Goal: Task Accomplishment & Management: Manage account settings

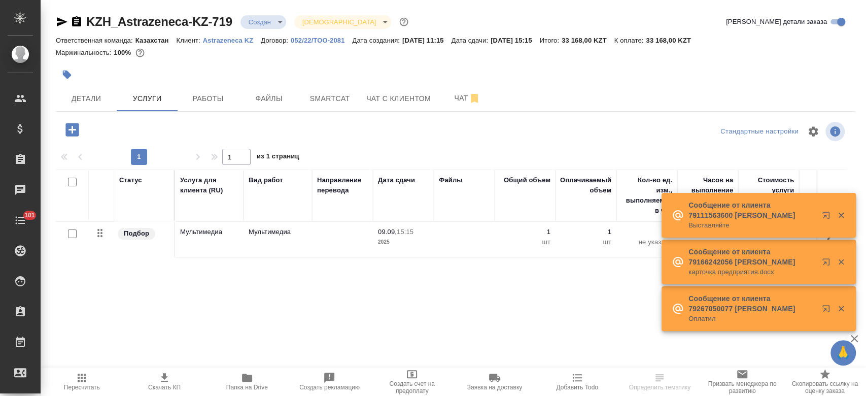
click at [50, 24] on div "KZH_Astrazeneca-KZ-719 Создан new Святая троица holyTrinity Кратко детали заказ…" at bounding box center [455, 207] width 811 height 414
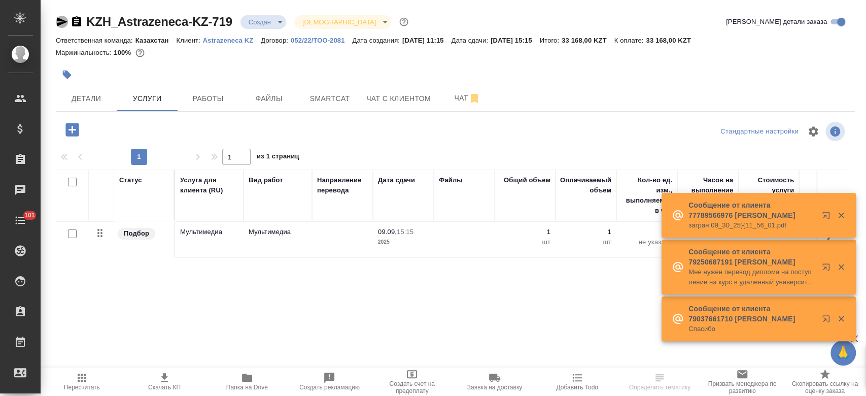
click at [65, 19] on icon "button" at bounding box center [62, 22] width 12 height 12
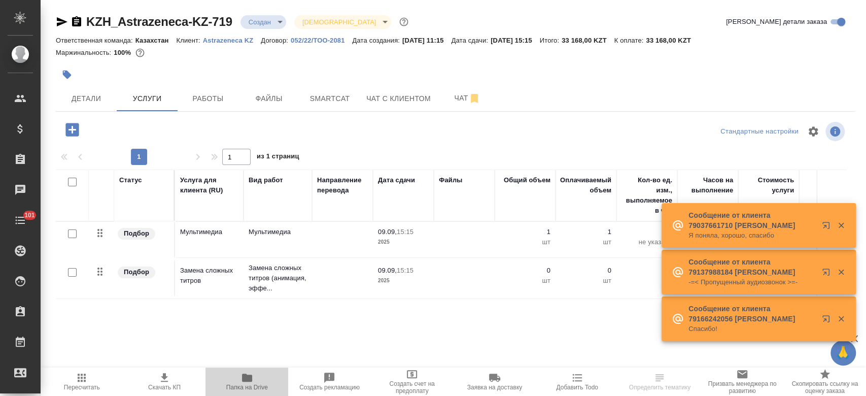
click at [247, 380] on icon "button" at bounding box center [247, 378] width 10 height 8
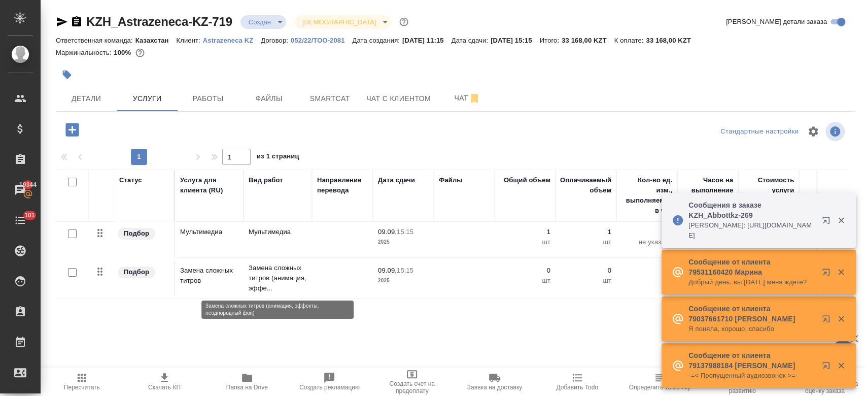
click at [259, 285] on p "Замена сложных титров (анимация, эффе..." at bounding box center [278, 278] width 58 height 30
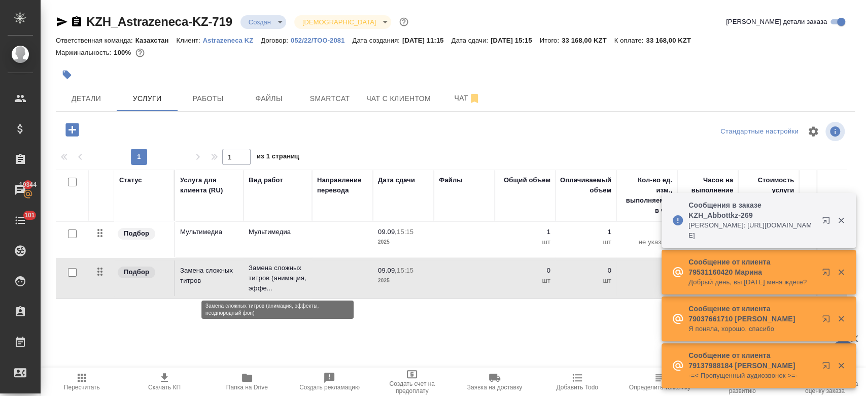
click at [259, 285] on p "Замена сложных титров (анимация, эффе..." at bounding box center [278, 278] width 58 height 30
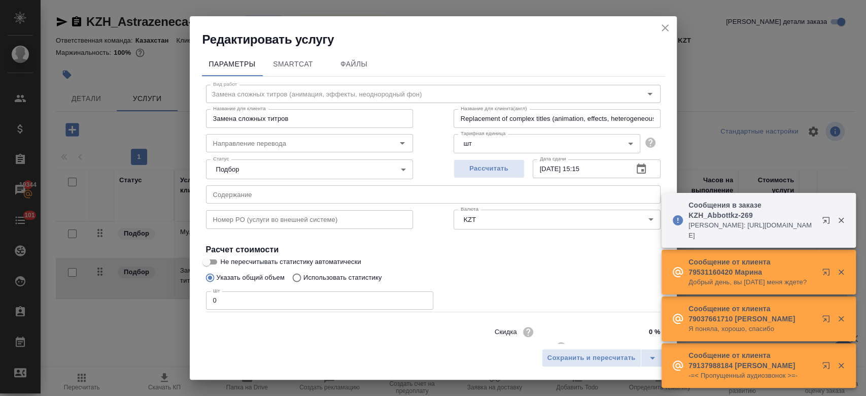
scroll to position [32, 0]
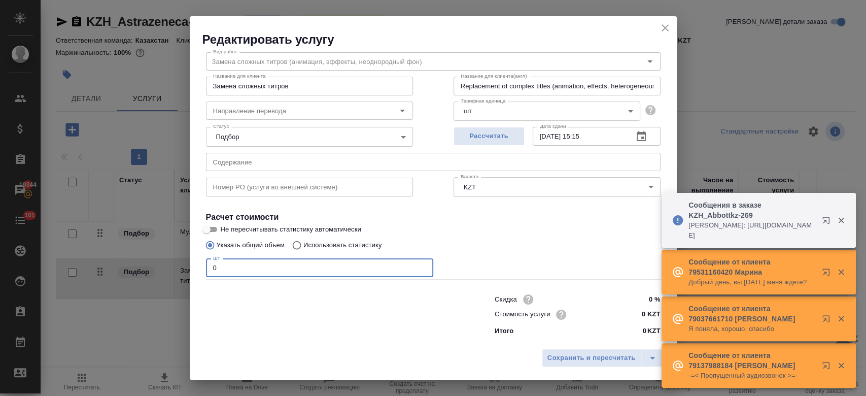
click at [254, 275] on input "0" at bounding box center [319, 268] width 227 height 18
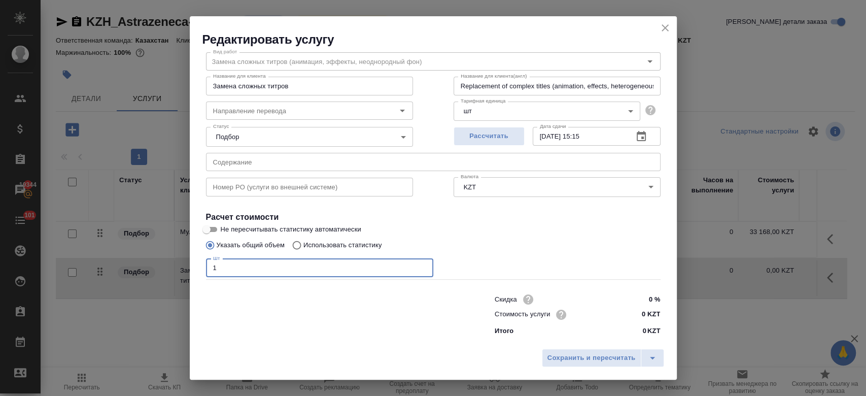
type input "1"
click at [639, 317] on input "0 KZT" at bounding box center [641, 315] width 37 height 15
type input "4474 KZT"
click at [482, 133] on span "Рассчитать" at bounding box center [489, 136] width 60 height 12
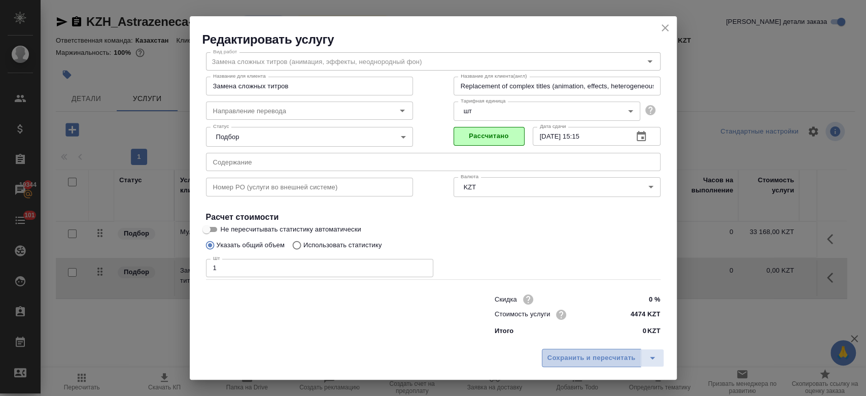
click at [587, 357] on span "Сохранить и пересчитать" at bounding box center [592, 358] width 88 height 12
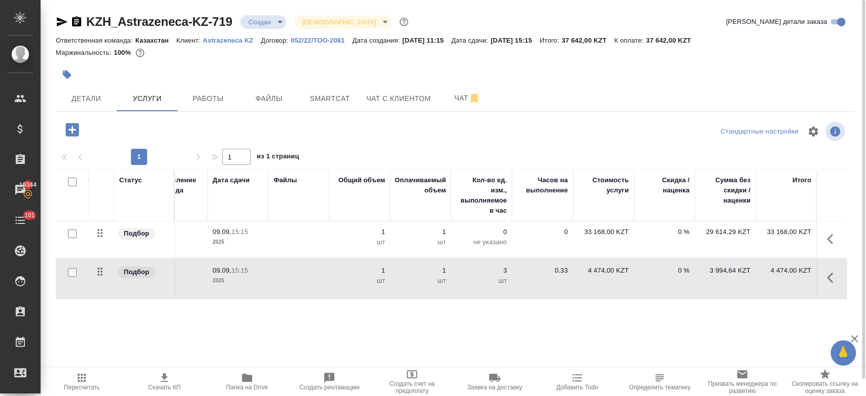
scroll to position [0, 0]
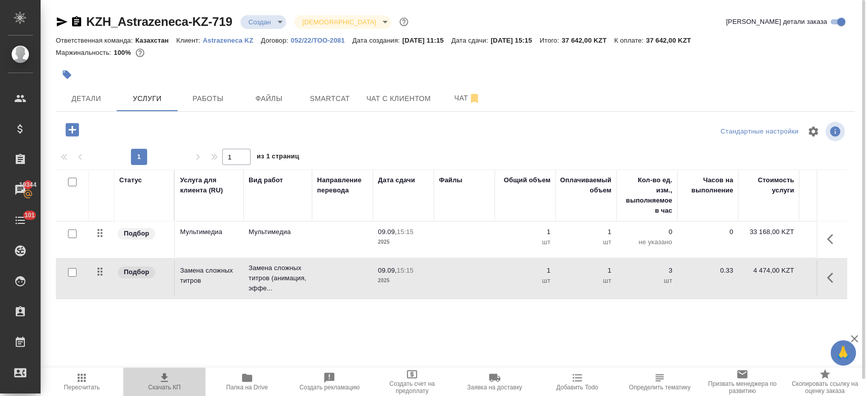
click at [171, 378] on span "Скачать КП" at bounding box center [164, 381] width 71 height 19
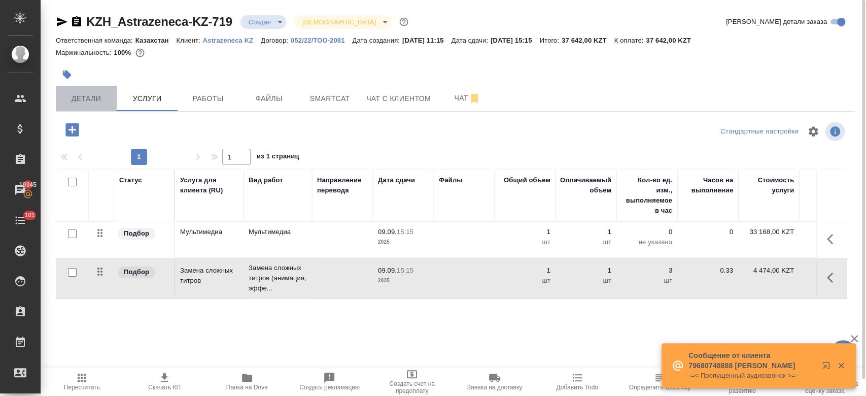
click at [93, 94] on span "Детали" at bounding box center [86, 98] width 49 height 13
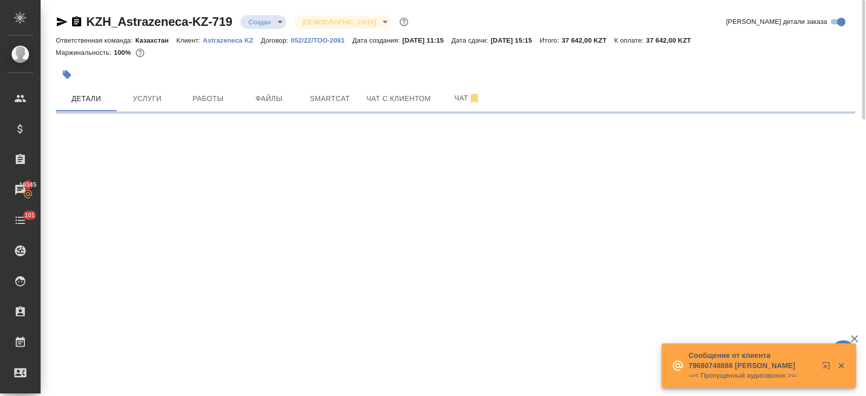
select select "RU"
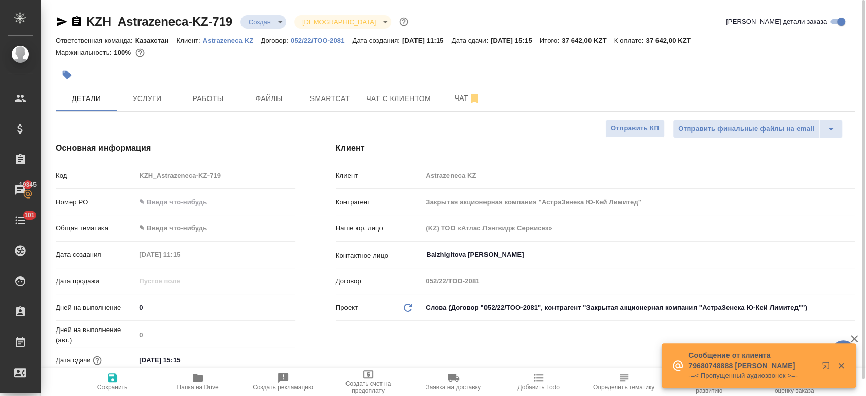
type textarea "x"
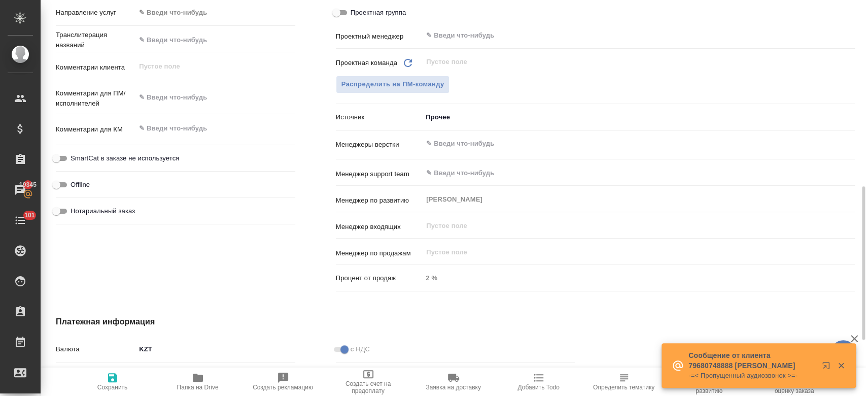
scroll to position [492, 0]
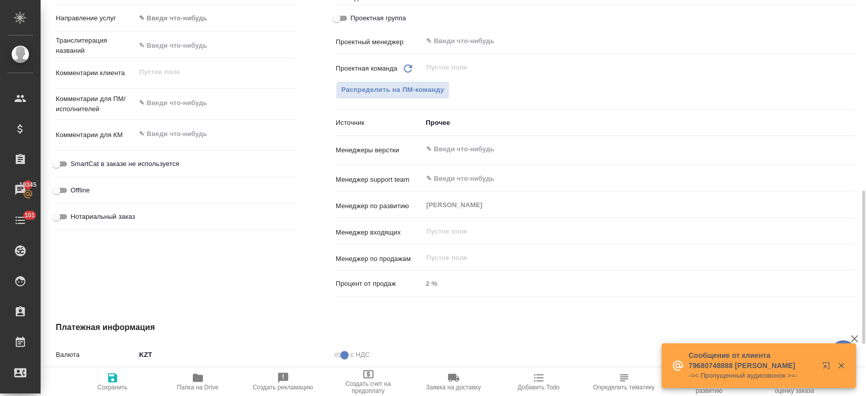
type textarea "x"
click at [184, 108] on textarea at bounding box center [215, 102] width 159 height 17
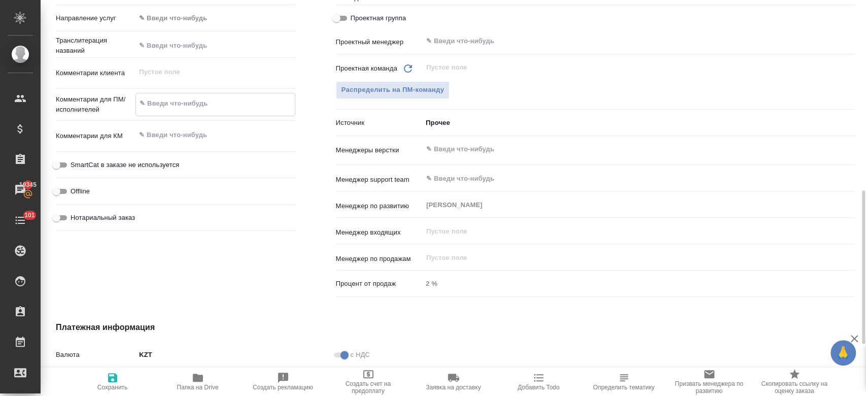
paste textarea "речь про вот эти ролики https://drive.awatera.com/s/iXEdSnMy8jmo8je также обозн…"
type textarea "речь про вот эти ролики https://drive.awatera.com/s/iXEdSnMy8jmo8je также обозн…"
type textarea "x"
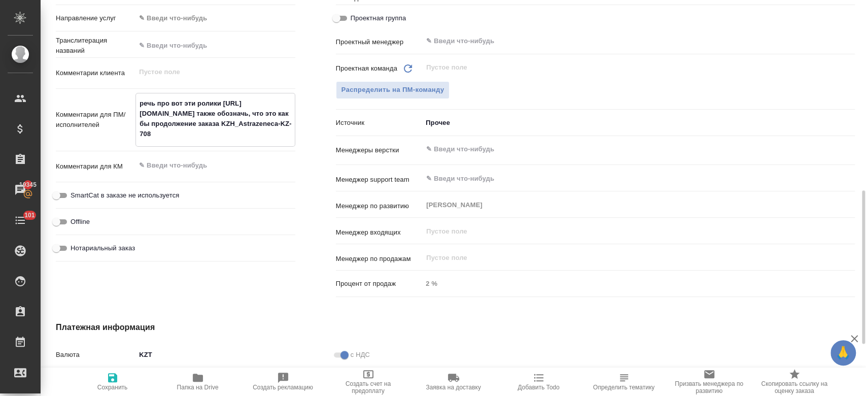
click at [244, 124] on textarea "речь про вот эти ролики https://drive.awatera.com/s/iXEdSnMy8jmo8je также обозн…" at bounding box center [215, 119] width 158 height 48
type textarea "x"
type textarea "речь про вот эти ролики https://drive.awatera.com/s/iXEdSnMy8jmo8je также обозн…"
type textarea "x"
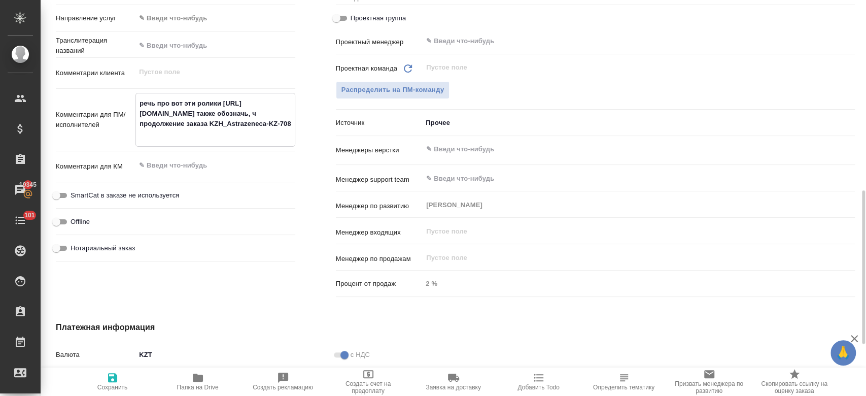
type textarea "речь про вот эти ролики https://drive.awatera.com/s/iXEdSnMy8jmo8je также обозн…"
type textarea "x"
type textarea "речь про вот эти ролики https://drive.awatera.com/s/iXEdSnMy8jmo8je также обозн…"
type textarea "x"
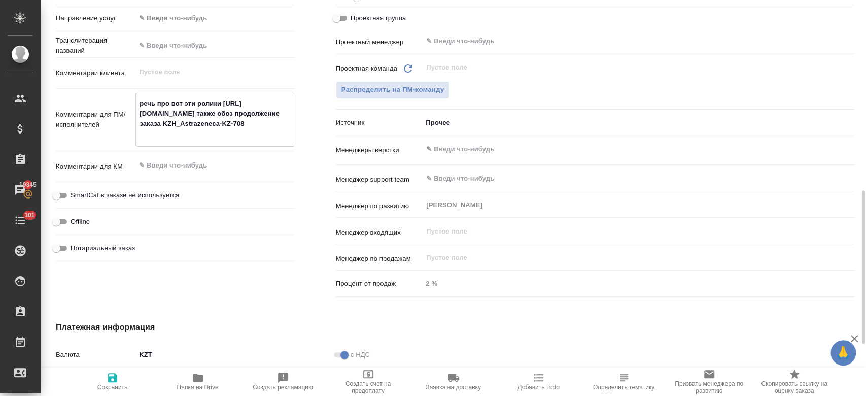
type textarea "речь про вот эти ролики https://drive.awatera.com/s/iXEdSnMy8jmo8je также обо п…"
type textarea "x"
type textarea "речь про вот эти ролики https://drive.awatera.com/s/iXEdSnMy8jmo8je также об пр…"
type textarea "x"
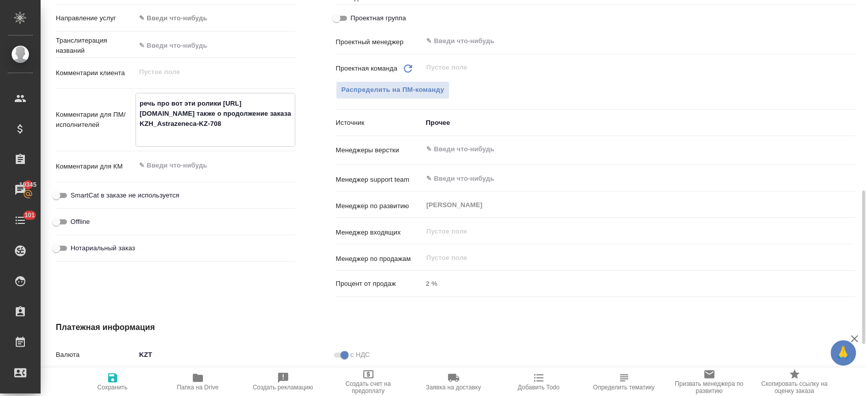
type textarea "речь про вот эти ролики https://drive.awatera.com/s/iXEdSnMy8jmo8je также продо…"
type textarea "x"
type textarea "речь про вот эти ролики https://drive.awatera.com/s/iXEdSnMy8jmo8je также продо…"
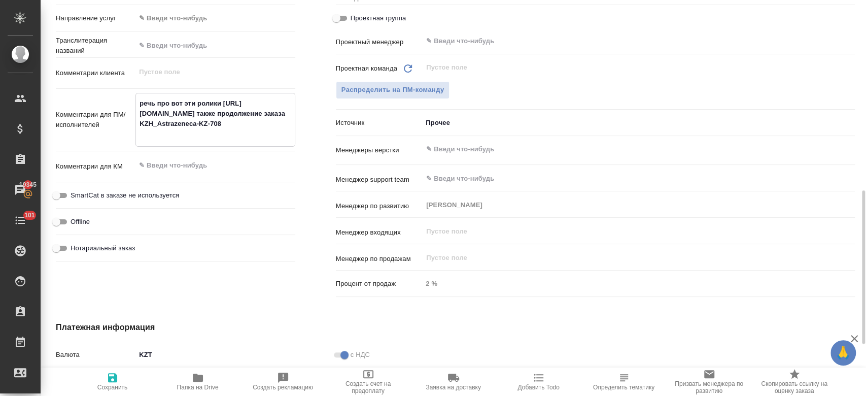
type textarea "x"
type textarea "речь про вот эти ролики https://drive.awatera.com/s/iXEdSnMy8jmo8je такж продол…"
type textarea "x"
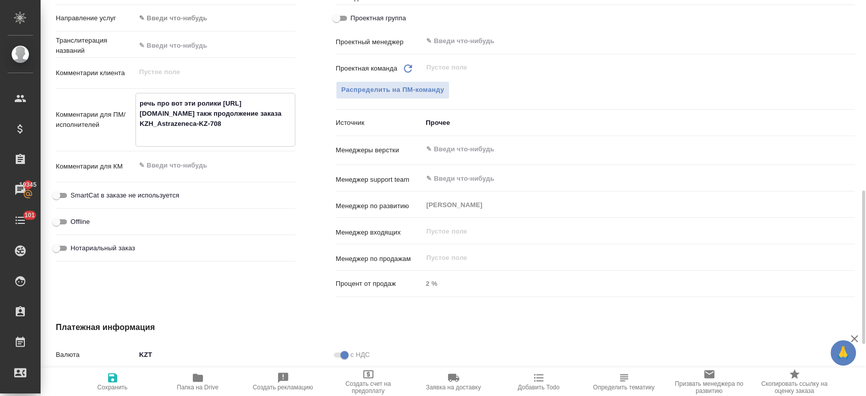
type textarea "x"
type textarea "речь про вот эти ролики https://drive.awatera.com/s/iXEdSnMy8jmo8je так продолж…"
type textarea "x"
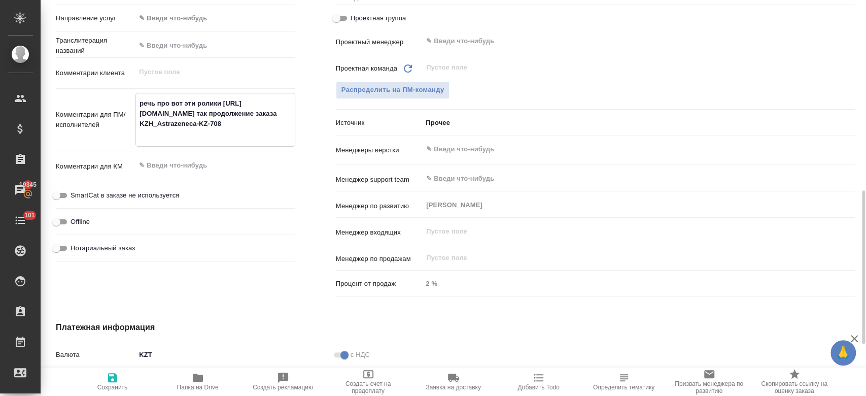
type textarea "x"
type textarea "речь про вот эти ролики https://drive.awatera.com/s/iXEdSnMy8jmo8je та продолже…"
type textarea "x"
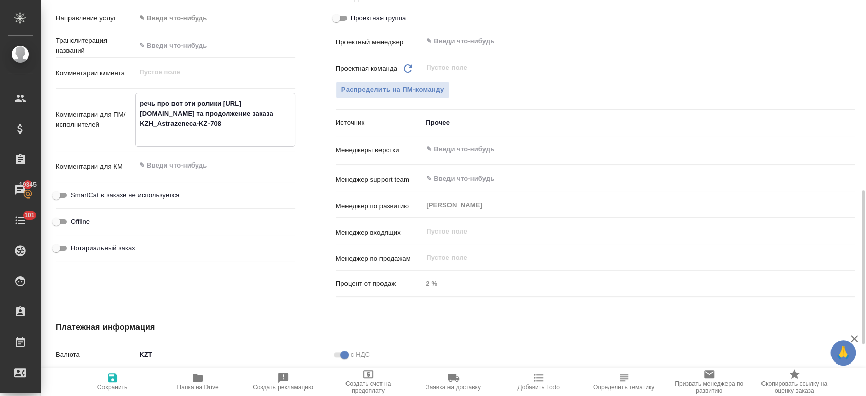
type textarea "x"
type textarea "речь про вот эти ролики https://drive.awatera.com/s/iXEdSnMy8jmo8je т продолжен…"
type textarea "x"
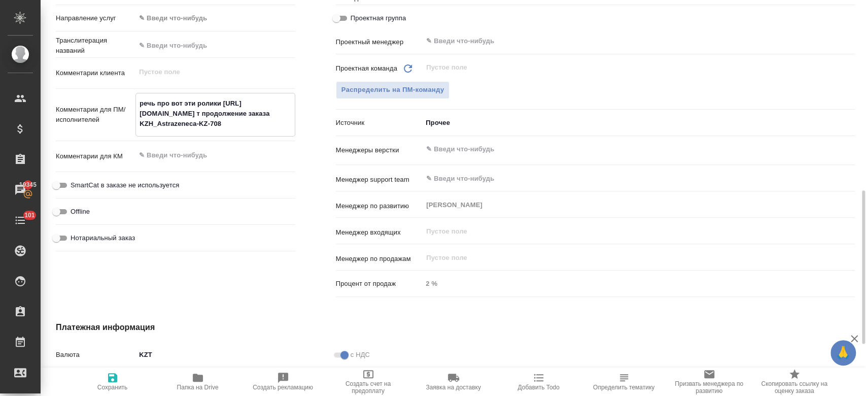
type textarea "x"
type textarea "речь про вот эти ролики https://drive.awatera.com/s/iXEdSnMy8jmo8je продолжение…"
type textarea "x"
click at [200, 99] on textarea "речь про вот эти ролики https://drive.awatera.com/s/iXEdSnMy8jmo8je продолжение…" at bounding box center [215, 114] width 158 height 38
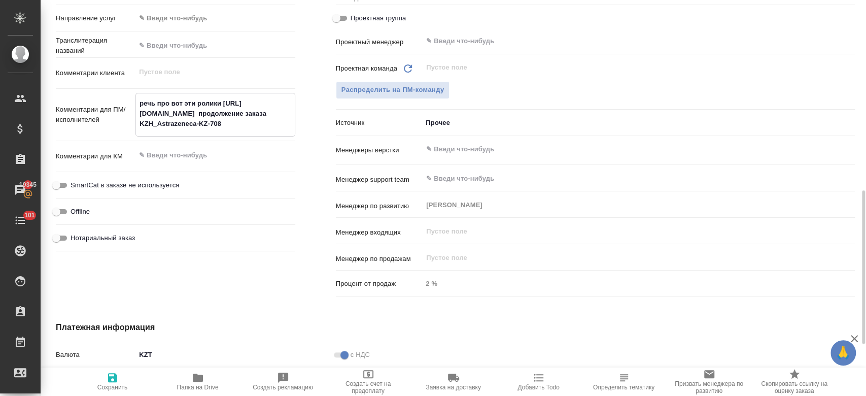
type textarea "x"
type textarea "речь про вот этиролики https://drive.awatera.com/s/iXEdSnMy8jmo8je продолжение …"
type textarea "x"
type textarea "ролики https://drive.awatera.com/s/iXEdSnMy8jmo8je продолжение заказа KZH_Astra…"
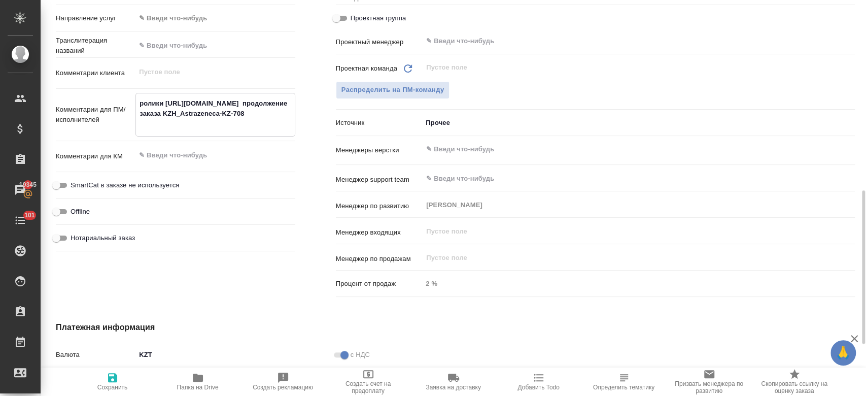
type textarea "x"
click at [190, 100] on textarea "ролики https://drive.awatera.com/s/iXEdSnMy8jmo8je продолжение заказа KZH_Astra…" at bounding box center [215, 114] width 158 height 38
type textarea "роликиhttps://drive.awatera.com/s/iXEdSnMy8jmo8je продолжение заказа KZH_Astraz…"
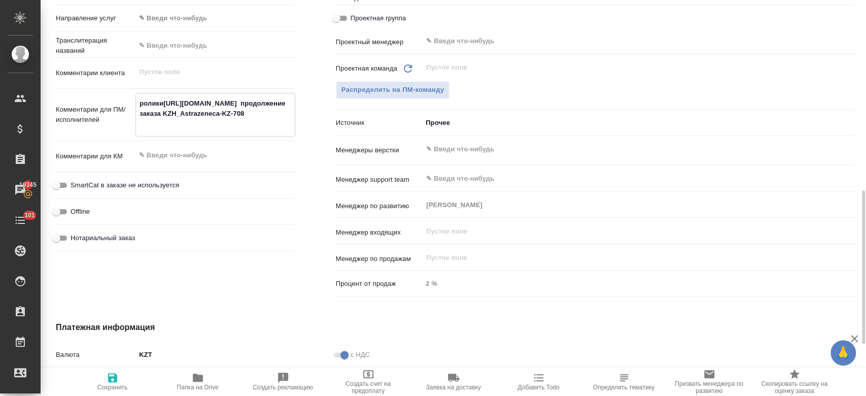
type textarea "x"
type textarea "роликhttps://drive.awatera.com/s/iXEdSnMy8jmo8je продолжение заказа KZH_Astraze…"
type textarea "x"
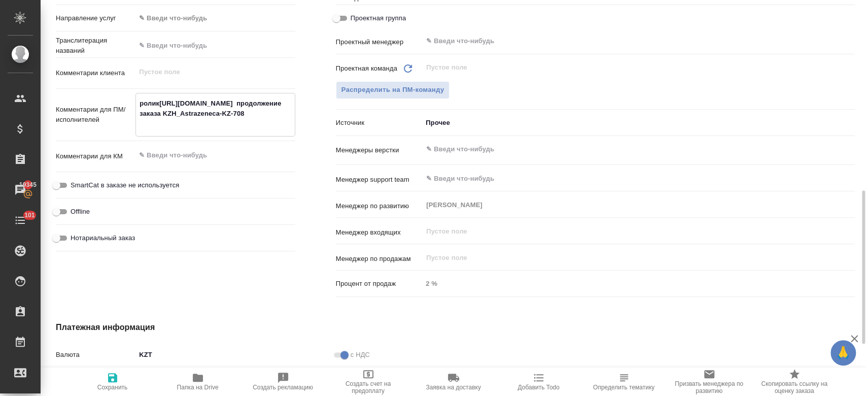
type textarea "x"
type textarea "ролик https://drive.awatera.com/s/iXEdSnMy8jmo8je продолжение заказа KZH_Astraz…"
type textarea "x"
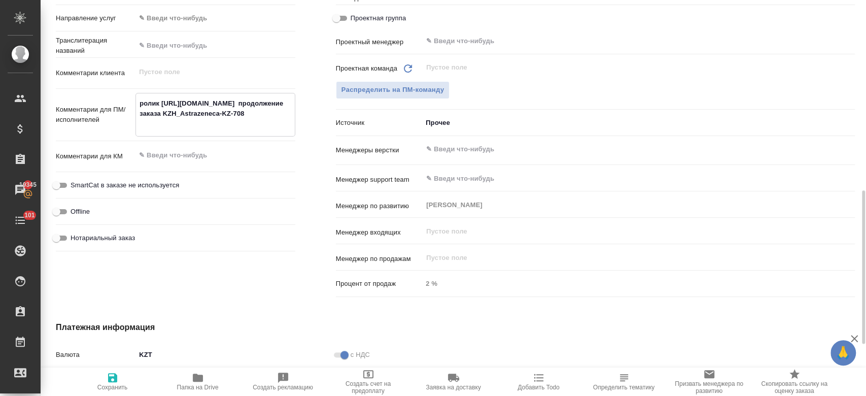
type textarea "x"
type textarea "ролик https://drive.awatera.com/s/iXEdSnMy8jmo8je продолжение заказа KZH_Astraz…"
type textarea "x"
click at [122, 382] on span "Сохранить" at bounding box center [112, 381] width 73 height 19
type textarea "x"
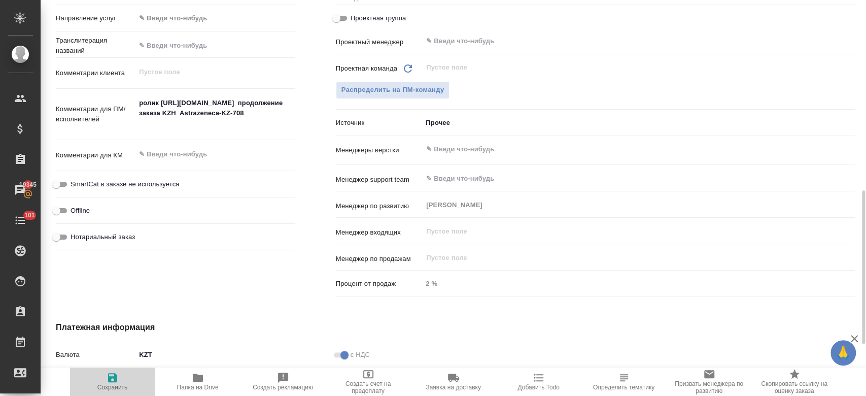
type textarea "x"
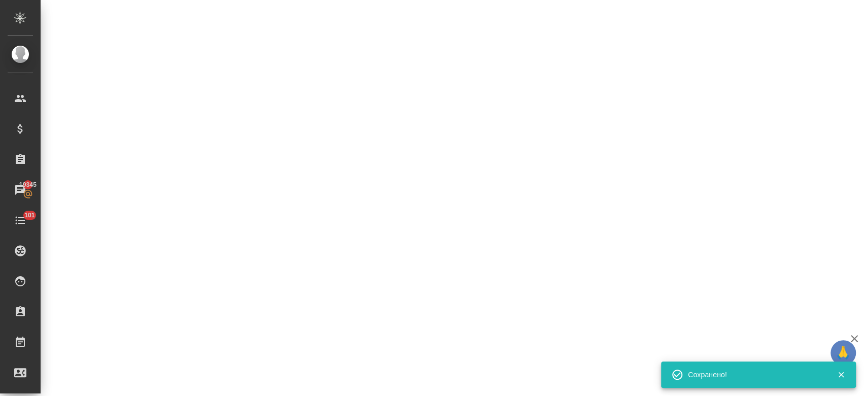
select select "RU"
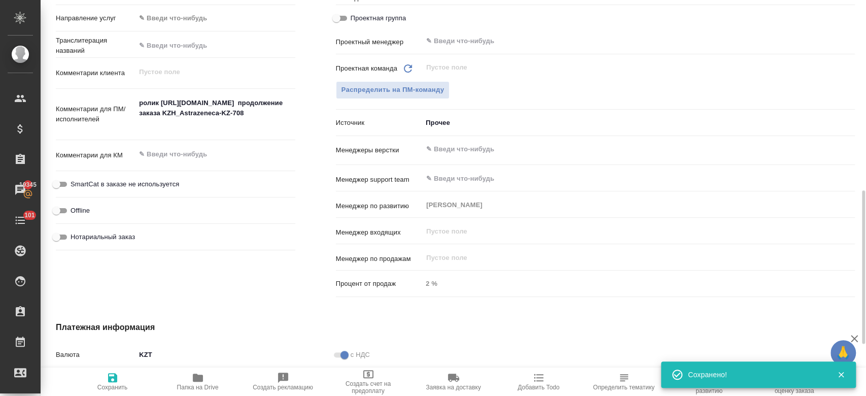
type textarea "x"
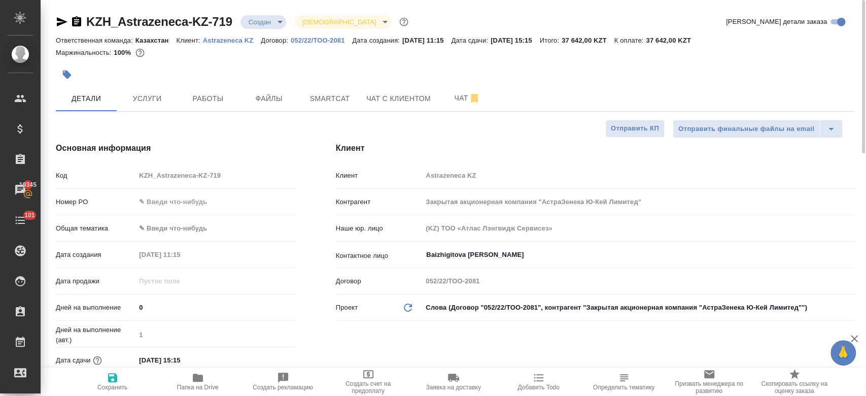
click at [120, 380] on span "Сохранить" at bounding box center [112, 381] width 73 height 19
type textarea "x"
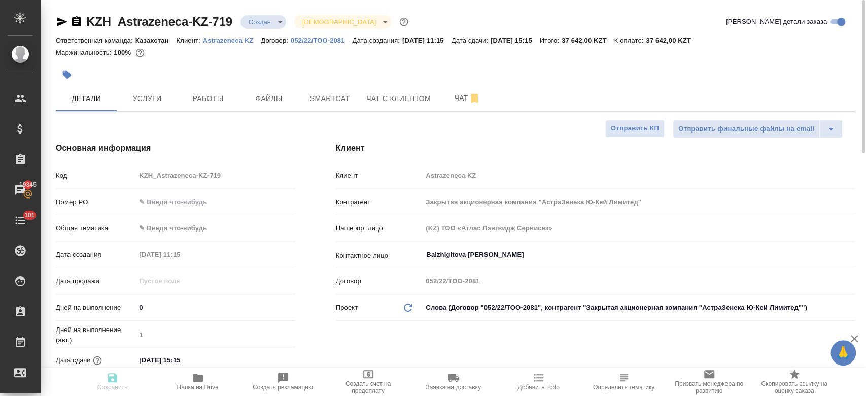
type textarea "x"
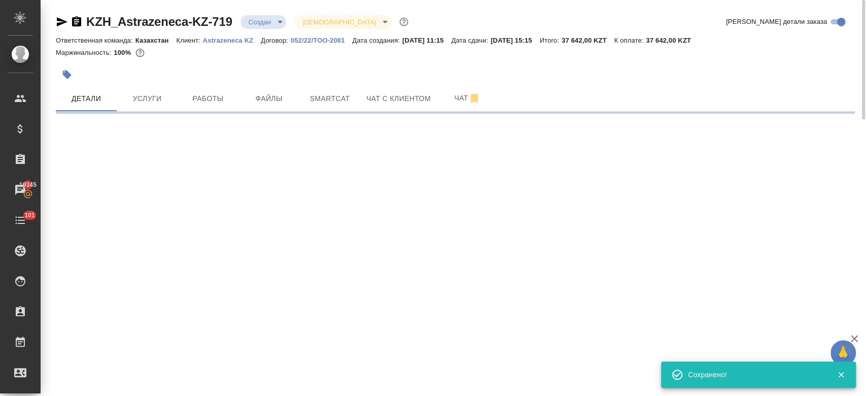
select select "RU"
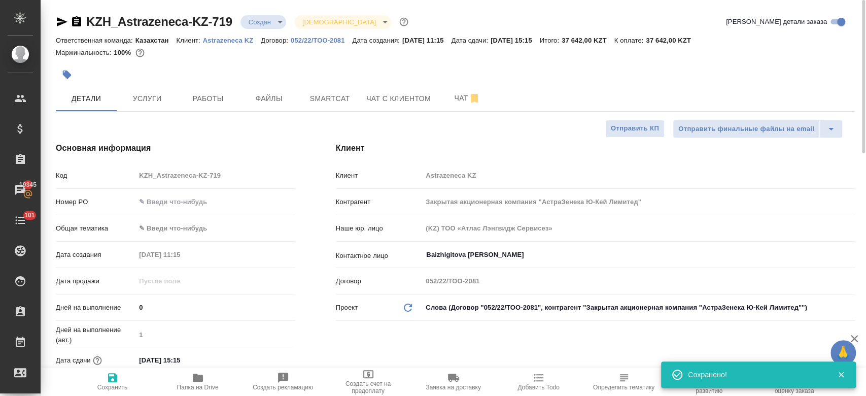
type textarea "x"
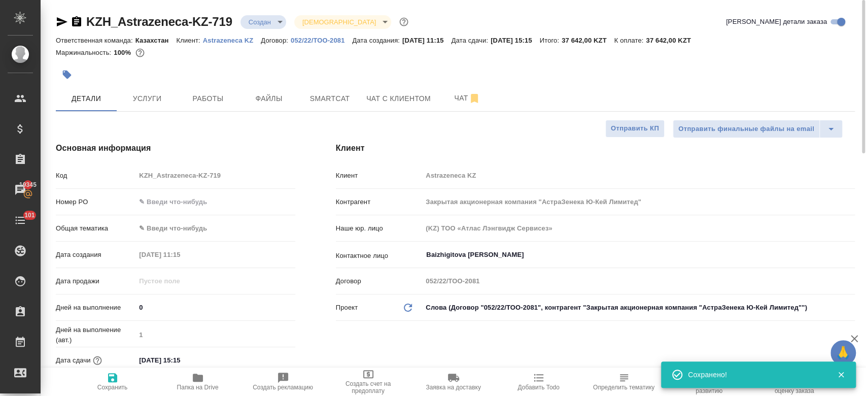
type textarea "x"
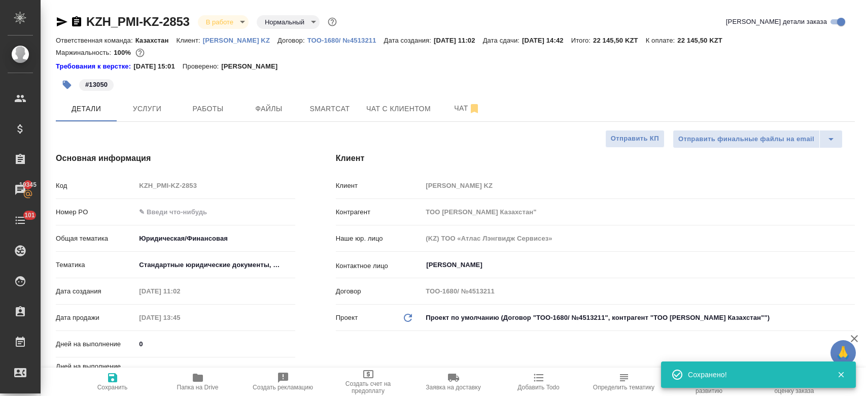
select select "RU"
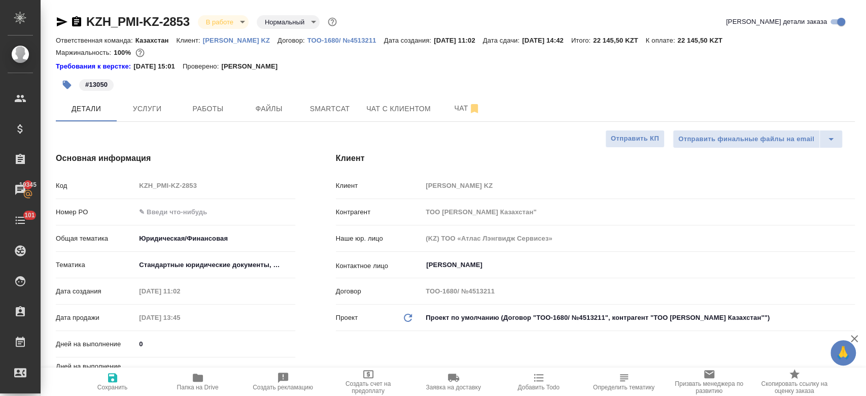
click at [213, 41] on p "Philip Morris KZ" at bounding box center [240, 41] width 75 height 8
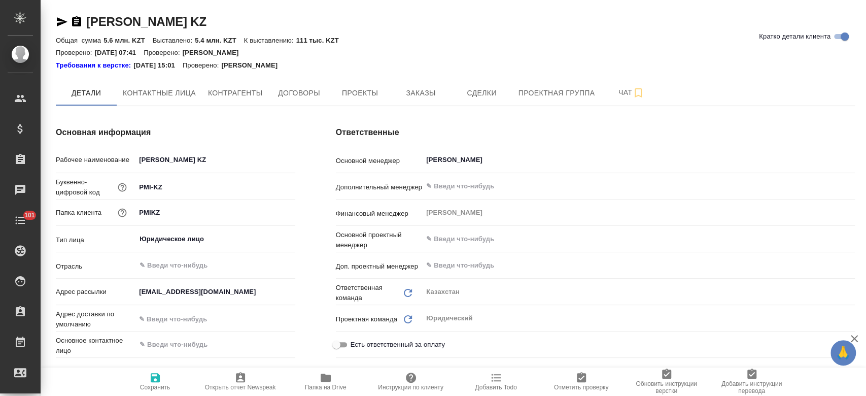
type textarea "x"
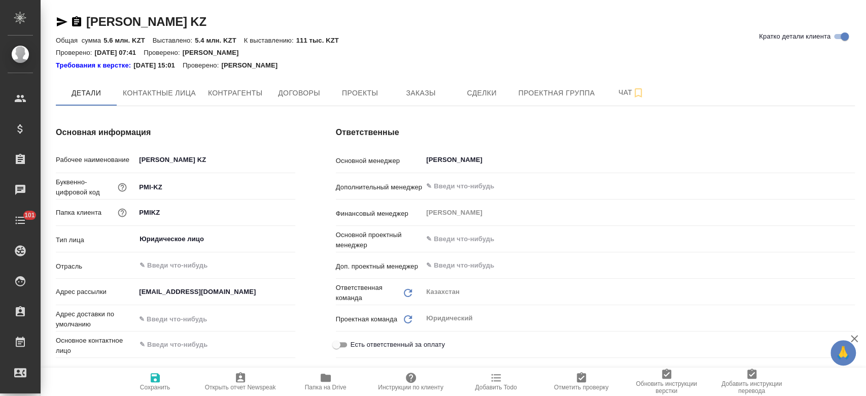
type textarea "x"
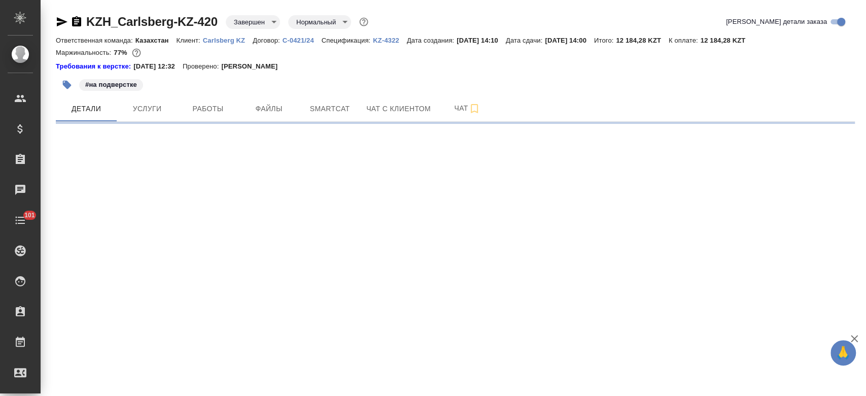
select select "RU"
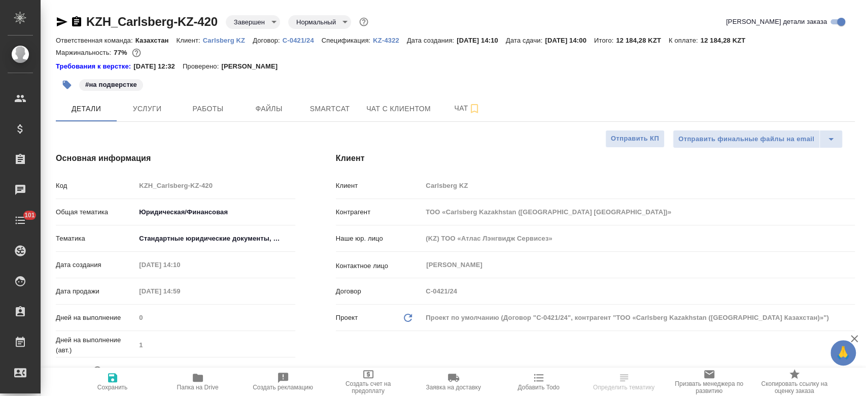
type textarea "x"
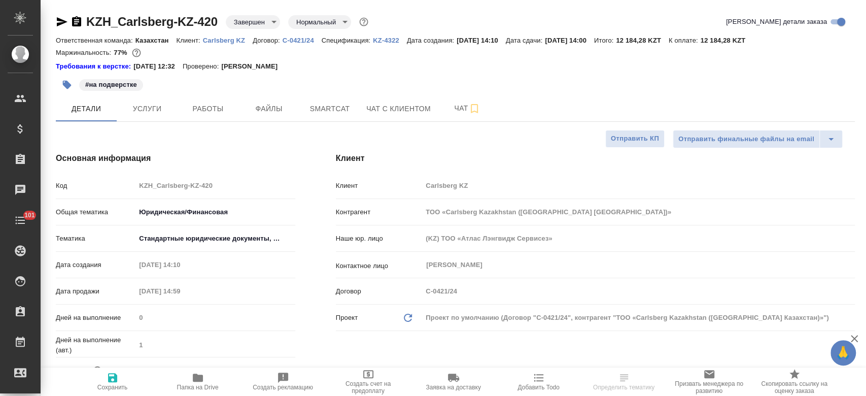
type textarea "x"
click at [220, 43] on p "Carlsberg KZ" at bounding box center [228, 41] width 50 height 8
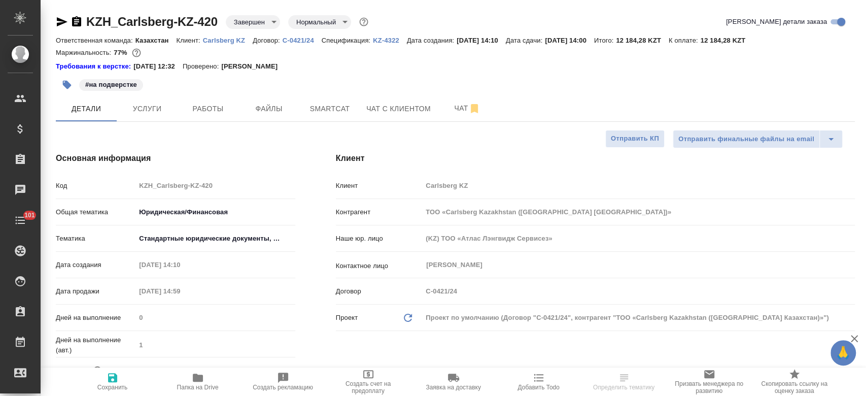
type textarea "x"
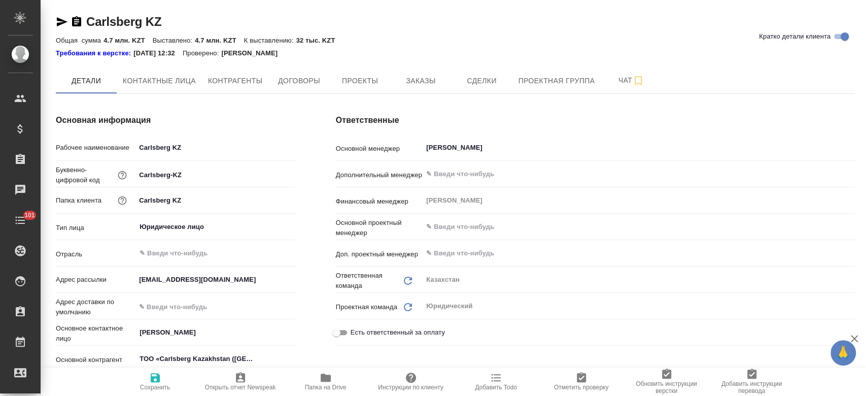
type textarea "x"
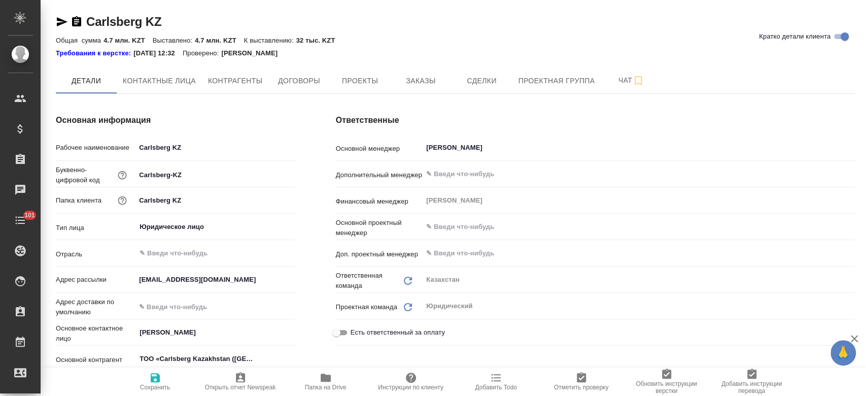
type textarea "x"
click at [429, 78] on span "Заказы" at bounding box center [420, 81] width 49 height 13
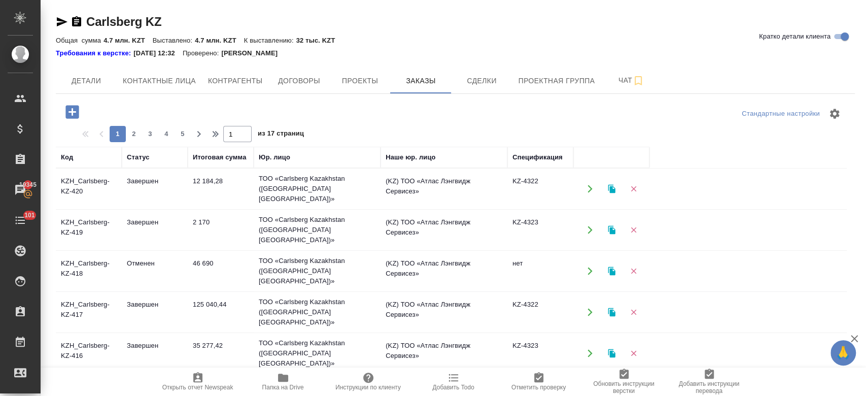
click at [73, 114] on icon "button" at bounding box center [71, 111] width 13 height 13
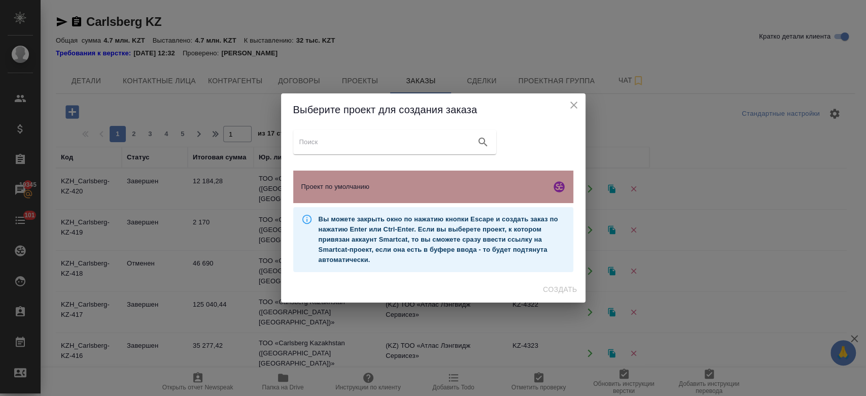
click at [360, 188] on span "Проект по умолчанию" at bounding box center [424, 187] width 246 height 10
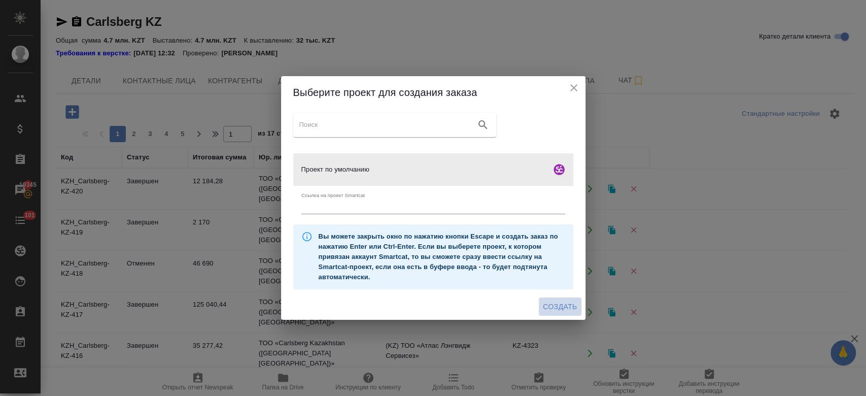
click at [554, 309] on span "Создать" at bounding box center [560, 306] width 34 height 13
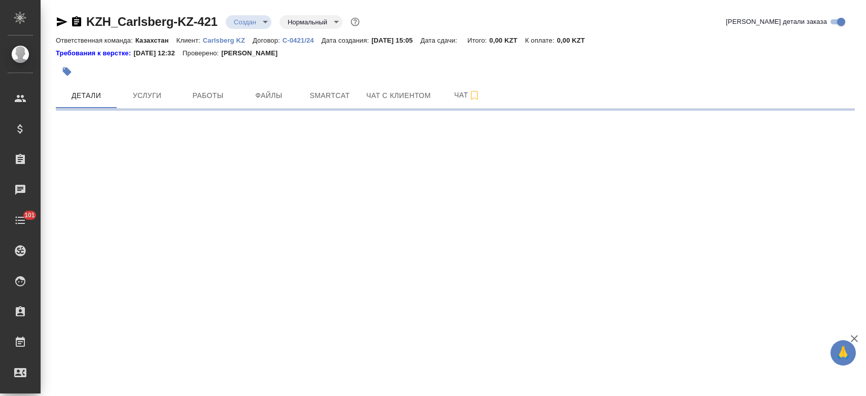
select select "RU"
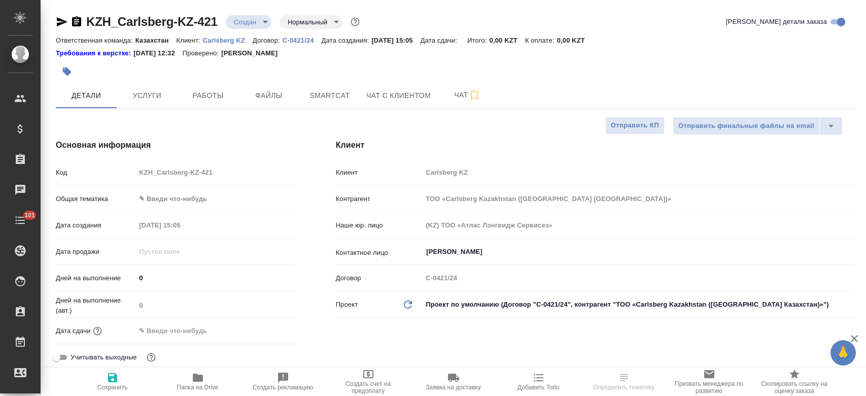
type textarea "x"
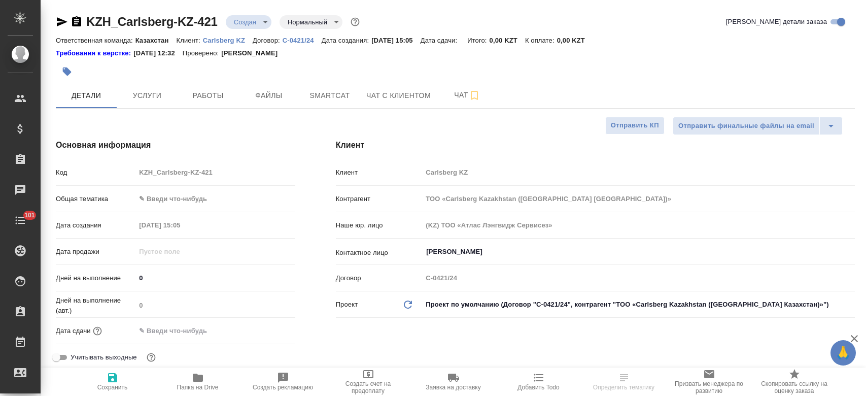
type textarea "x"
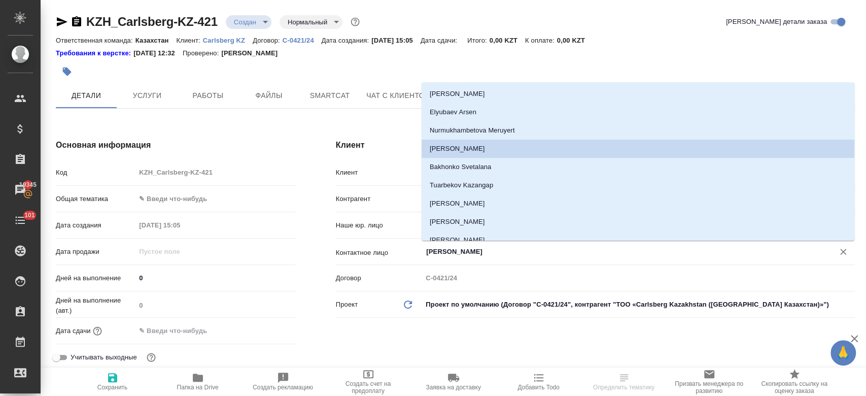
click at [474, 249] on input "[PERSON_NAME]" at bounding box center [621, 252] width 393 height 12
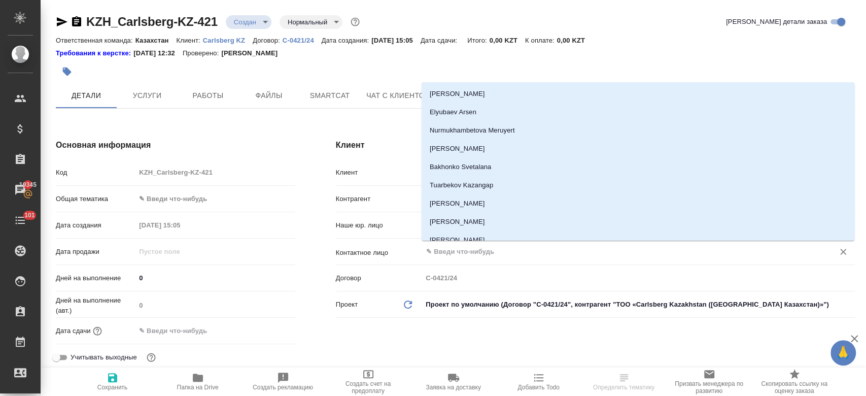
type textarea "x"
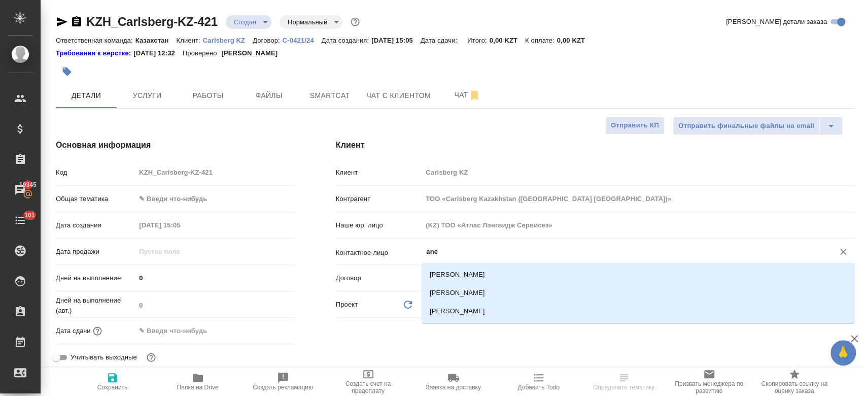
type input "anel"
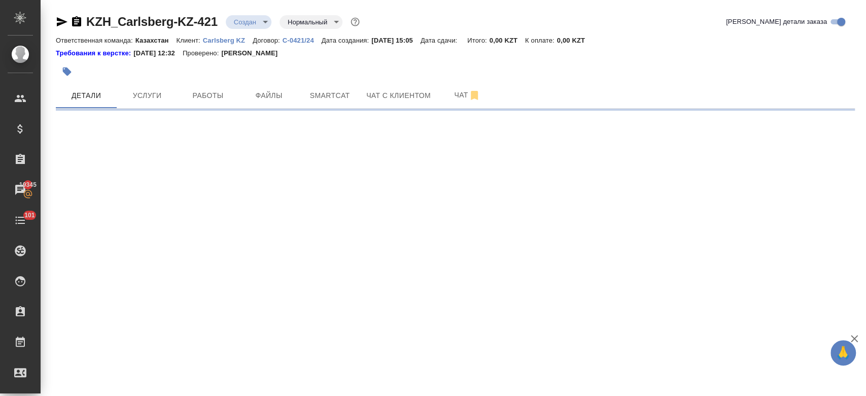
click at [461, 307] on div ".cls-1 fill:#fff; AWATERA Kosherbayeva Nazerke Клиенты Спецификации Заказы 1934…" at bounding box center [433, 198] width 866 height 396
select select "RU"
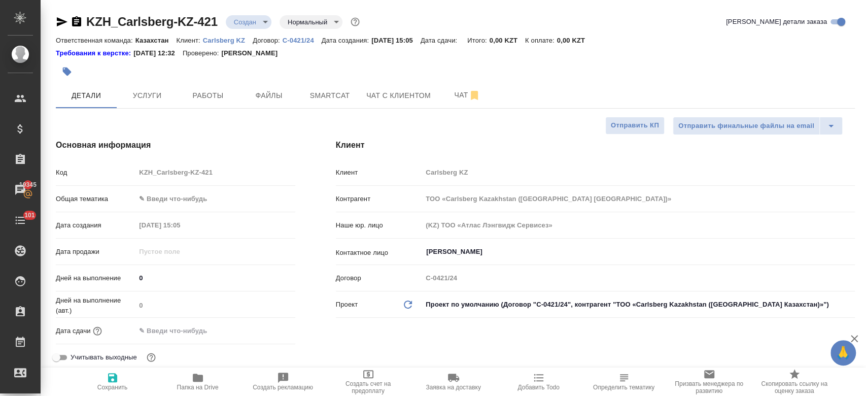
type textarea "x"
click at [120, 374] on span "Сохранить" at bounding box center [112, 381] width 73 height 19
type textarea "x"
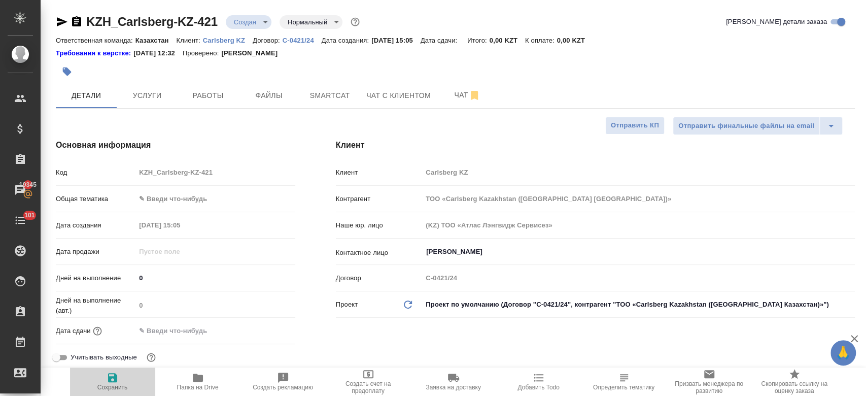
type textarea "x"
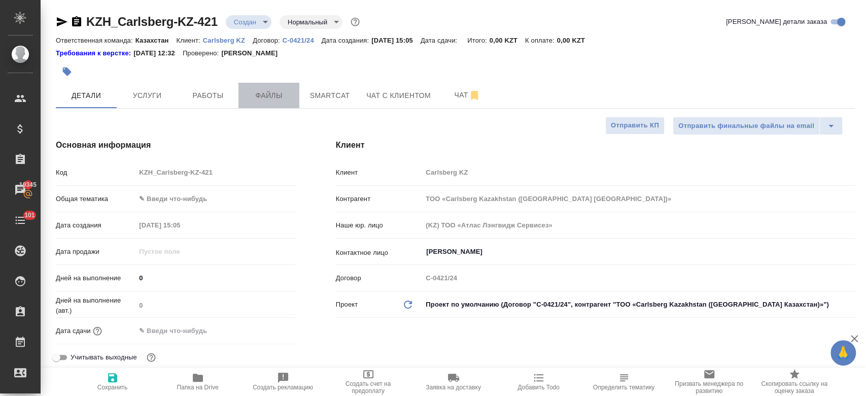
click at [268, 94] on span "Файлы" at bounding box center [269, 95] width 49 height 13
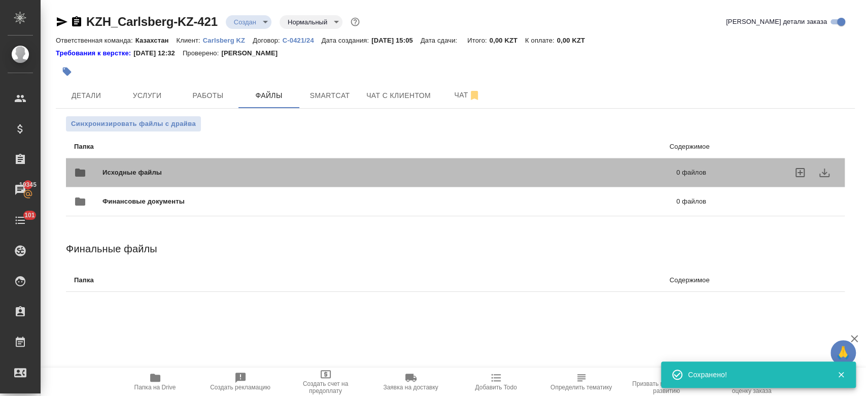
click at [211, 163] on div "Исходные файлы 0 файлов" at bounding box center [390, 172] width 632 height 24
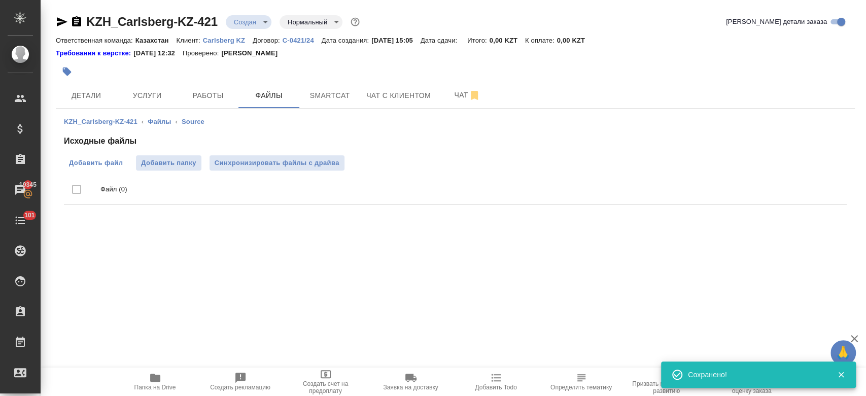
click at [99, 164] on span "Добавить файл" at bounding box center [96, 163] width 54 height 10
click at [0, 0] on input "Добавить файл" at bounding box center [0, 0] width 0 height 0
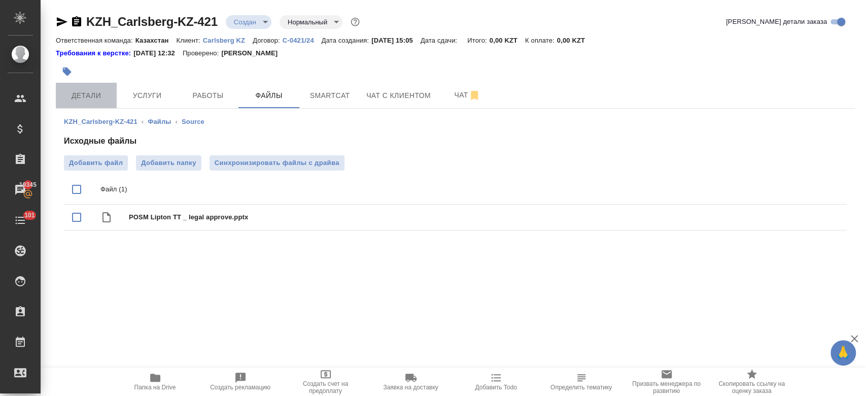
click at [93, 106] on button "Детали" at bounding box center [86, 95] width 61 height 25
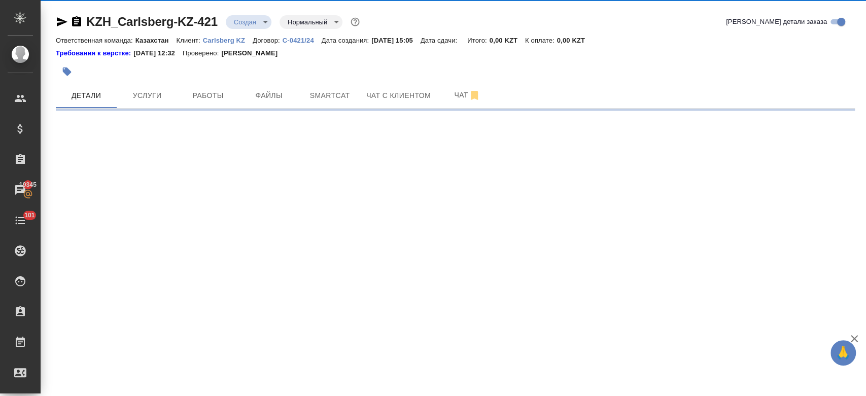
select select "RU"
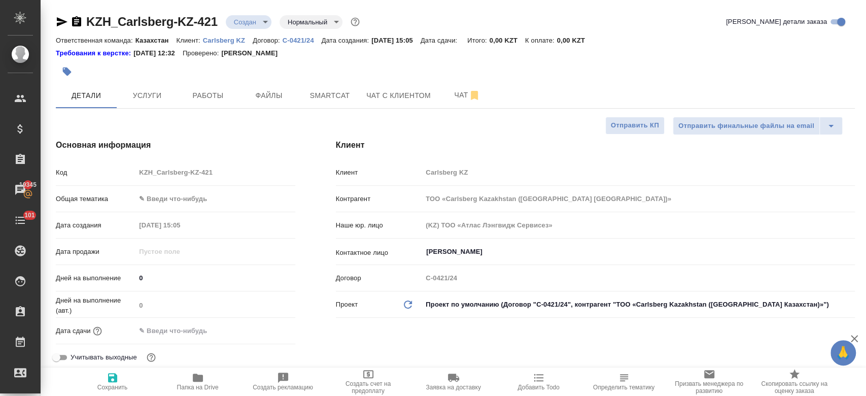
type textarea "x"
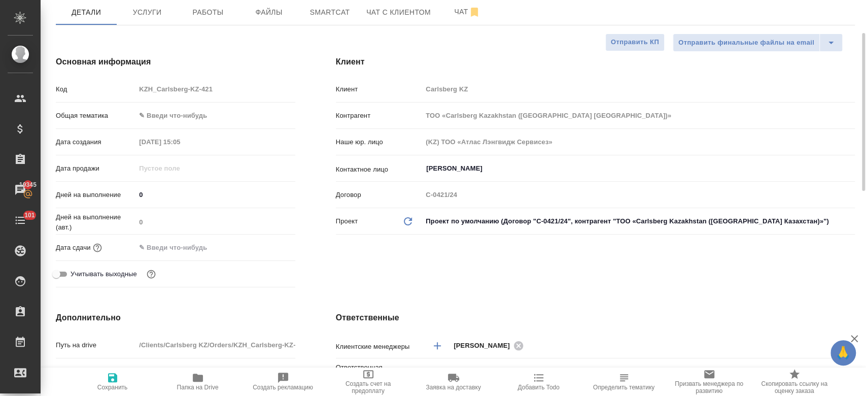
scroll to position [84, 0]
click at [466, 159] on div "Berniyaz Nurlybek ​" at bounding box center [638, 167] width 433 height 18
type textarea "x"
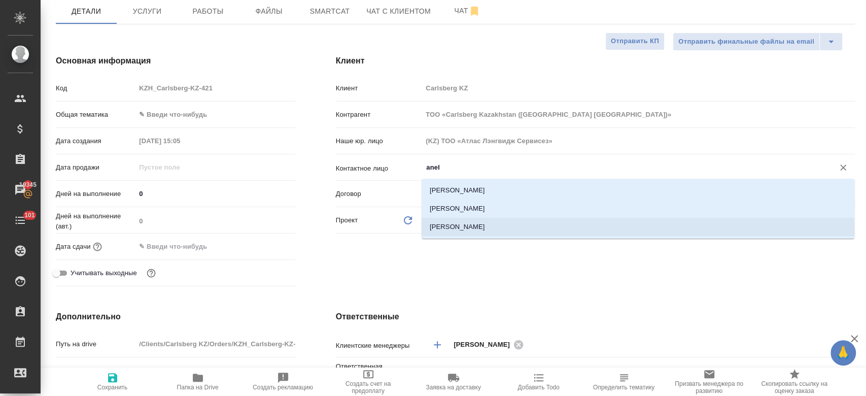
click at [455, 233] on li "Shybyntayeva Anel" at bounding box center [638, 227] width 433 height 18
type input "Shybyntayeva Anel"
type textarea "x"
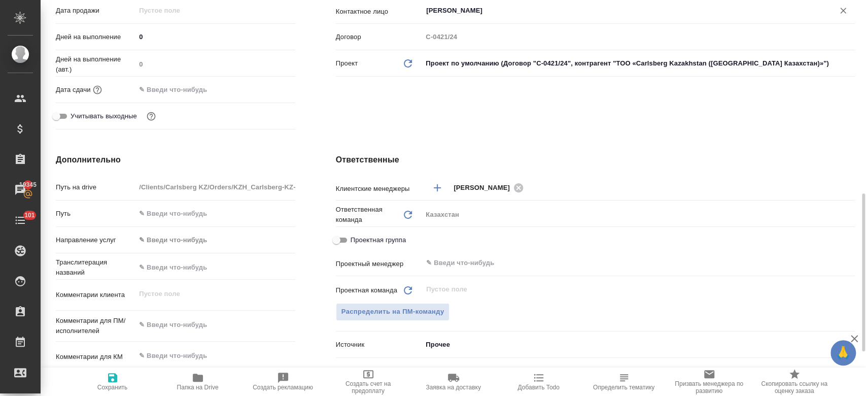
scroll to position [322, 0]
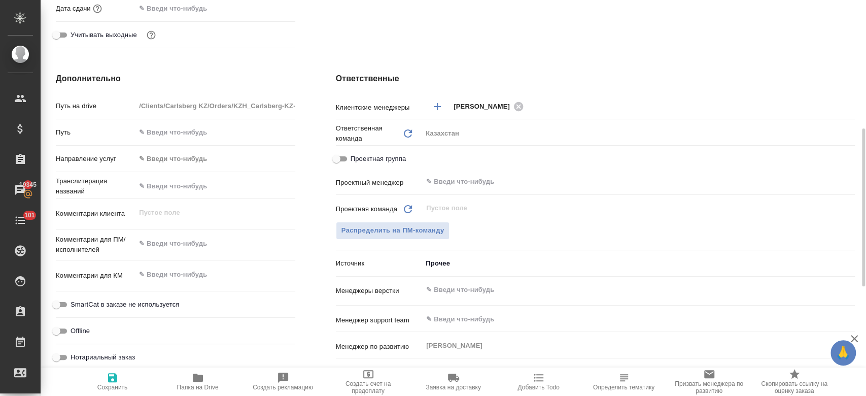
type input "Shybyntayeva Anel"
type textarea "x"
click at [213, 242] on textarea at bounding box center [215, 243] width 158 height 17
type textarea "y"
type textarea "x"
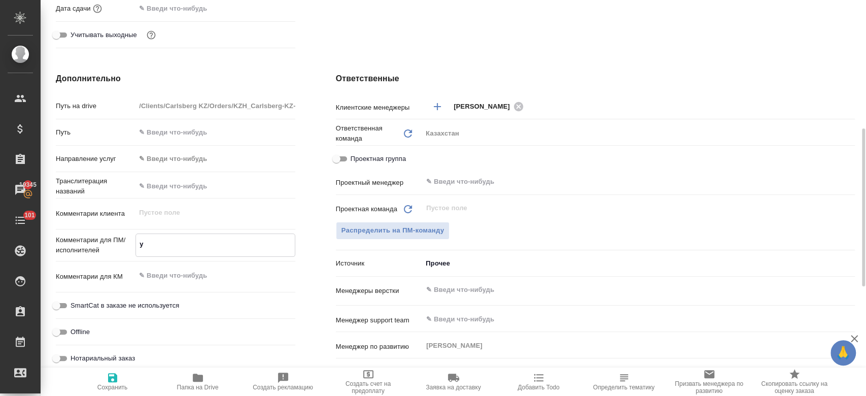
type textarea "x"
type textarea "ye"
type textarea "x"
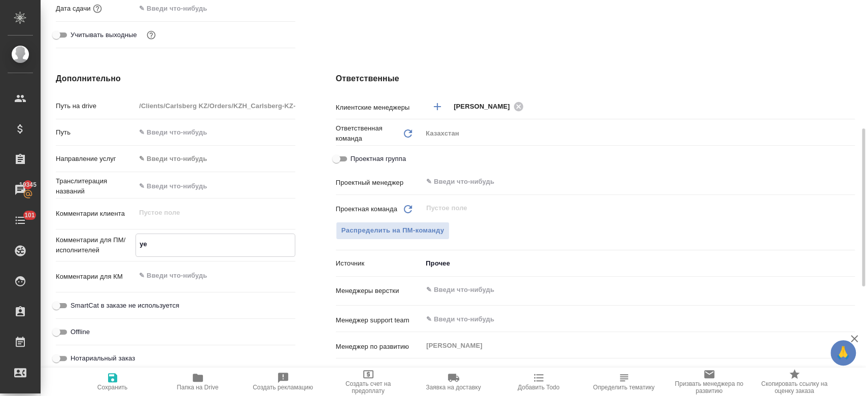
type textarea "x"
type textarea "ye;"
type textarea "x"
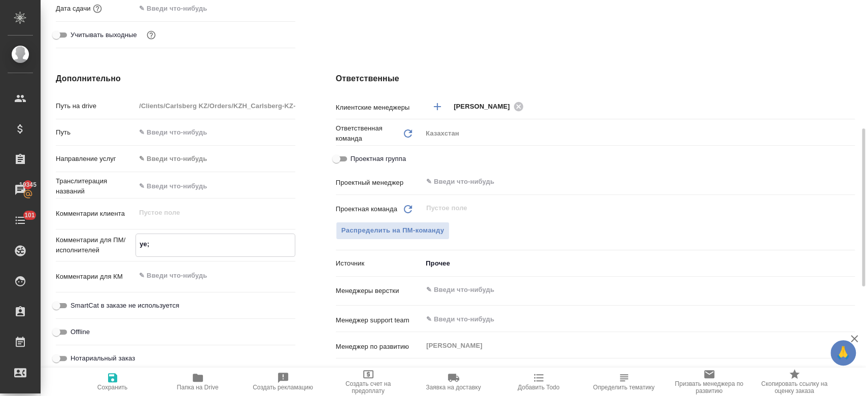
type textarea "ye;t"
type textarea "x"
type textarea "ye;ty"
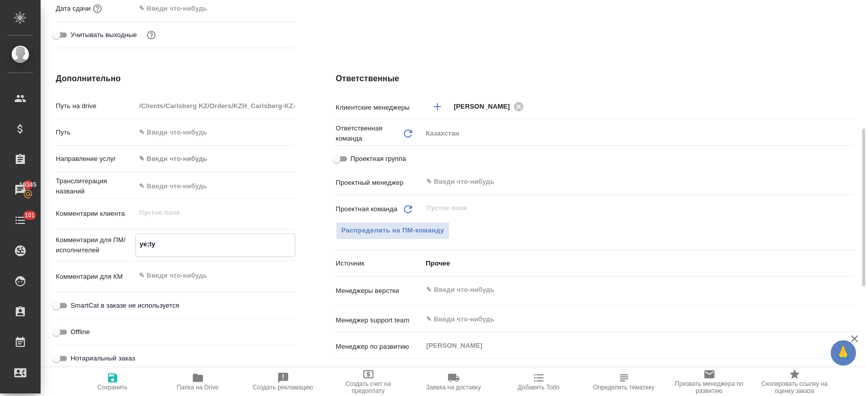
type textarea "x"
type textarea "ye;ty"
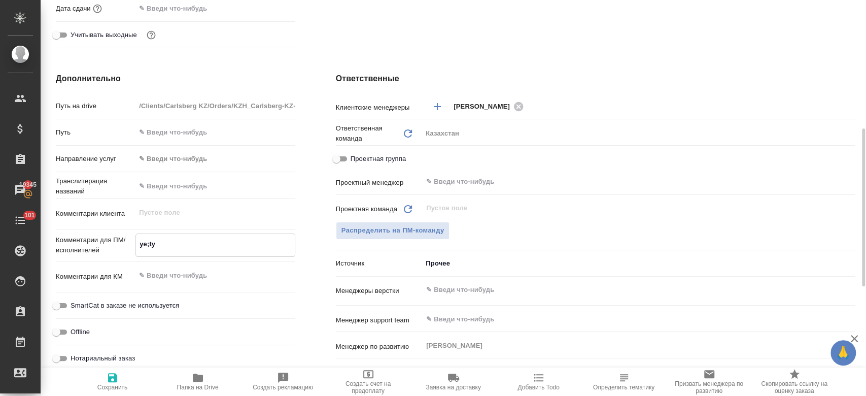
type textarea "x"
type textarea "y"
type textarea "x"
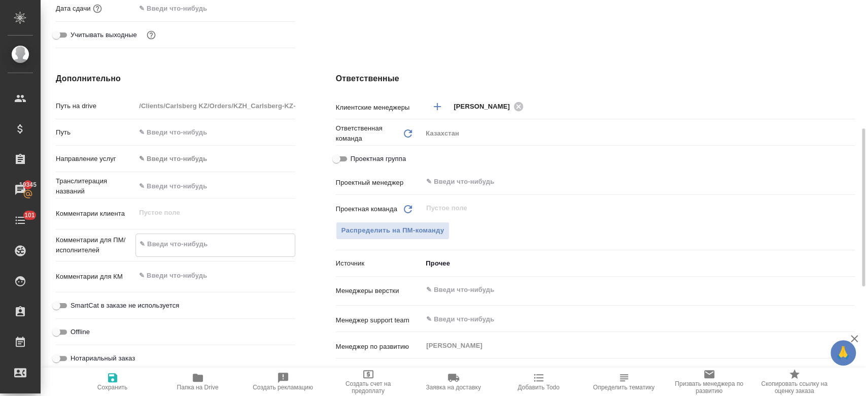
type textarea "x"
type textarea "н"
type textarea "x"
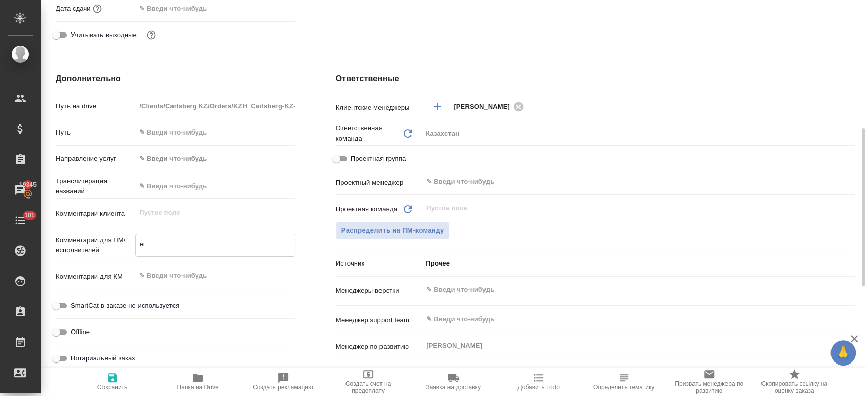
type textarea "ну"
type textarea "x"
type textarea "нуж"
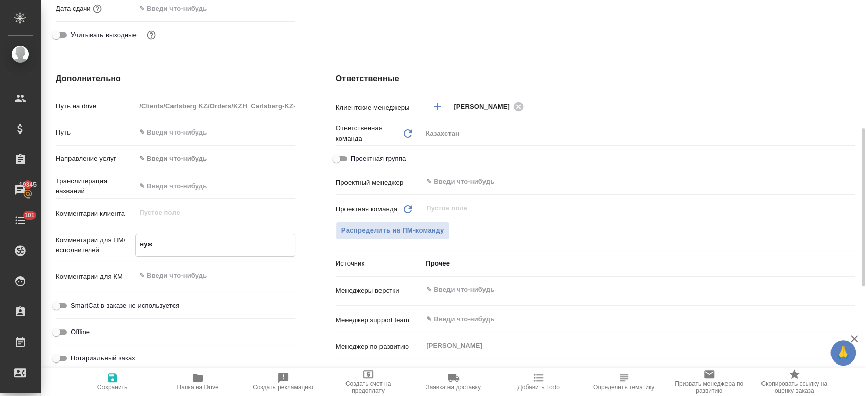
type textarea "x"
type textarea "нуже"
type textarea "x"
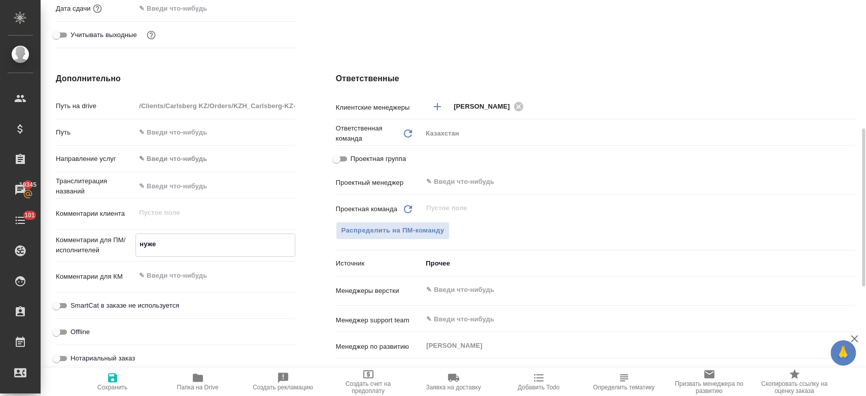
type textarea "нужен"
type textarea "x"
type textarea "нужен"
type textarea "x"
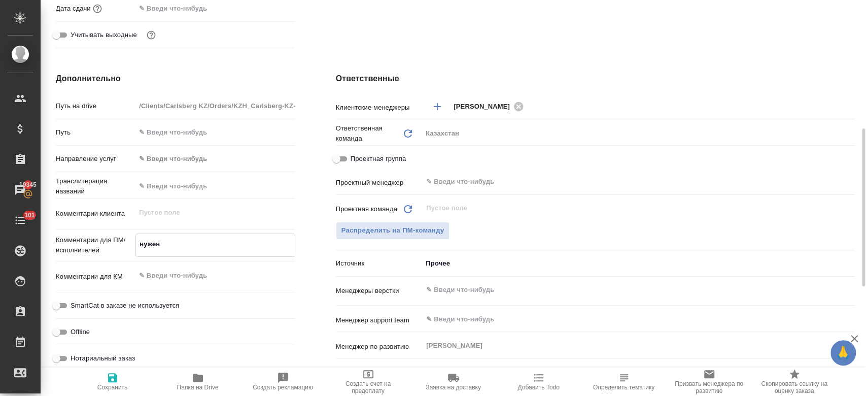
type textarea "x"
type textarea "нужен п"
type textarea "x"
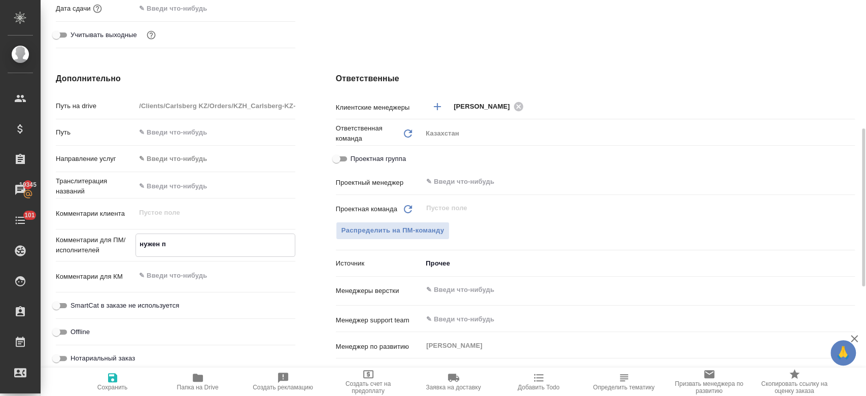
type textarea "x"
type textarea "нужен пере"
type textarea "x"
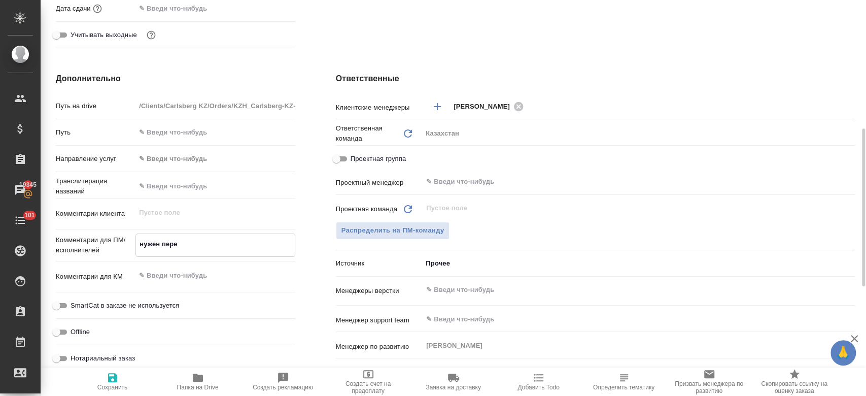
type textarea "нужен перев"
type textarea "x"
type textarea "нужен перево"
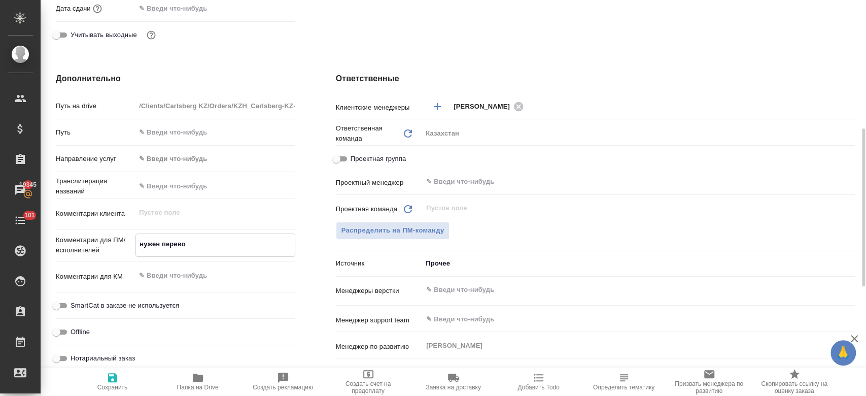
type textarea "x"
type textarea "нужен перевод"
type textarea "x"
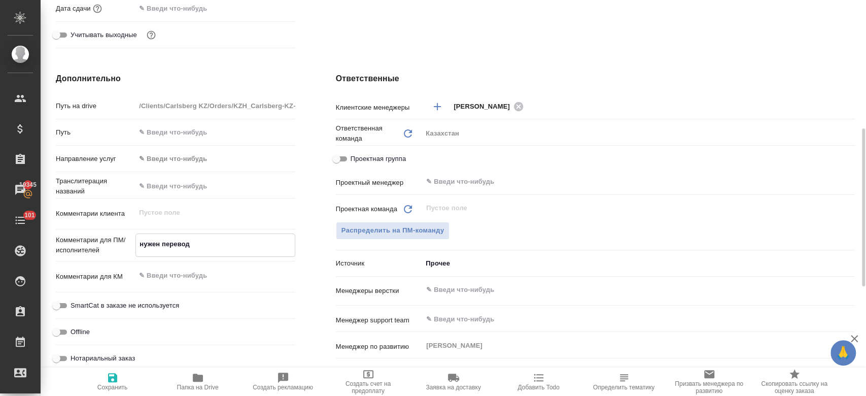
type textarea "нужен перевод"
type textarea "x"
type textarea "нужен перевод к"
type textarea "x"
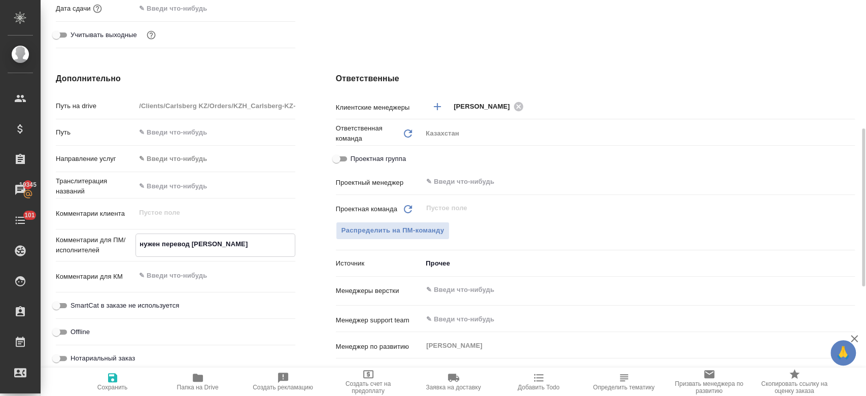
type textarea "нужен перевод ка"
type textarea "x"
type textarea "нужен перевод кар"
type textarea "x"
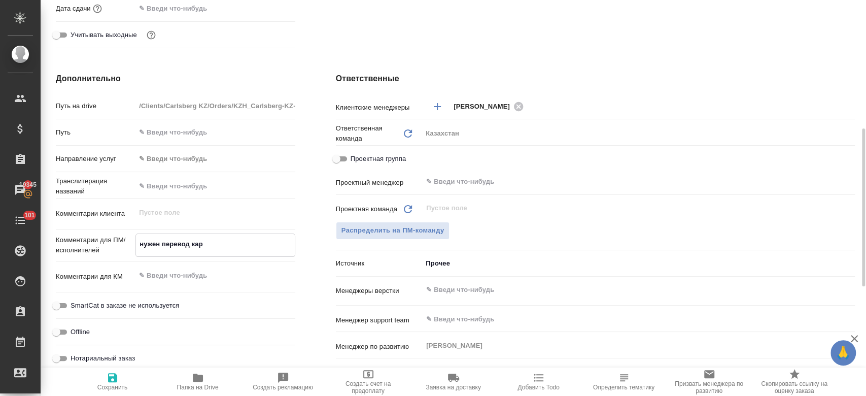
type textarea "x"
type textarea "нужен перевод карт"
type textarea "x"
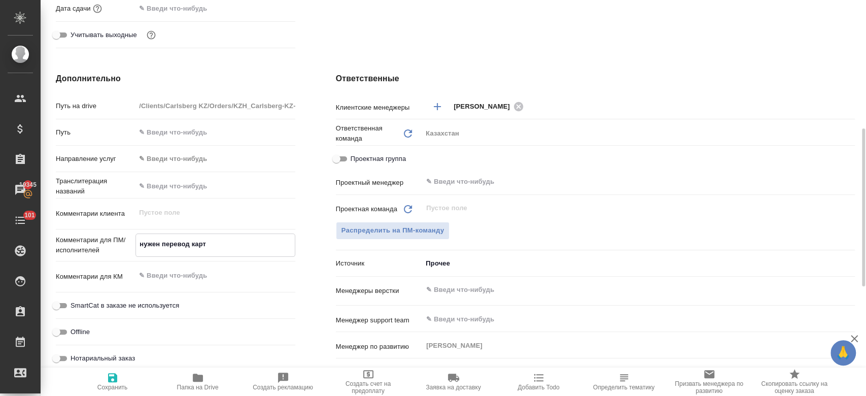
type textarea "x"
type textarea "нужен перевод карти"
type textarea "x"
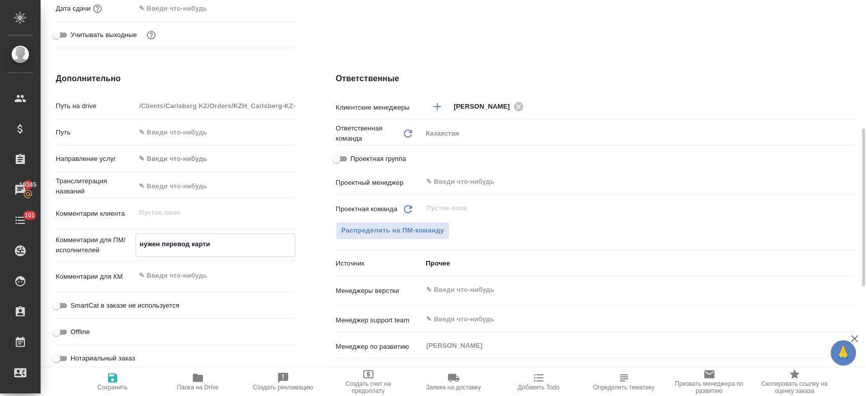
type textarea "нужен перевод картин"
type textarea "x"
type textarea "нужен перевод картино"
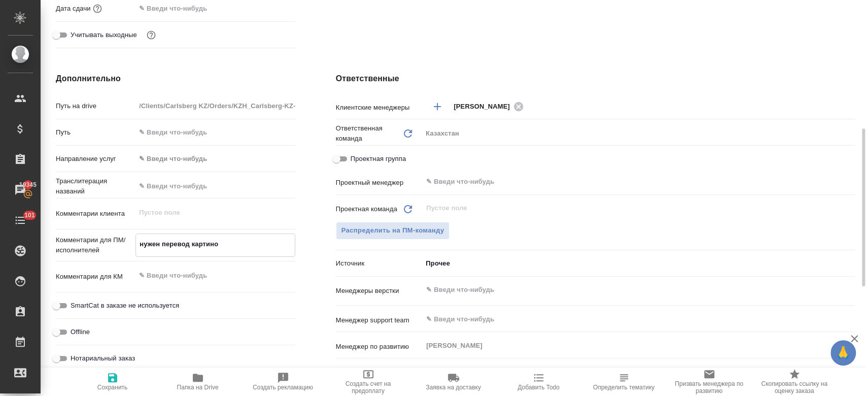
type textarea "x"
type textarea "нужен перевод картинок"
type textarea "x"
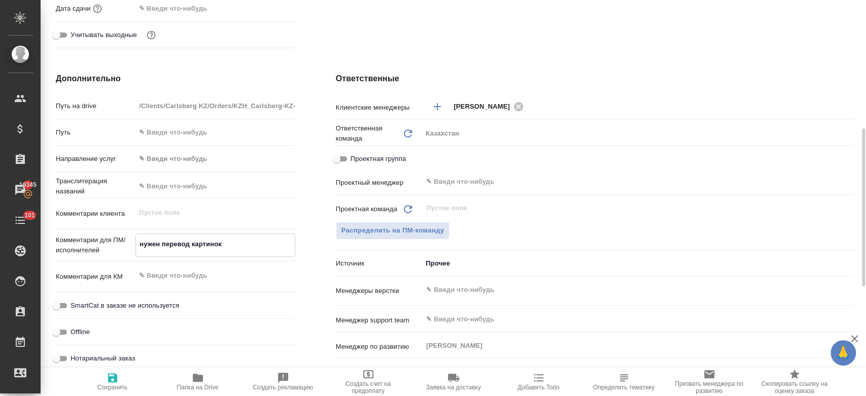
type textarea "x"
type textarea "нужен перевод картинок,"
type textarea "x"
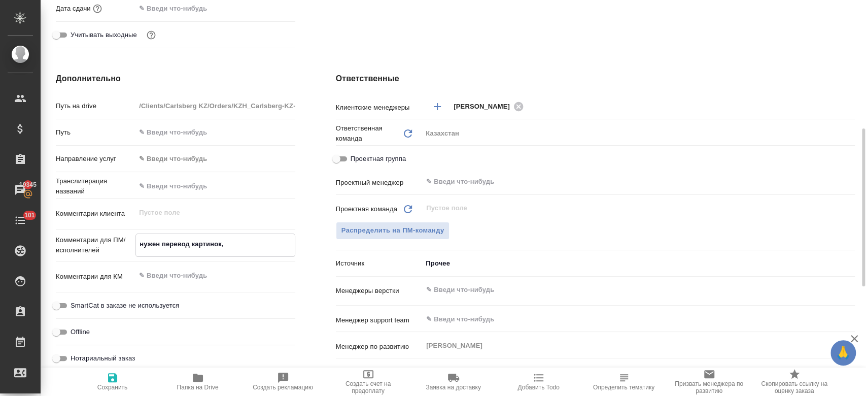
type textarea "x"
type textarea "нужен перевод картинок,"
type textarea "x"
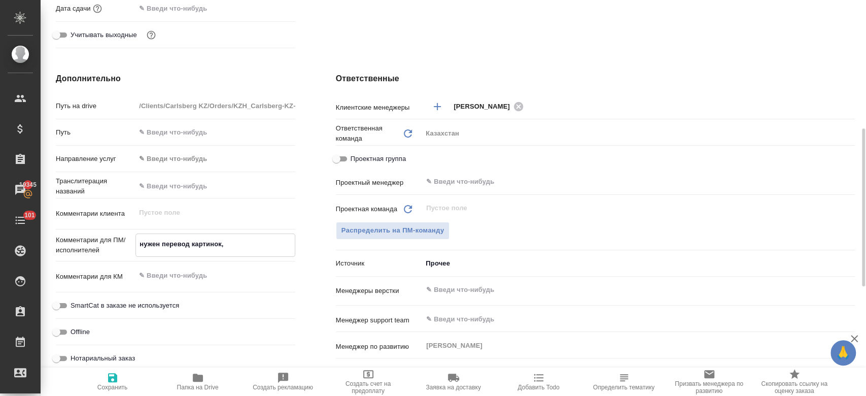
type textarea "нужен перевод картинок, б"
type textarea "x"
type textarea "нужен перевод картинок, бе"
type textarea "x"
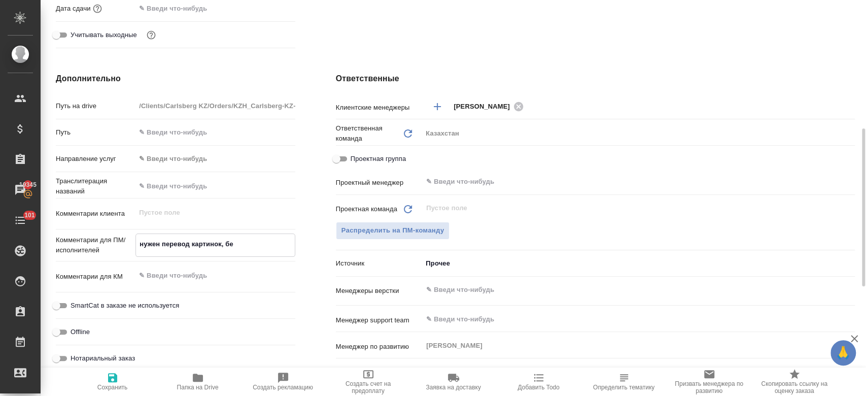
type textarea "нужен перевод картинок, без"
type textarea "x"
type textarea "нужен перевод картинок, без"
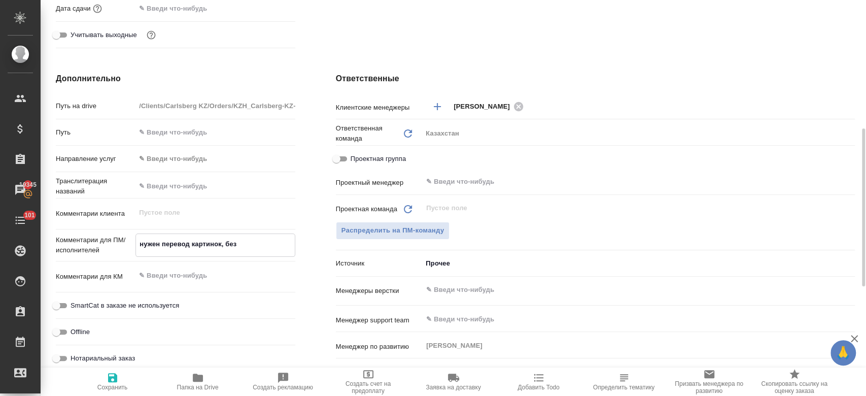
type textarea "x"
type textarea "нужен перевод картинок, без со"
type textarea "x"
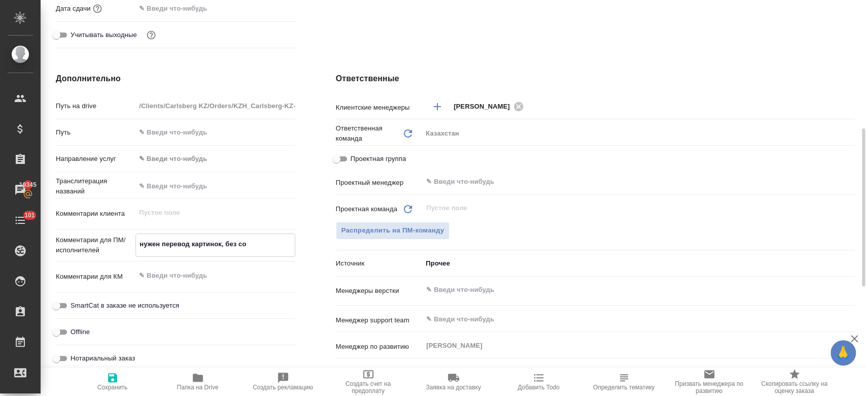
type textarea "x"
type textarea "нужен перевод картинок, без сох"
type textarea "x"
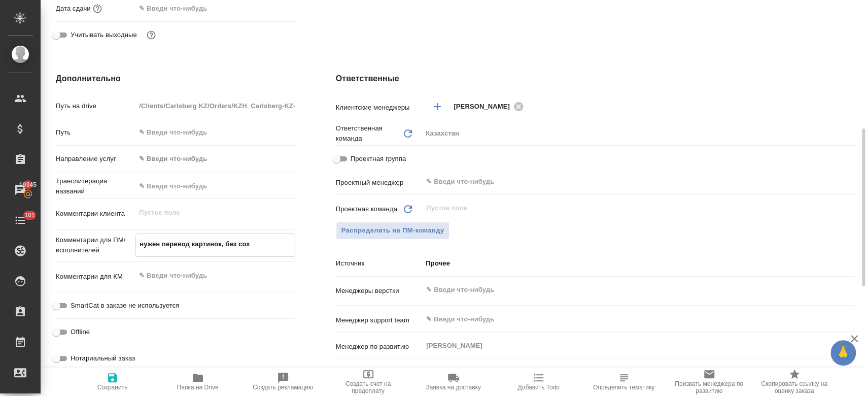
type textarea "x"
type textarea "нужен перевод картинок, без сохра"
type textarea "x"
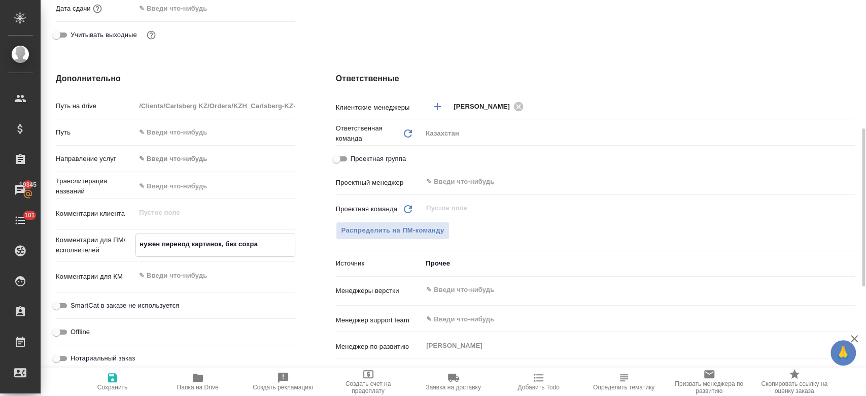
type textarea "нужен перевод картинок, без сохран"
type textarea "x"
type textarea "нужен перевод картинок, без сохран"
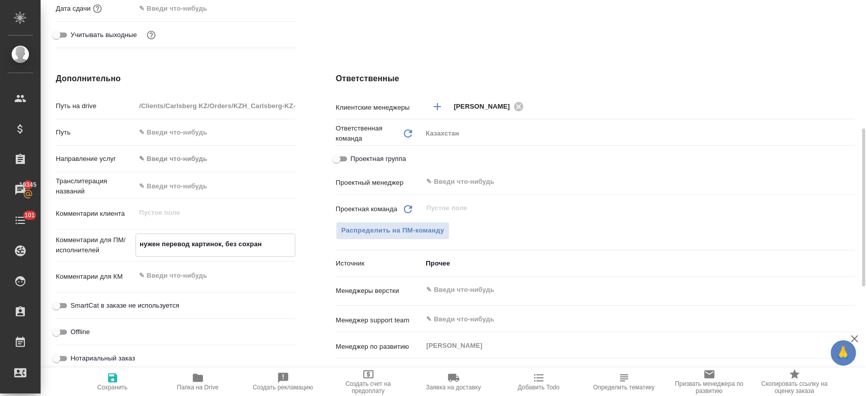
type textarea "x"
type textarea "нужен перевод картинок, без сохран о"
type textarea "x"
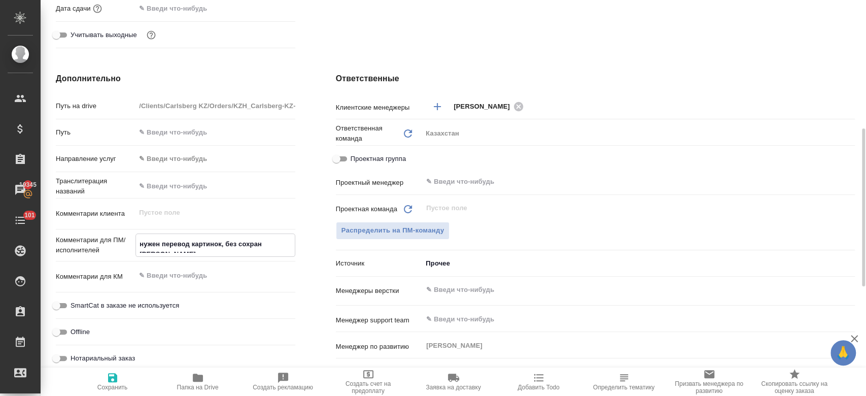
type textarea "x"
type textarea "нужен перевод картинок, без сохран ор"
type textarea "x"
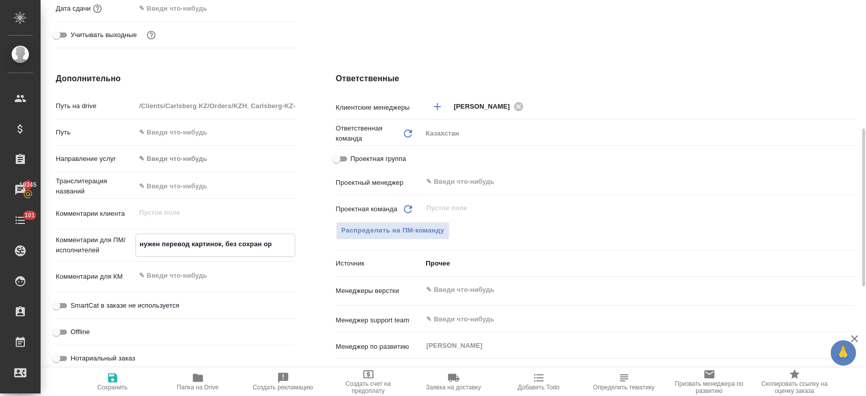
type textarea "x"
type textarea "нужен перевод картинок, без сохран ори"
type textarea "x"
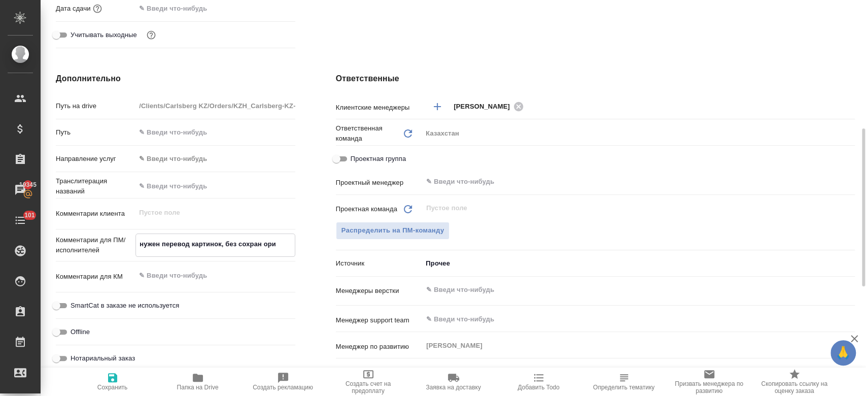
type textarea "нужен перевод картинок, без сохран ориг"
type textarea "x"
type textarea "нужен перевод картинок, без сохран орига"
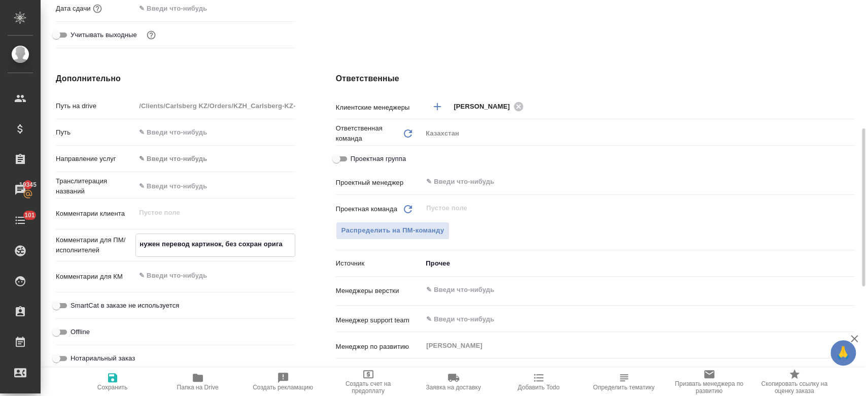
type textarea "x"
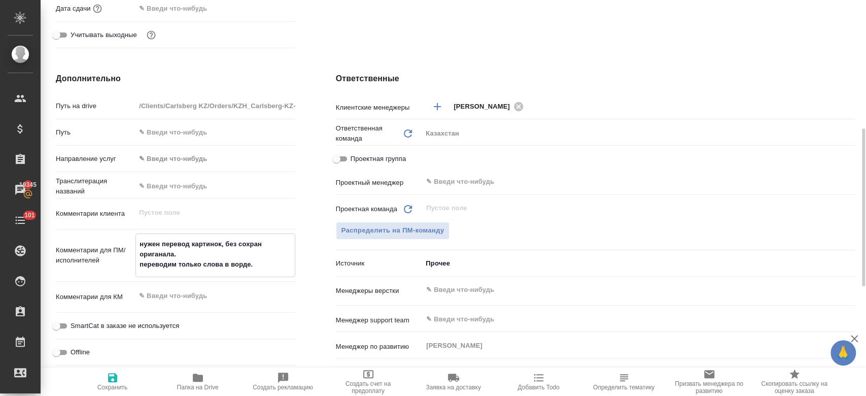
click at [136, 243] on textarea "нужен перевод картинок, без сохран ориганала. переводим только слова в ворде." at bounding box center [215, 254] width 158 height 38
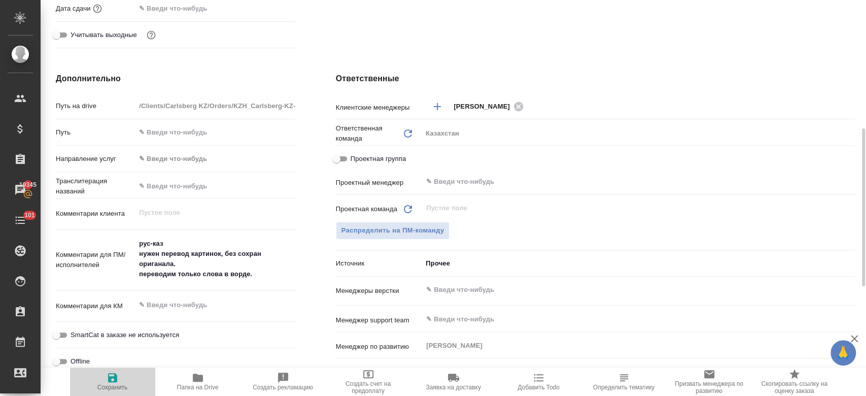
click at [111, 381] on icon "button" at bounding box center [112, 377] width 9 height 9
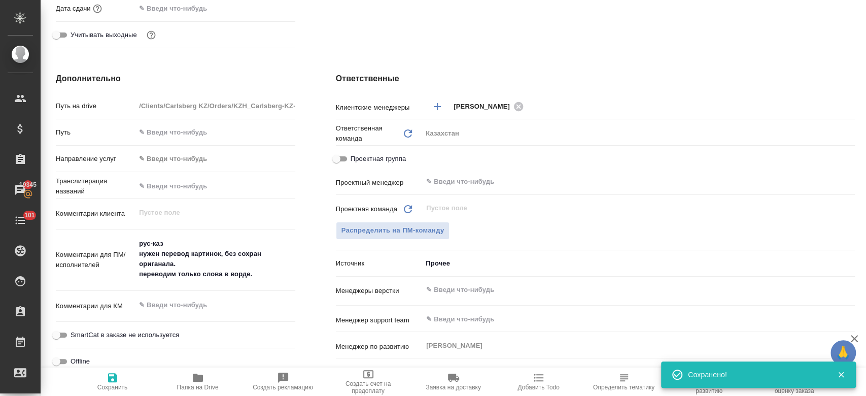
scroll to position [0, 0]
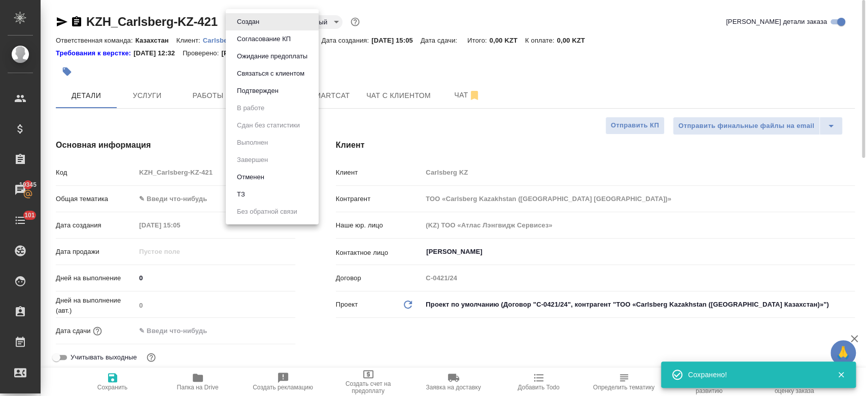
click at [245, 28] on body "🙏 .cls-1 fill:#fff; AWATERA Kosherbayeva Nazerke Клиенты Спецификации Заказы 19…" at bounding box center [433, 198] width 866 height 396
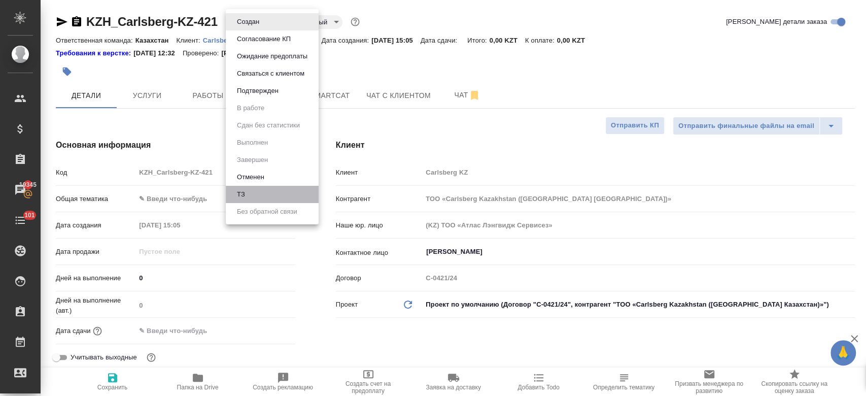
click at [274, 192] on li "ТЗ" at bounding box center [272, 194] width 93 height 17
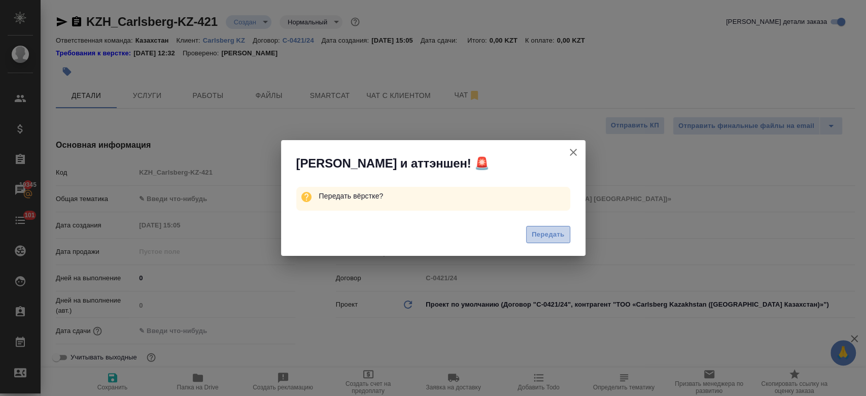
click at [544, 236] on span "Передать" at bounding box center [548, 235] width 33 height 12
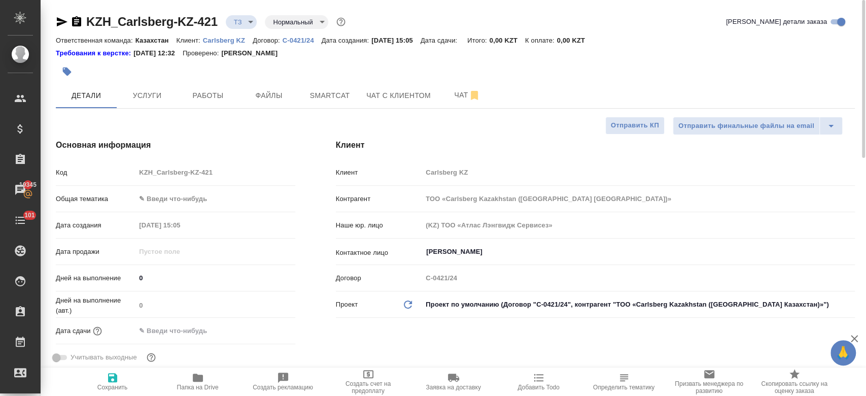
click at [317, 63] on div at bounding box center [322, 71] width 533 height 22
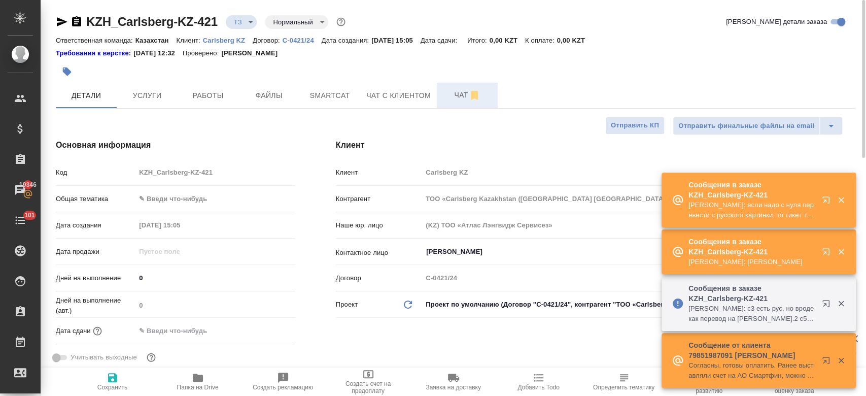
click at [459, 104] on button "Чат" at bounding box center [467, 95] width 61 height 25
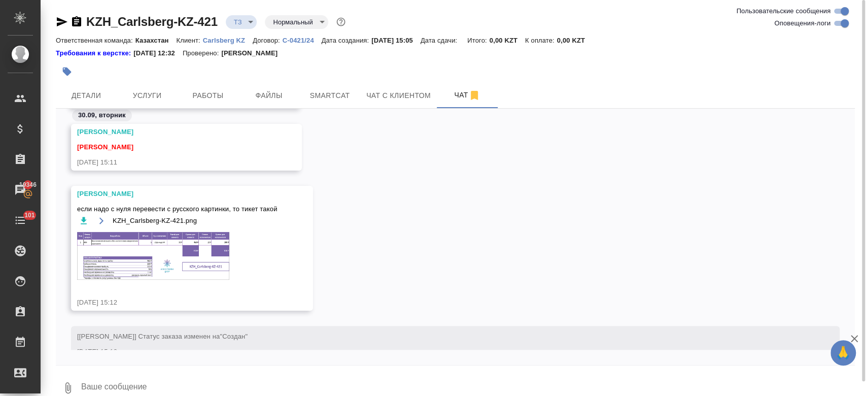
scroll to position [281, 0]
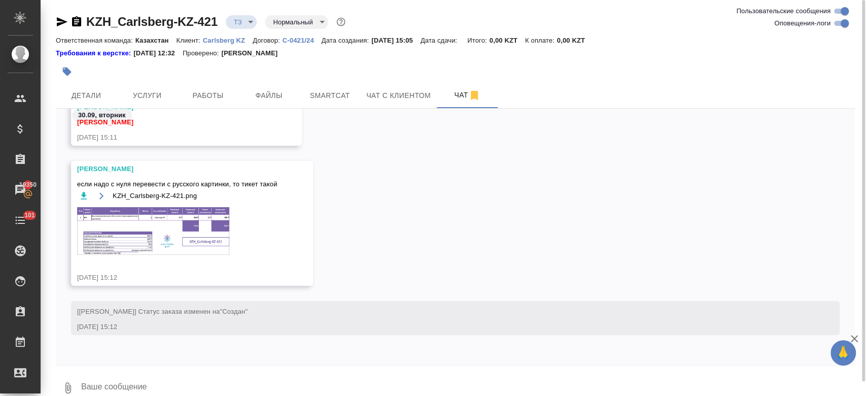
click at [133, 215] on img at bounding box center [153, 231] width 152 height 48
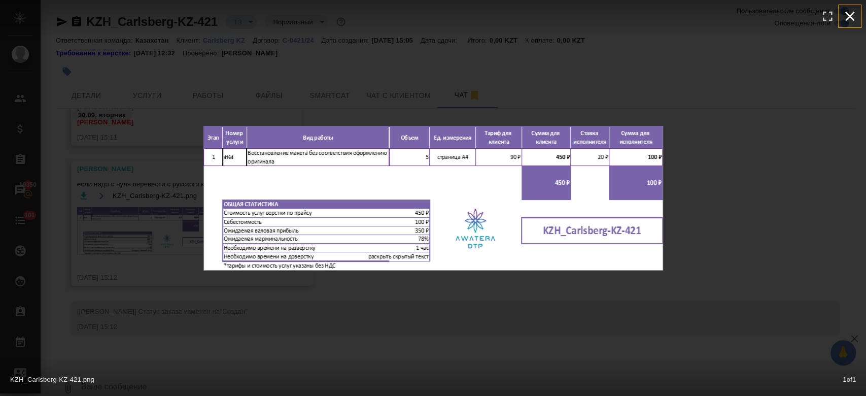
click at [850, 19] on icon "button" at bounding box center [850, 16] width 16 height 16
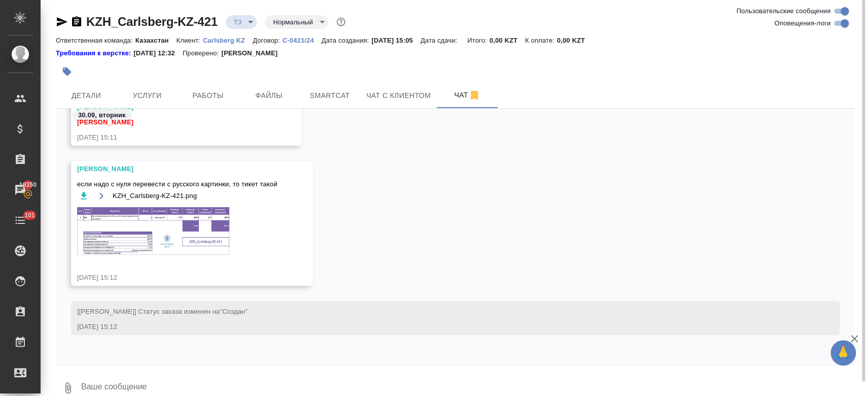
click at [452, 69] on div at bounding box center [322, 71] width 533 height 22
click at [174, 240] on img at bounding box center [153, 231] width 152 height 48
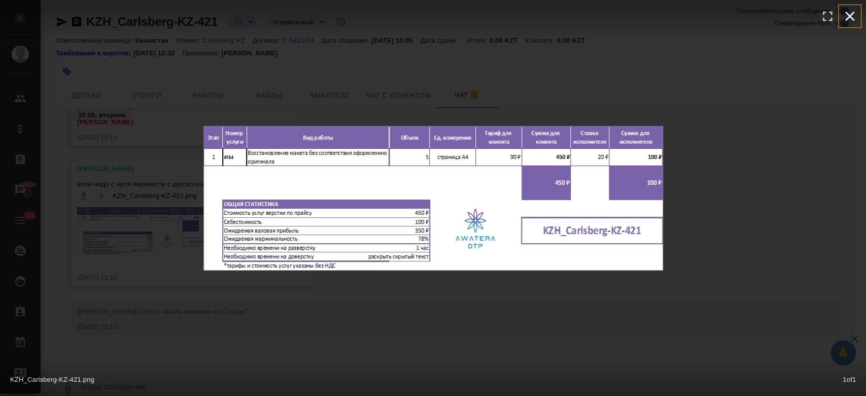
click at [854, 16] on icon "button" at bounding box center [850, 16] width 16 height 16
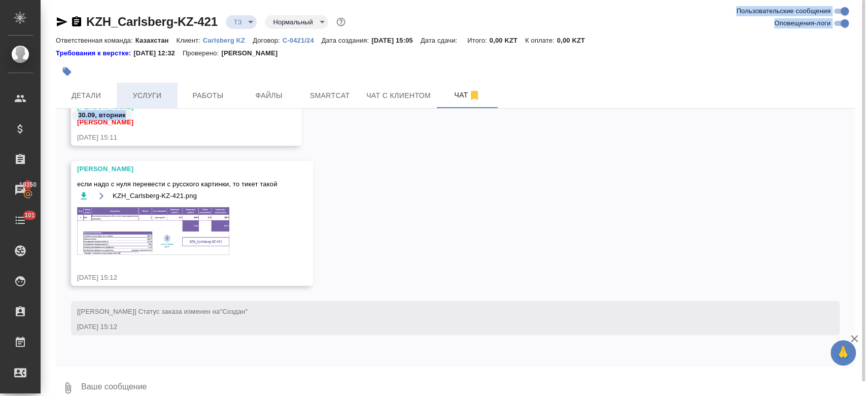
drag, startPoint x: 146, startPoint y: 112, endPoint x: 146, endPoint y: 104, distance: 8.1
click at [146, 104] on div "KZH_Carlsberg-KZ-421 ТЗ tz Нормальный normal Ответственная команда: Казахстан К…" at bounding box center [455, 205] width 811 height 411
click at [146, 104] on button "Услуги" at bounding box center [147, 95] width 61 height 25
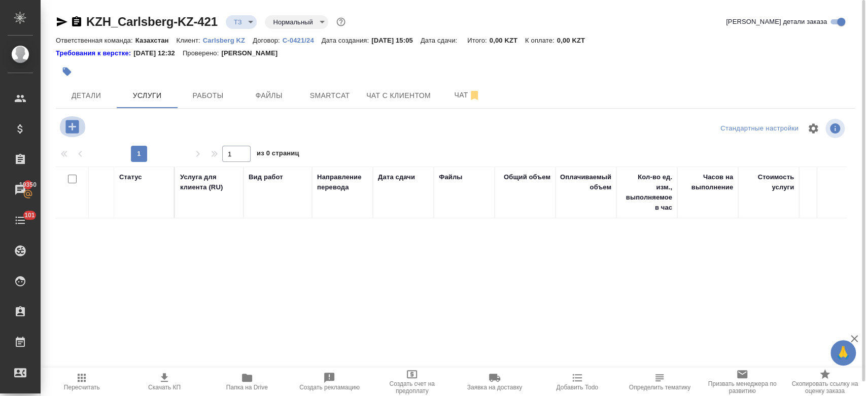
click at [65, 130] on icon "button" at bounding box center [72, 127] width 18 height 18
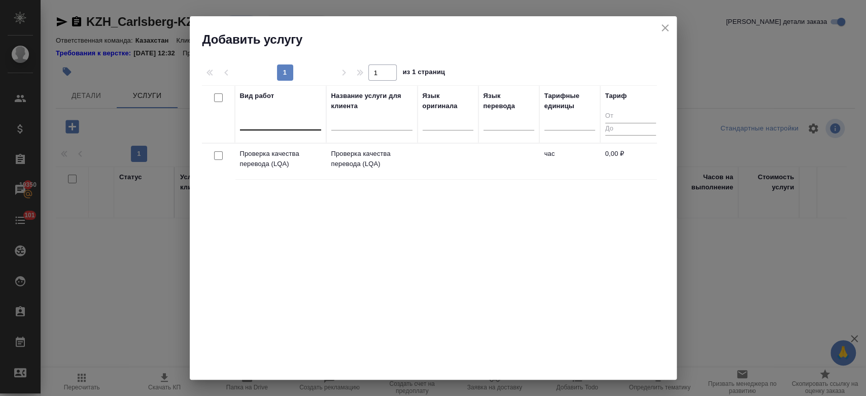
click at [279, 124] on div at bounding box center [280, 120] width 81 height 15
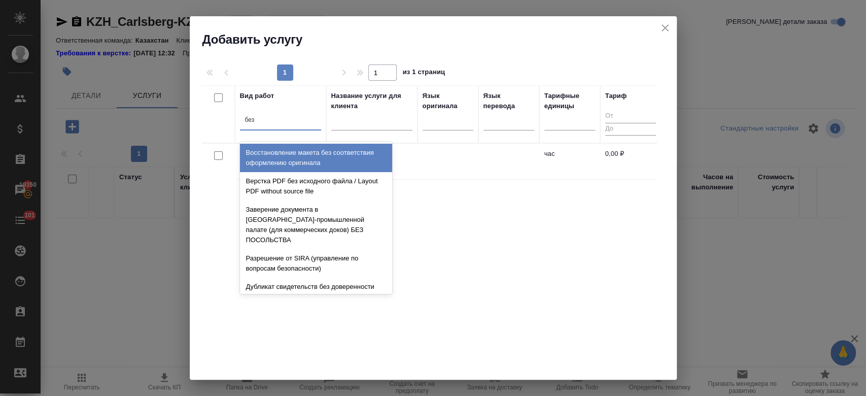
click at [309, 167] on div "Восстановление макета без соответствия оформлению оригинала" at bounding box center [316, 158] width 152 height 28
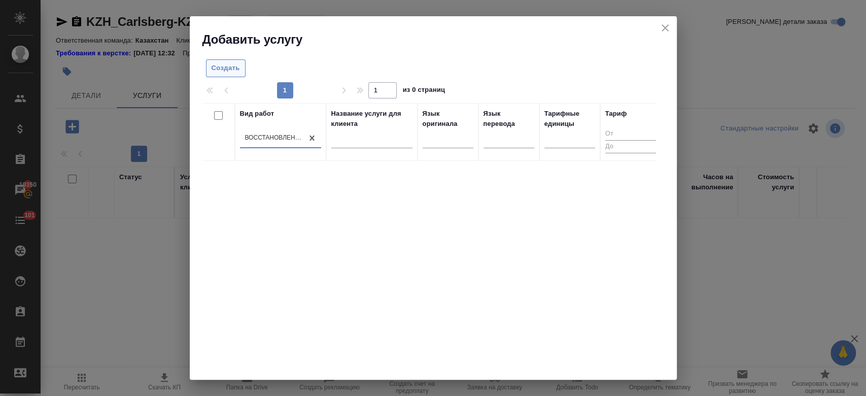
click at [224, 61] on button "Создать" at bounding box center [226, 68] width 40 height 18
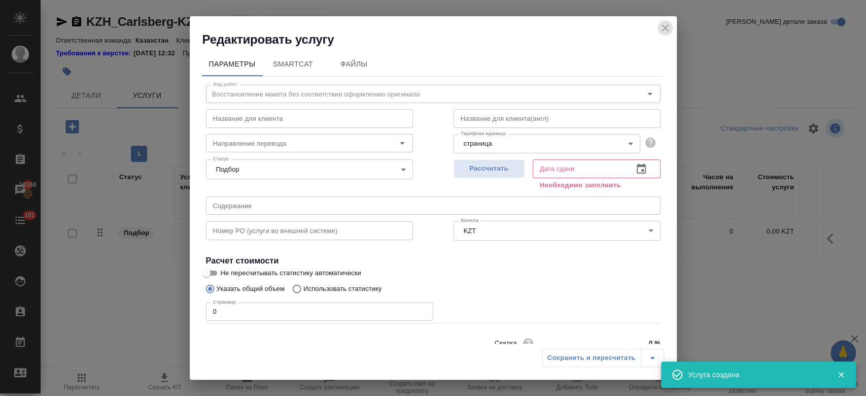
click at [659, 31] on icon "close" at bounding box center [665, 28] width 12 height 12
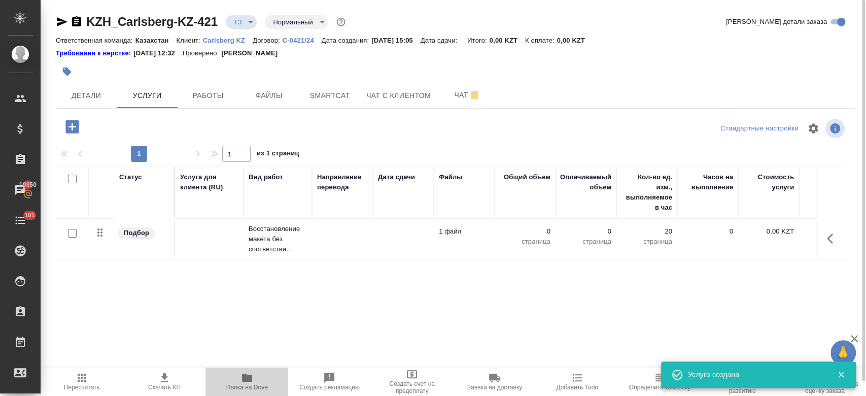
click at [247, 369] on button "Папка на Drive" at bounding box center [247, 381] width 83 height 28
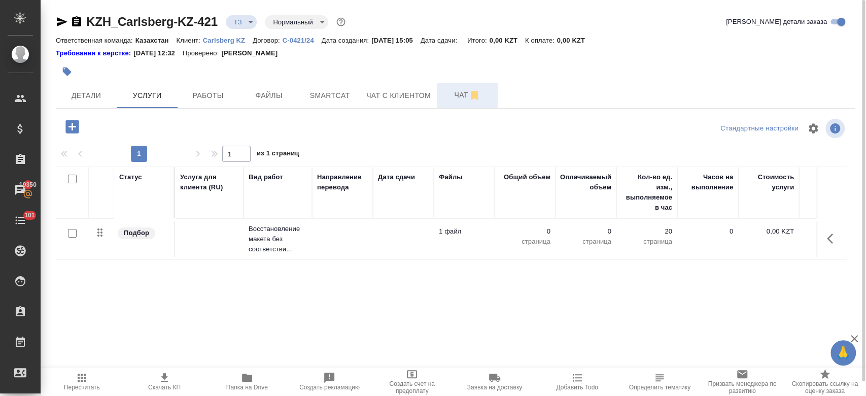
click at [460, 93] on span "Чат" at bounding box center [467, 95] width 49 height 13
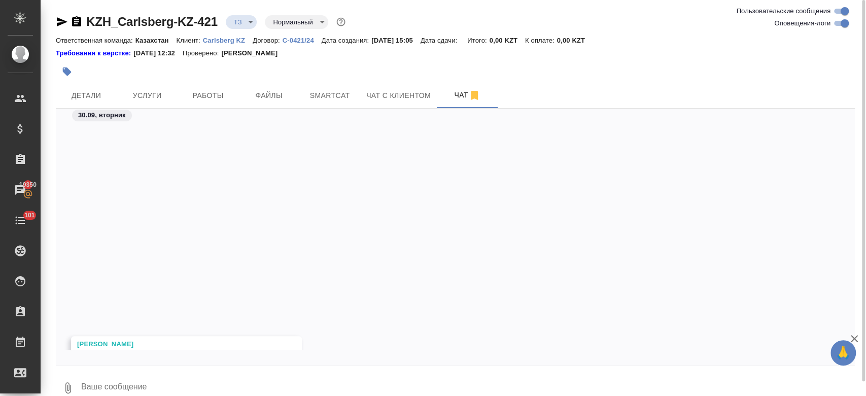
scroll to position [261, 0]
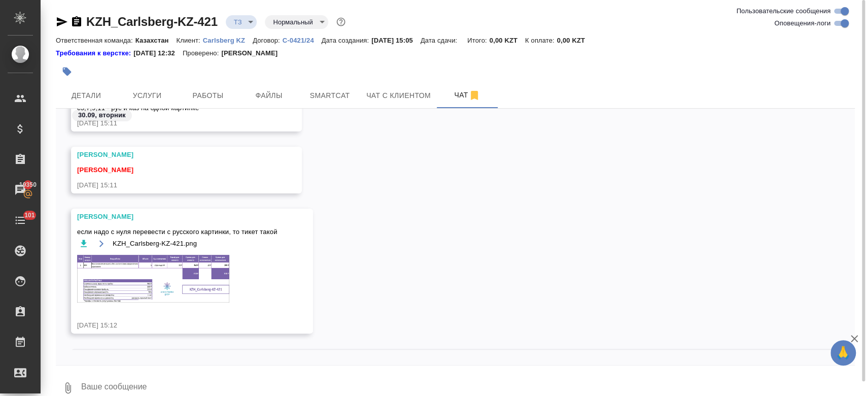
click at [173, 291] on img at bounding box center [153, 279] width 152 height 48
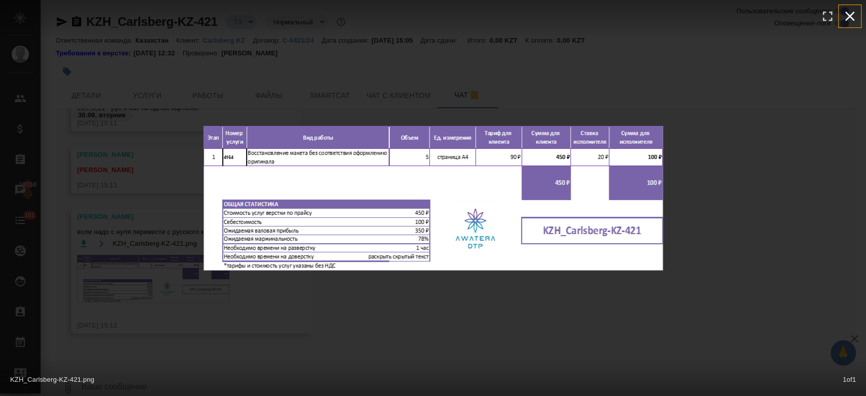
click at [844, 19] on icon "button" at bounding box center [850, 16] width 16 height 16
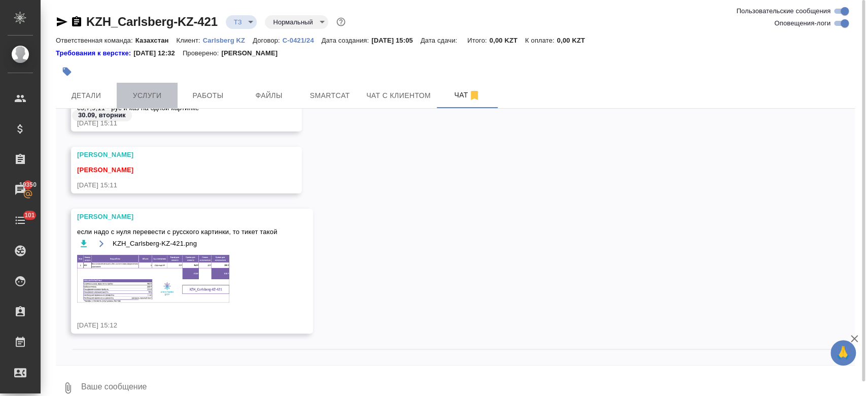
click at [158, 96] on span "Услуги" at bounding box center [147, 95] width 49 height 13
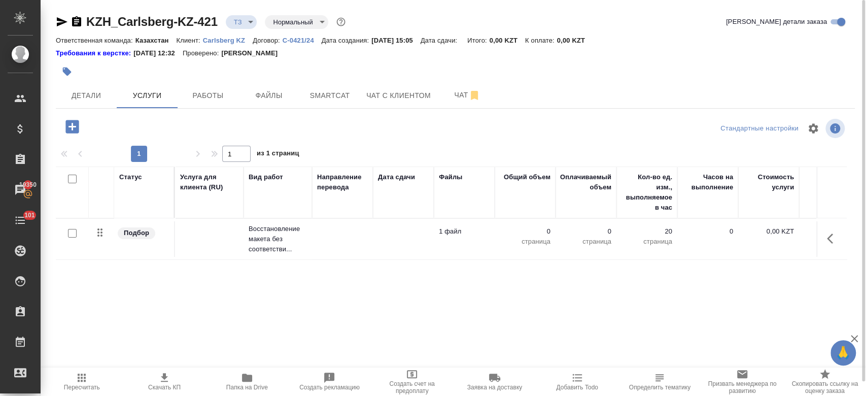
click at [235, 248] on td at bounding box center [209, 239] width 69 height 36
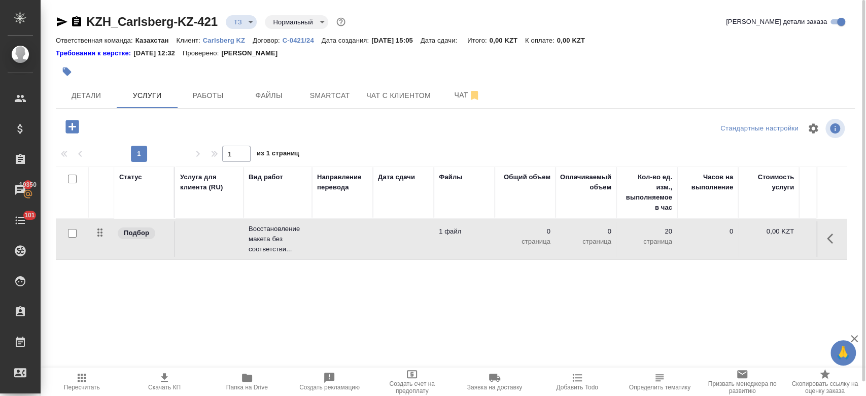
click at [235, 248] on td at bounding box center [209, 239] width 69 height 36
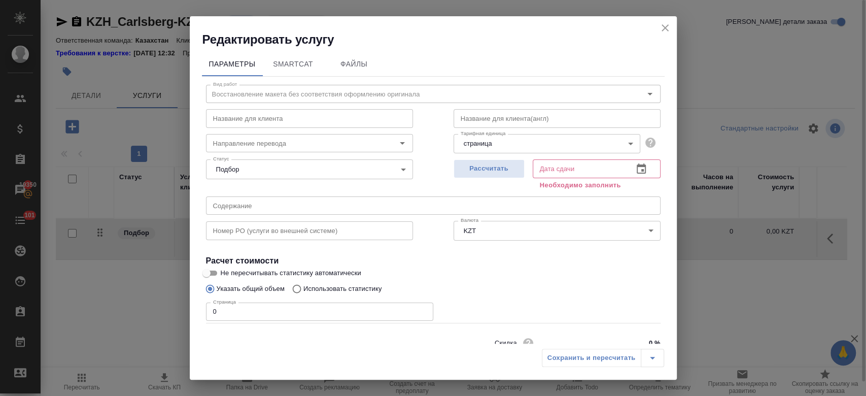
scroll to position [44, 0]
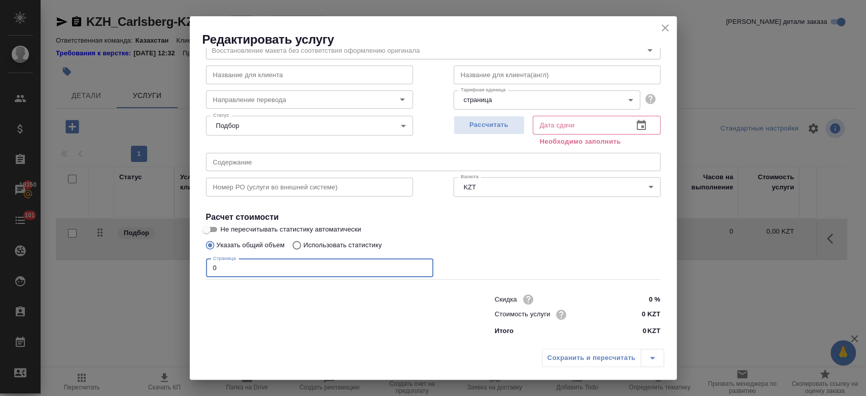
click at [239, 271] on input "0" at bounding box center [319, 268] width 227 height 18
click at [638, 311] on input "0 KZT" at bounding box center [641, 315] width 37 height 15
click at [494, 127] on span "Рассчитать" at bounding box center [489, 125] width 60 height 12
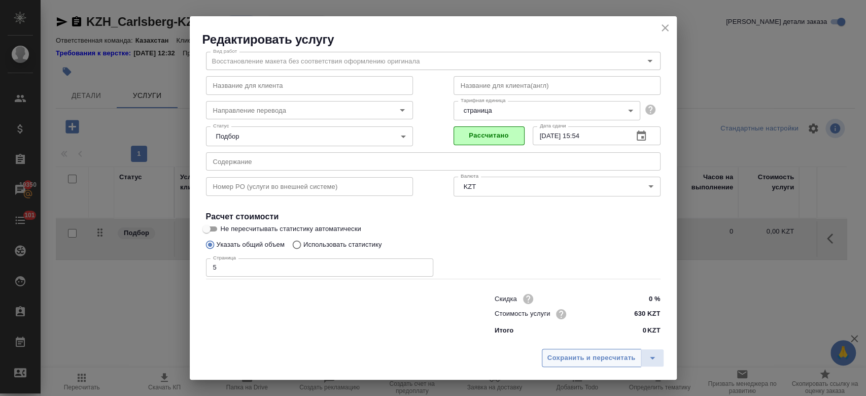
scroll to position [32, 0]
click at [568, 361] on span "Сохранить и пересчитать" at bounding box center [592, 358] width 88 height 12
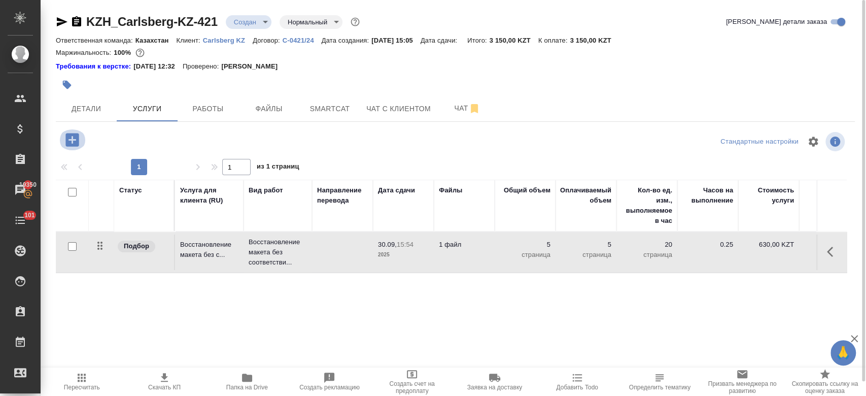
click at [76, 133] on icon "button" at bounding box center [71, 139] width 13 height 13
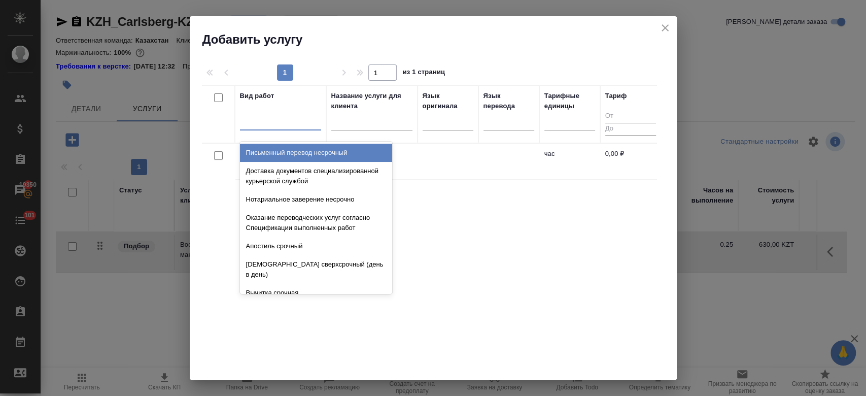
click at [290, 118] on div at bounding box center [280, 120] width 81 height 15
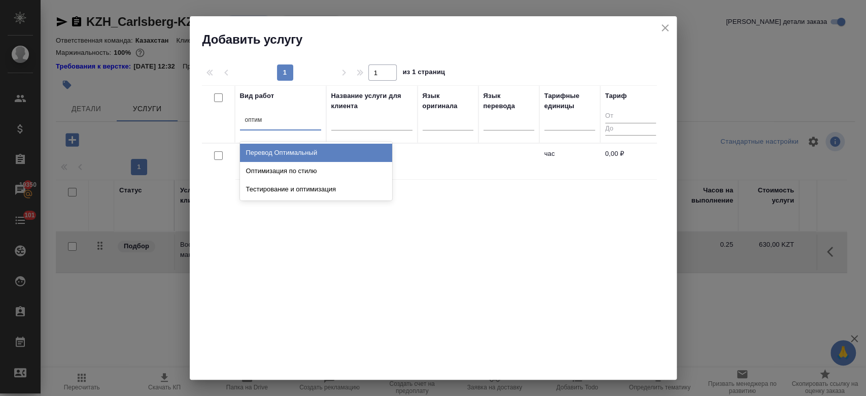
click at [304, 149] on div "Перевод Оптимальный" at bounding box center [316, 153] width 152 height 18
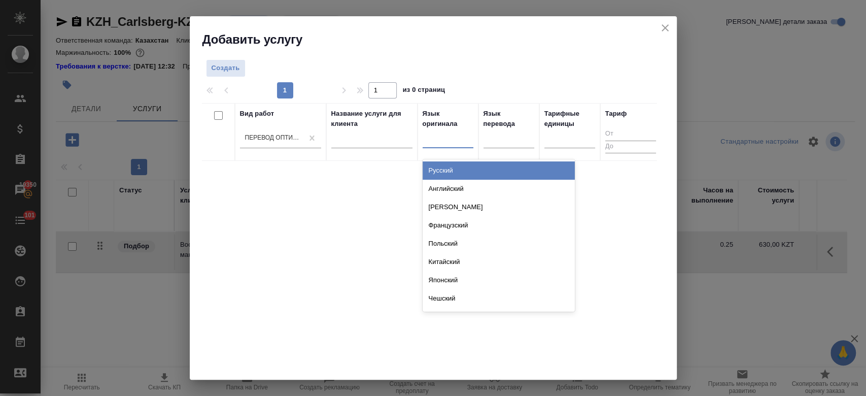
click at [455, 131] on div at bounding box center [448, 137] width 51 height 15
click at [452, 166] on div "Русский" at bounding box center [499, 170] width 152 height 18
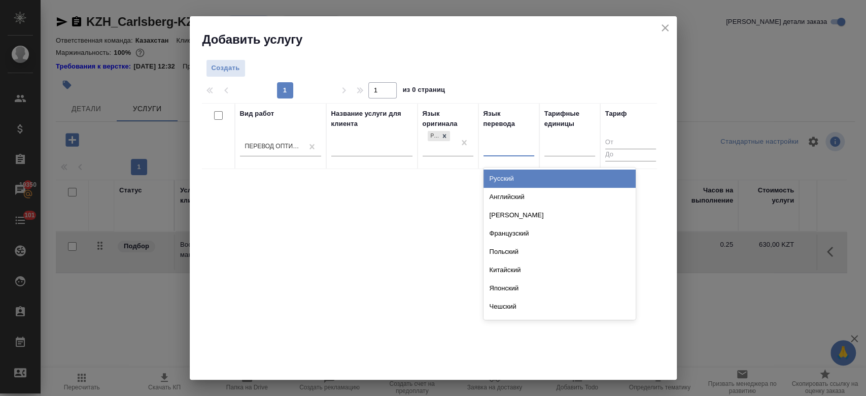
click at [509, 150] on div at bounding box center [509, 146] width 51 height 15
click at [502, 184] on div "Казахский" at bounding box center [560, 179] width 152 height 18
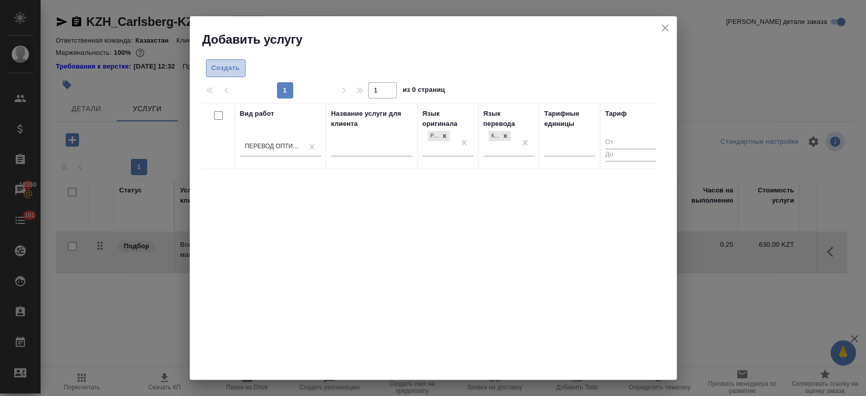
click at [236, 64] on span "Создать" at bounding box center [226, 68] width 28 height 12
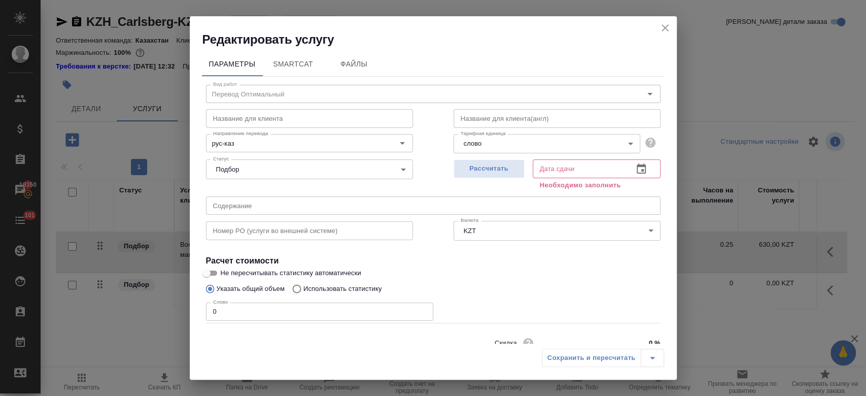
scroll to position [44, 0]
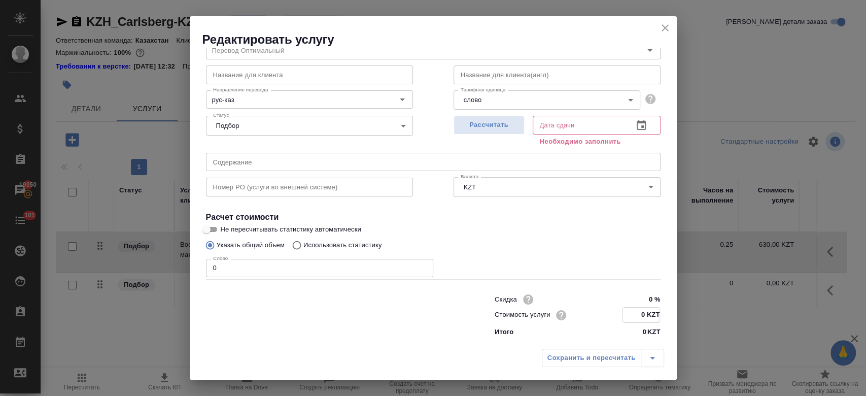
click at [637, 316] on input "0 KZT" at bounding box center [641, 315] width 37 height 15
click at [483, 118] on button "Рассчитать" at bounding box center [489, 125] width 71 height 19
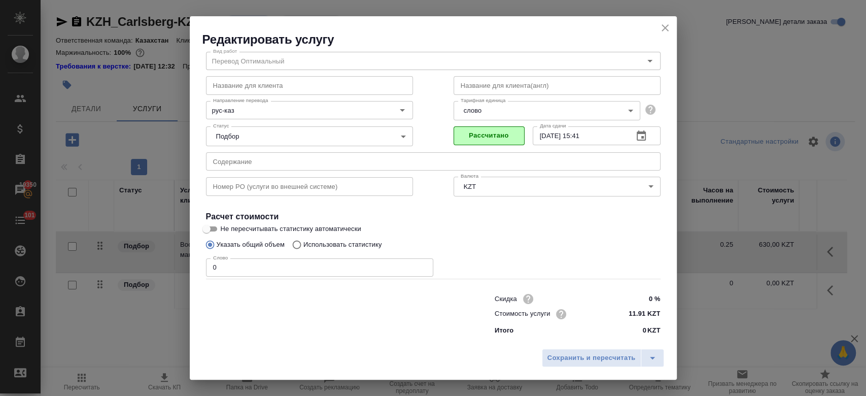
scroll to position [32, 0]
click at [587, 356] on span "Сохранить и пересчитать" at bounding box center [592, 358] width 88 height 12
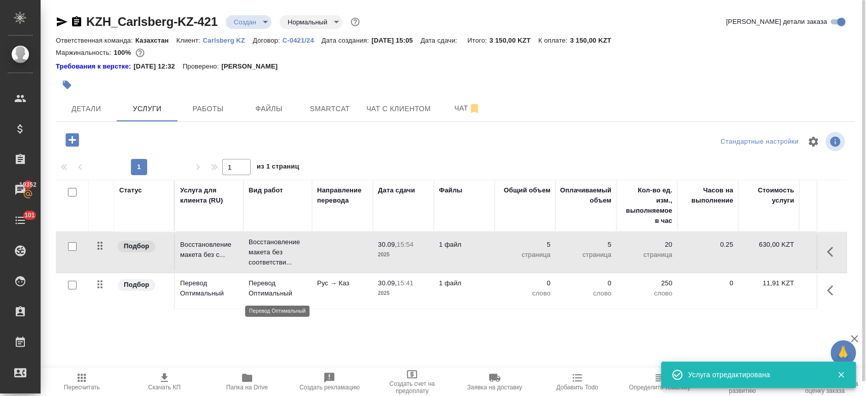
click at [302, 293] on p "Перевод Оптимальный" at bounding box center [278, 288] width 58 height 20
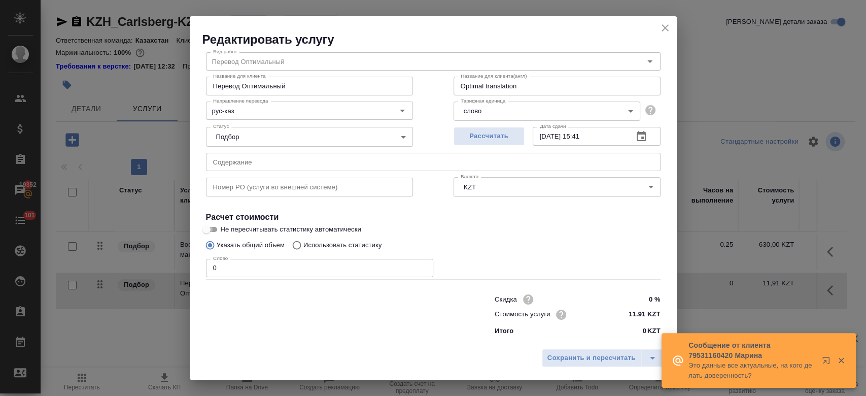
click at [213, 228] on input "Не пересчитывать статистику автоматически" at bounding box center [206, 229] width 37 height 12
click at [240, 266] on input "0" at bounding box center [319, 268] width 227 height 18
click at [568, 355] on span "Сохранить и пересчитать" at bounding box center [592, 358] width 88 height 12
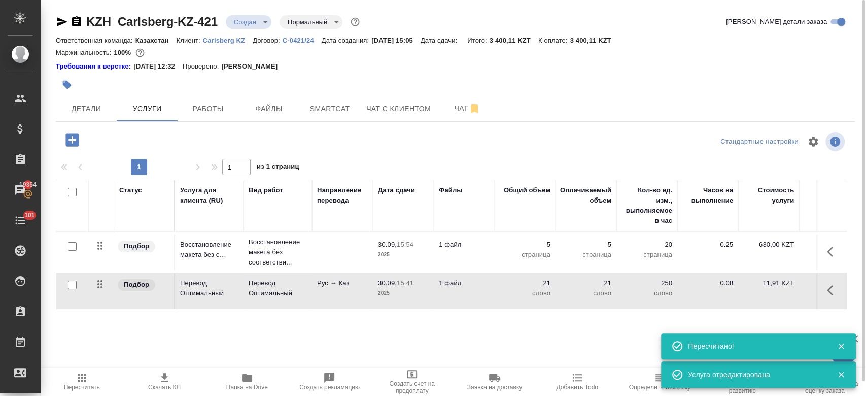
click at [239, 42] on p "Carlsberg KZ" at bounding box center [228, 41] width 50 height 8
click at [343, 74] on div at bounding box center [322, 85] width 533 height 22
click at [331, 82] on div at bounding box center [322, 85] width 533 height 22
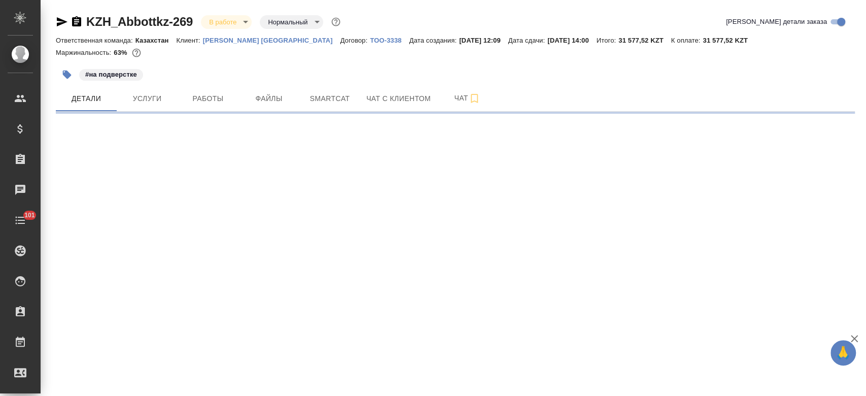
select select "RU"
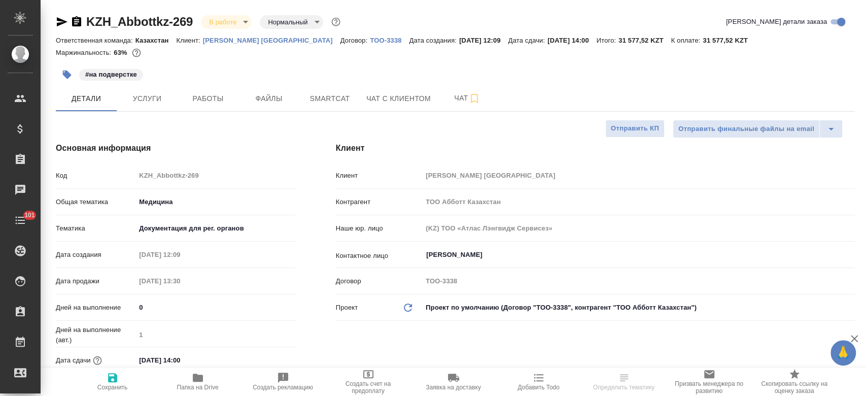
type textarea "x"
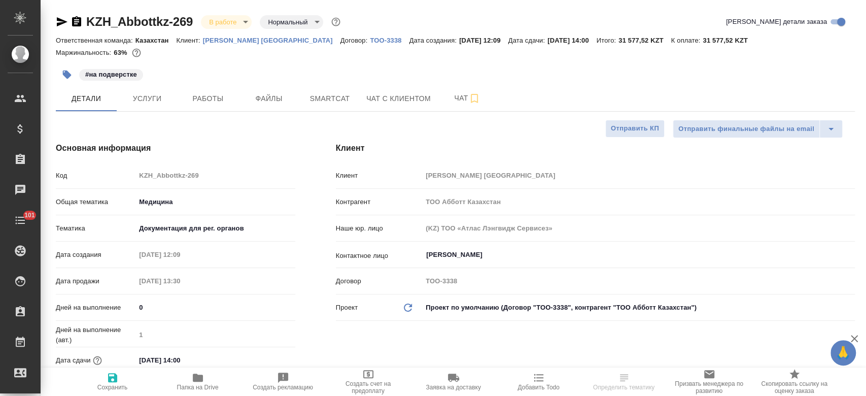
type textarea "x"
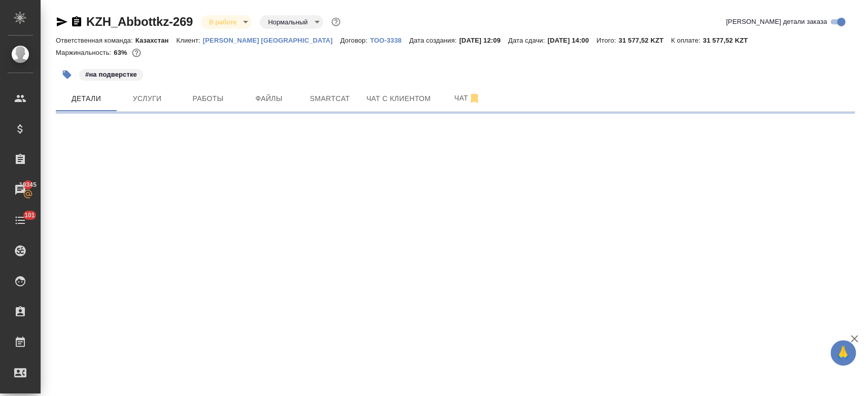
select select "RU"
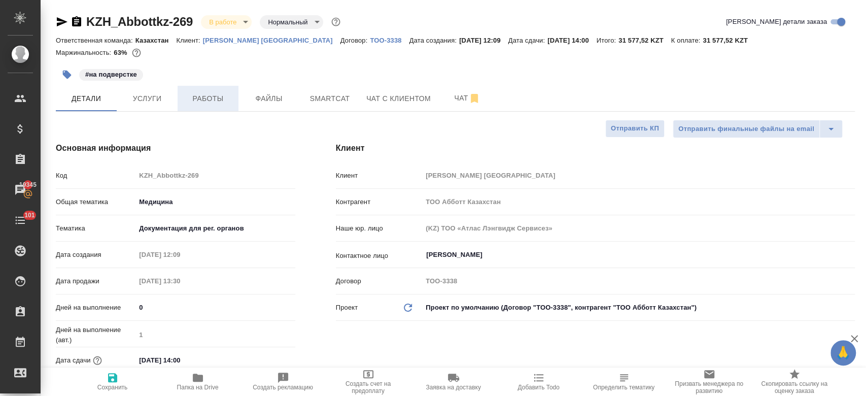
type textarea "x"
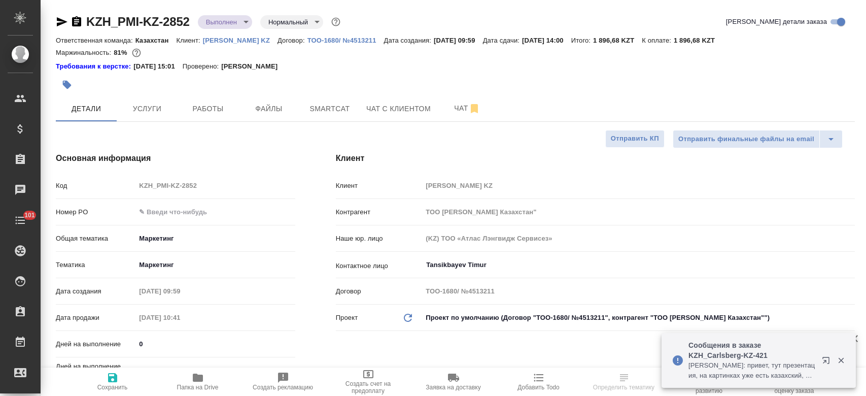
select select "RU"
click at [231, 40] on p "[PERSON_NAME] KZ" at bounding box center [240, 41] width 75 height 8
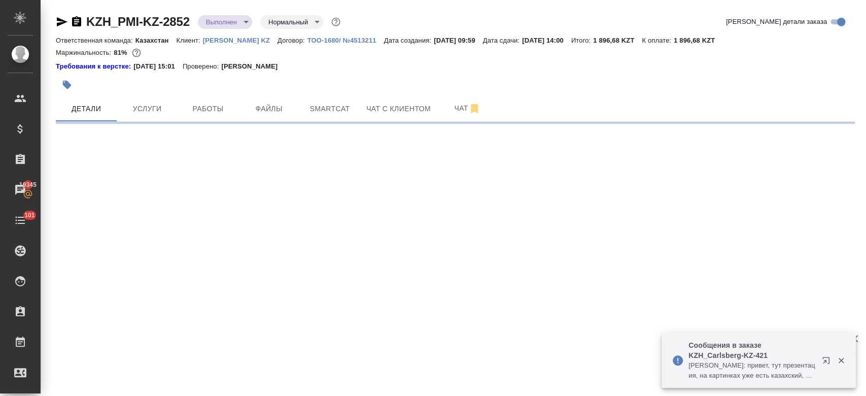
select select "RU"
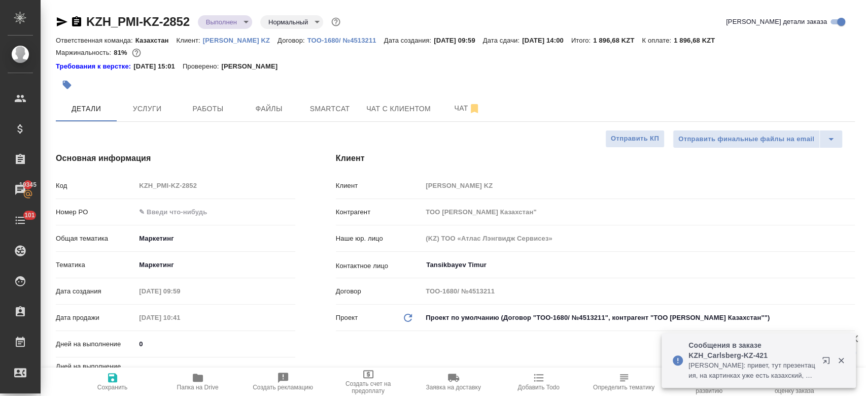
type textarea "x"
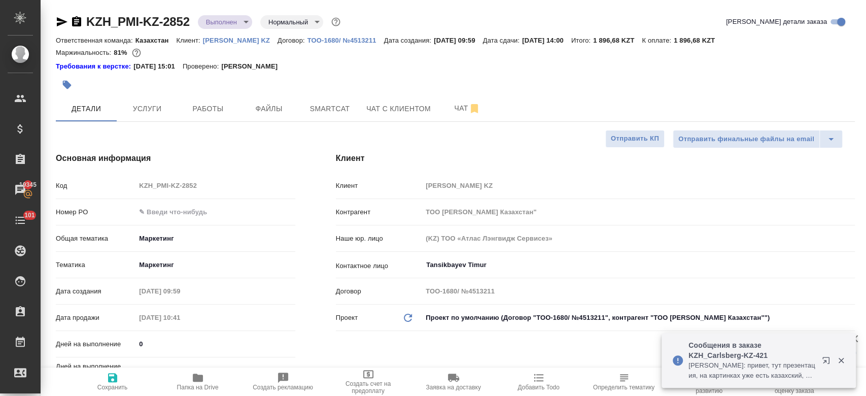
type textarea "x"
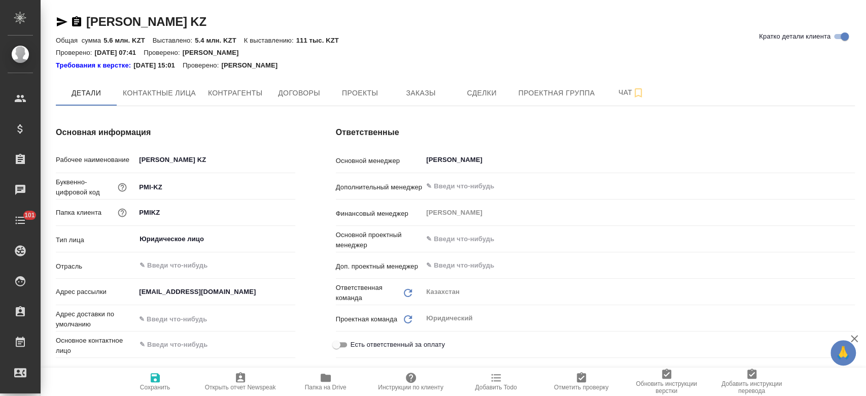
type textarea "x"
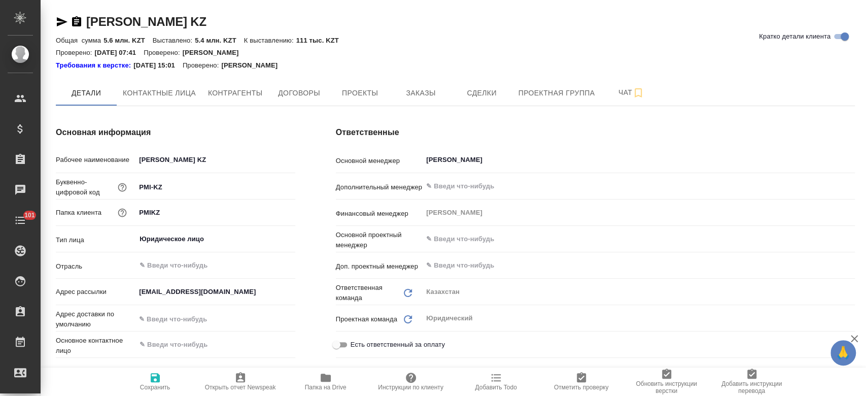
type textarea "x"
click at [405, 82] on button "Заказы" at bounding box center [420, 92] width 61 height 25
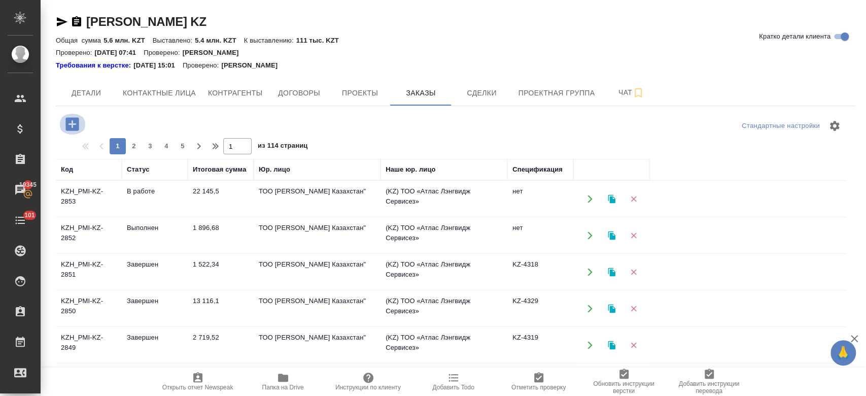
click at [69, 126] on icon "button" at bounding box center [71, 123] width 13 height 13
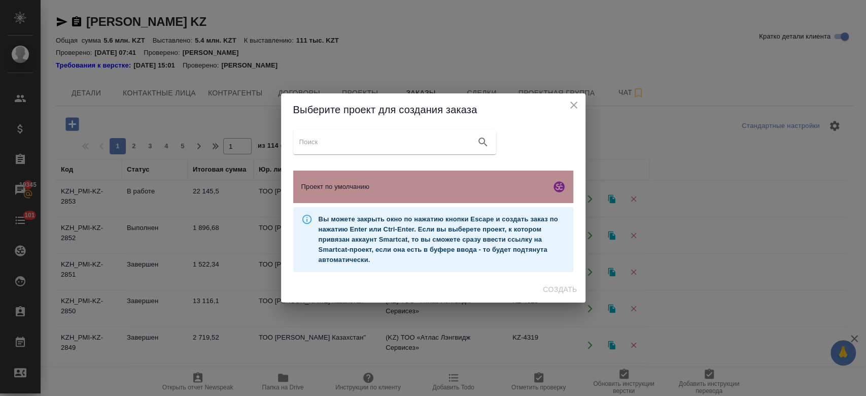
click at [338, 178] on div "Проект по умолчанию" at bounding box center [433, 187] width 280 height 32
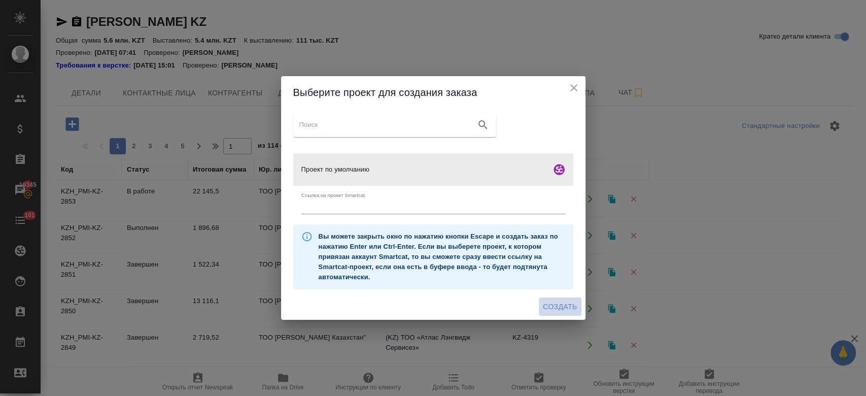
click at [556, 302] on span "Создать" at bounding box center [560, 306] width 34 height 13
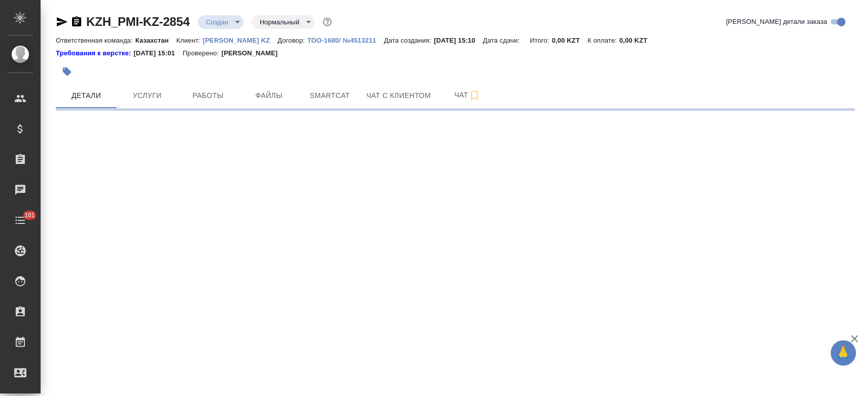
select select "RU"
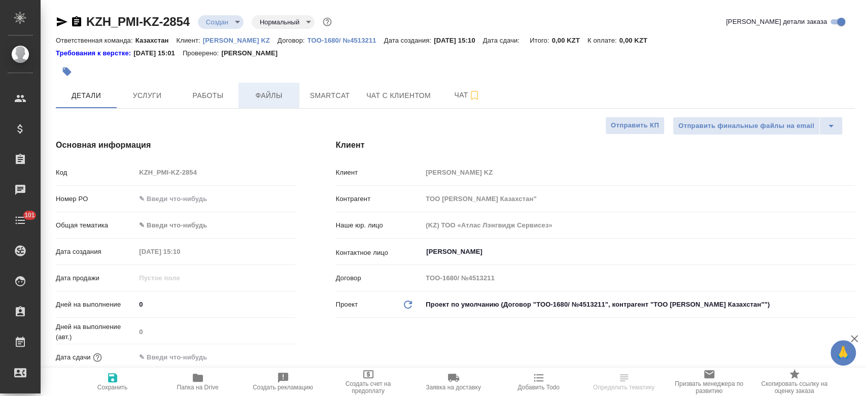
type textarea "x"
click at [280, 93] on span "Файлы" at bounding box center [269, 95] width 49 height 13
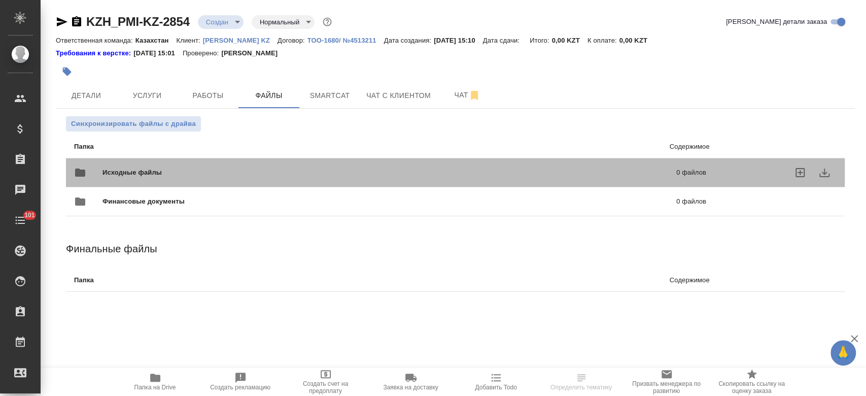
click at [176, 169] on span "Исходные файлы" at bounding box center [261, 172] width 317 height 10
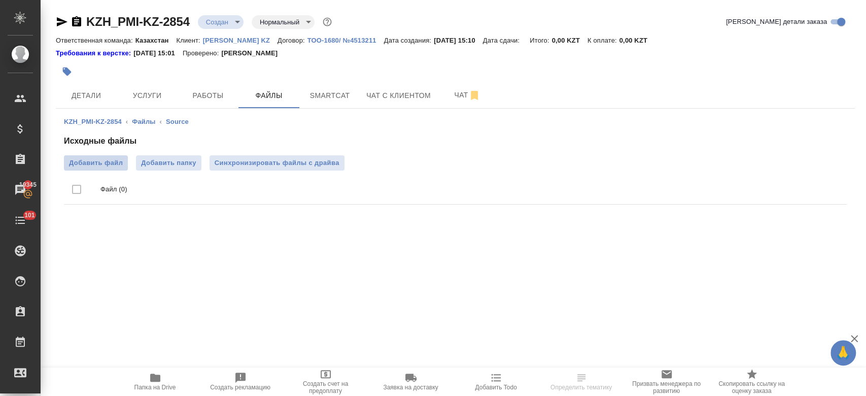
click at [104, 164] on span "Добавить файл" at bounding box center [96, 163] width 54 height 10
click at [0, 0] on input "Добавить файл" at bounding box center [0, 0] width 0 height 0
click at [73, 23] on icon "button" at bounding box center [76, 21] width 9 height 10
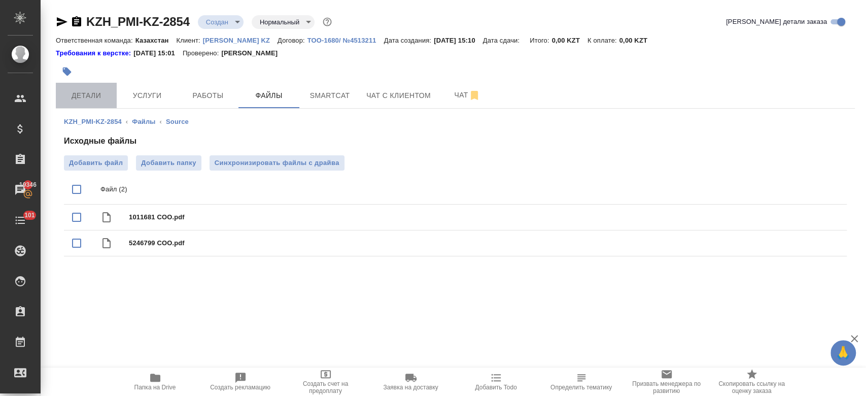
click at [98, 89] on span "Детали" at bounding box center [86, 95] width 49 height 13
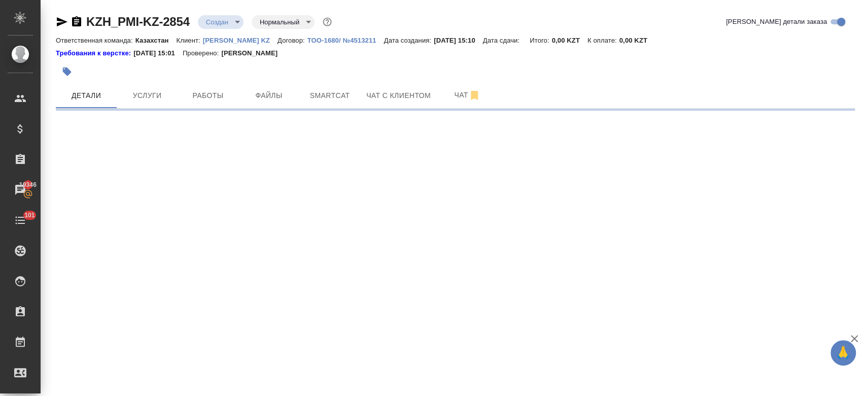
select select "RU"
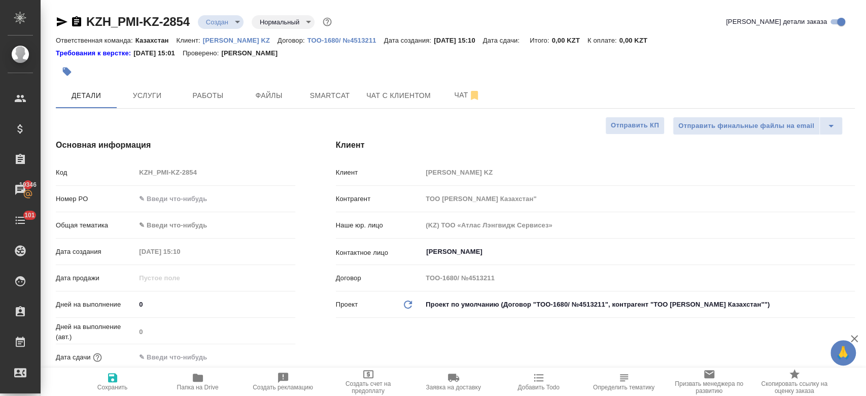
type textarea "x"
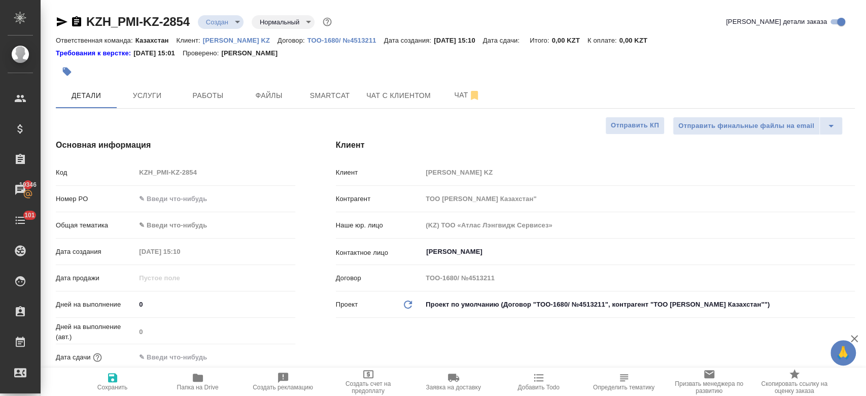
type textarea "x"
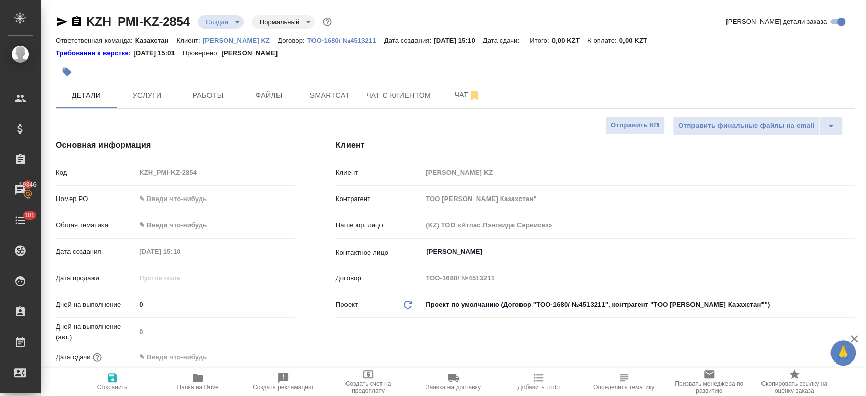
type textarea "x"
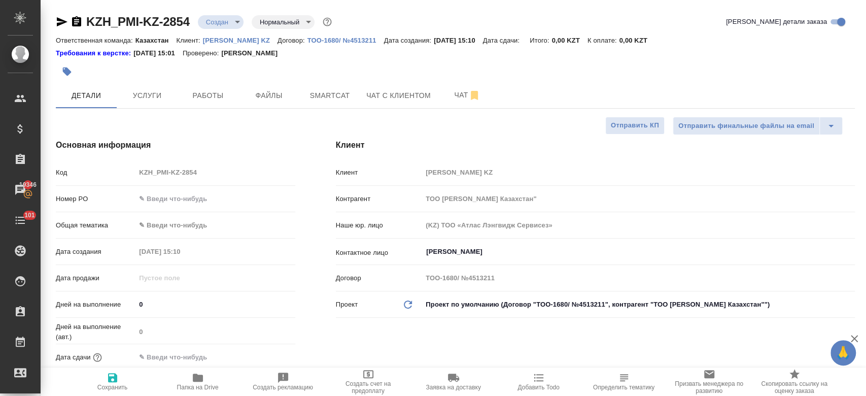
click at [443, 241] on div "Наше юр. лицо (KZ) ТОО «Атлас Лэнгвидж Сервисез»" at bounding box center [595, 229] width 519 height 26
click at [448, 258] on div "[PERSON_NAME] ​" at bounding box center [638, 252] width 433 height 18
type textarea "x"
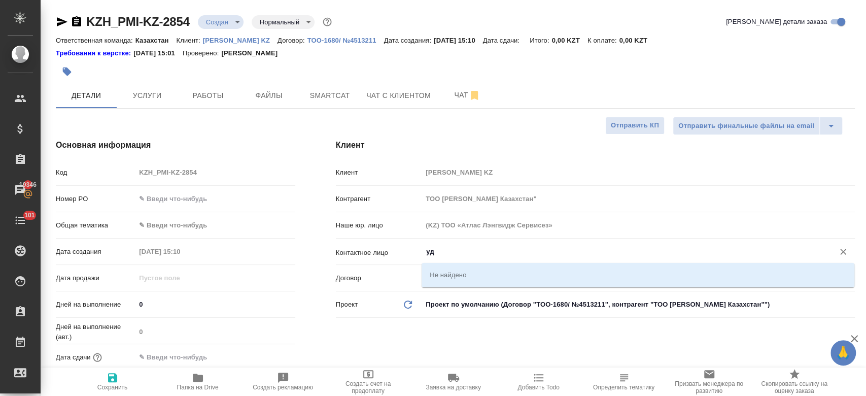
type input "у"
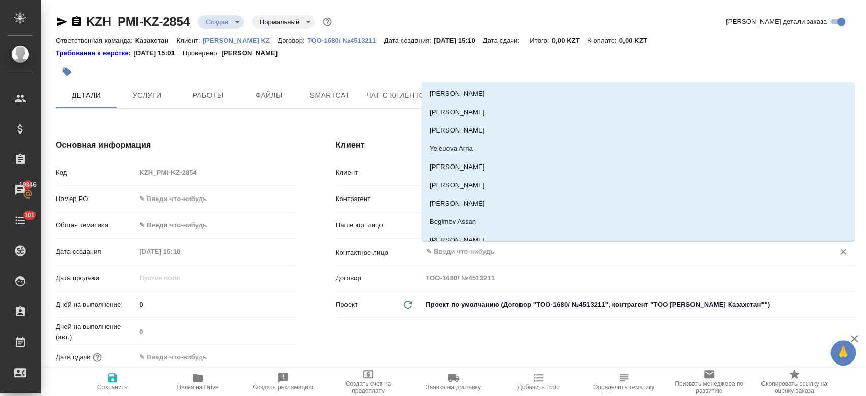
type textarea "x"
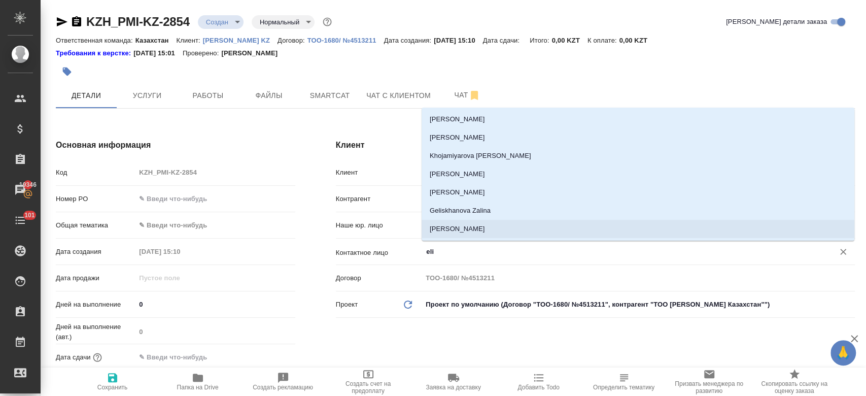
click at [462, 221] on li "[PERSON_NAME]" at bounding box center [638, 229] width 433 height 18
type input "[PERSON_NAME]"
type textarea "x"
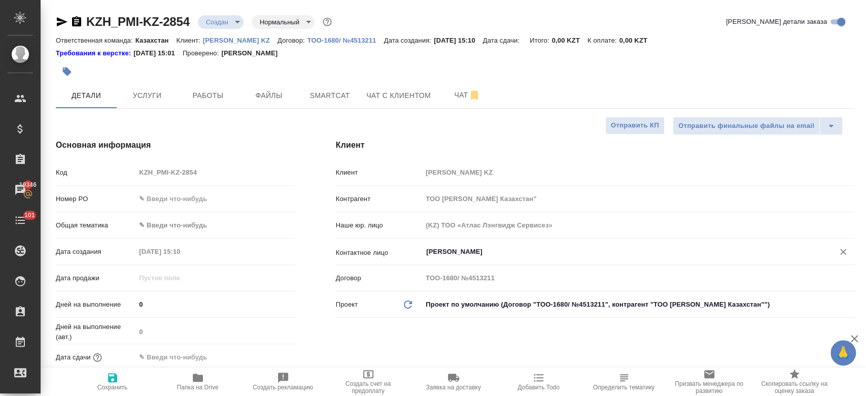
type input "[PERSON_NAME]"
drag, startPoint x: 116, startPoint y: 372, endPoint x: 109, endPoint y: 375, distance: 7.3
click at [109, 375] on icon "button" at bounding box center [113, 378] width 12 height 12
type textarea "x"
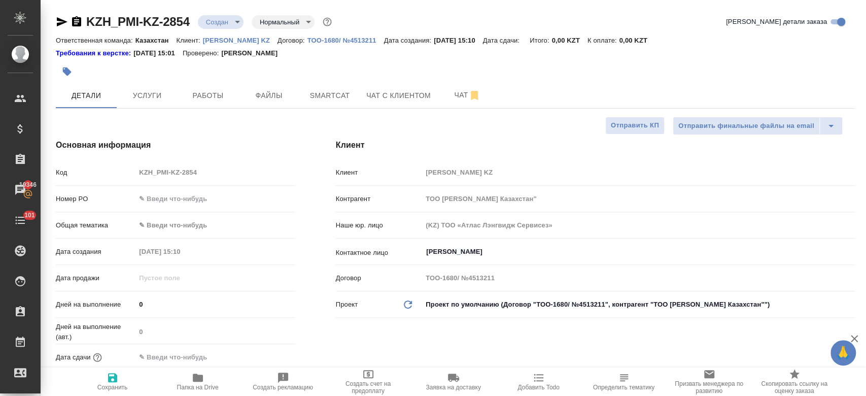
type textarea "x"
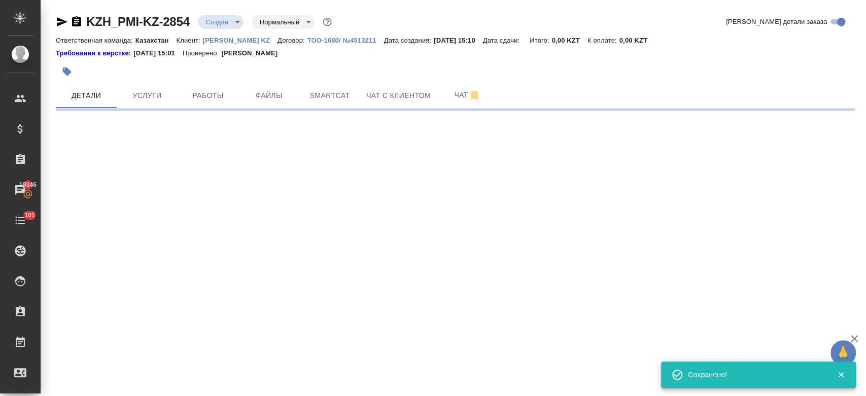
select select "RU"
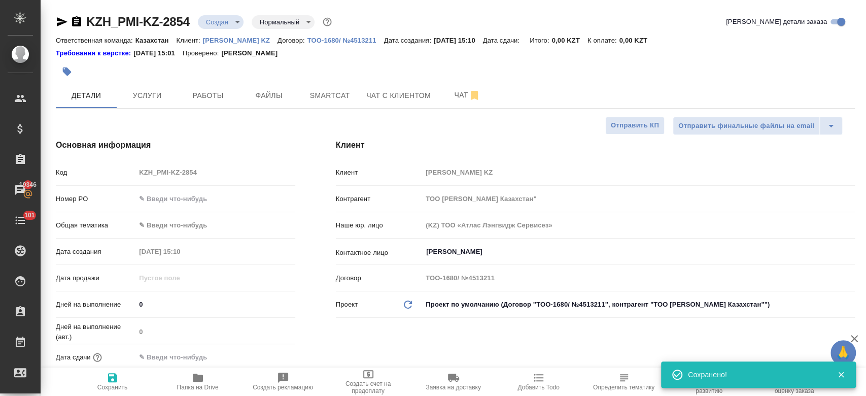
type textarea "x"
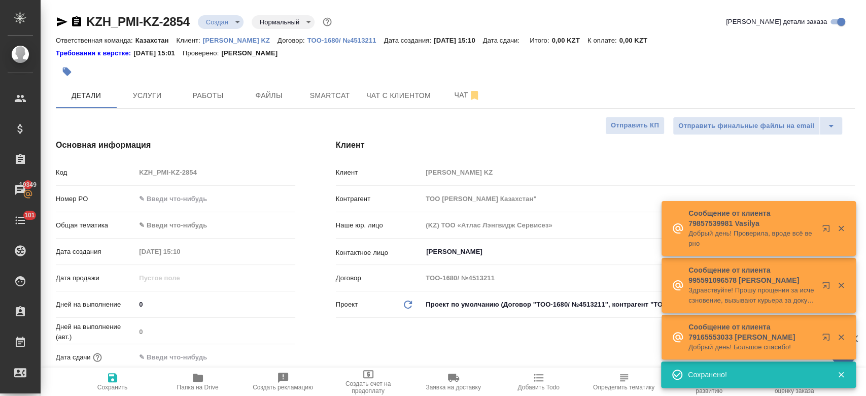
type textarea "x"
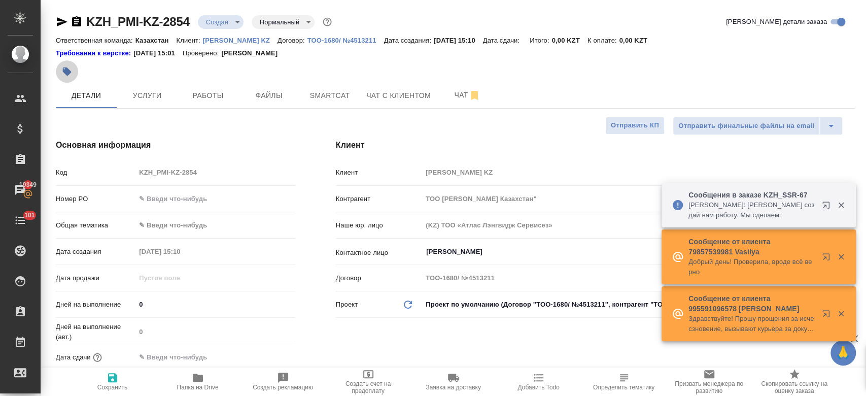
click at [69, 70] on icon "button" at bounding box center [67, 72] width 9 height 9
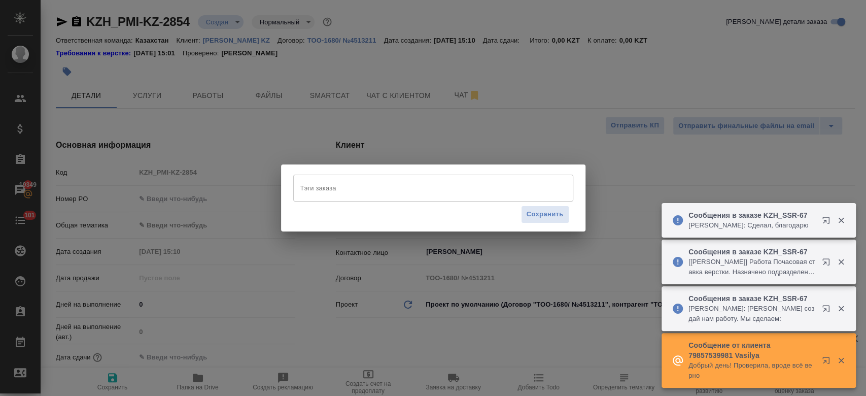
click at [302, 187] on input "Тэги заказа" at bounding box center [424, 187] width 252 height 17
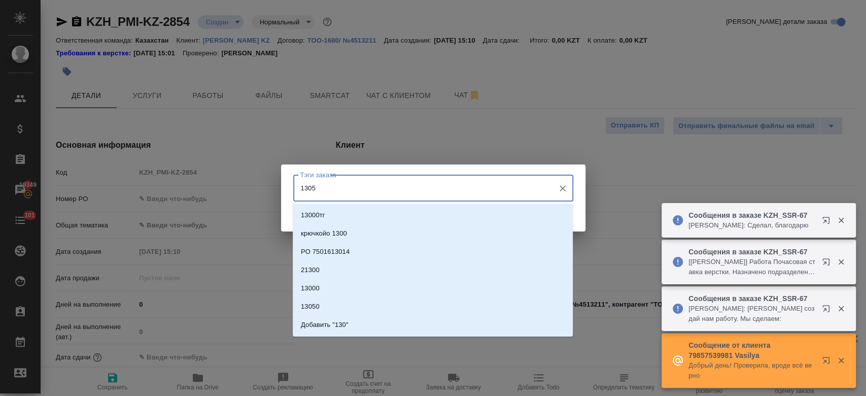
type input "13050"
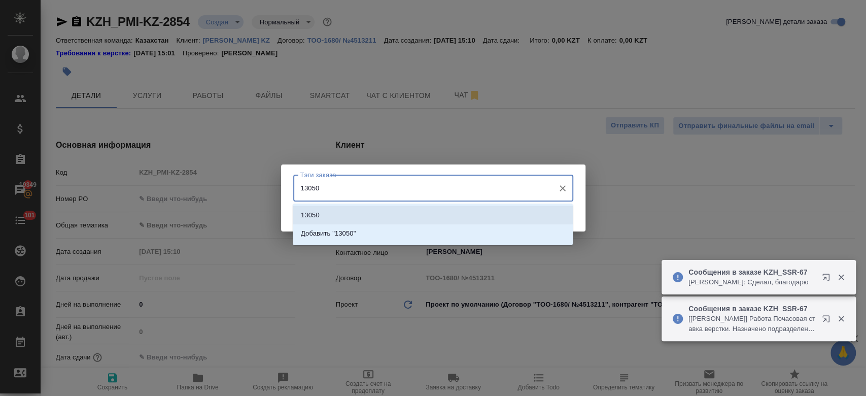
click at [324, 215] on li "13050" at bounding box center [433, 215] width 280 height 18
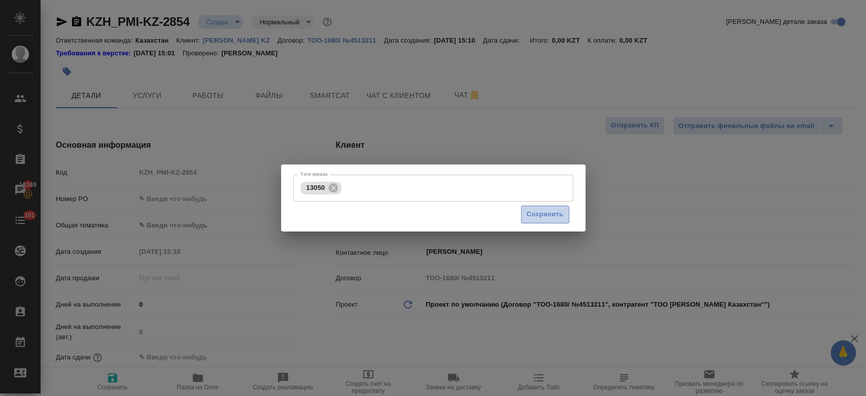
click at [537, 216] on span "Сохранить" at bounding box center [545, 215] width 37 height 12
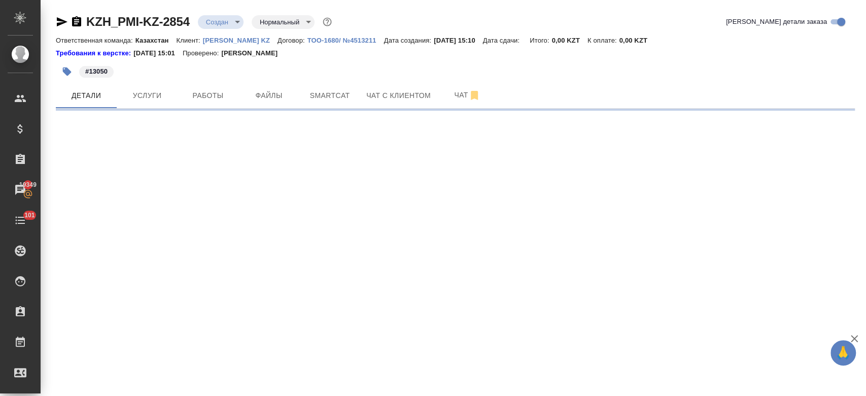
select select "RU"
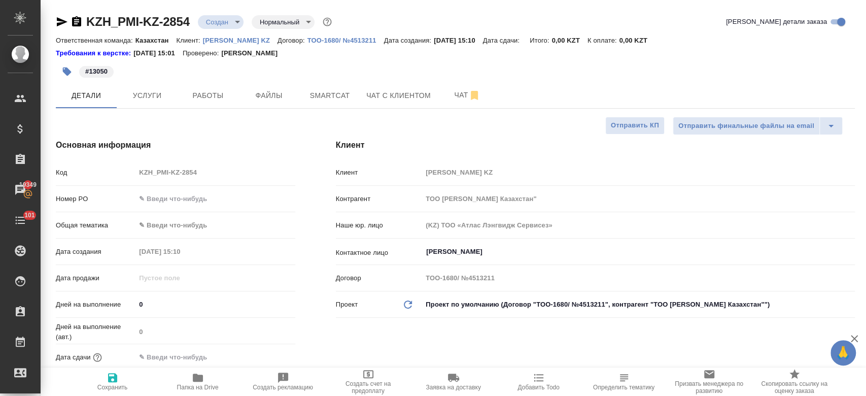
type textarea "x"
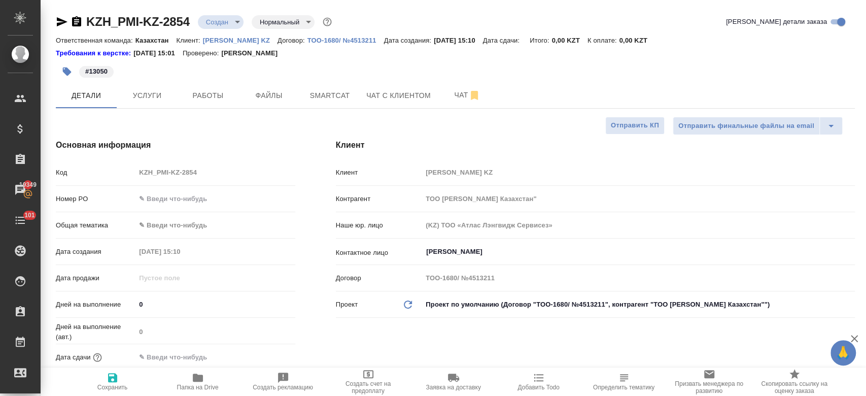
type textarea "x"
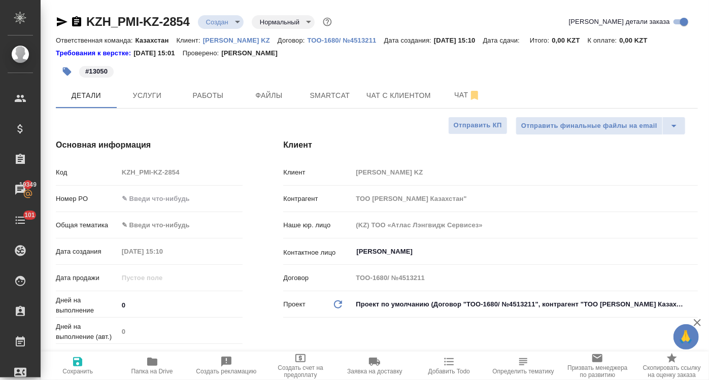
type textarea "x"
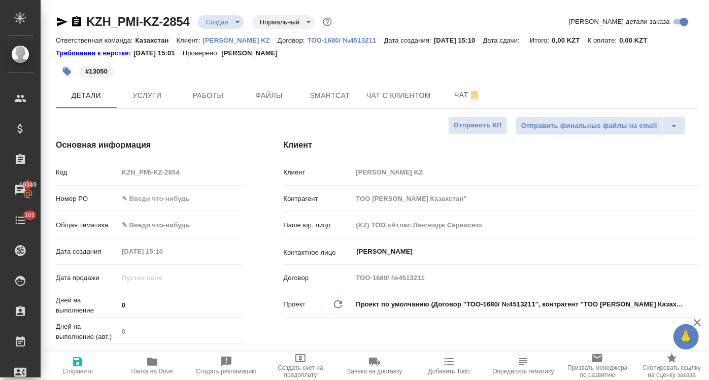
type textarea "x"
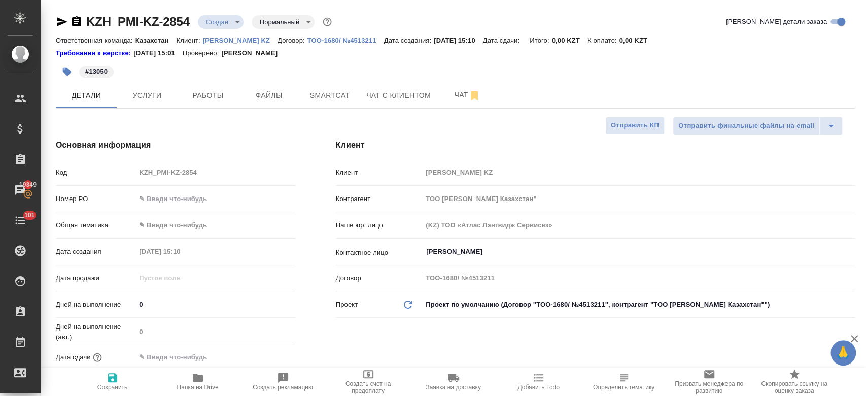
type textarea "x"
click at [262, 106] on button "Файлы" at bounding box center [269, 95] width 61 height 25
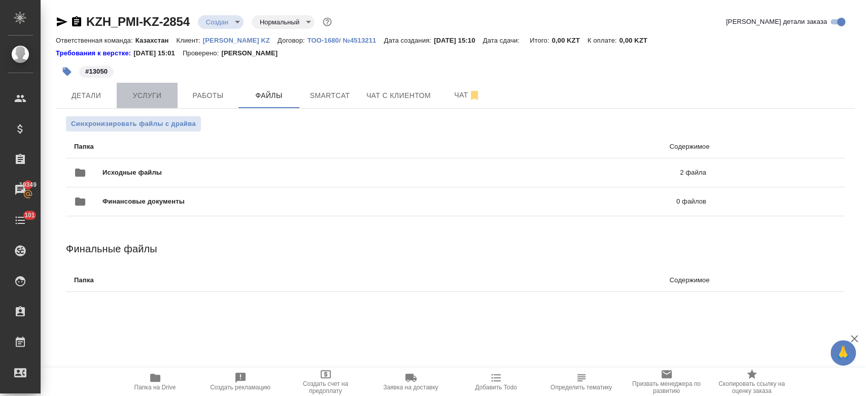
click at [146, 93] on span "Услуги" at bounding box center [147, 95] width 49 height 13
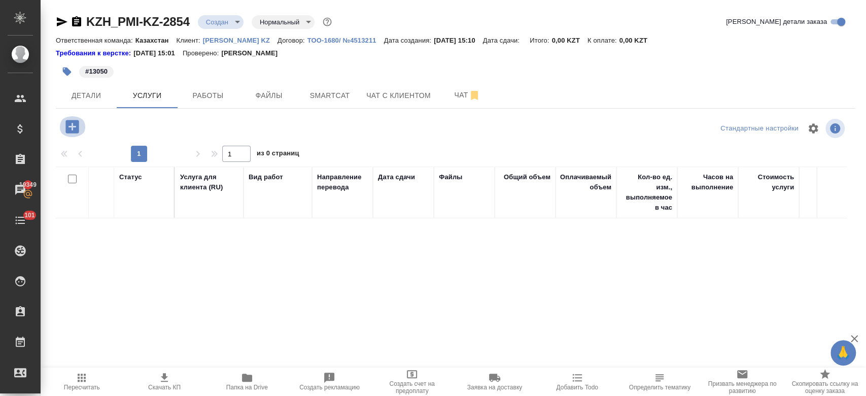
click at [71, 124] on icon "button" at bounding box center [71, 126] width 13 height 13
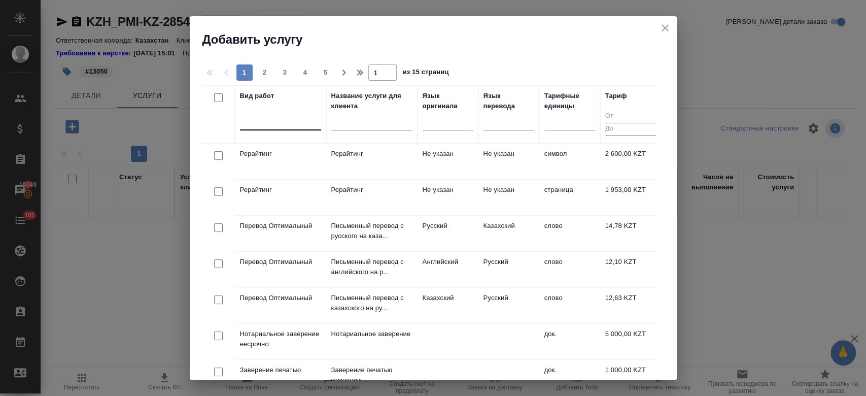
click at [275, 127] on div at bounding box center [280, 120] width 81 height 15
type input "j"
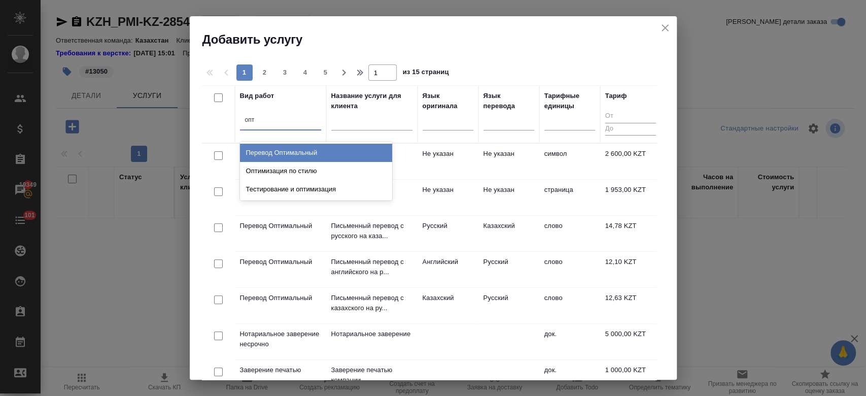
type input "опти"
click at [296, 156] on div "Перевод Оптимальный" at bounding box center [316, 153] width 152 height 18
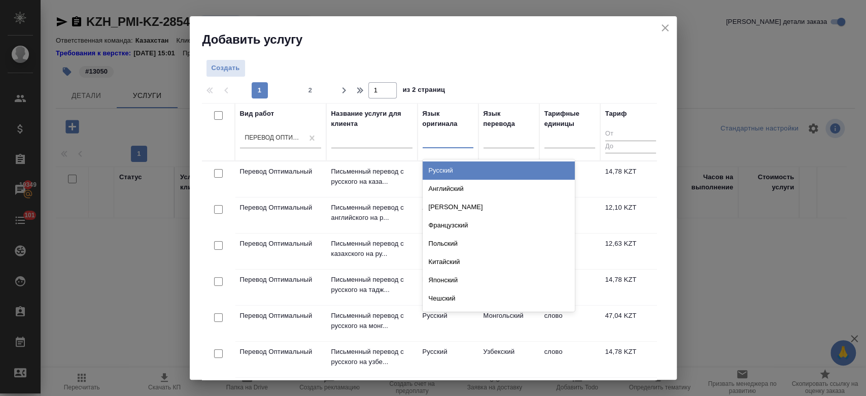
click at [447, 145] on div at bounding box center [448, 137] width 51 height 15
type input "анг"
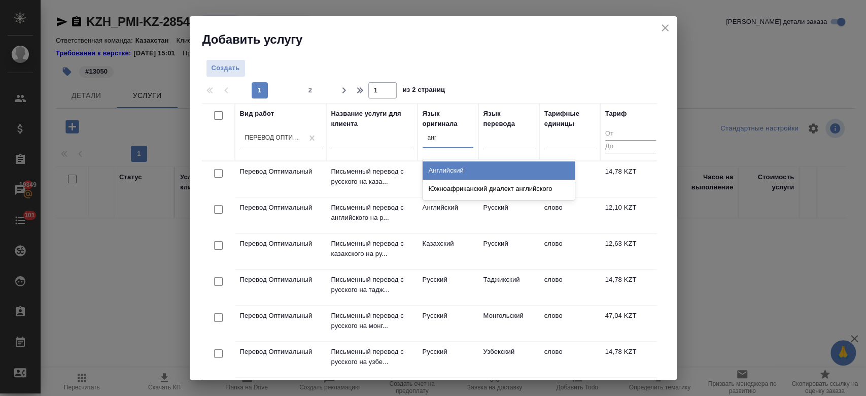
click at [482, 171] on div "Английский" at bounding box center [499, 170] width 152 height 18
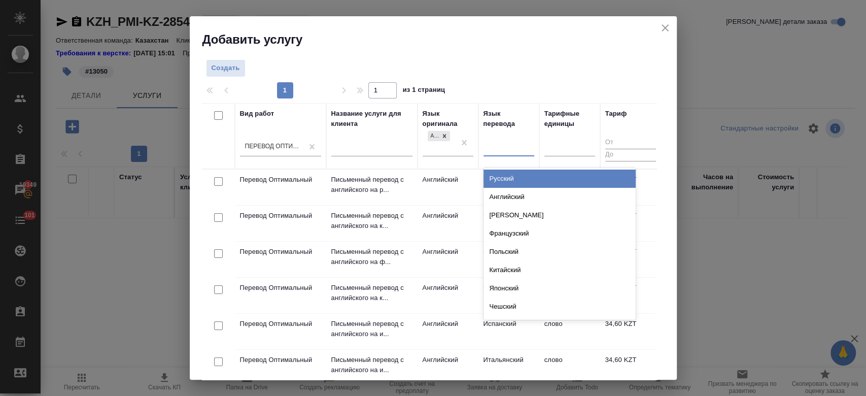
click at [503, 150] on div at bounding box center [509, 146] width 51 height 15
type input "рус"
click at [496, 181] on div "Русский" at bounding box center [560, 179] width 152 height 18
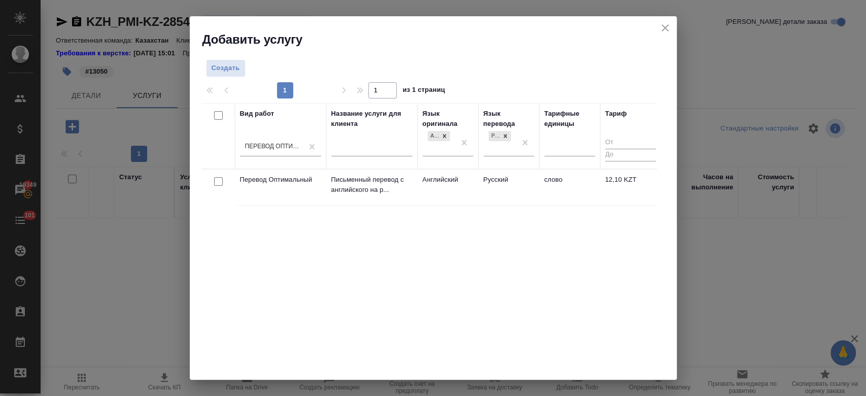
click at [496, 181] on td "Русский" at bounding box center [509, 188] width 61 height 36
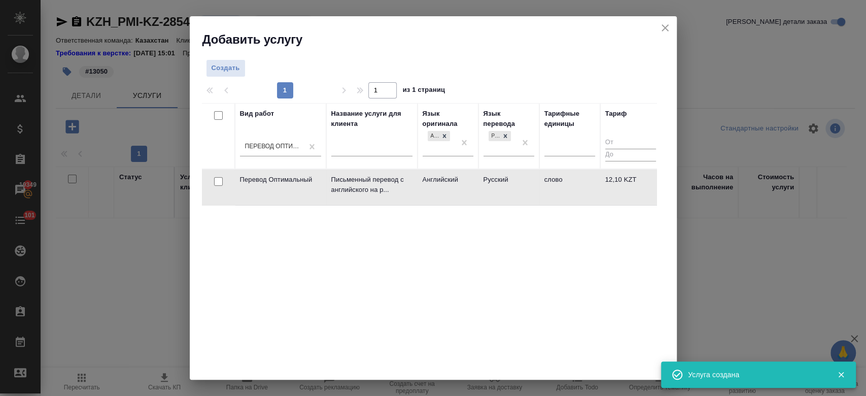
click at [433, 186] on td "Английский" at bounding box center [448, 188] width 61 height 36
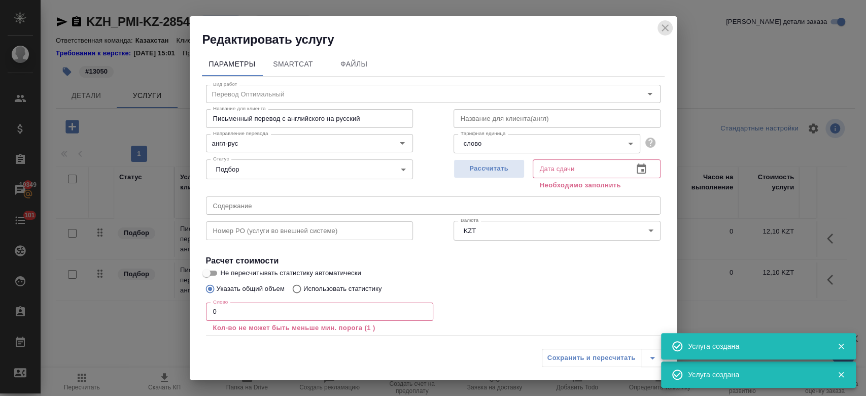
click at [666, 26] on icon "close" at bounding box center [665, 27] width 7 height 7
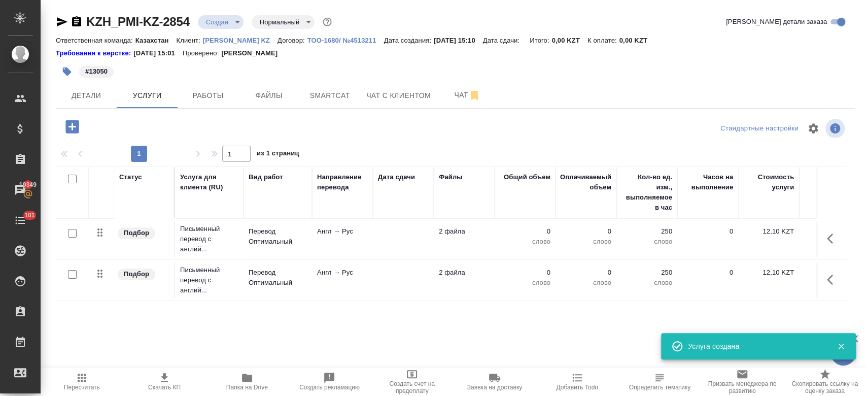
click at [835, 279] on icon "button" at bounding box center [833, 280] width 12 height 12
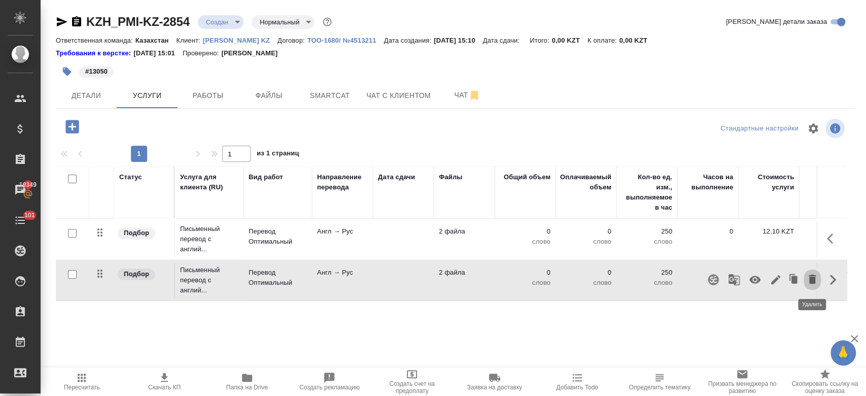
click at [808, 280] on icon "button" at bounding box center [812, 279] width 12 height 12
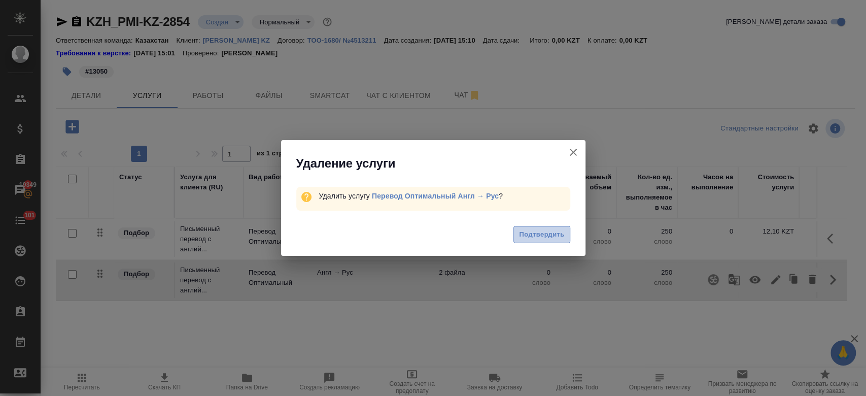
click at [524, 238] on span "Подтвердить" at bounding box center [541, 235] width 45 height 12
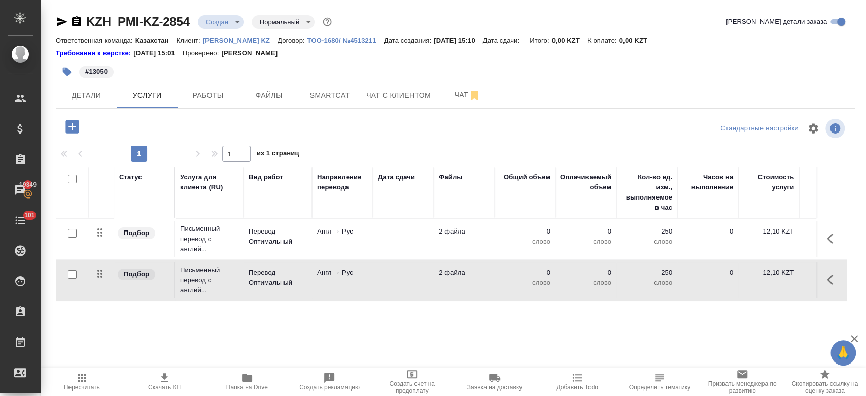
click at [72, 235] on input "checkbox" at bounding box center [72, 233] width 9 height 9
checkbox input "true"
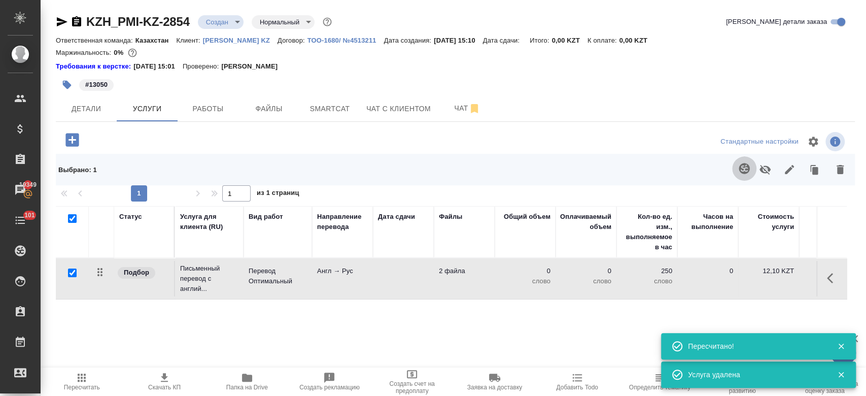
click at [736, 169] on button "button" at bounding box center [744, 168] width 24 height 24
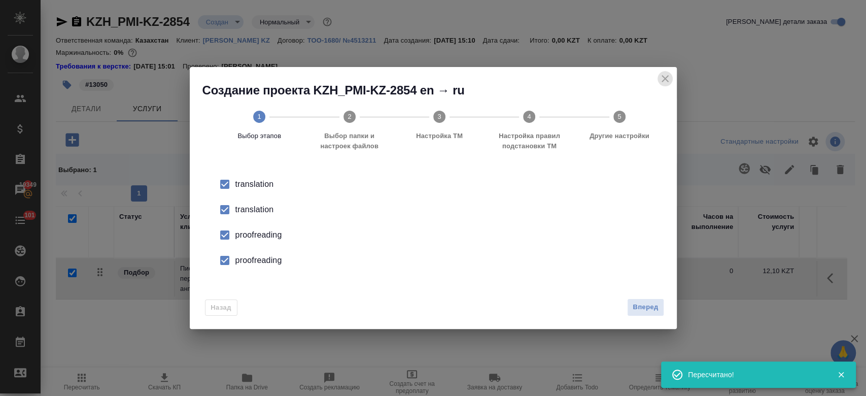
click at [661, 75] on icon "close" at bounding box center [665, 79] width 12 height 12
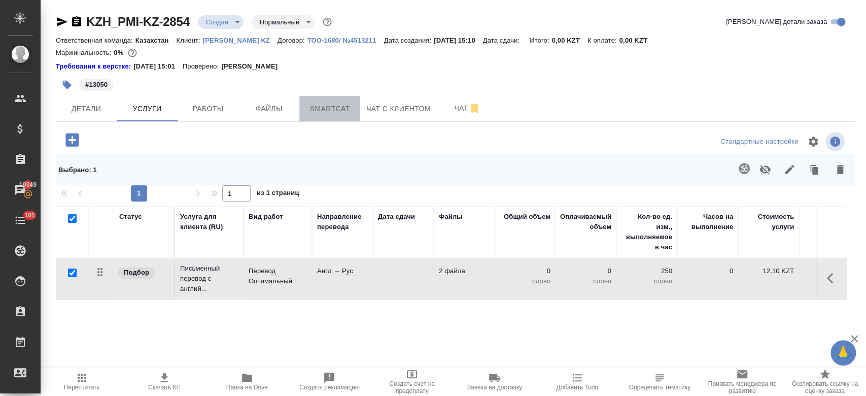
click at [325, 116] on button "Smartcat" at bounding box center [329, 108] width 61 height 25
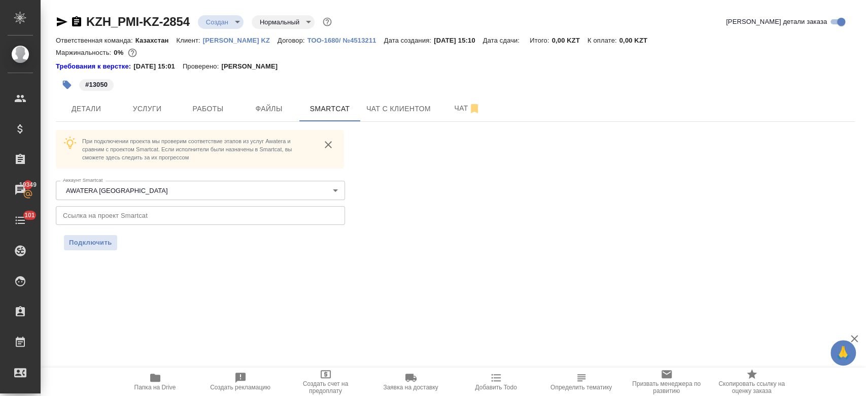
click at [165, 122] on div "KZH_PMI-KZ-2854 Создан new Нормальный normal Кратко детали заказа Ответственная…" at bounding box center [455, 138] width 811 height 276
click at [154, 115] on button "Услуги" at bounding box center [147, 108] width 61 height 25
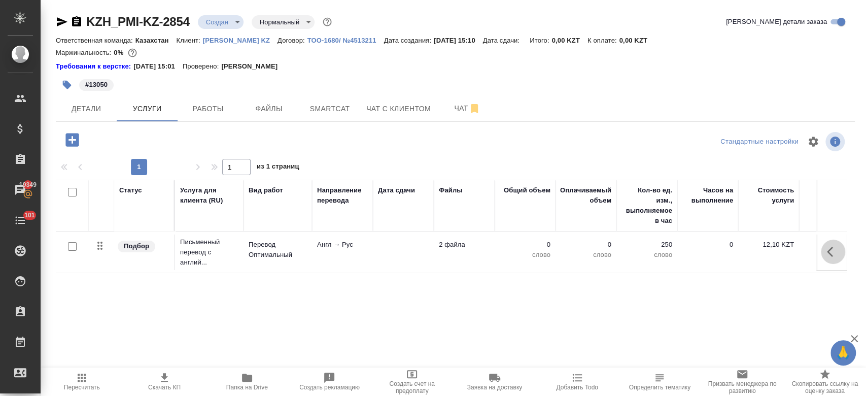
click at [826, 258] on button "button" at bounding box center [833, 252] width 24 height 24
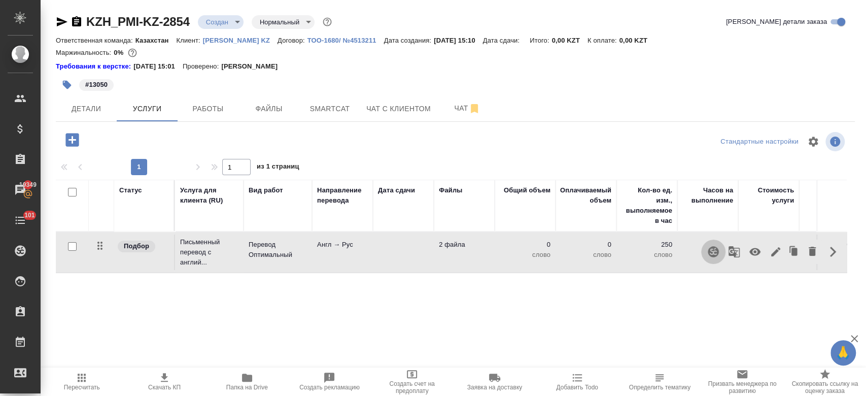
click at [712, 249] on icon "button" at bounding box center [714, 252] width 12 height 12
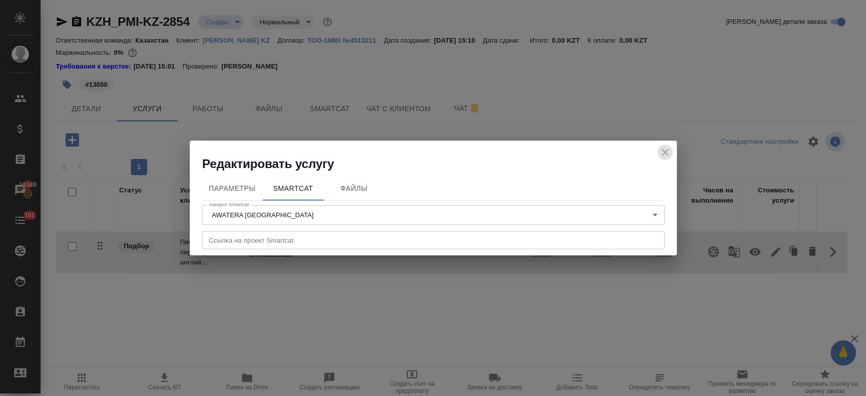
click at [663, 152] on icon "close" at bounding box center [665, 152] width 12 height 12
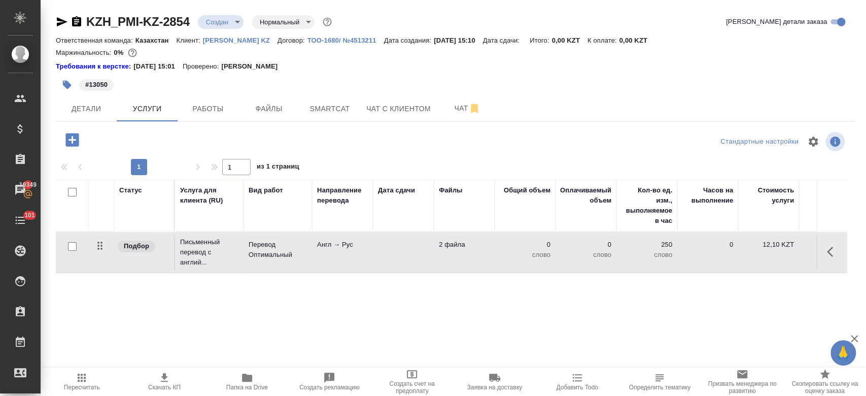
click at [72, 243] on input "checkbox" at bounding box center [72, 246] width 9 height 9
checkbox input "true"
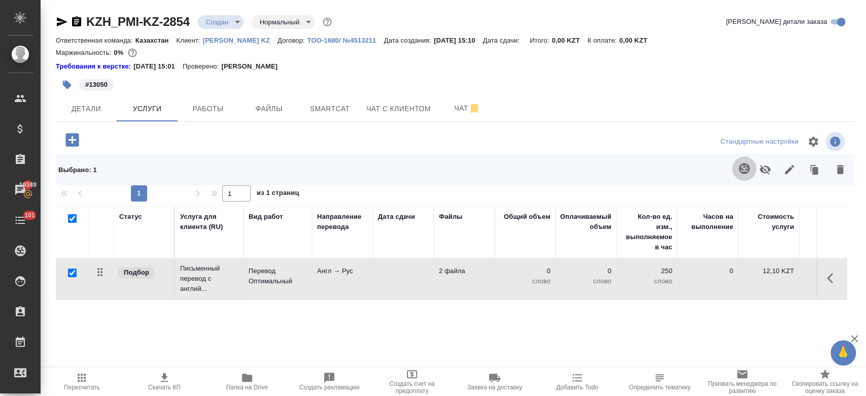
click at [747, 168] on icon "button" at bounding box center [744, 168] width 12 height 12
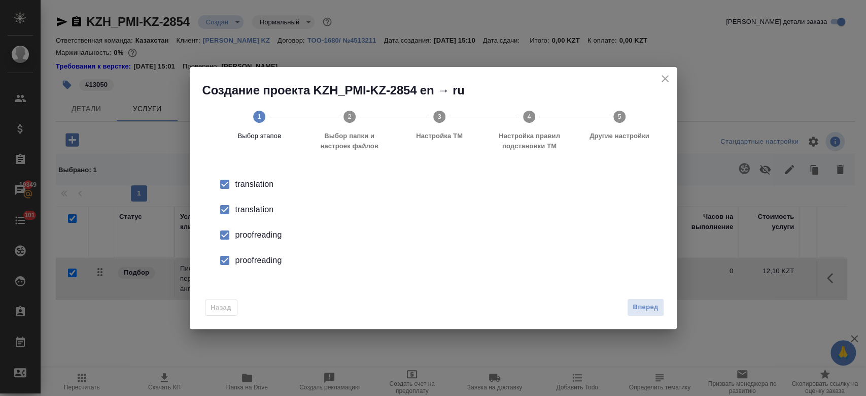
click at [263, 208] on div "translation" at bounding box center [443, 210] width 417 height 12
click at [266, 238] on div "proofreading" at bounding box center [443, 235] width 417 height 12
click at [265, 258] on div "proofreading" at bounding box center [443, 260] width 417 height 12
click at [651, 307] on span "Вперед" at bounding box center [645, 307] width 25 height 12
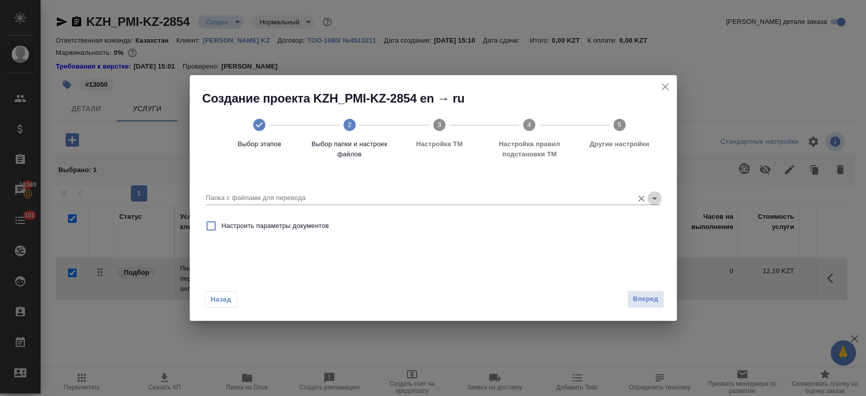
click at [654, 199] on icon "Open" at bounding box center [655, 198] width 12 height 12
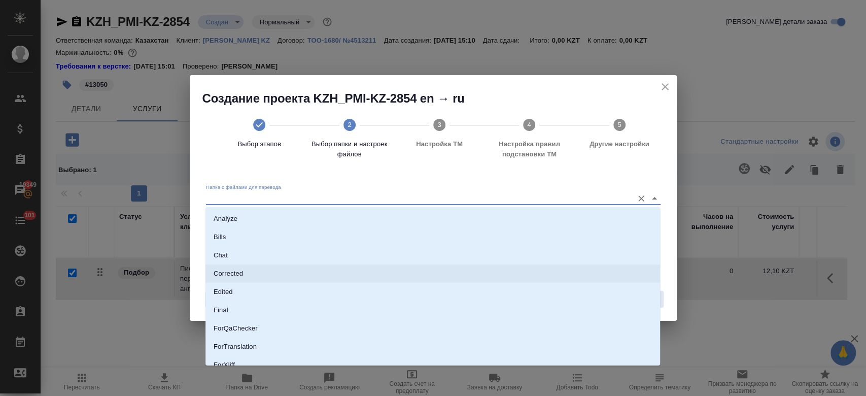
scroll to position [82, 0]
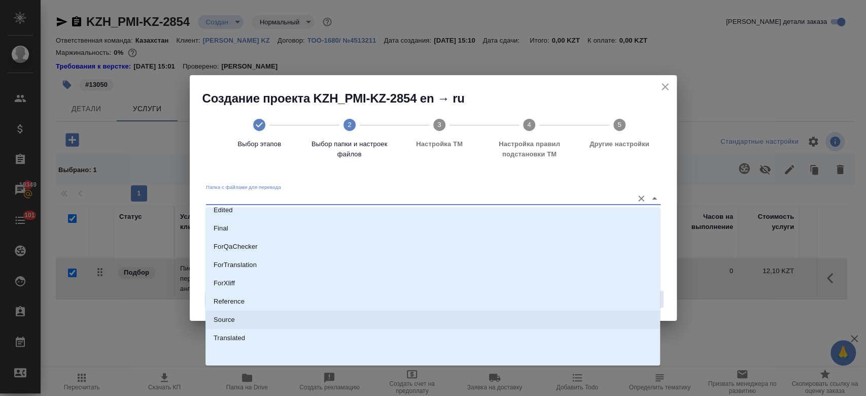
click at [451, 319] on li "Source" at bounding box center [433, 320] width 455 height 18
type input "Source"
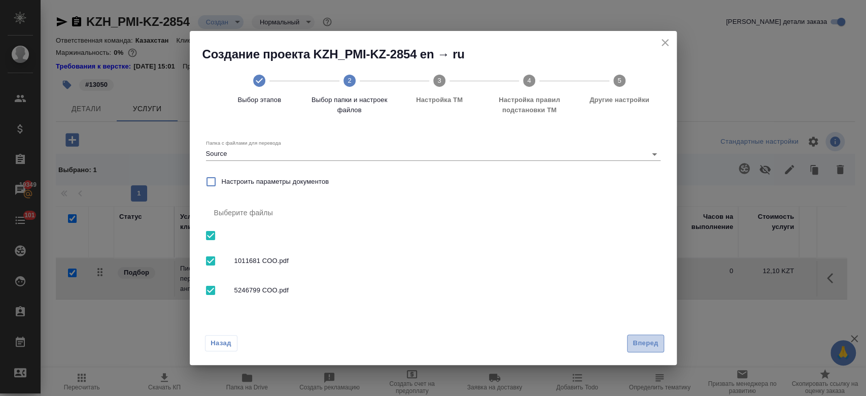
click at [635, 339] on span "Вперед" at bounding box center [645, 344] width 25 height 12
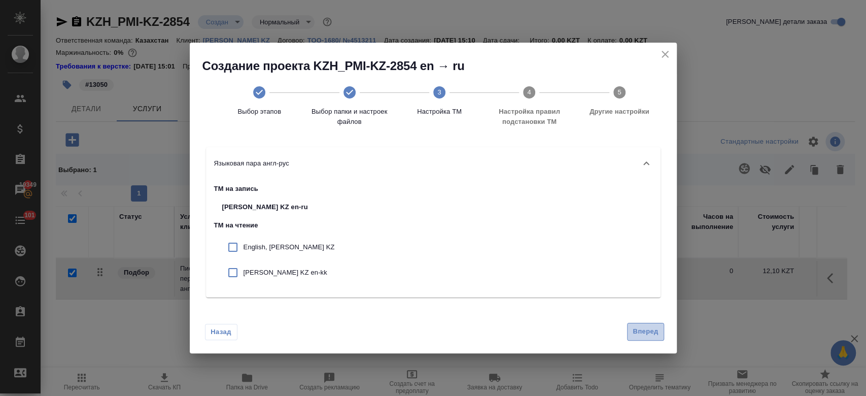
click at [646, 333] on span "Вперед" at bounding box center [645, 332] width 25 height 12
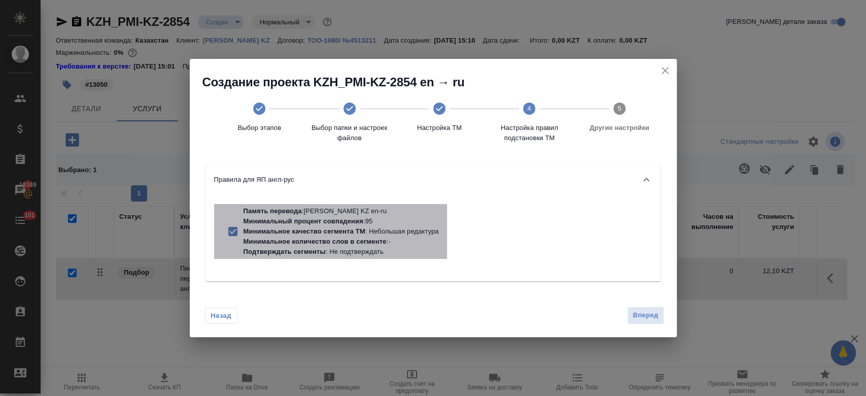
click at [362, 219] on p "Минимальный процент совпадения" at bounding box center [304, 221] width 120 height 8
checkbox input "false"
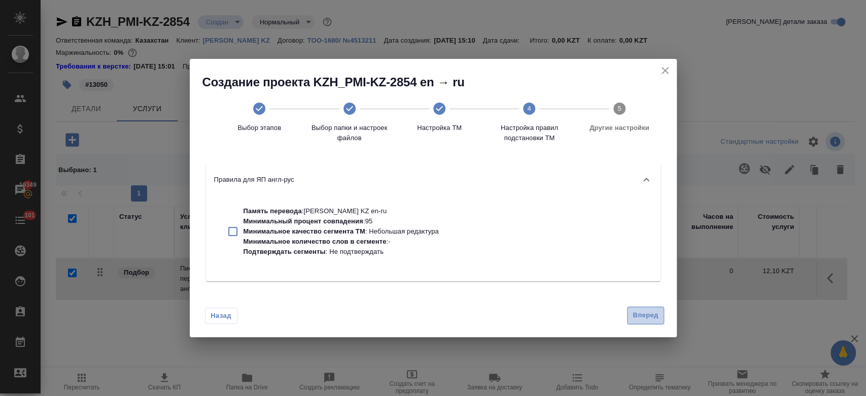
click at [651, 319] on span "Вперед" at bounding box center [645, 316] width 25 height 12
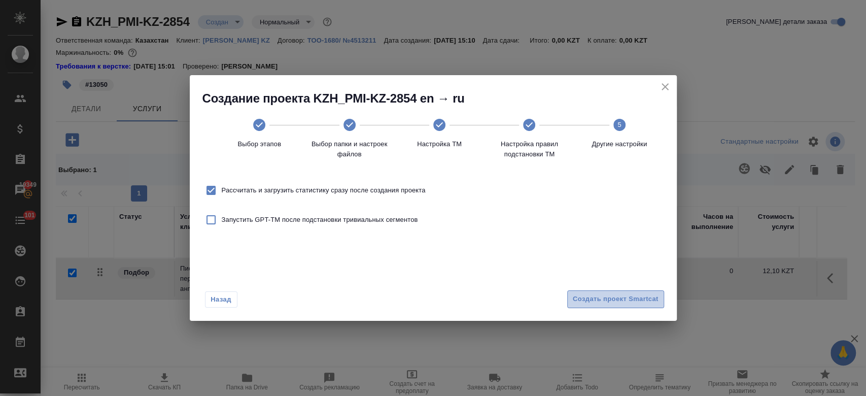
click at [634, 297] on span "Создать проект Smartcat" at bounding box center [616, 299] width 86 height 12
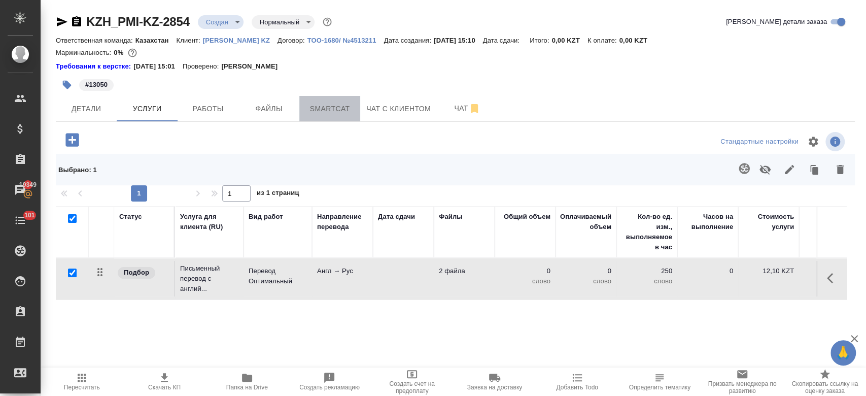
click at [311, 110] on span "Smartcat" at bounding box center [330, 109] width 49 height 13
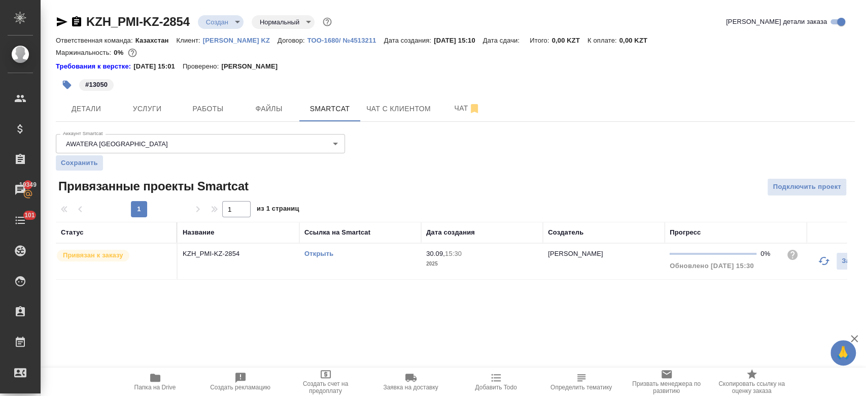
click at [317, 256] on link "Открыть" at bounding box center [319, 254] width 29 height 8
click at [148, 111] on span "Услуги" at bounding box center [147, 109] width 49 height 13
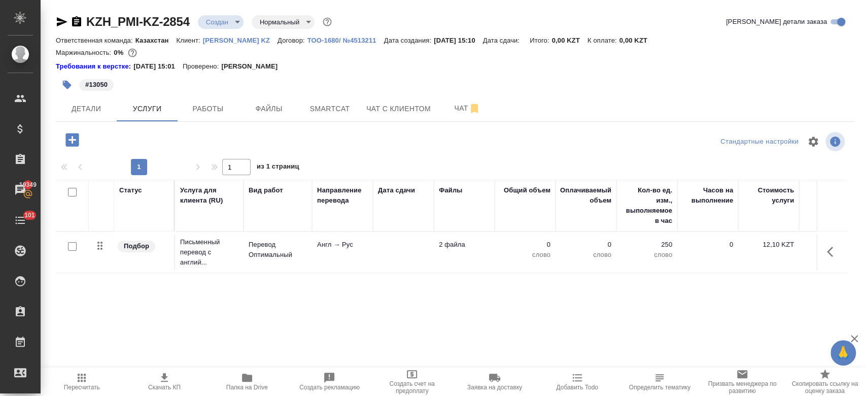
click at [296, 260] on td "Перевод Оптимальный" at bounding box center [278, 252] width 69 height 36
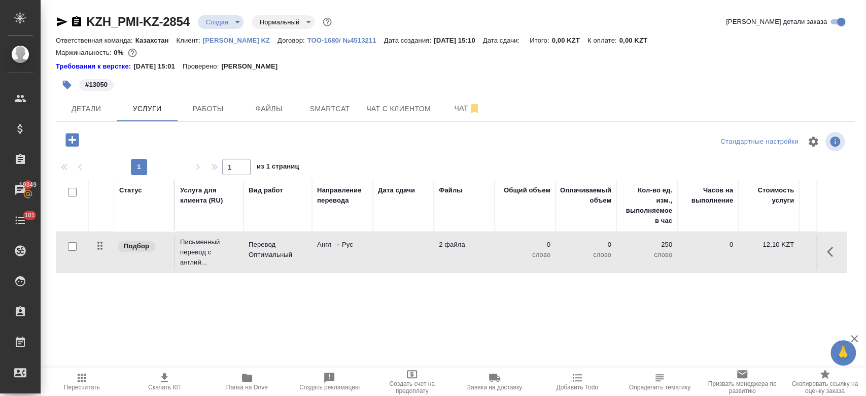
click at [296, 260] on td "Перевод Оптимальный" at bounding box center [278, 252] width 69 height 36
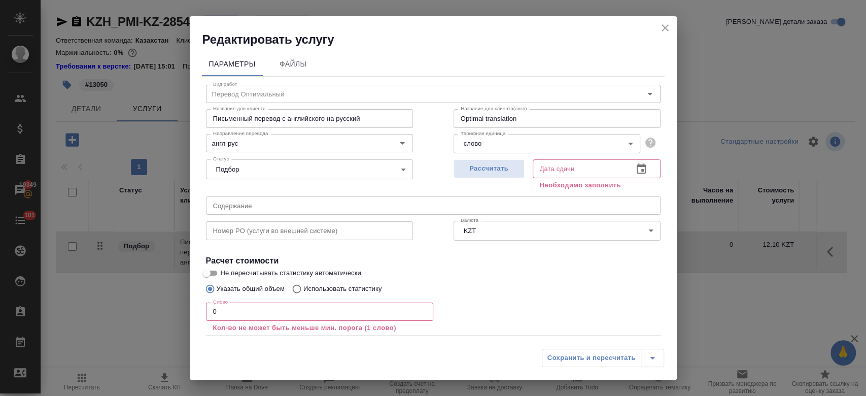
drag, startPoint x: 209, startPoint y: 273, endPoint x: 240, endPoint y: 309, distance: 47.1
click at [240, 309] on div "Вид работ Перевод Оптимальный Вид работ Название для клиента Письменный перевод…" at bounding box center [433, 236] width 463 height 319
click at [240, 309] on input "0" at bounding box center [319, 311] width 227 height 18
click at [213, 274] on input "Не пересчитывать статистику автоматически" at bounding box center [206, 273] width 37 height 12
checkbox input "true"
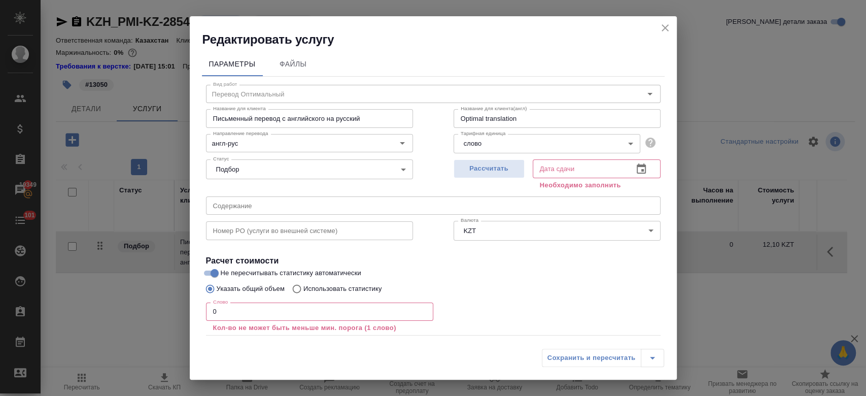
click at [239, 322] on div "Слово 0 Слово Кол-во не может быть меньше мин. порога (1 слово)" at bounding box center [319, 317] width 227 height 30
click at [237, 308] on input "0" at bounding box center [319, 311] width 227 height 18
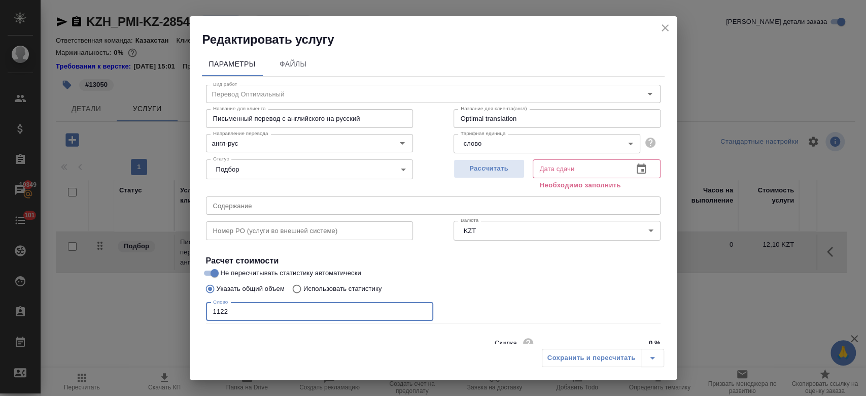
scroll to position [44, 0]
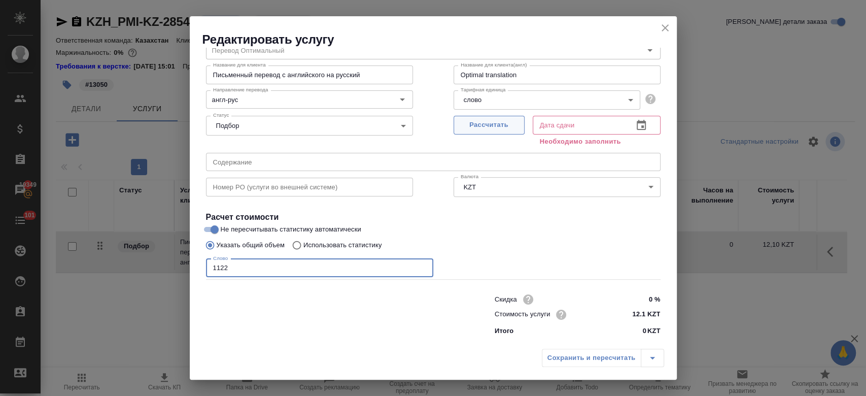
type input "1122"
click at [477, 128] on span "Рассчитать" at bounding box center [489, 125] width 60 height 12
type input "01.10.2025 12:01"
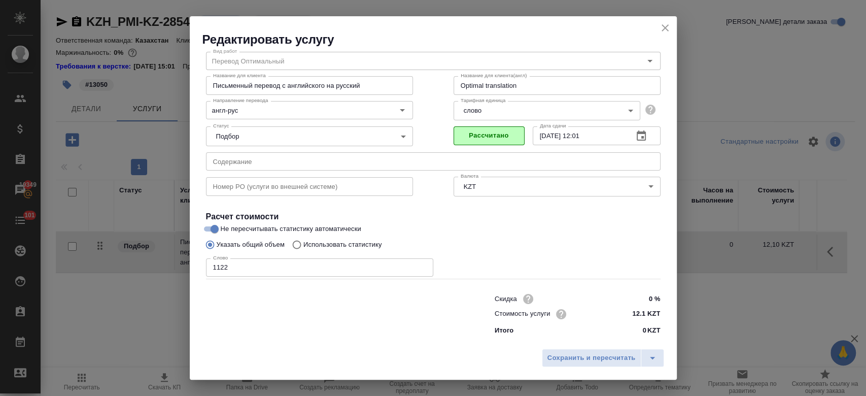
scroll to position [32, 0]
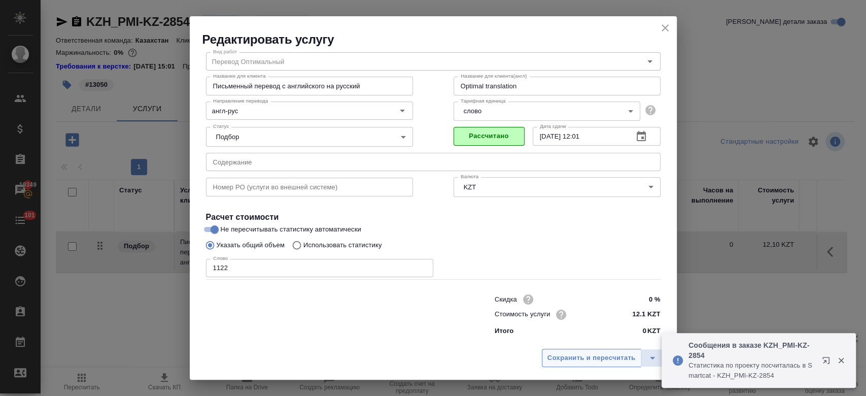
click at [567, 358] on span "Сохранить и пересчитать" at bounding box center [592, 358] width 88 height 12
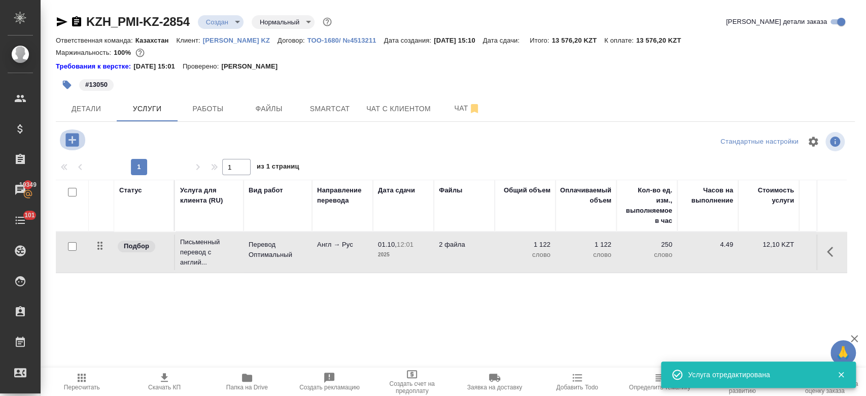
click at [72, 133] on icon "button" at bounding box center [71, 139] width 13 height 13
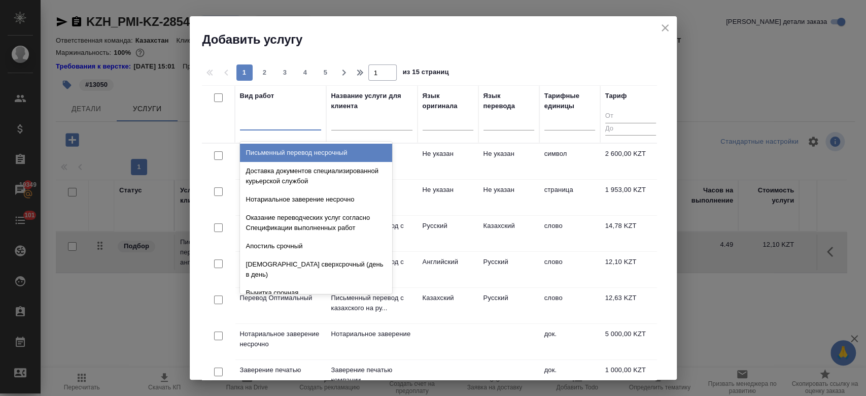
click at [275, 125] on div at bounding box center [280, 120] width 81 height 15
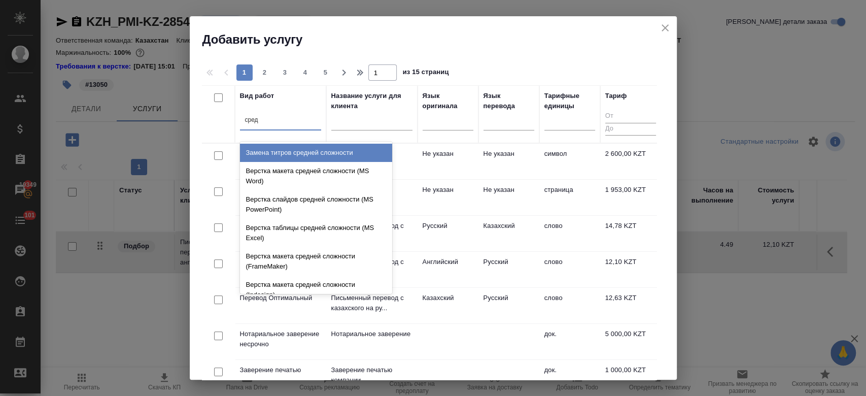
type input "средн"
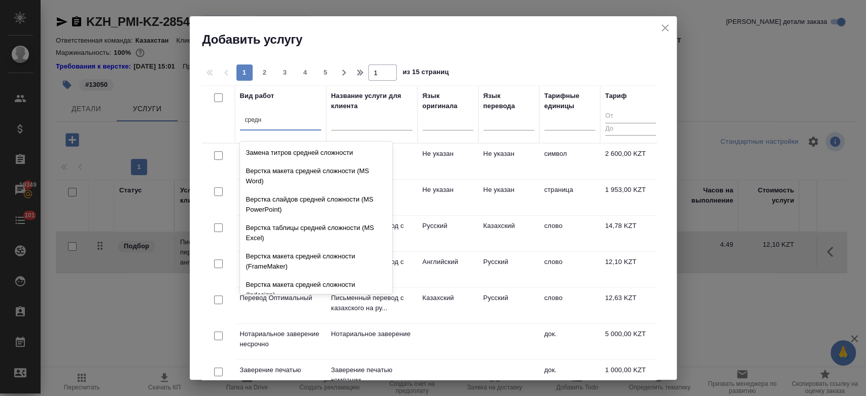
scroll to position [107, 0]
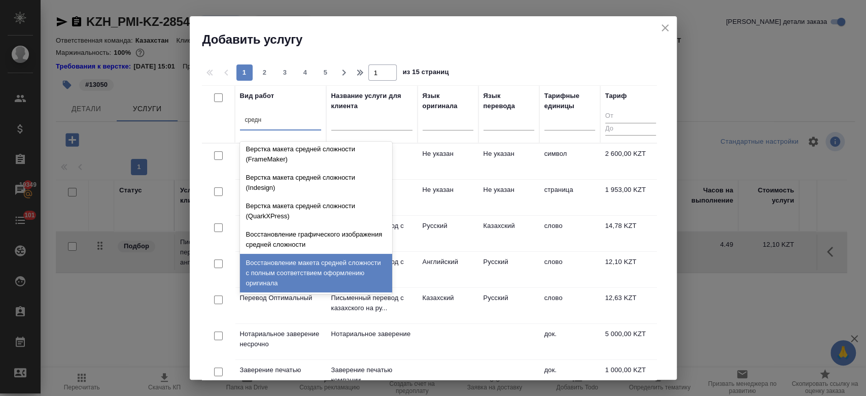
click at [308, 274] on div "Восстановление макета средней сложности с полным соответствием оформлению ориги…" at bounding box center [316, 273] width 152 height 39
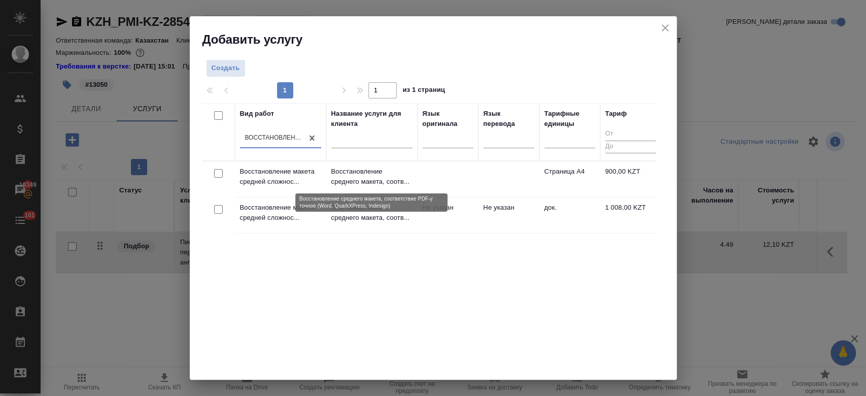
click at [343, 173] on p "Восстановление среднего макета, соотв..." at bounding box center [371, 176] width 81 height 20
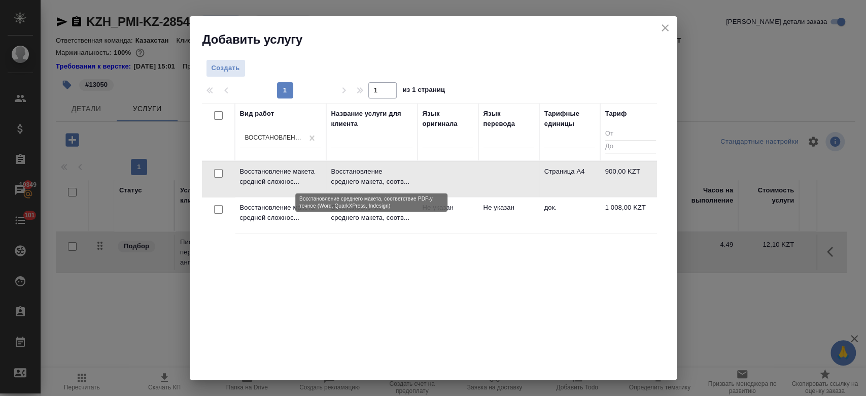
click at [343, 173] on p "Восстановление среднего макета, соотв..." at bounding box center [371, 176] width 81 height 20
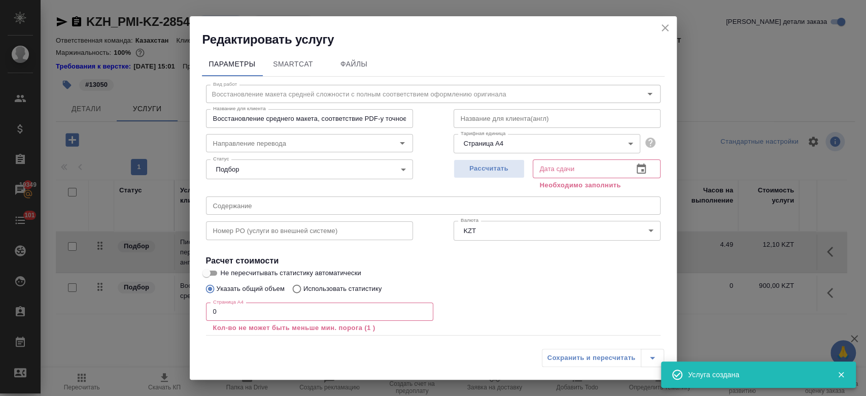
scroll to position [56, 0]
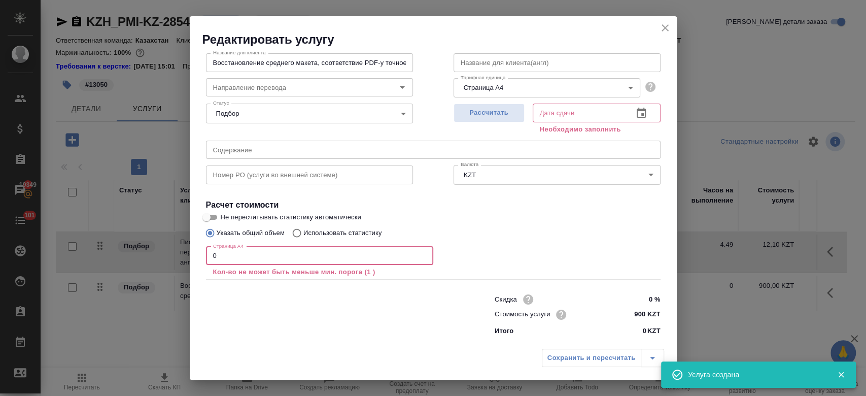
click at [277, 248] on input "0" at bounding box center [319, 256] width 227 height 18
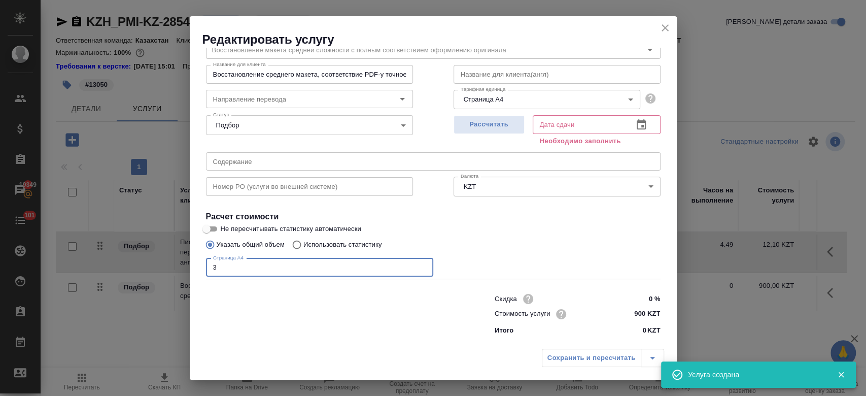
scroll to position [44, 0]
type input "3"
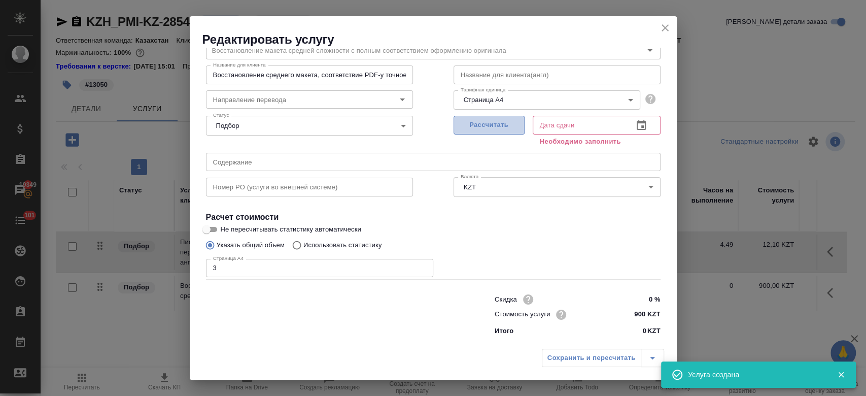
click at [475, 124] on span "Рассчитать" at bounding box center [489, 125] width 60 height 12
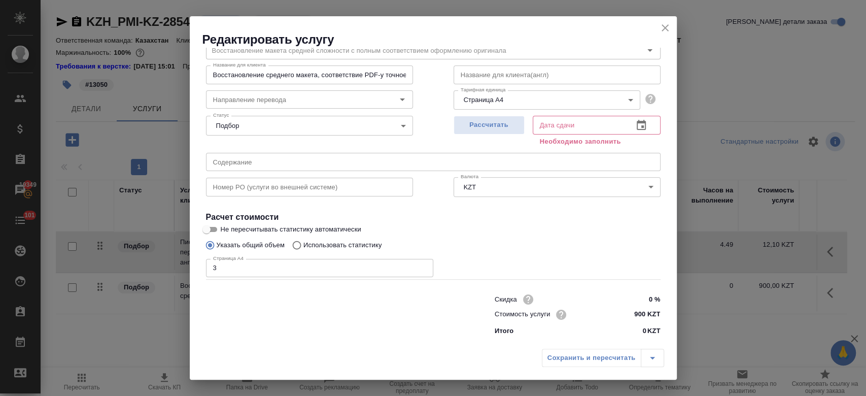
type input "30.09.2025 15:50"
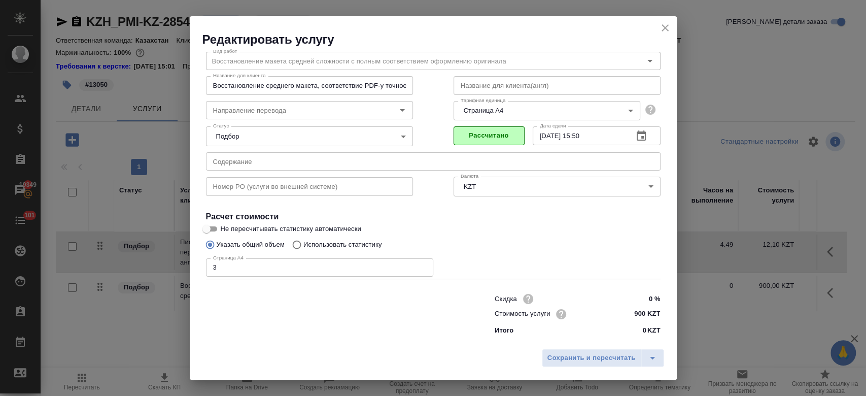
scroll to position [32, 0]
click at [566, 353] on span "Сохранить и пересчитать" at bounding box center [592, 358] width 88 height 12
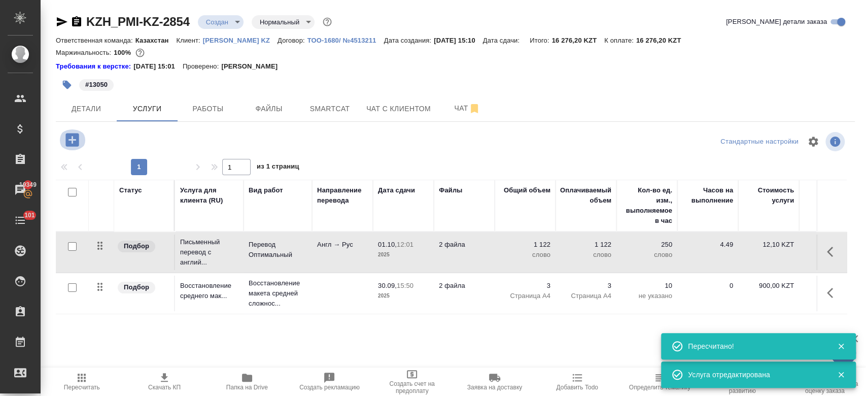
drag, startPoint x: 90, startPoint y: 131, endPoint x: 73, endPoint y: 135, distance: 17.6
click at [73, 135] on icon "button" at bounding box center [71, 139] width 13 height 13
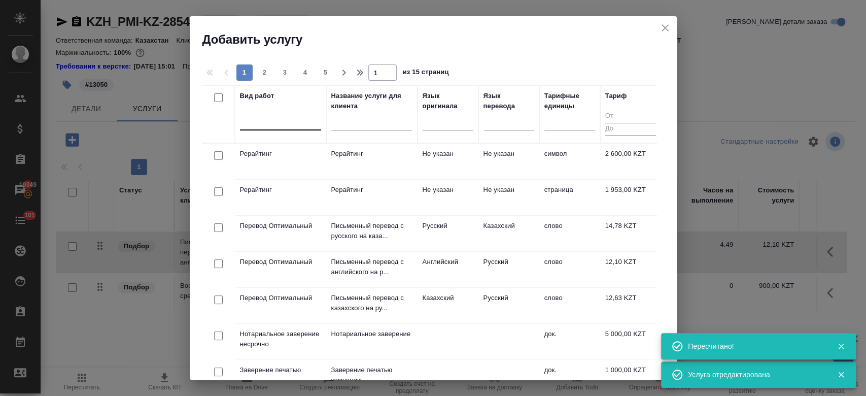
click at [284, 125] on div at bounding box center [280, 120] width 81 height 15
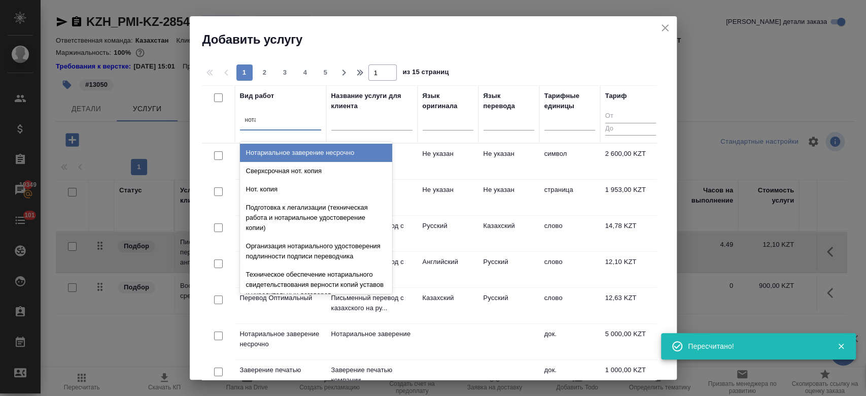
type input "нотар"
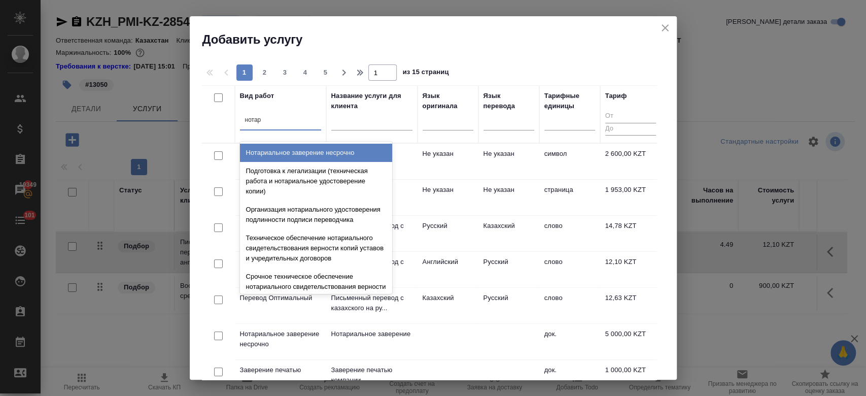
click at [289, 148] on div "Нотариальное заверение несрочно" at bounding box center [316, 153] width 152 height 18
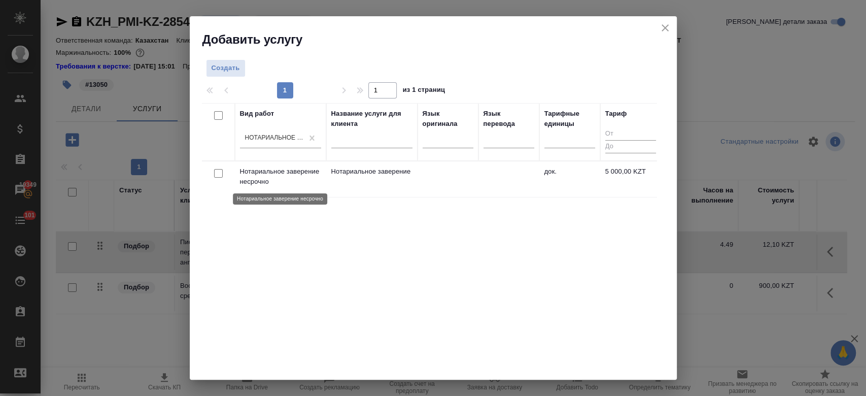
click at [293, 174] on p "Нотариальное заверение несрочно" at bounding box center [280, 176] width 81 height 20
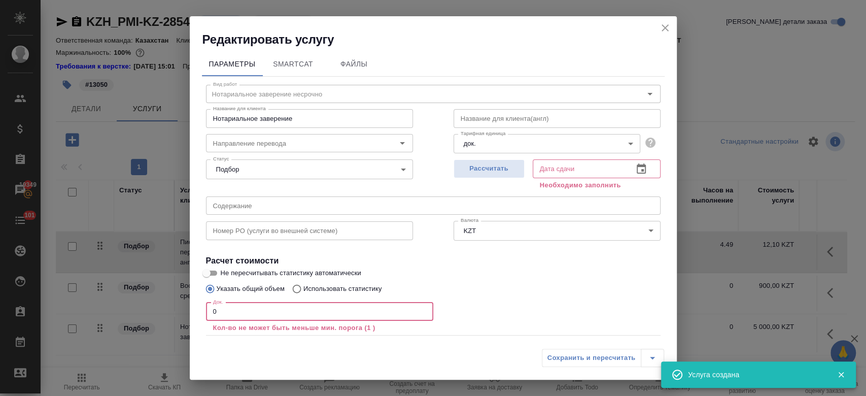
click at [242, 316] on input "0" at bounding box center [319, 311] width 227 height 18
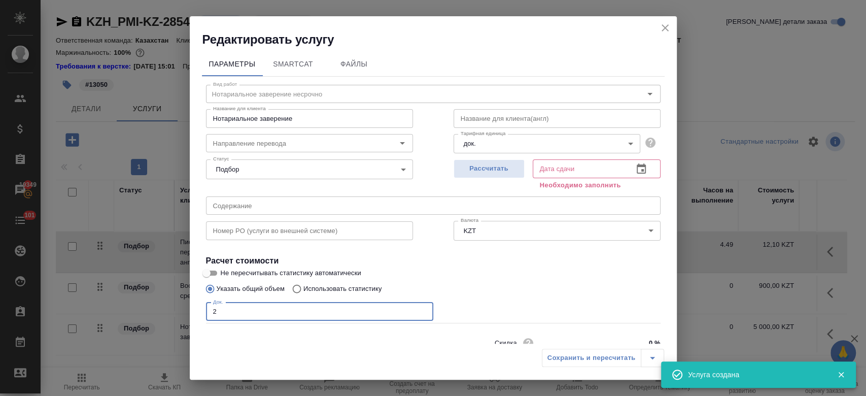
type input "2"
click at [510, 287] on div "Указать общий объем Использовать статистику" at bounding box center [433, 288] width 455 height 19
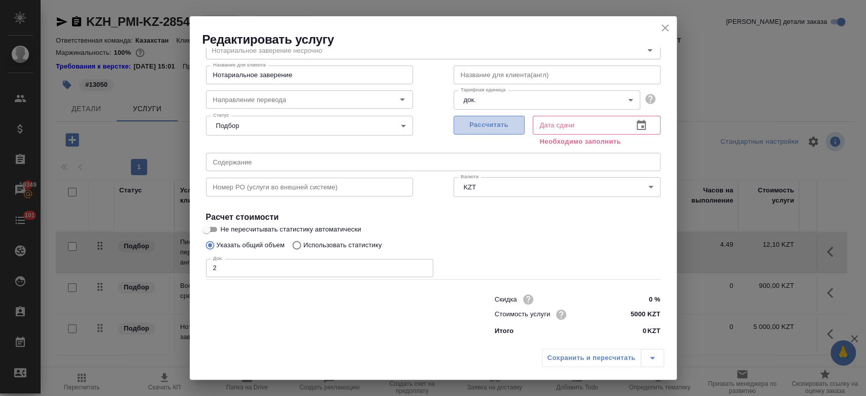
click at [495, 126] on span "Рассчитать" at bounding box center [489, 125] width 60 height 12
type input "30.09.2025 15:57"
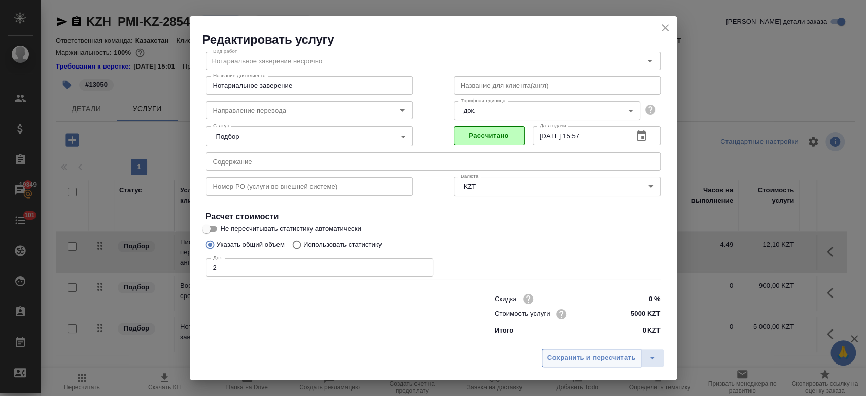
scroll to position [32, 0]
click at [602, 364] on button "Сохранить и пересчитать" at bounding box center [591, 358] width 99 height 18
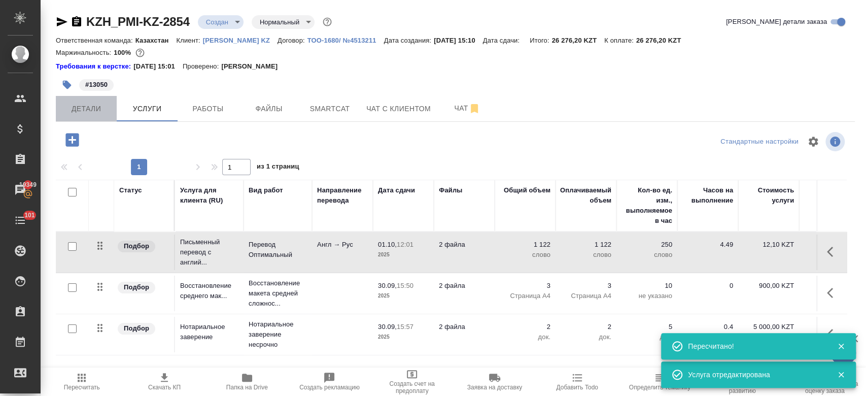
click at [97, 113] on span "Детали" at bounding box center [86, 109] width 49 height 13
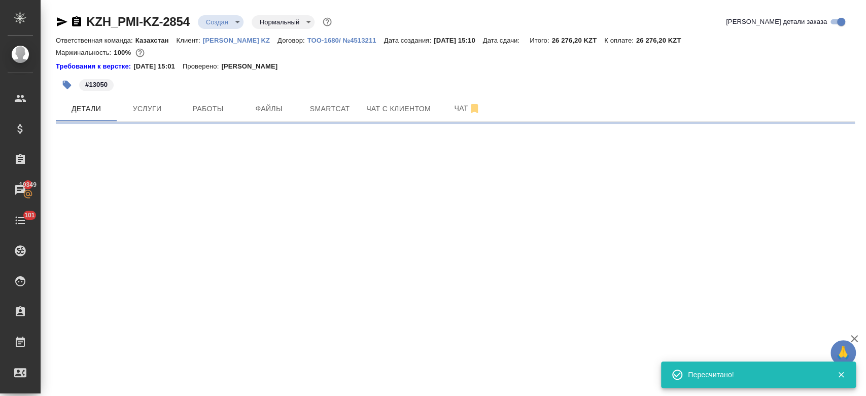
select select "RU"
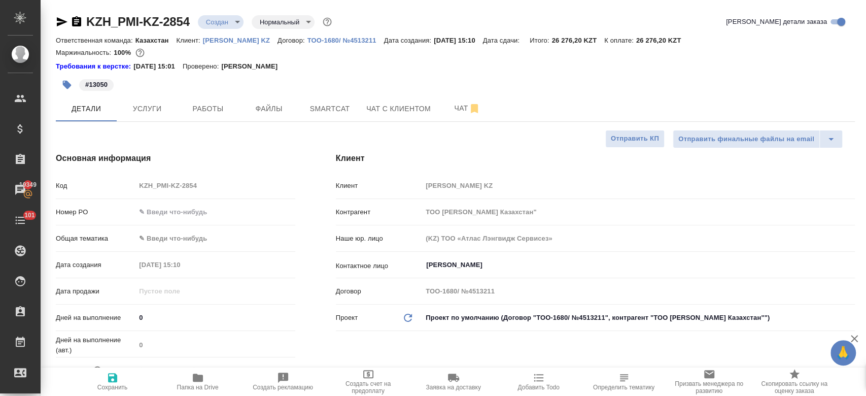
type textarea "x"
type input "[PERSON_NAME]"
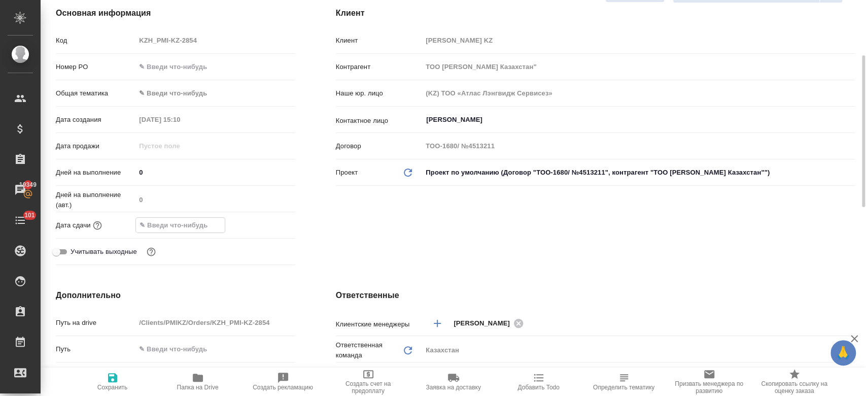
click at [161, 223] on input "text" at bounding box center [180, 225] width 89 height 15
click at [267, 218] on div at bounding box center [215, 225] width 159 height 15
click at [267, 227] on icon "button" at bounding box center [266, 225] width 12 height 12
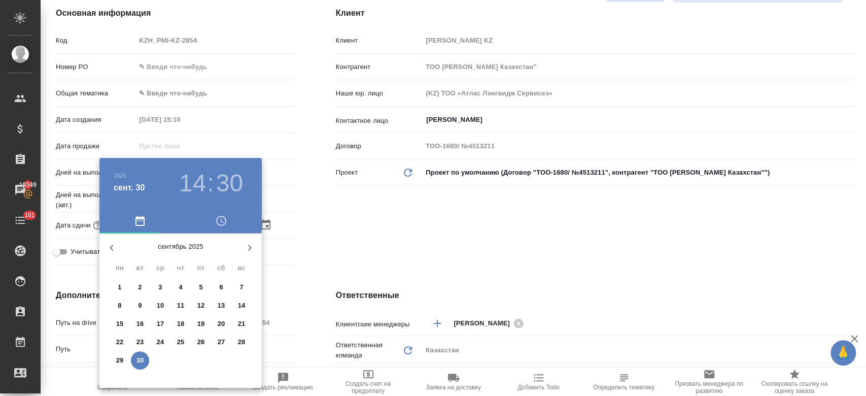
click at [249, 246] on icon "button" at bounding box center [250, 248] width 4 height 6
click at [163, 285] on span "1" at bounding box center [160, 287] width 18 height 10
type input "01.10.2025 14:30"
type textarea "x"
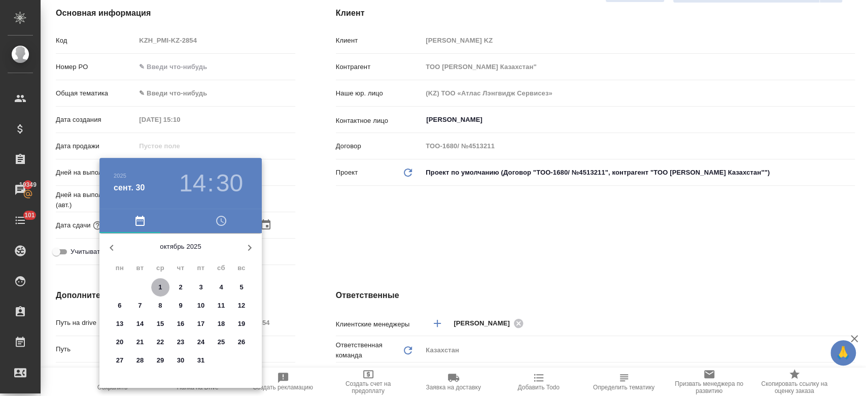
type textarea "x"
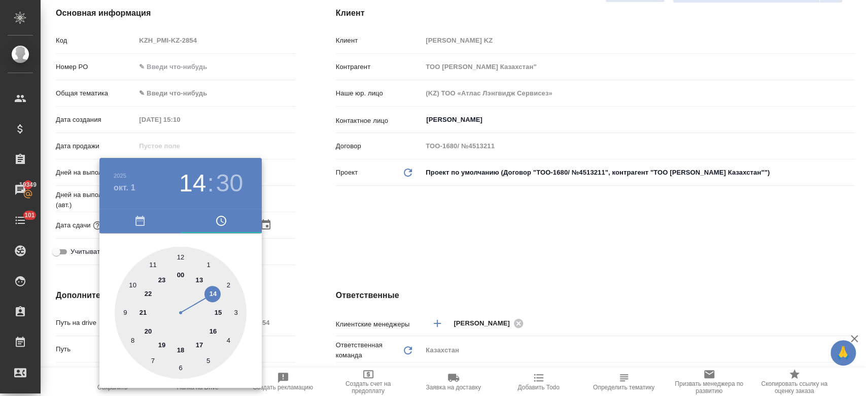
click at [393, 217] on div at bounding box center [433, 198] width 866 height 396
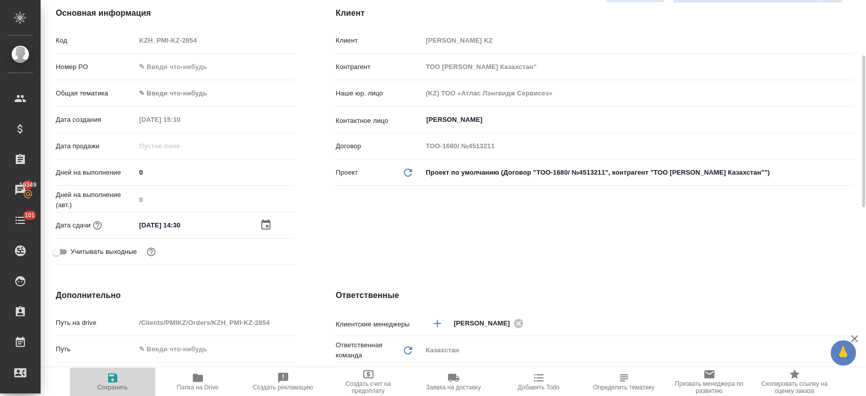
click at [110, 375] on icon "button" at bounding box center [113, 378] width 12 height 12
type textarea "x"
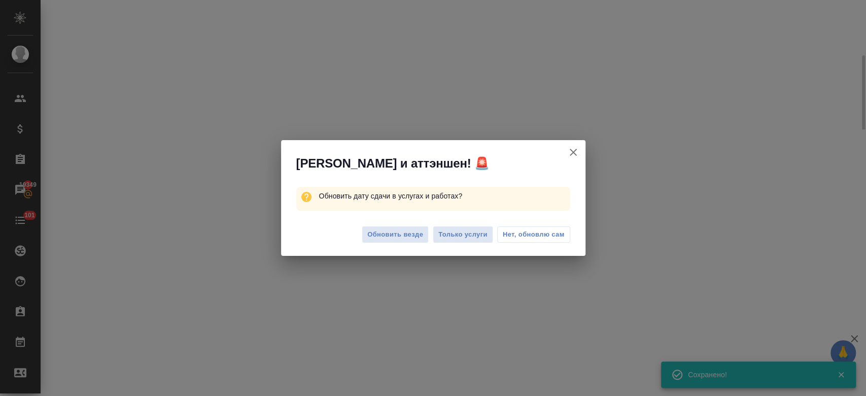
select select "RU"
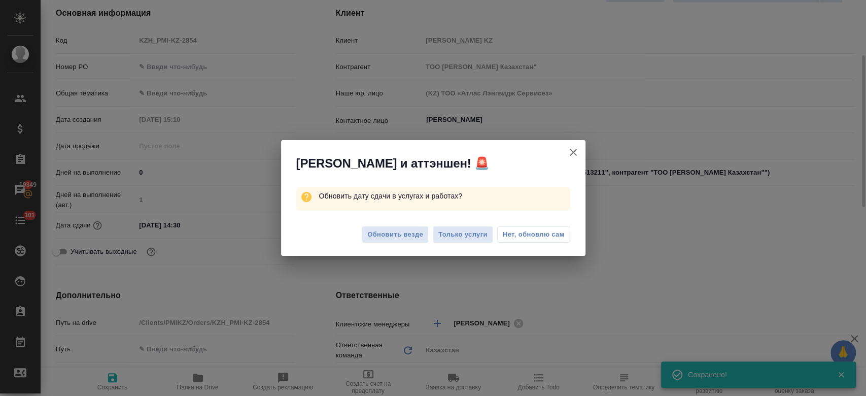
click at [458, 244] on div "Обновить везде Только услуги Нет, обновлю сам" at bounding box center [433, 236] width 305 height 41
type textarea "x"
click at [453, 238] on span "Только услуги" at bounding box center [463, 235] width 49 height 12
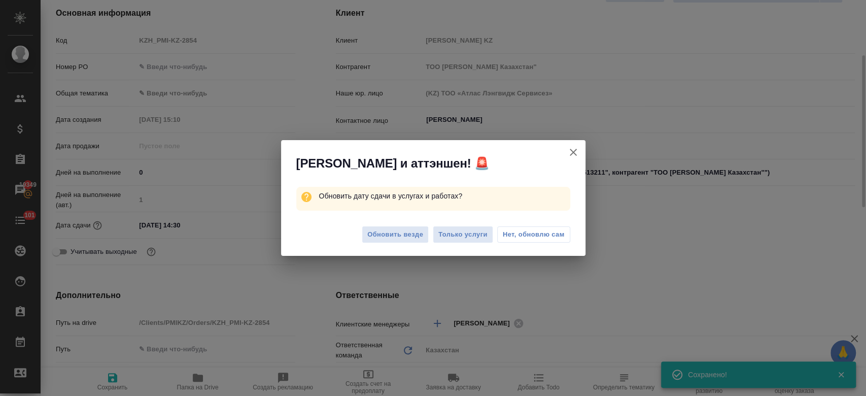
type textarea "x"
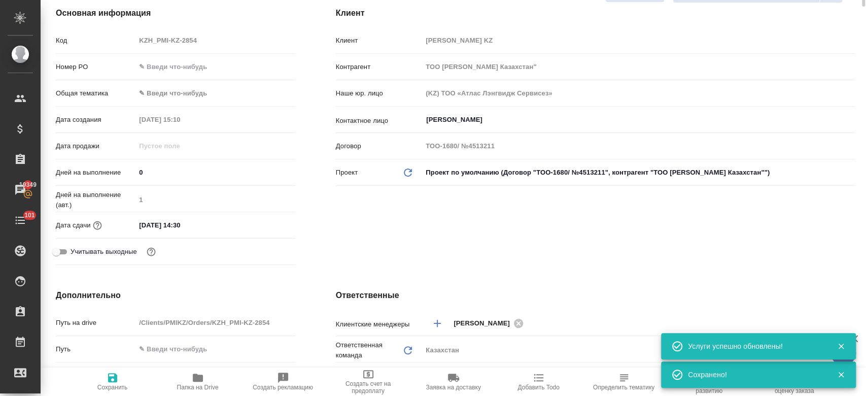
scroll to position [0, 0]
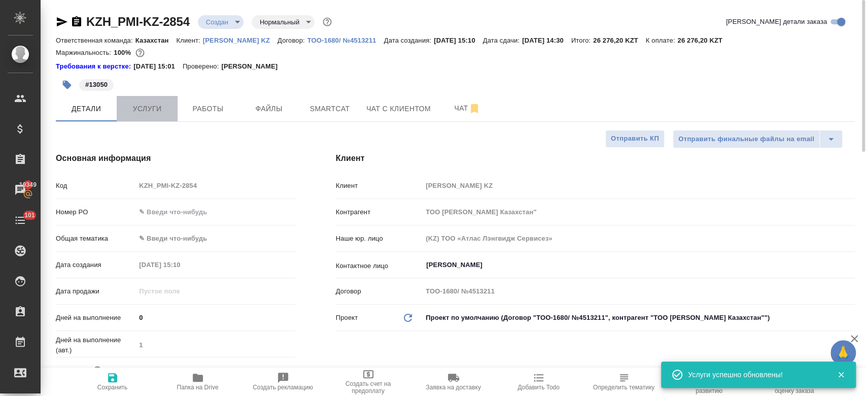
click at [147, 111] on span "Услуги" at bounding box center [147, 109] width 49 height 13
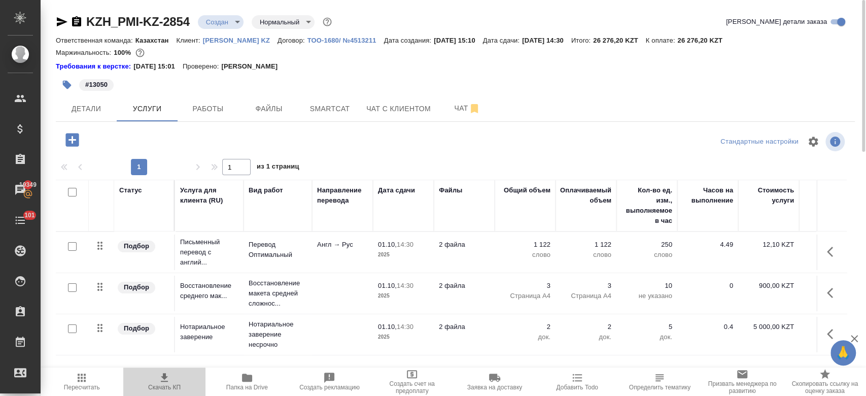
click at [161, 380] on icon "button" at bounding box center [164, 378] width 12 height 12
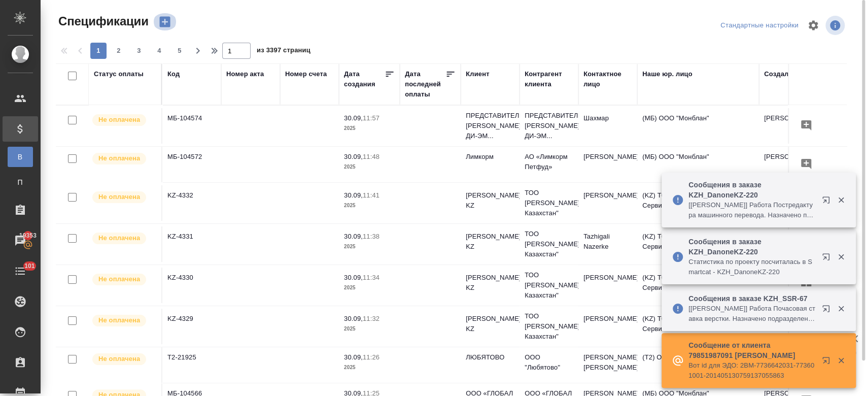
click at [160, 19] on icon "button" at bounding box center [164, 22] width 11 height 11
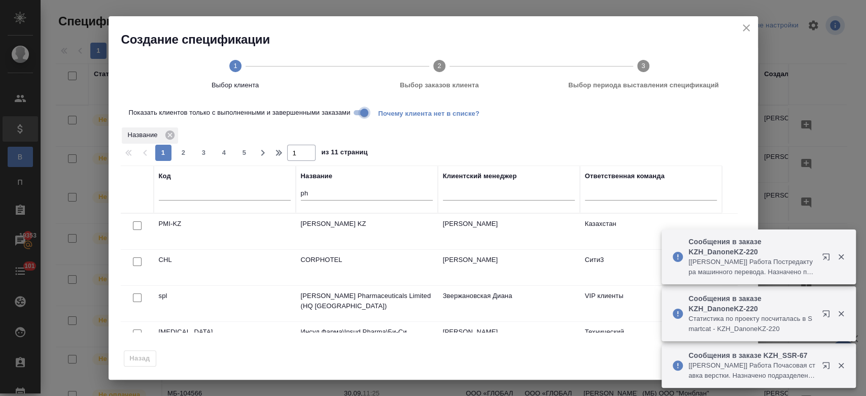
click at [359, 112] on input "Показать клиентов только с выполненными и завершенными заказами" at bounding box center [364, 113] width 37 height 12
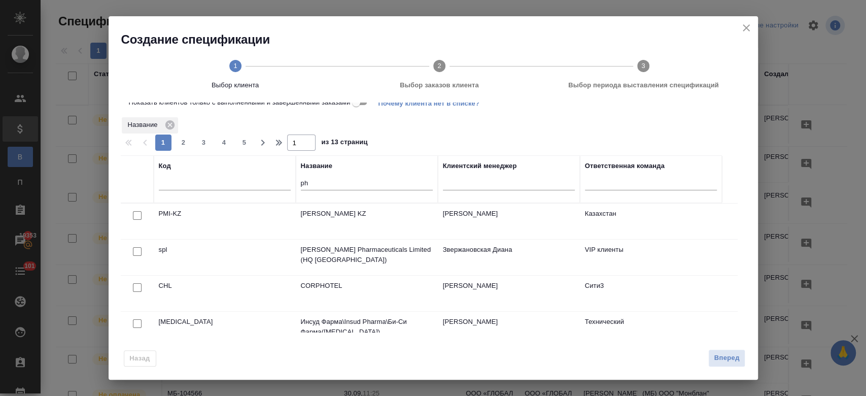
scroll to position [8, 0]
click at [136, 215] on input "checkbox" at bounding box center [137, 217] width 9 height 9
checkbox input "true"
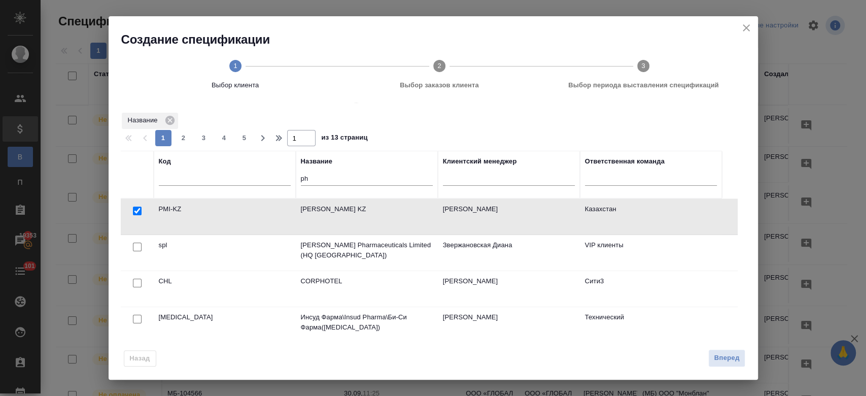
scroll to position [0, 0]
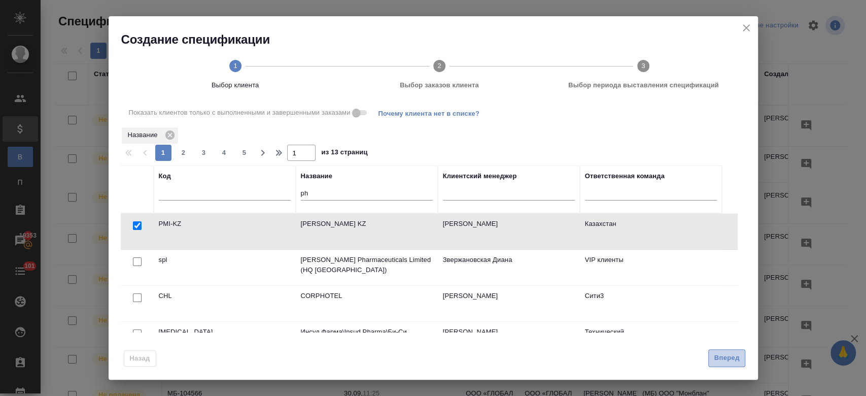
click at [717, 356] on span "Вперед" at bounding box center [726, 358] width 25 height 12
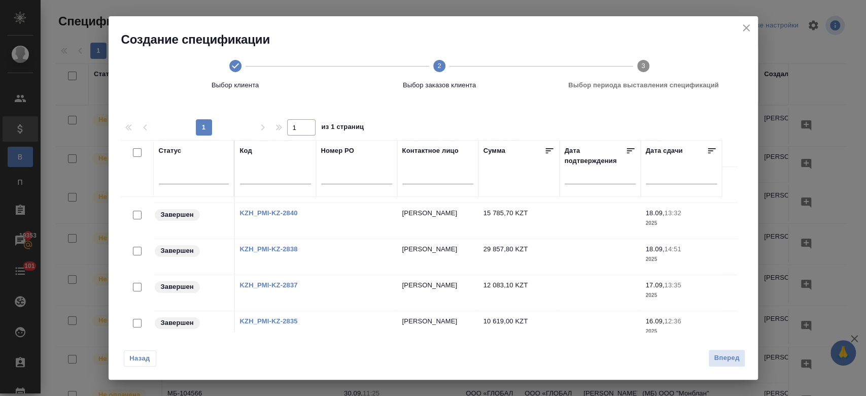
scroll to position [90, 0]
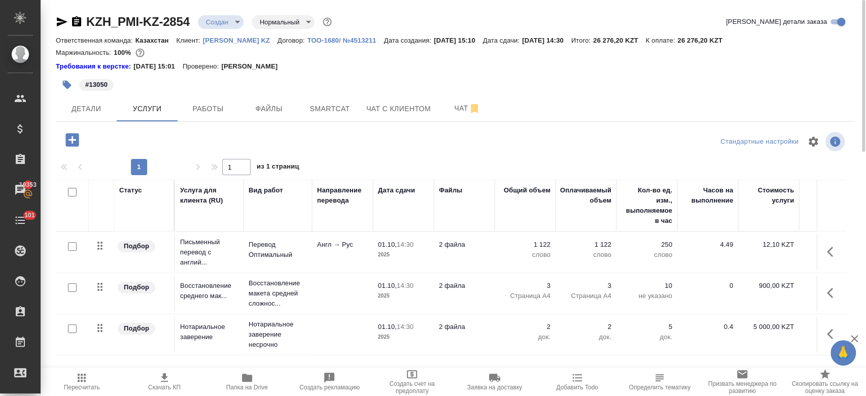
click at [232, 40] on p "[PERSON_NAME] KZ" at bounding box center [240, 41] width 75 height 8
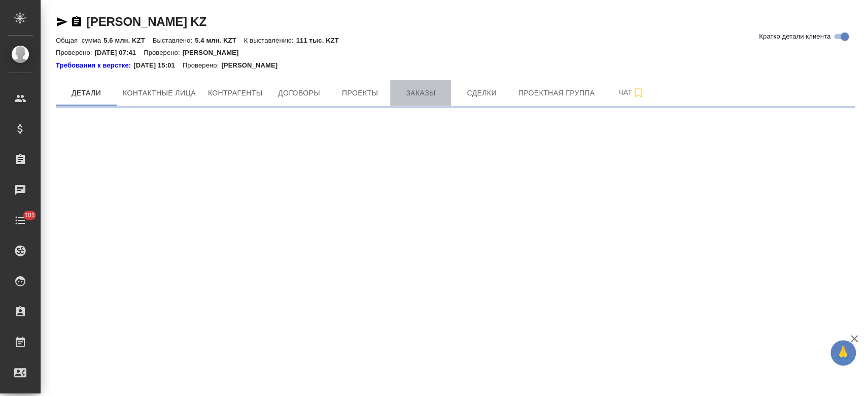
click at [414, 98] on span "Заказы" at bounding box center [420, 93] width 49 height 13
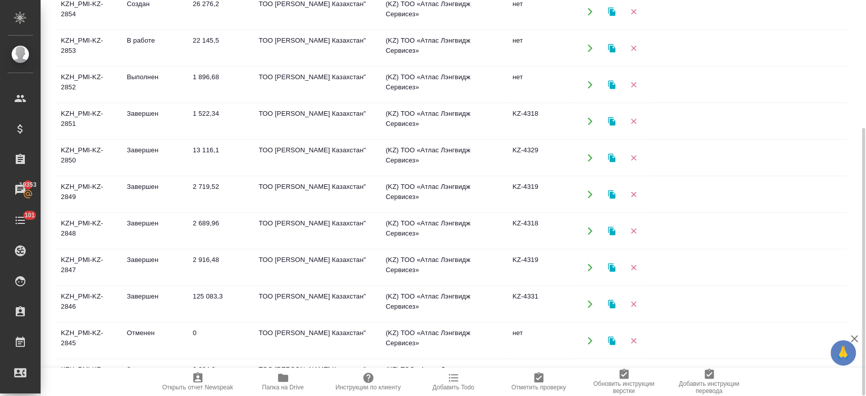
scroll to position [189, 0]
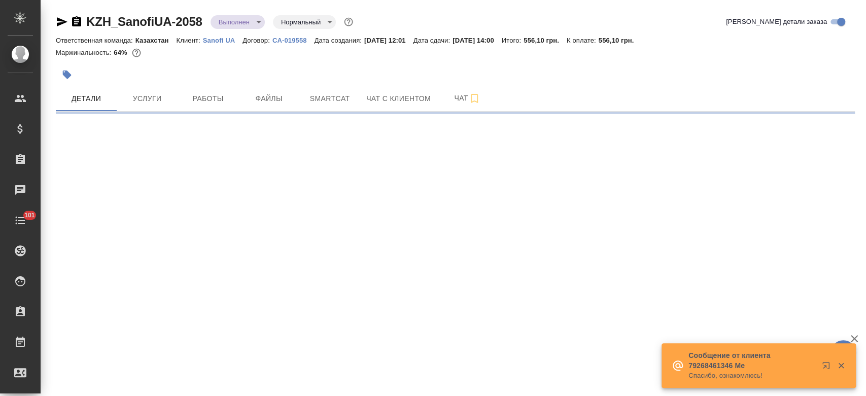
select select "RU"
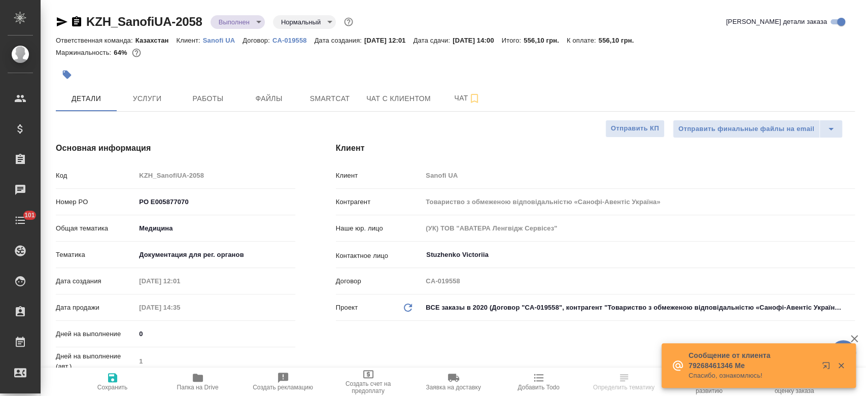
click at [214, 37] on p "Sanofi UA" at bounding box center [223, 41] width 40 height 8
type textarea "x"
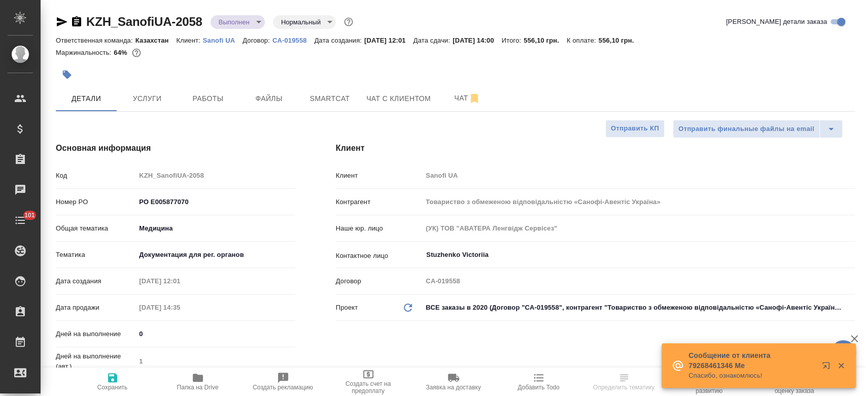
type textarea "x"
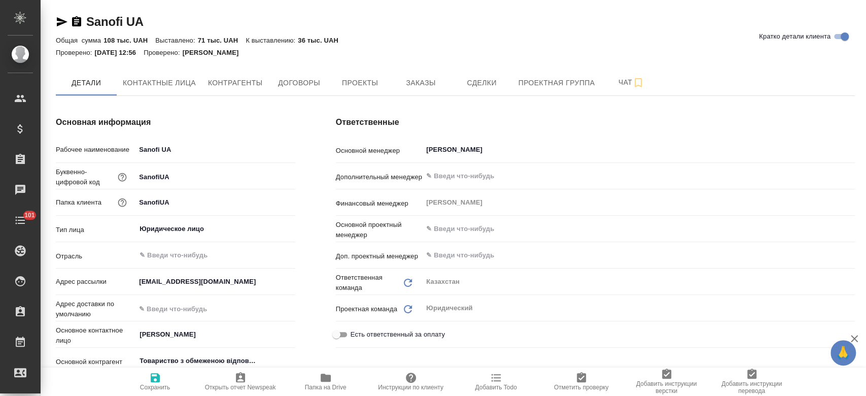
type textarea "x"
click at [417, 93] on button "Заказы" at bounding box center [420, 82] width 61 height 25
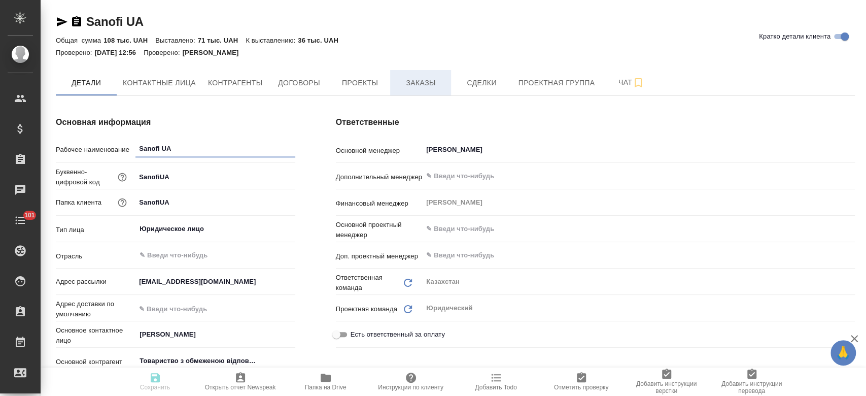
type textarea "x"
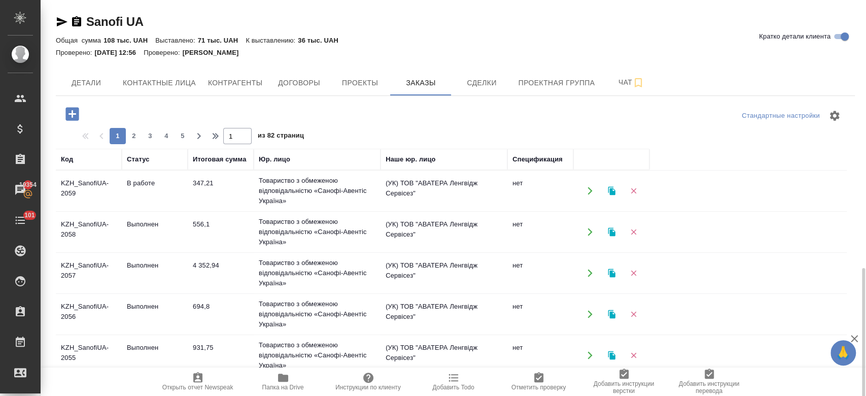
scroll to position [179, 0]
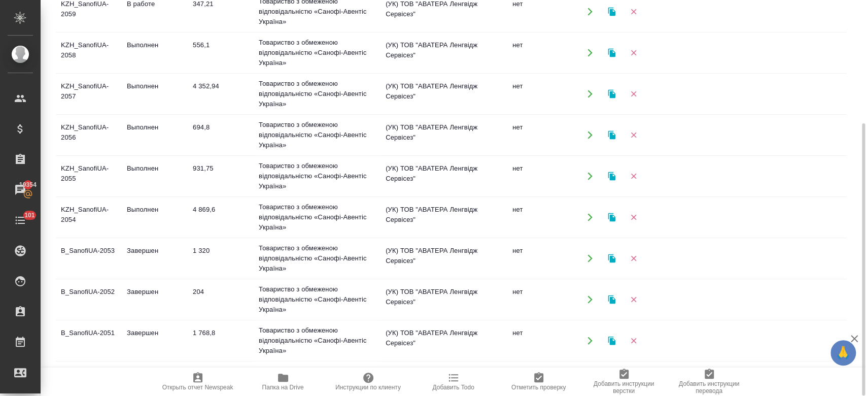
click at [77, 213] on td "KZH_SanofiUA-2054" at bounding box center [89, 217] width 66 height 36
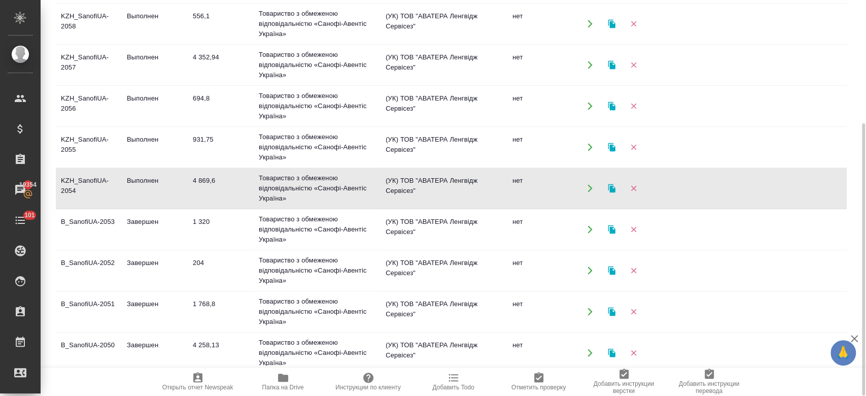
scroll to position [0, 0]
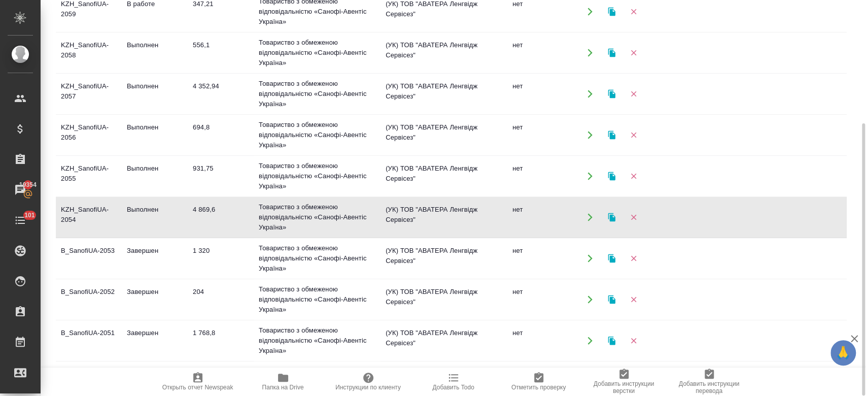
click at [102, 181] on td "KZH_SanofiUA-2055" at bounding box center [89, 176] width 66 height 36
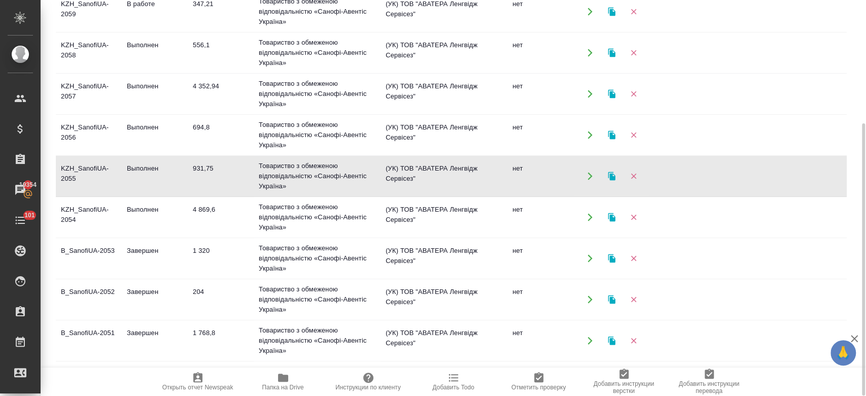
click at [102, 181] on td "KZH_SanofiUA-2055" at bounding box center [89, 176] width 66 height 36
click at [130, 134] on td "Выполнен" at bounding box center [155, 135] width 66 height 36
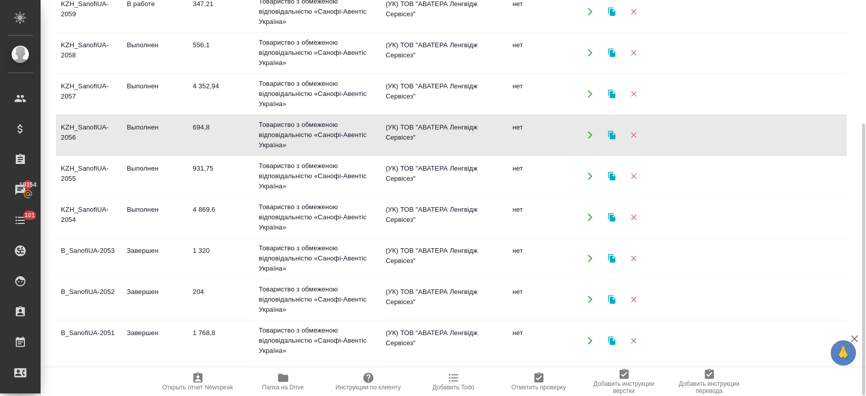
click at [130, 134] on td "Выполнен" at bounding box center [155, 135] width 66 height 36
click at [150, 95] on td "Выполнен" at bounding box center [155, 94] width 66 height 36
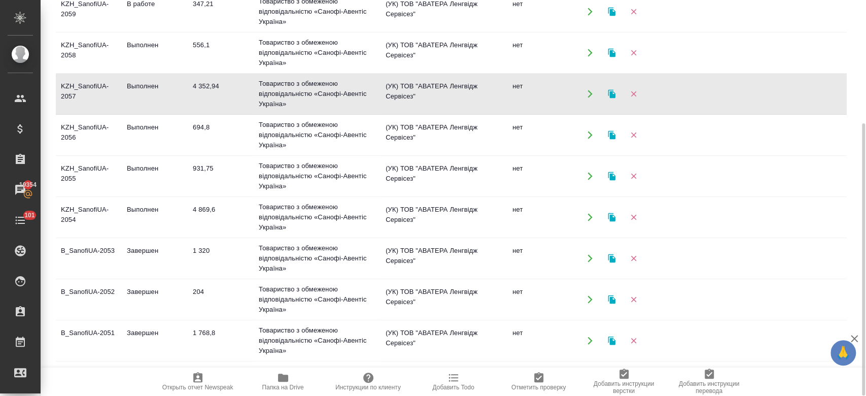
click at [150, 95] on td "Выполнен" at bounding box center [155, 94] width 66 height 36
click at [150, 48] on td "Выполнен" at bounding box center [155, 53] width 66 height 36
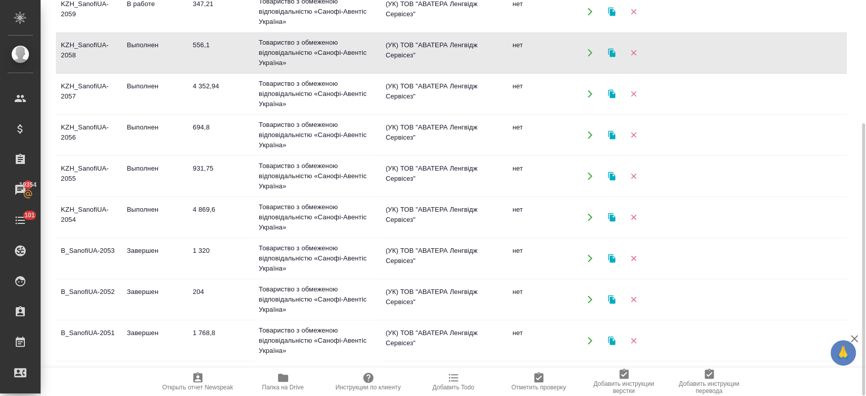
click at [150, 48] on td "Выполнен" at bounding box center [155, 53] width 66 height 36
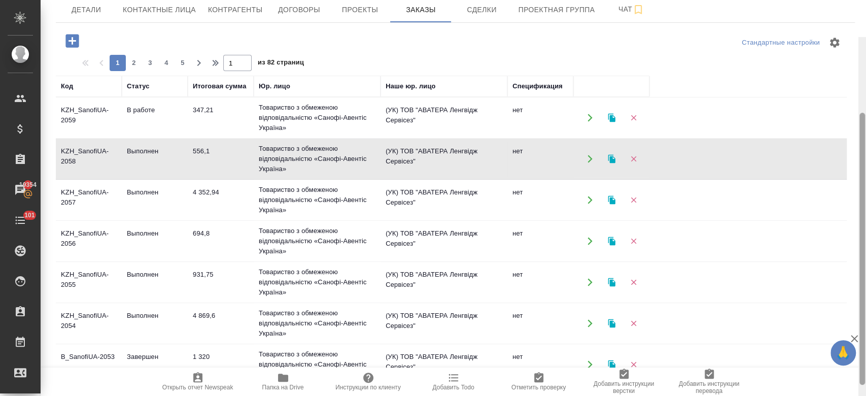
scroll to position [70, 0]
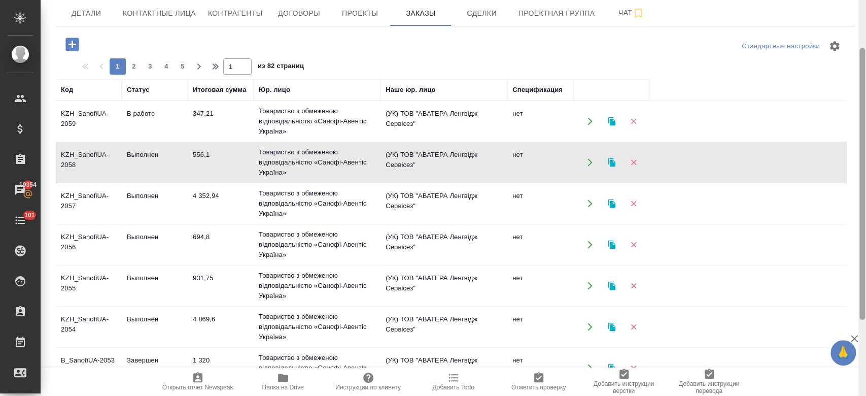
drag, startPoint x: 865, startPoint y: 162, endPoint x: 865, endPoint y: 86, distance: 75.6
click at [865, 86] on div at bounding box center [863, 198] width 8 height 396
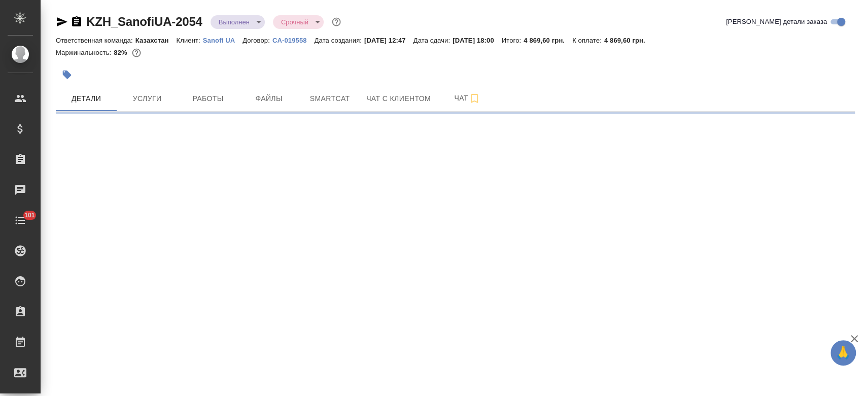
select select "RU"
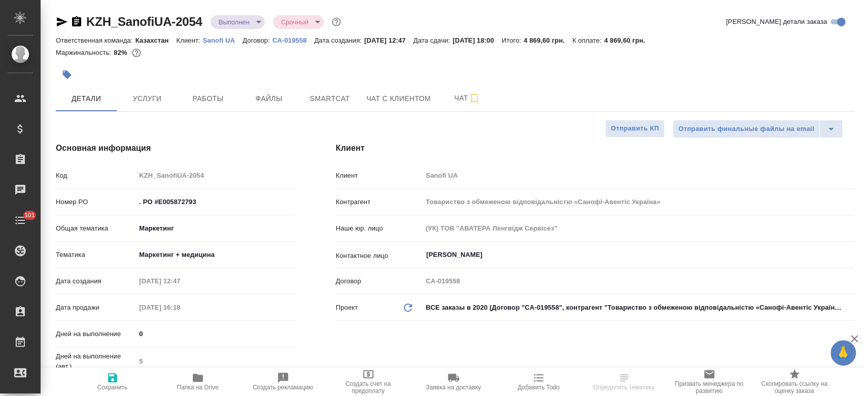
type textarea "x"
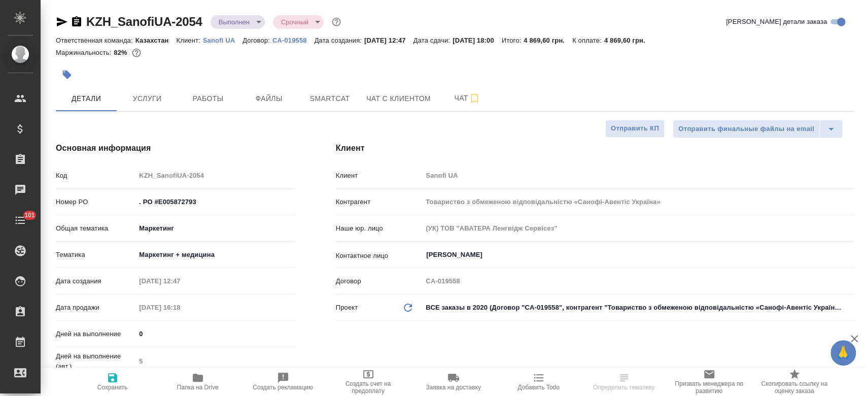
type textarea "x"
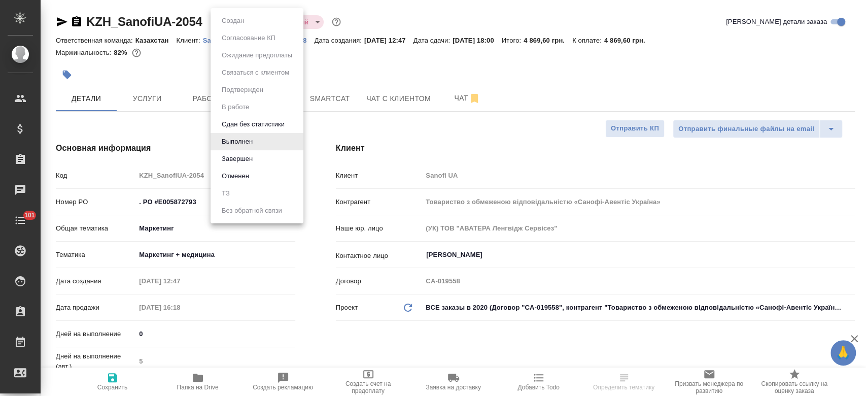
click at [234, 26] on body "🙏 .cls-1 fill:#fff; AWATERA Kosherbayeva Nazerke Клиенты Спецификации Заказы Ча…" at bounding box center [433, 198] width 866 height 396
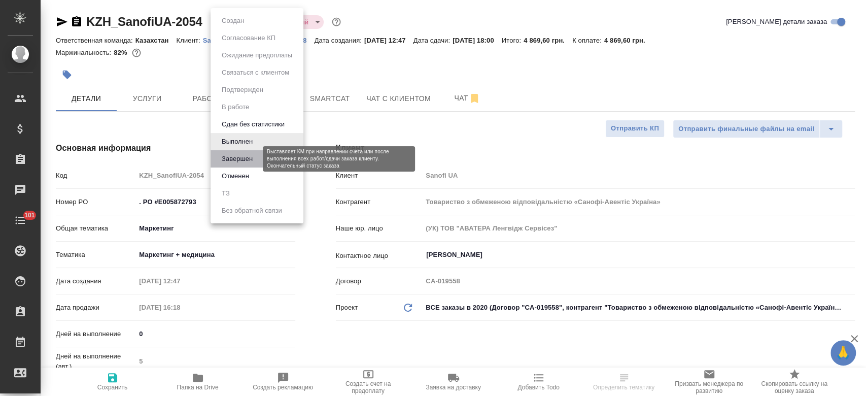
click at [245, 155] on button "Завершен" at bounding box center [237, 158] width 37 height 11
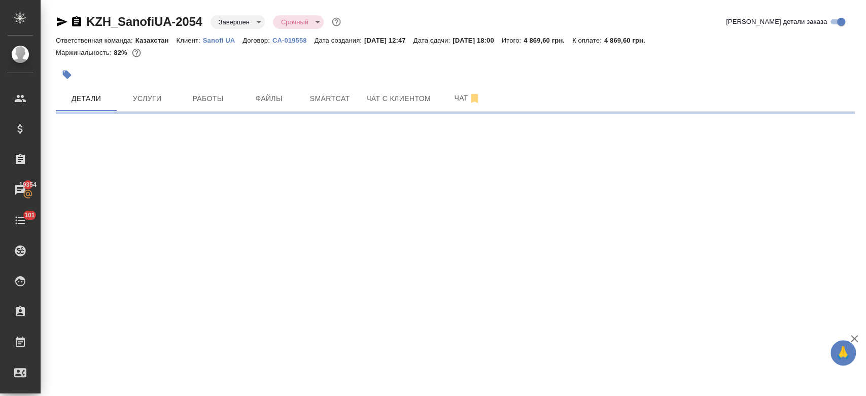
select select "RU"
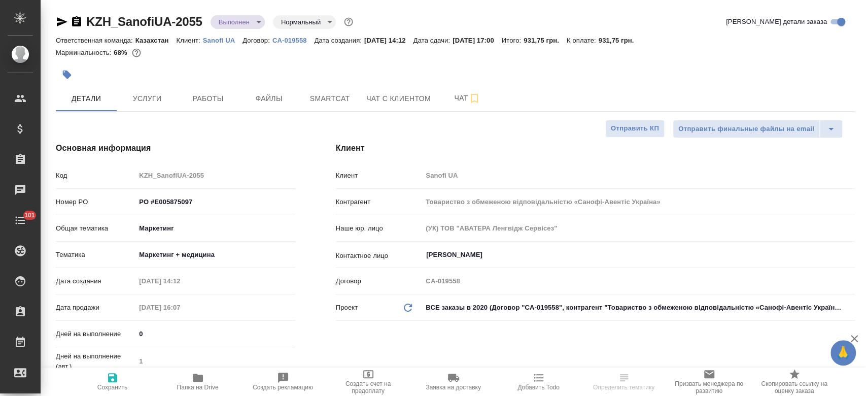
click at [235, 18] on body "🙏 .cls-1 fill:#fff; AWATERA Kosherbayeva Nazerke Клиенты Спецификации Заказы Ча…" at bounding box center [433, 198] width 866 height 396
type textarea "x"
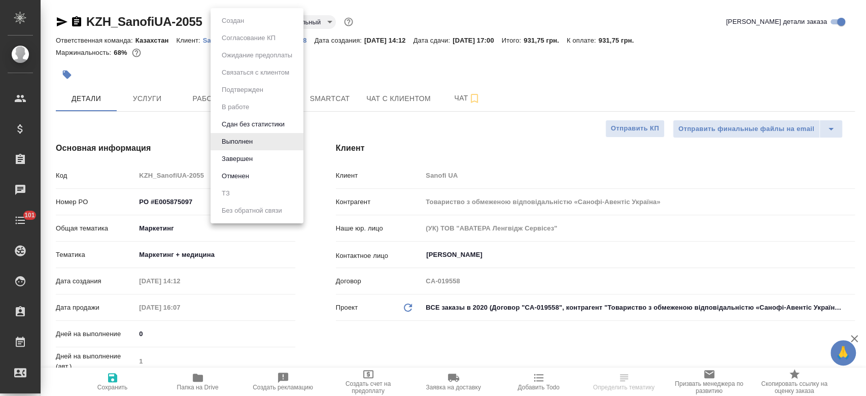
type textarea "x"
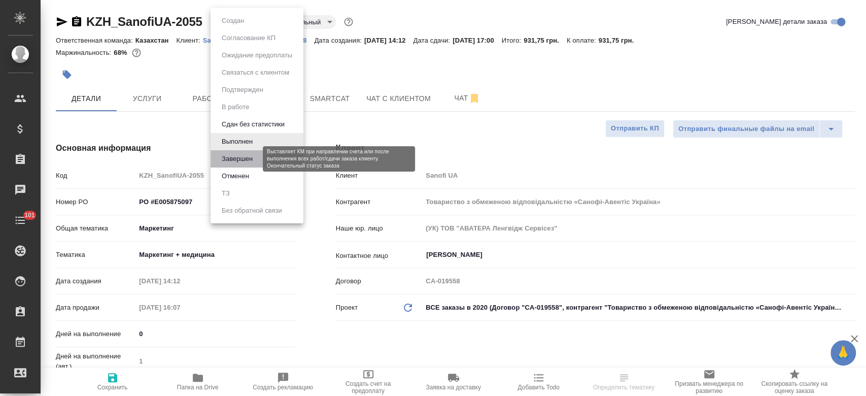
click at [253, 155] on button "Завершен" at bounding box center [237, 158] width 37 height 11
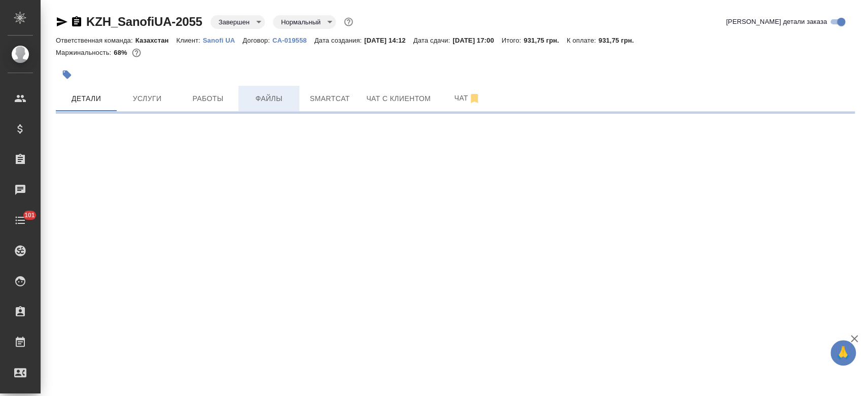
select select "RU"
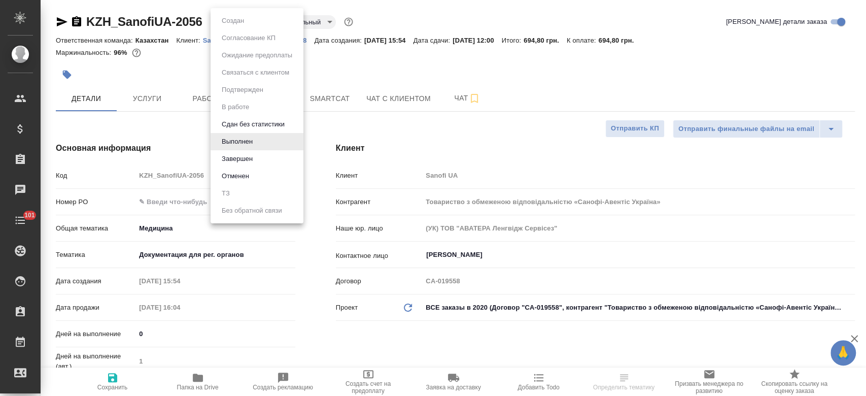
click at [232, 26] on body "🙏 .cls-1 fill:#fff; AWATERA Kosherbayeva Nazerke Клиенты Спецификации Заказы Ча…" at bounding box center [433, 198] width 866 height 396
type textarea "x"
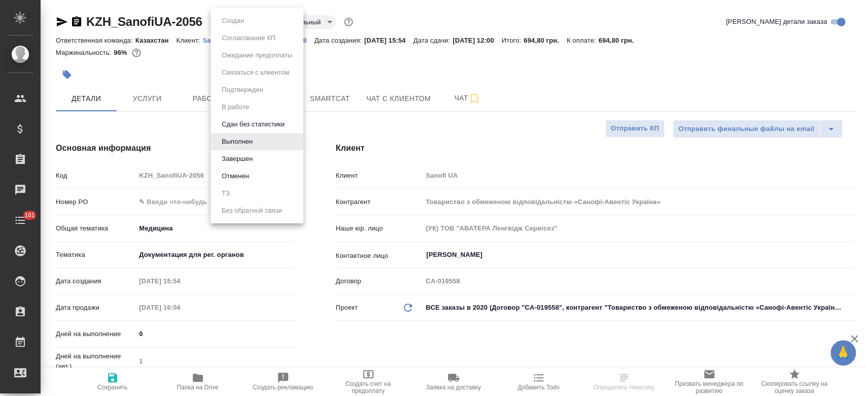
type textarea "x"
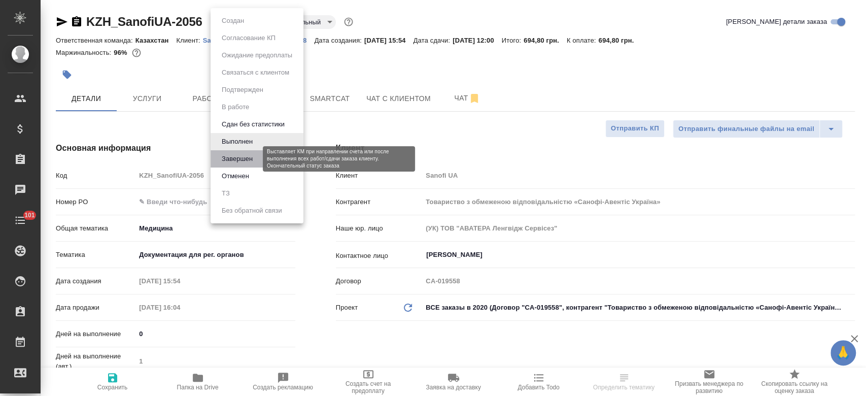
click at [247, 160] on button "Завершен" at bounding box center [237, 158] width 37 height 11
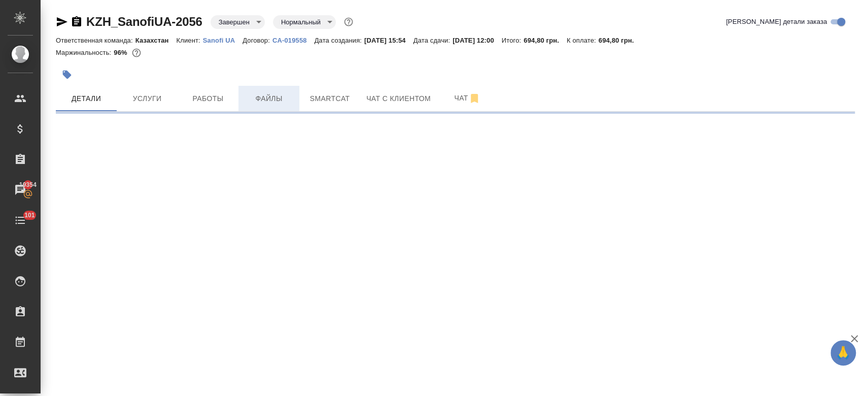
select select "RU"
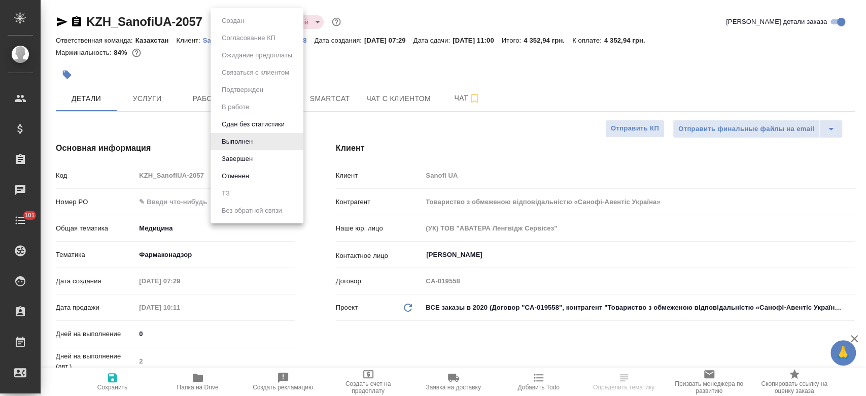
click at [253, 26] on body "🙏 .cls-1 fill:#fff; AWATERA Kosherbayeva Nazerke Клиенты Спецификации Заказы Ча…" at bounding box center [433, 198] width 866 height 396
type textarea "x"
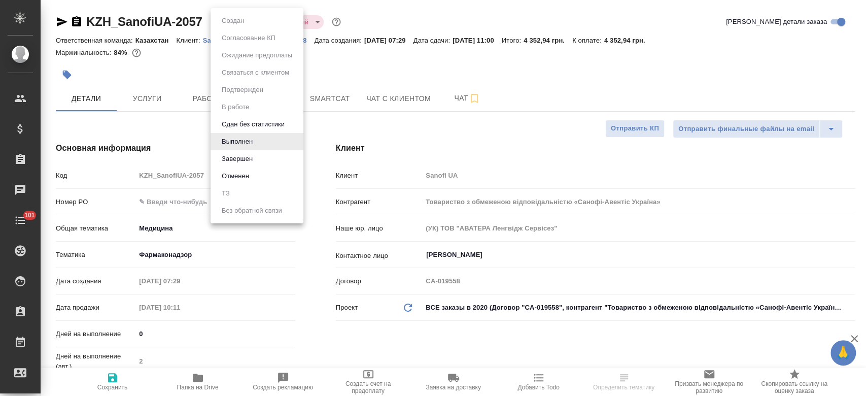
type textarea "x"
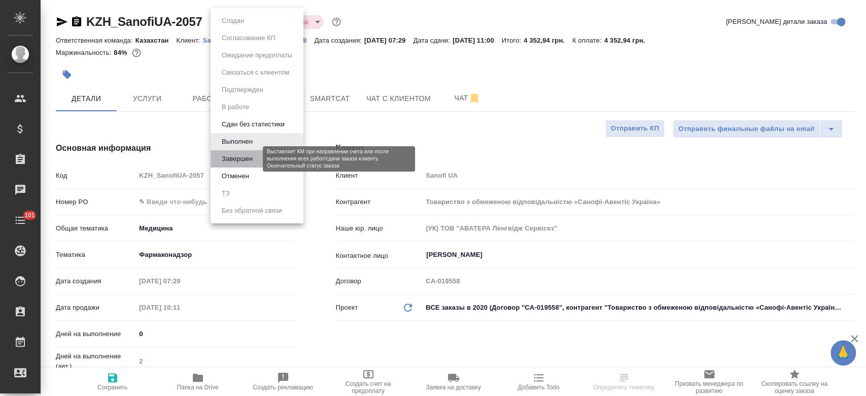
click at [249, 160] on button "Завершен" at bounding box center [237, 158] width 37 height 11
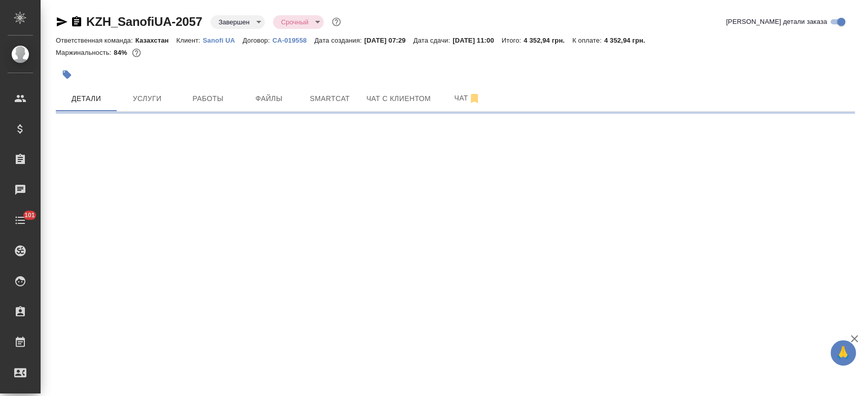
select select "RU"
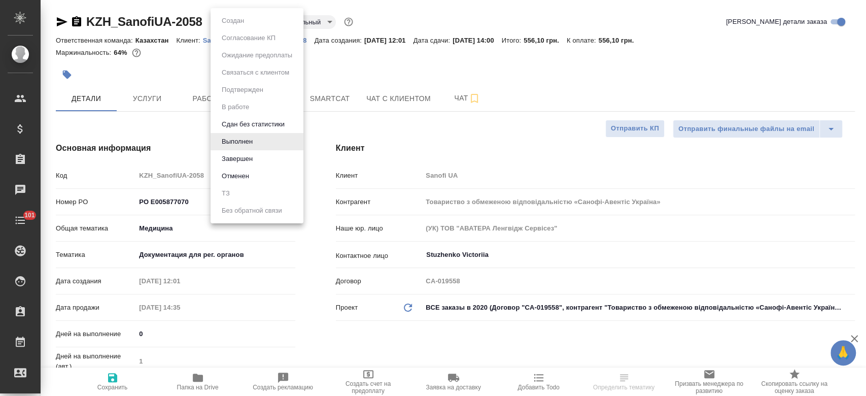
click at [244, 24] on body "🙏 .cls-1 fill:#fff; AWATERA Kosherbayeva Nazerke Клиенты Спецификации Заказы Ча…" at bounding box center [433, 198] width 866 height 396
type textarea "x"
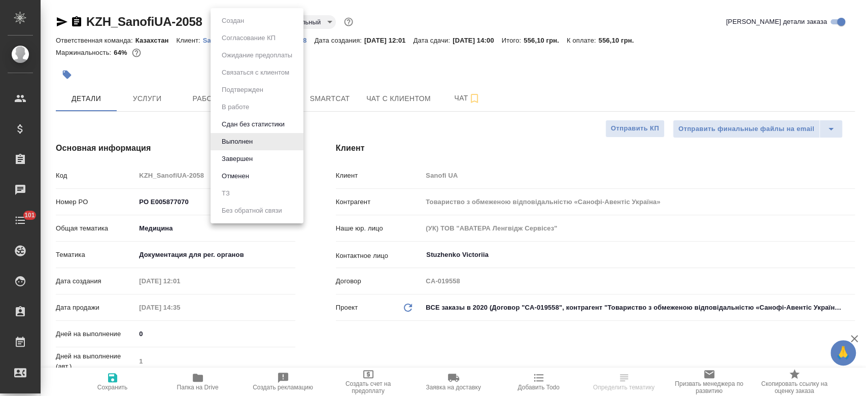
type textarea "x"
click at [256, 163] on li "Завершен" at bounding box center [257, 158] width 93 height 17
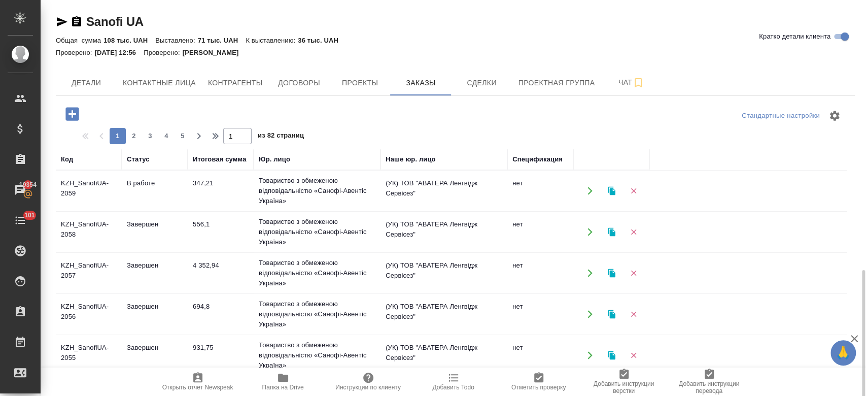
scroll to position [179, 0]
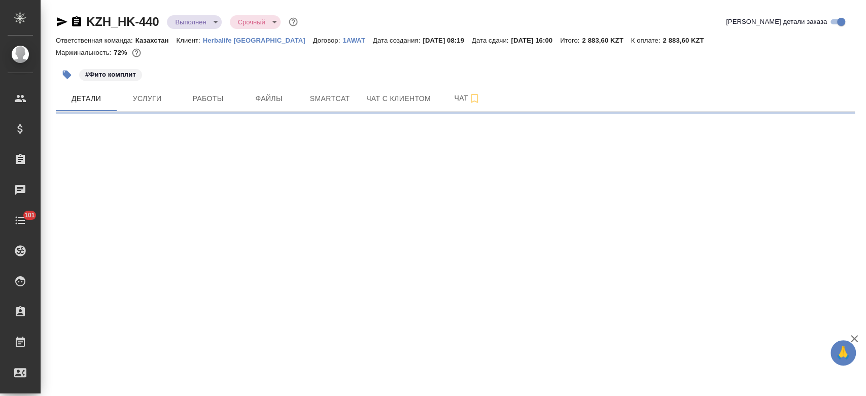
select select "RU"
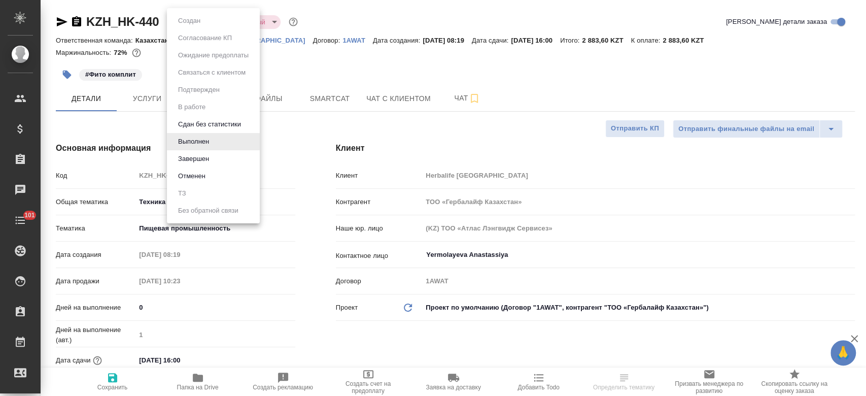
click at [177, 25] on body "🙏 .cls-1 fill:#fff; AWATERA Kosherbayeva Nazerke Клиенты Спецификации Заказы Ча…" at bounding box center [433, 198] width 866 height 396
type textarea "x"
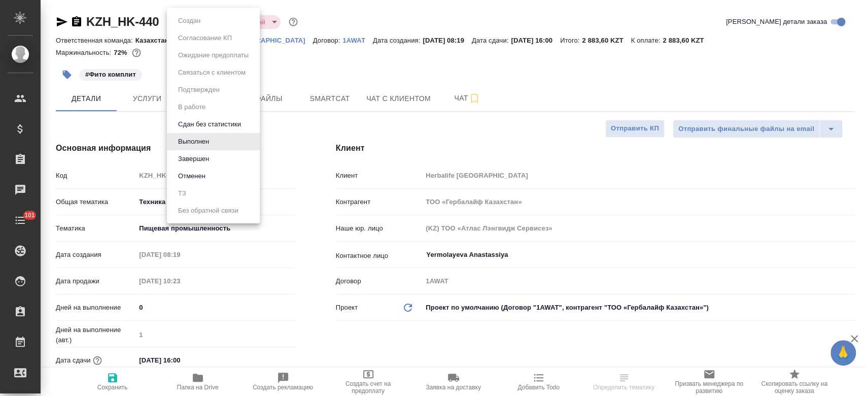
type textarea "x"
click at [203, 164] on li "Завершен" at bounding box center [213, 158] width 93 height 17
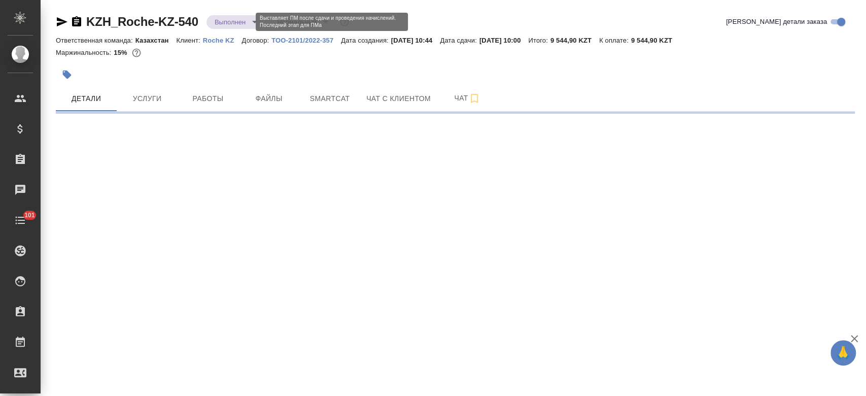
select select "RU"
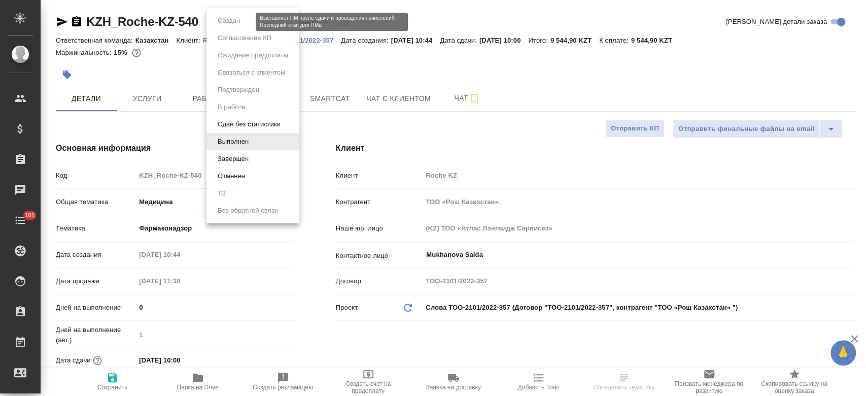
type textarea "x"
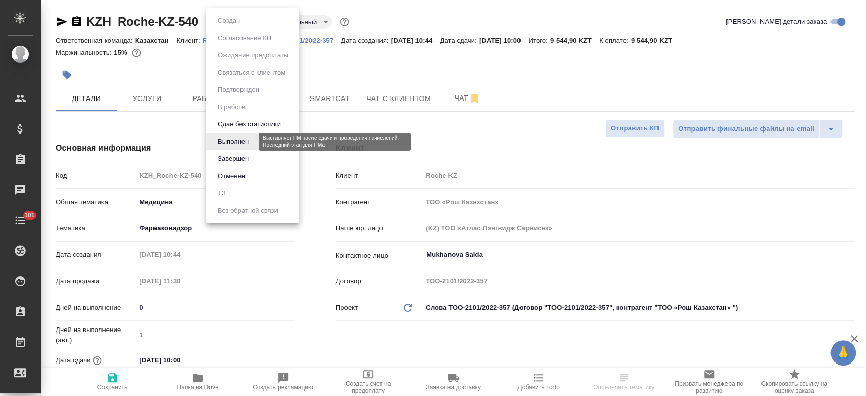
type textarea "x"
drag, startPoint x: 244, startPoint y: 22, endPoint x: 245, endPoint y: 153, distance: 131.0
click at [245, 153] on body "🙏 .cls-1 fill:#fff; AWATERA Kosherbayeva Nazerke Клиенты Спецификации Заказы Ча…" at bounding box center [433, 198] width 866 height 396
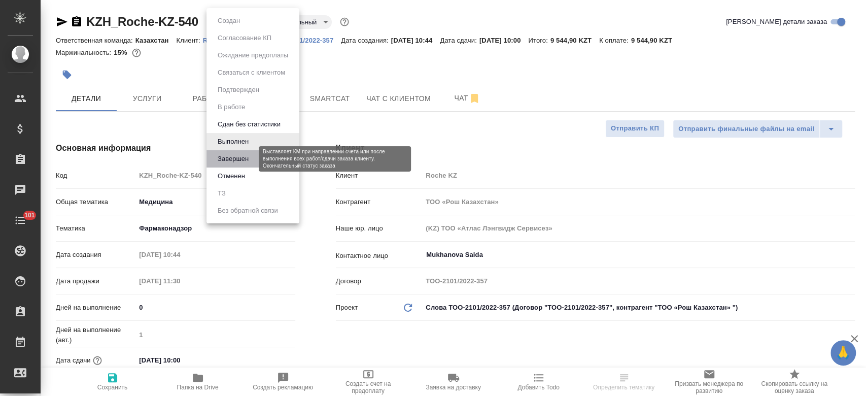
click at [245, 153] on button "Завершен" at bounding box center [233, 158] width 37 height 11
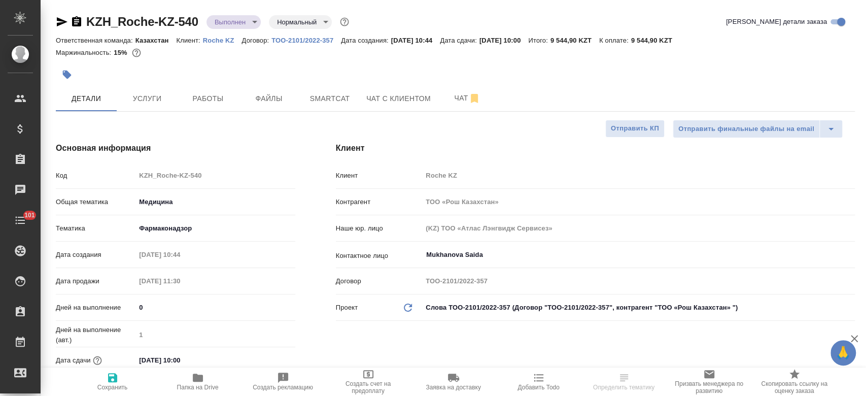
type textarea "x"
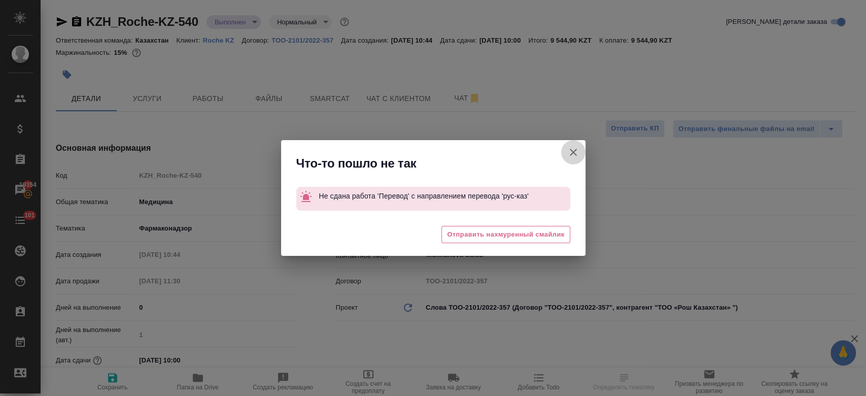
click at [573, 148] on icon "button" at bounding box center [573, 152] width 12 height 12
type textarea "x"
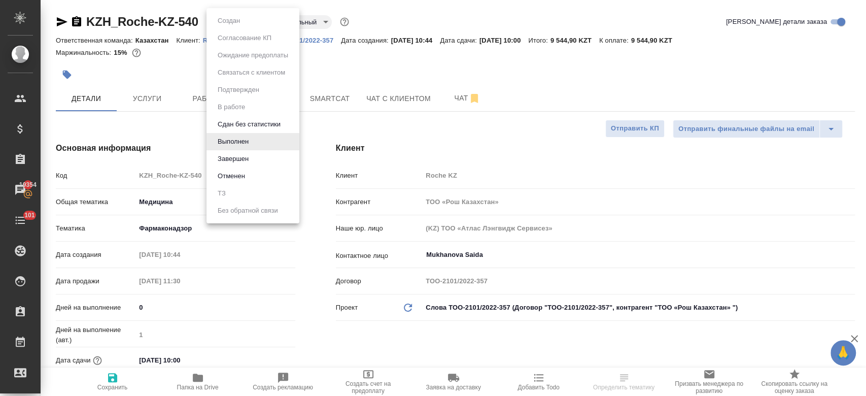
click at [243, 20] on body "🙏 .cls-1 fill:#fff; AWATERA Kosherbayeva Nazerke Клиенты Спецификации Заказы 19…" at bounding box center [433, 198] width 866 height 396
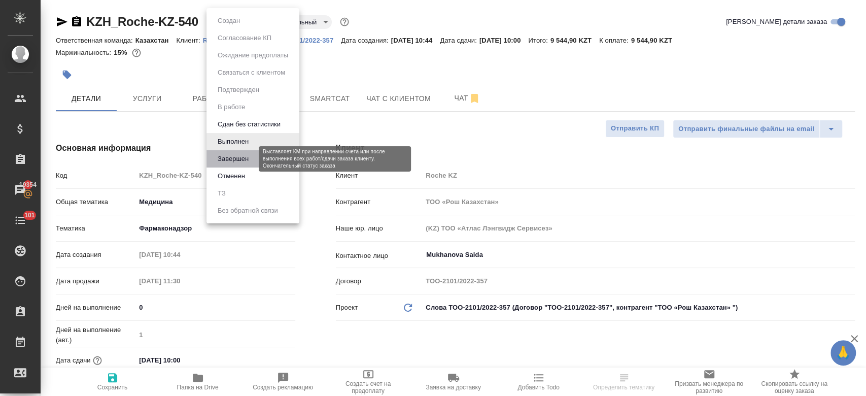
click at [250, 159] on button "Завершен" at bounding box center [233, 158] width 37 height 11
type textarea "x"
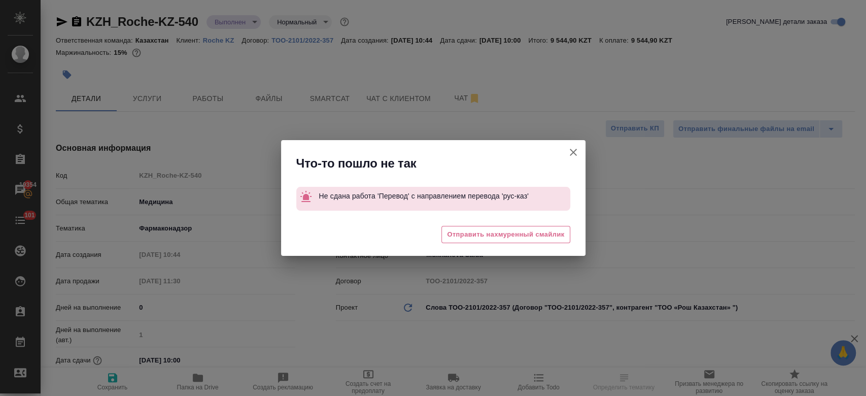
click at [152, 100] on div "Что-то пошло не так Не сдана работа 'Перевод' с направлением перевода 'рус-каз'…" at bounding box center [433, 198] width 866 height 396
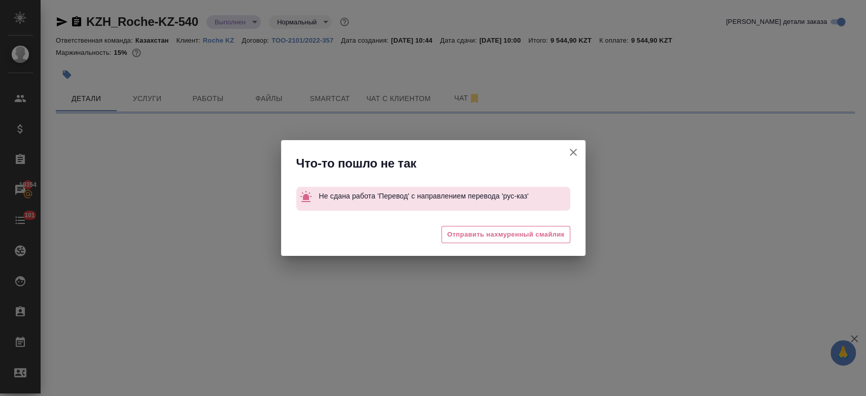
select select "RU"
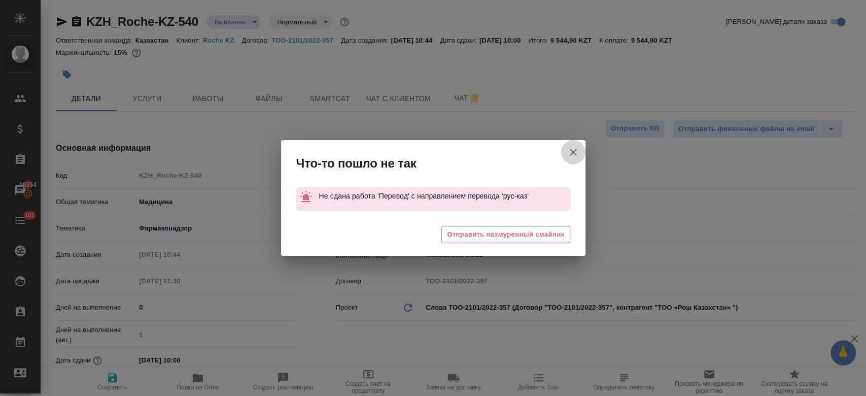
click at [565, 160] on button "Клиент не указал номер" at bounding box center [573, 152] width 24 height 24
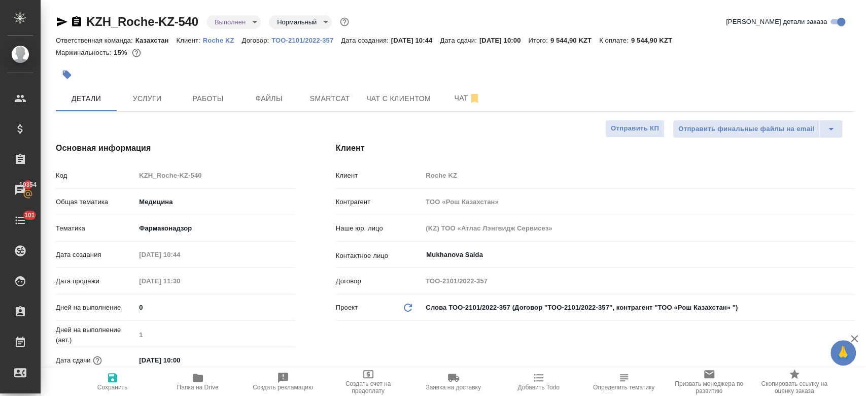
type textarea "x"
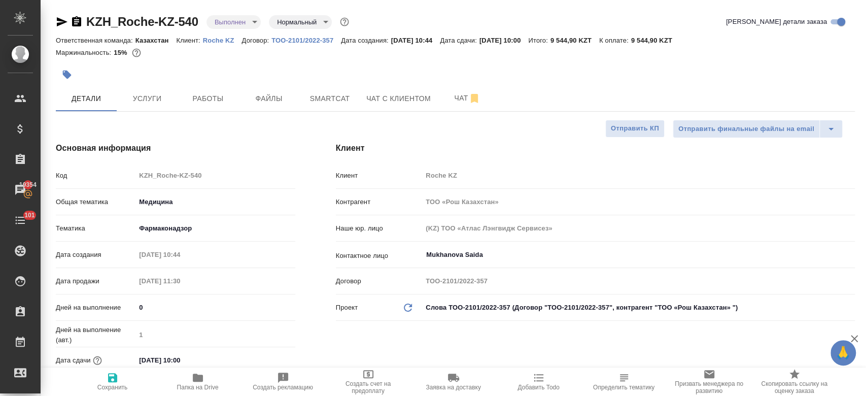
type textarea "x"
click at [157, 104] on span "Услуги" at bounding box center [147, 98] width 49 height 13
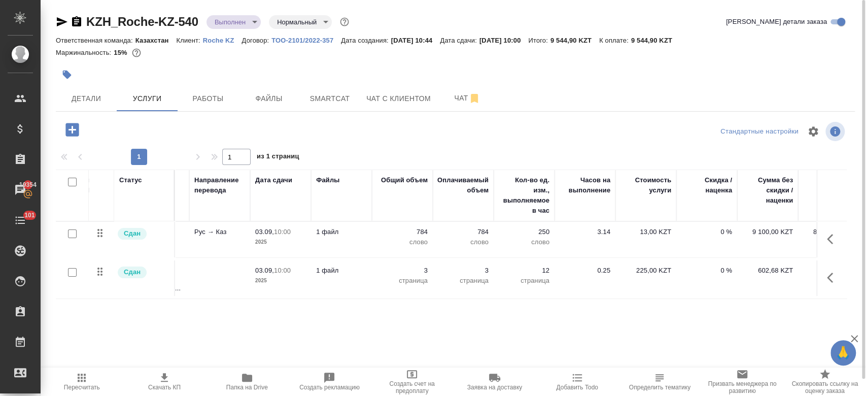
scroll to position [0, 165]
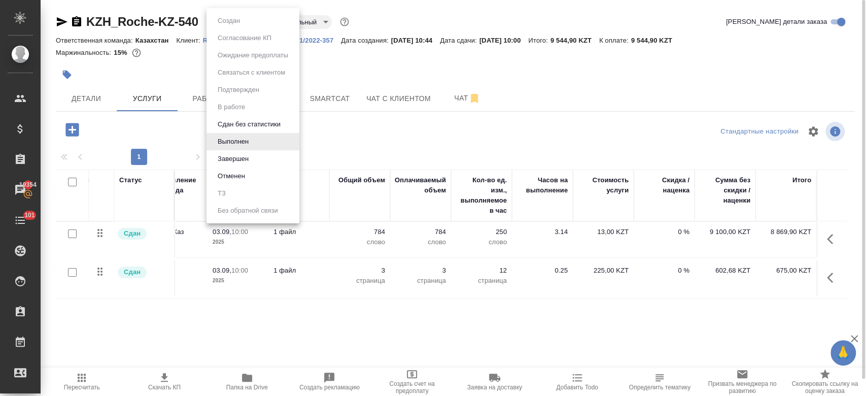
click at [241, 23] on body "🙏 .cls-1 fill:#fff; AWATERA Kosherbayeva Nazerke Клиенты Спецификации Заказы 19…" at bounding box center [433, 198] width 866 height 396
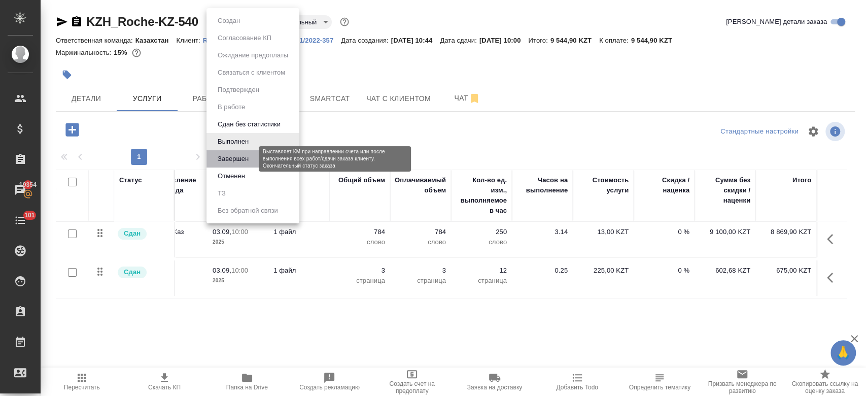
click at [248, 163] on button "Завершен" at bounding box center [233, 158] width 37 height 11
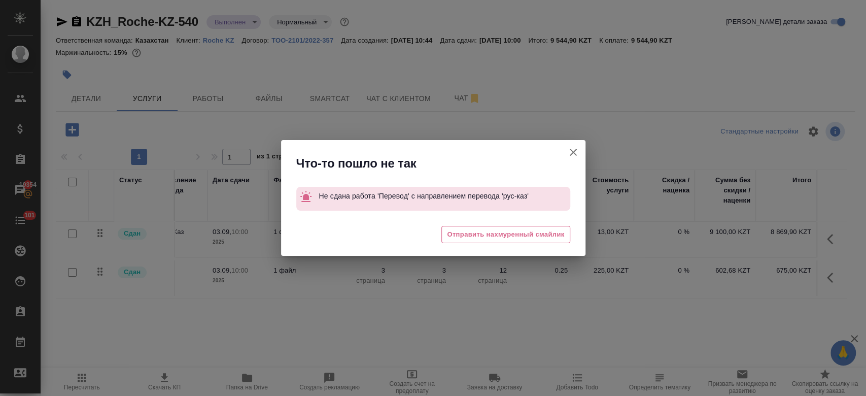
click at [577, 159] on button "[PERSON_NAME] детали заказа" at bounding box center [573, 152] width 24 height 24
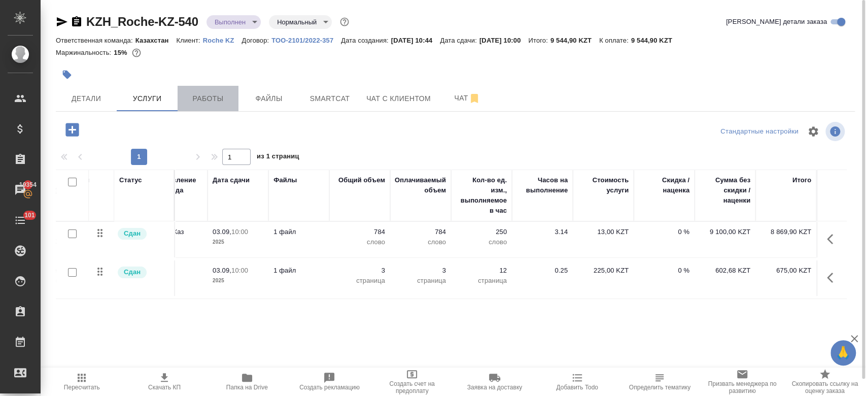
click at [212, 108] on button "Работы" at bounding box center [208, 98] width 61 height 25
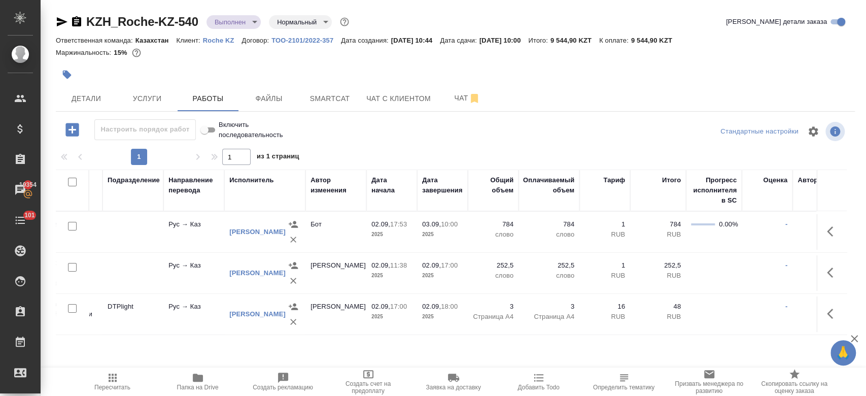
scroll to position [0, 358]
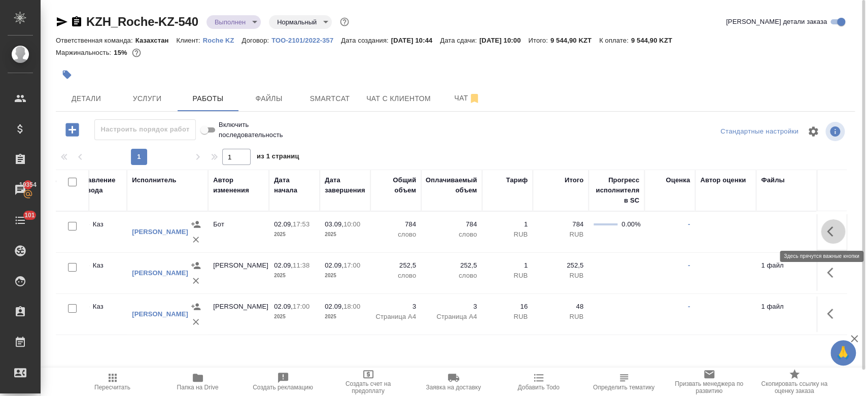
click at [833, 232] on icon "button" at bounding box center [833, 231] width 12 height 12
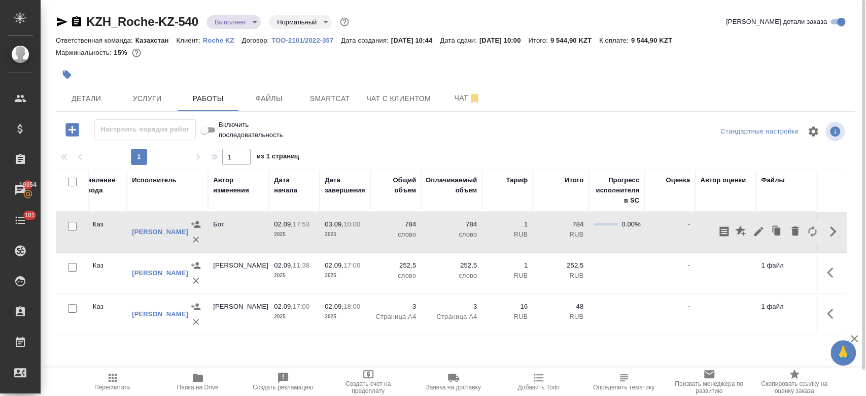
click at [664, 139] on div "Стандартные настройки" at bounding box center [718, 131] width 258 height 24
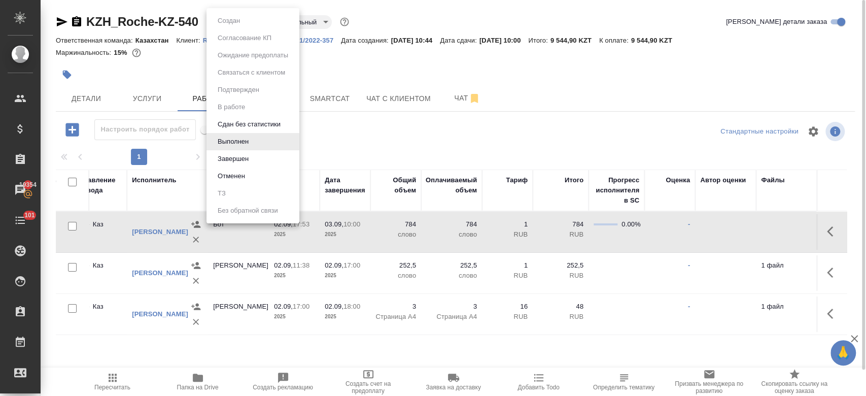
click at [231, 24] on body "🙏 .cls-1 fill:#fff; AWATERA Kosherbayeva Nazerke Клиенты Спецификации Заказы 19…" at bounding box center [433, 198] width 866 height 396
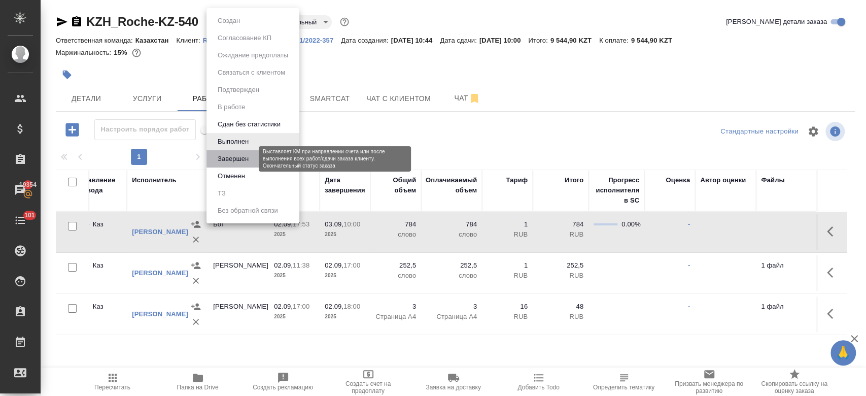
click at [250, 160] on button "Завершен" at bounding box center [233, 158] width 37 height 11
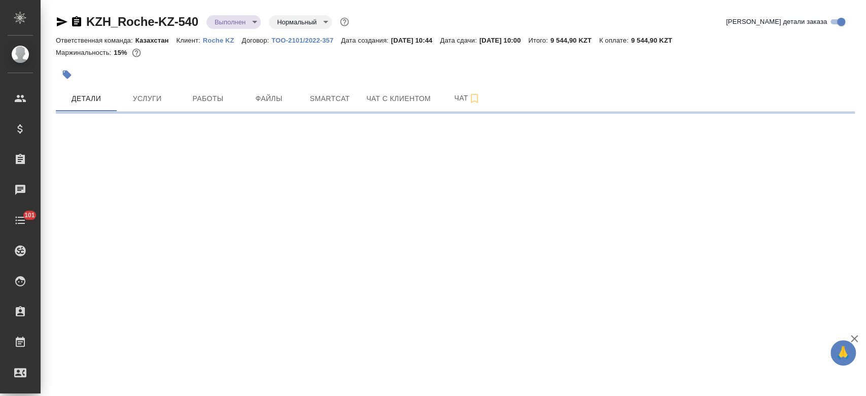
select select "RU"
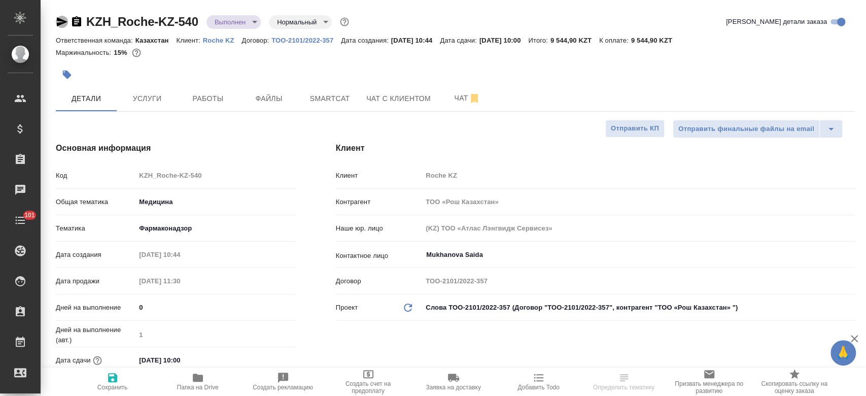
type textarea "x"
click at [60, 19] on icon "button" at bounding box center [62, 21] width 11 height 9
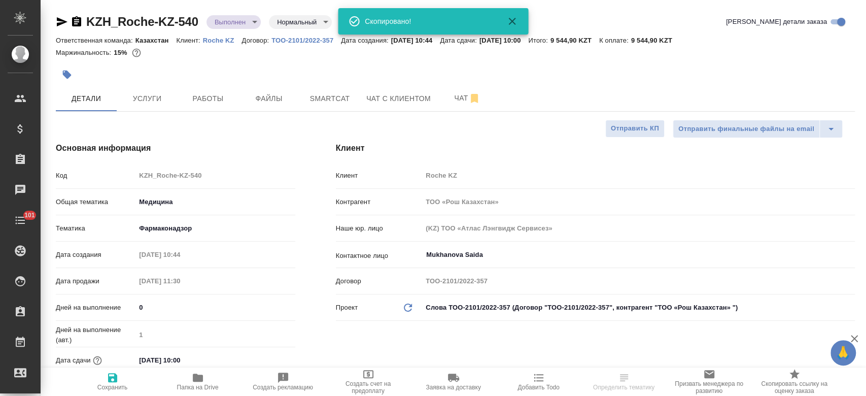
type textarea "x"
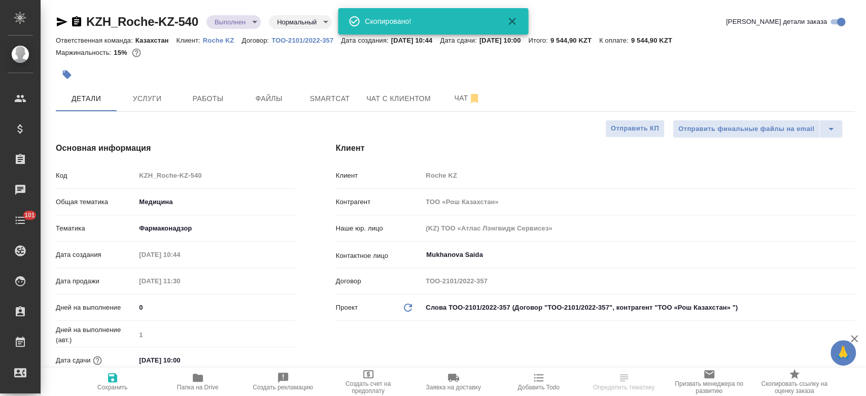
type textarea "x"
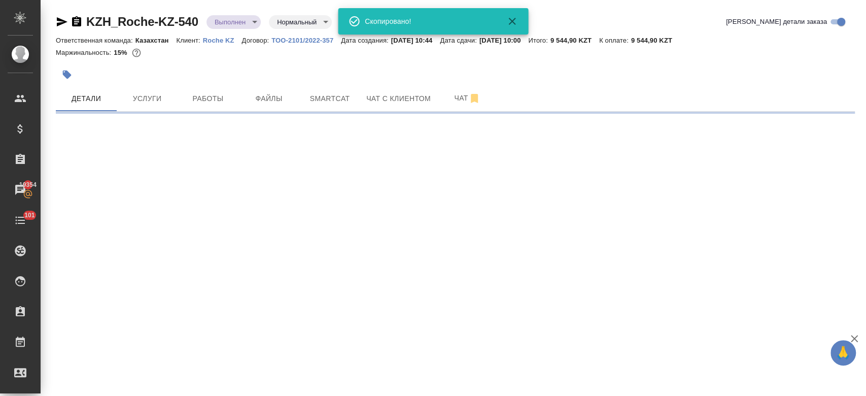
select select "RU"
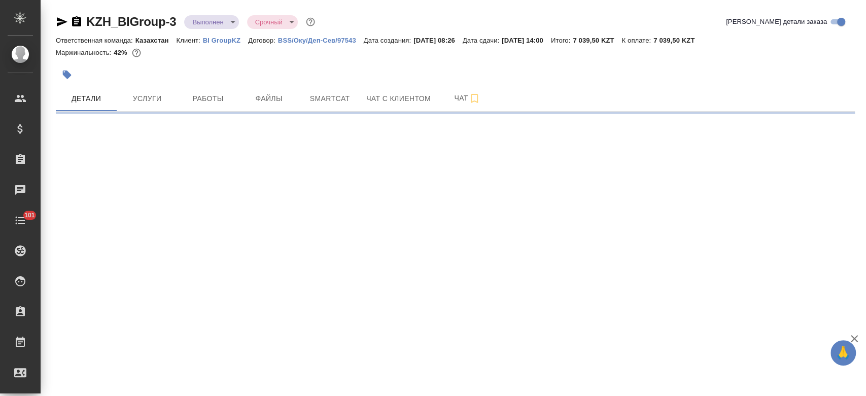
select select "RU"
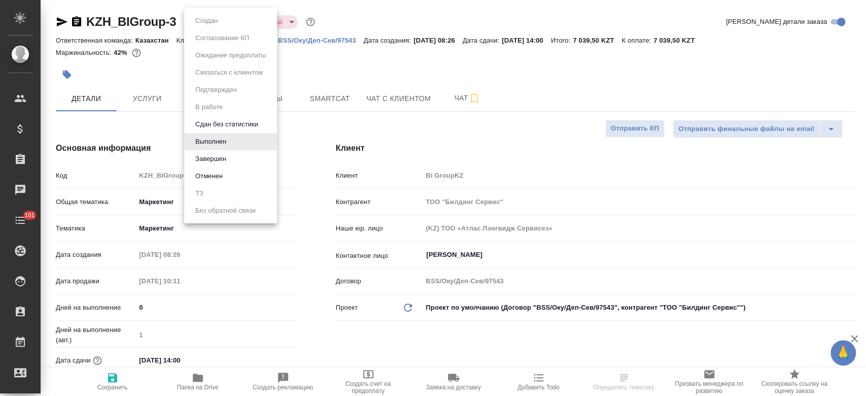
click at [211, 24] on body "🙏 .cls-1 fill:#fff; AWATERA Kosherbayeva Nazerke Клиенты Спецификации Заказы Ча…" at bounding box center [433, 198] width 866 height 396
type textarea "x"
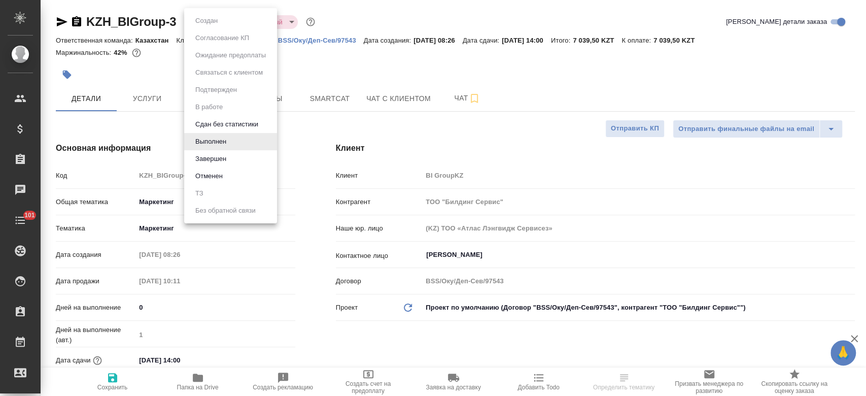
type textarea "x"
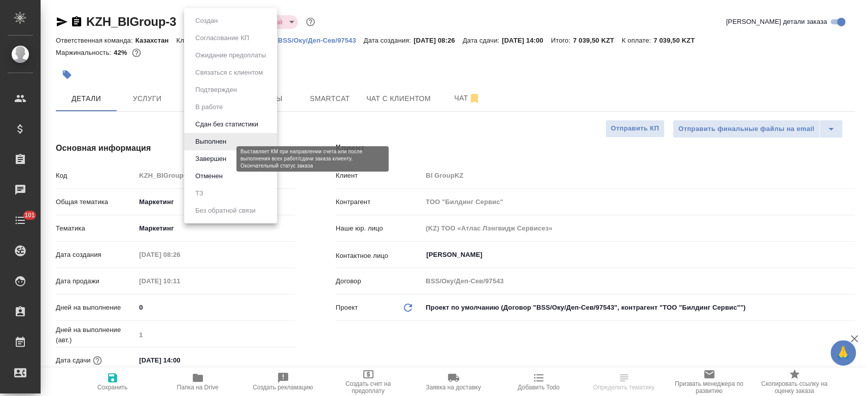
click at [219, 162] on button "Завершен" at bounding box center [210, 158] width 37 height 11
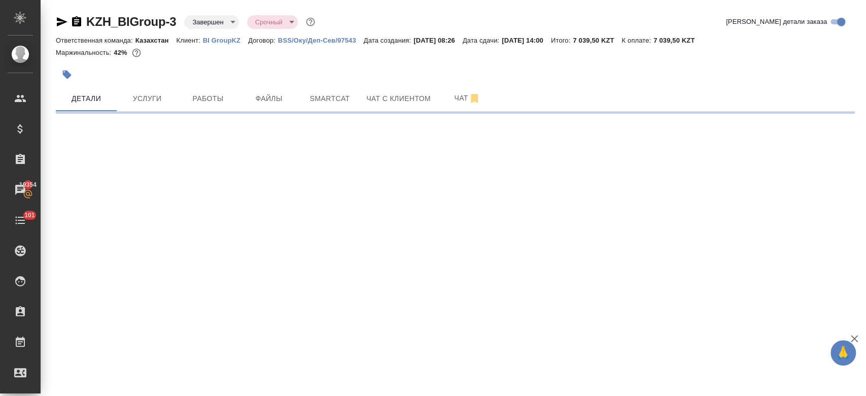
select select "RU"
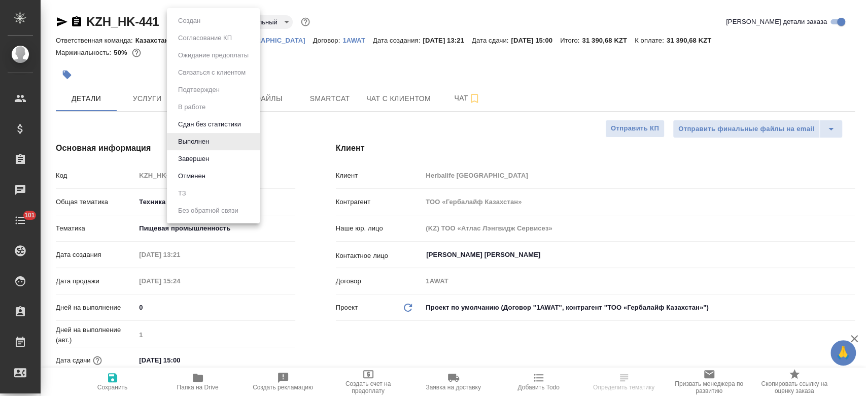
click at [193, 22] on body "🙏 .cls-1 fill:#fff; AWATERA Kosherbayeva Nazerke Клиенты Спецификации Заказы Ча…" at bounding box center [433, 198] width 866 height 396
type textarea "x"
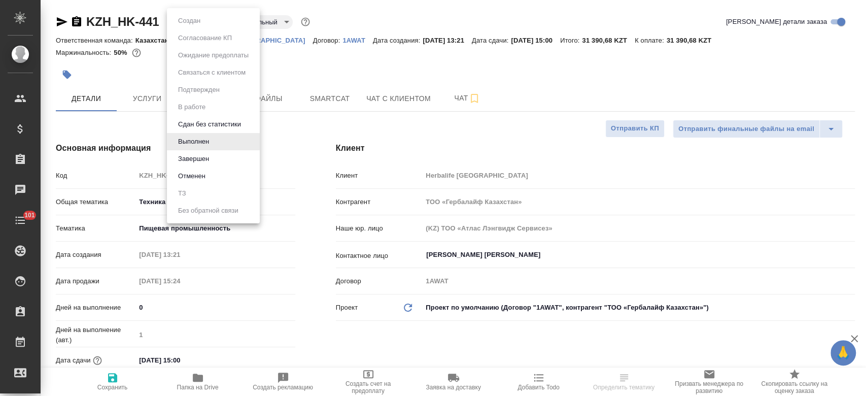
type textarea "x"
click at [213, 155] on li "Завершен" at bounding box center [213, 158] width 93 height 17
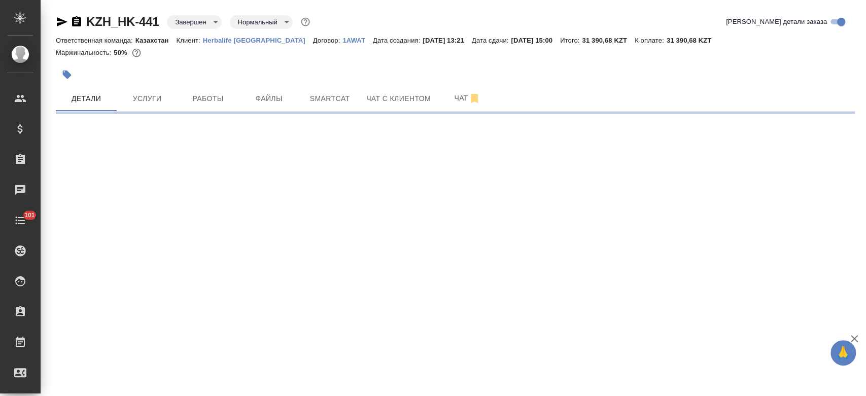
select select "RU"
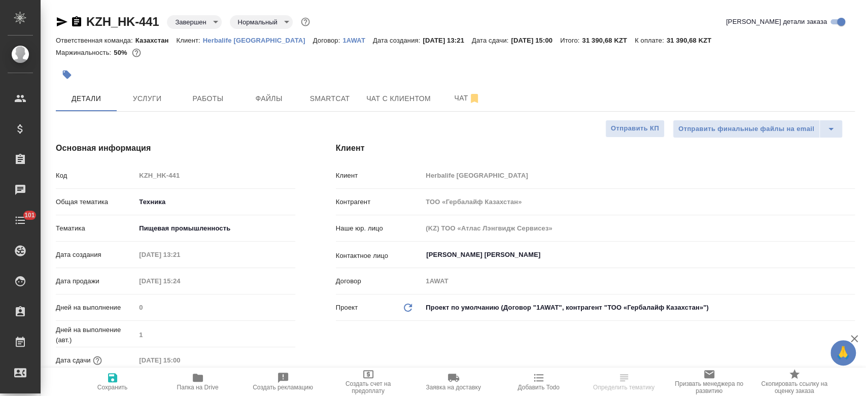
type textarea "x"
click at [239, 41] on p "Herbalife [GEOGRAPHIC_DATA]" at bounding box center [258, 41] width 110 height 8
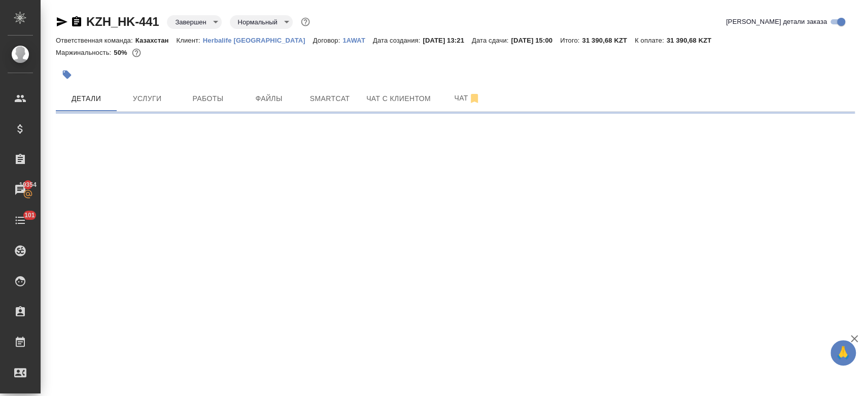
select select "RU"
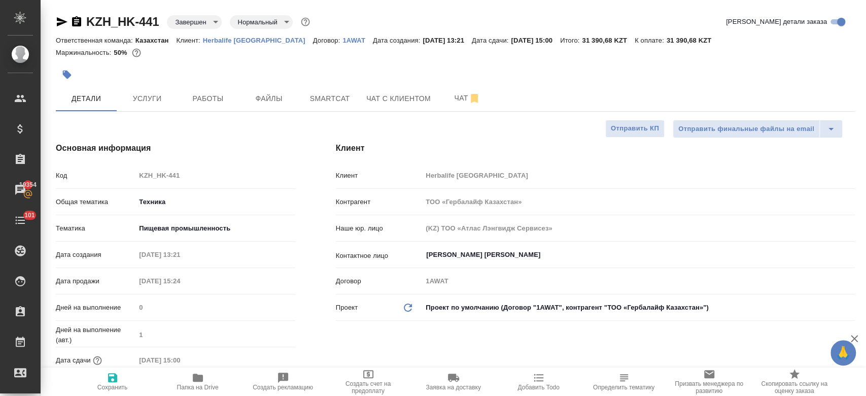
type textarea "x"
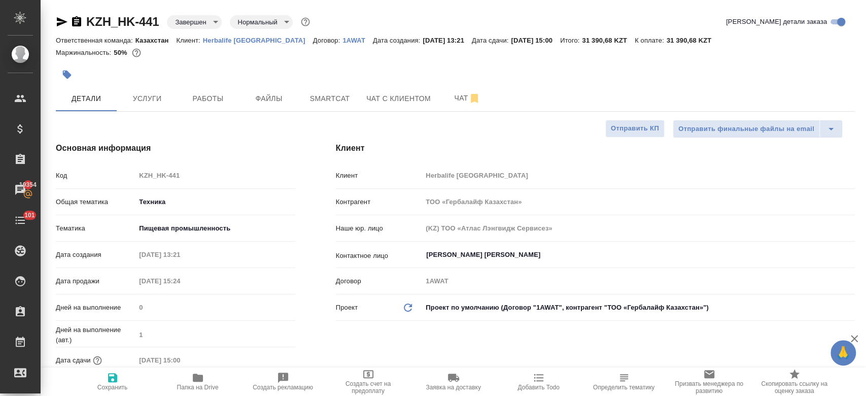
type textarea "x"
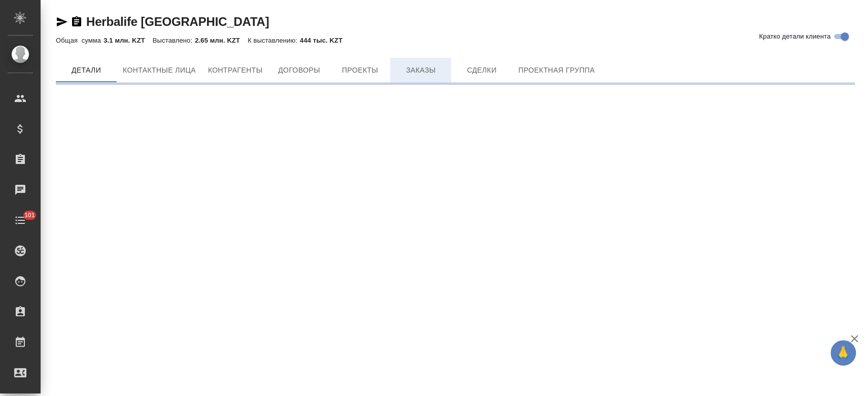
click at [426, 64] on span "Заказы" at bounding box center [420, 70] width 49 height 13
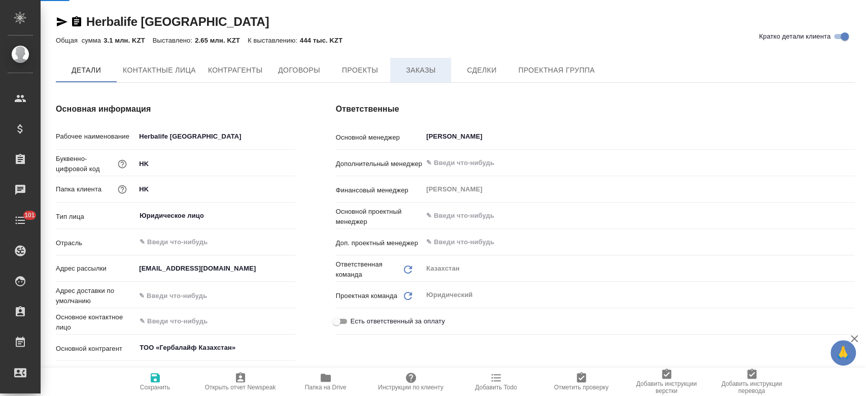
type textarea "x"
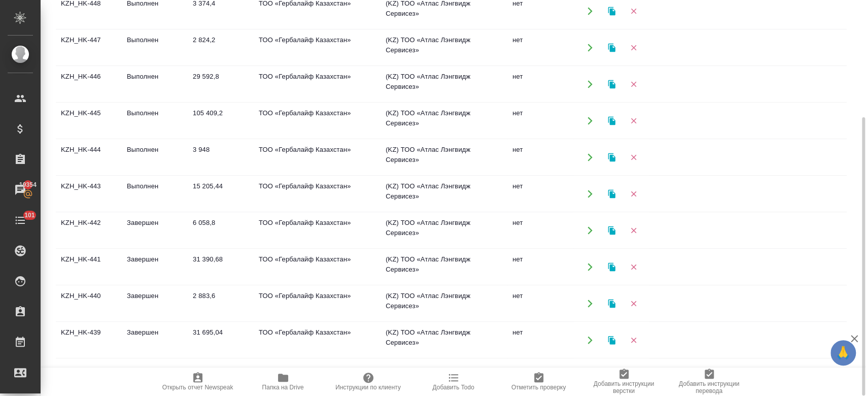
scroll to position [491, 0]
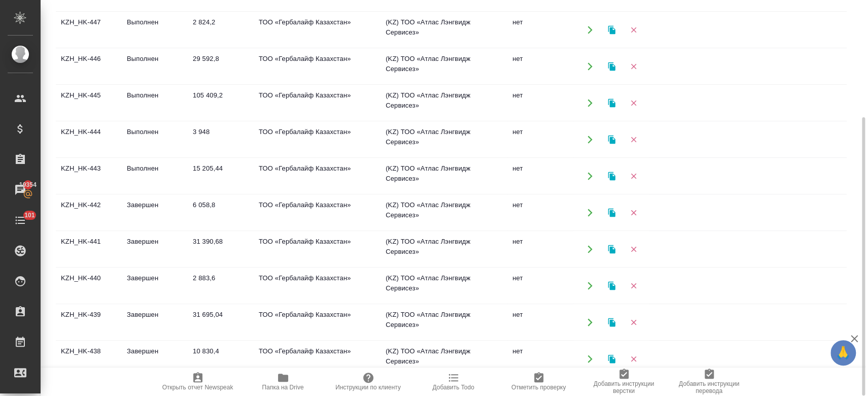
click at [140, 173] on td "Выполнен" at bounding box center [155, 176] width 66 height 36
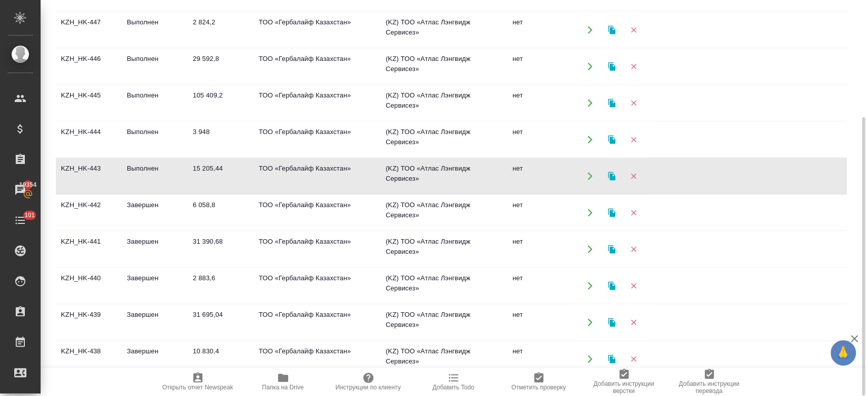
click at [140, 173] on td "Выполнен" at bounding box center [155, 176] width 66 height 36
drag, startPoint x: 186, startPoint y: 118, endPoint x: 180, endPoint y: 132, distance: 15.5
click at [180, 132] on td "Выполнен" at bounding box center [155, 140] width 66 height 36
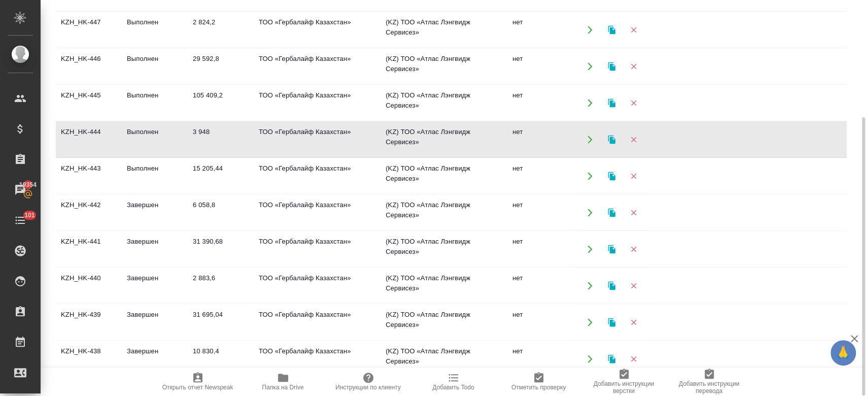
click at [180, 132] on td "Выполнен" at bounding box center [155, 140] width 66 height 36
click at [200, 94] on td "105 409,2" at bounding box center [221, 103] width 66 height 36
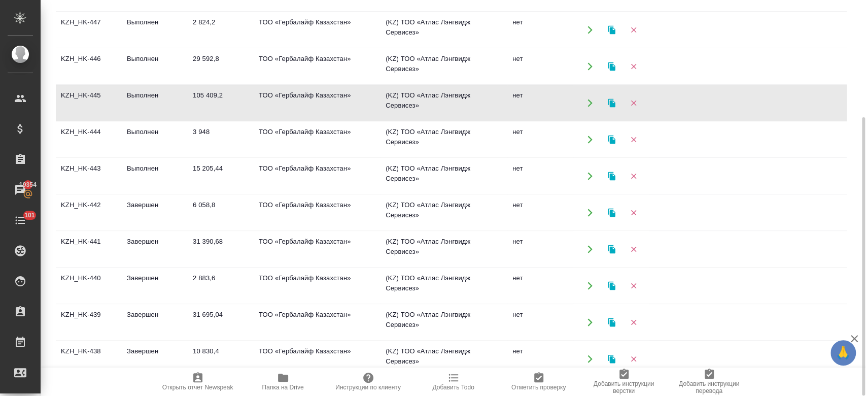
click at [200, 94] on td "105 409,2" at bounding box center [221, 103] width 66 height 36
click at [162, 63] on td "Выполнен" at bounding box center [155, 67] width 66 height 36
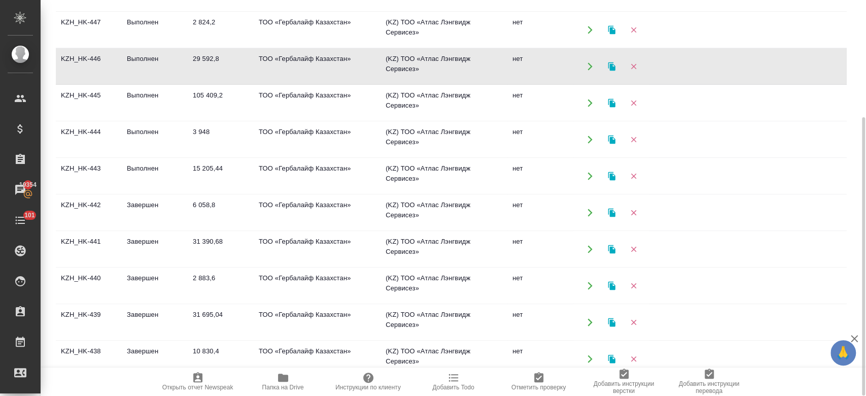
click at [162, 63] on td "Выполнен" at bounding box center [155, 67] width 66 height 36
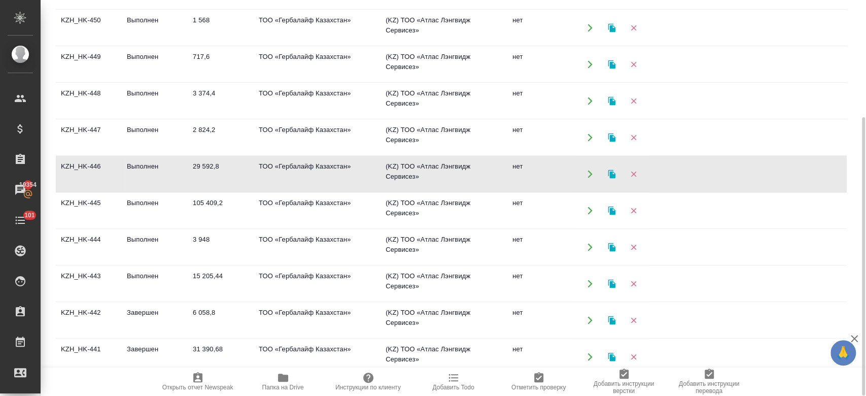
scroll to position [383, 0]
click at [134, 128] on td "Выполнен" at bounding box center [155, 138] width 66 height 36
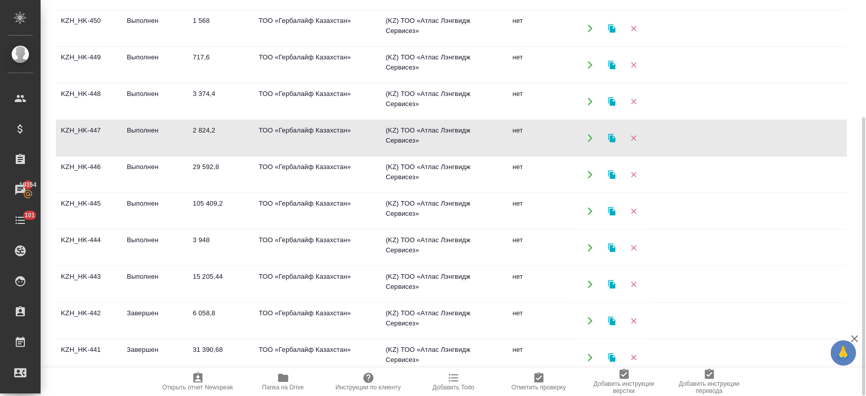
click at [134, 128] on td "Выполнен" at bounding box center [155, 138] width 66 height 36
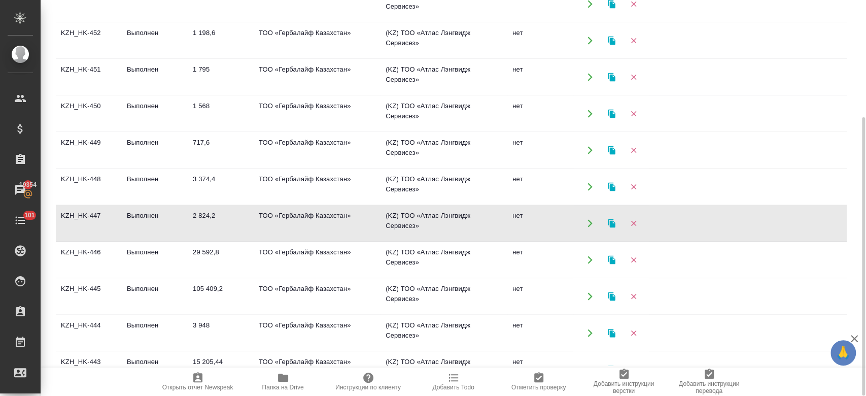
scroll to position [278, 0]
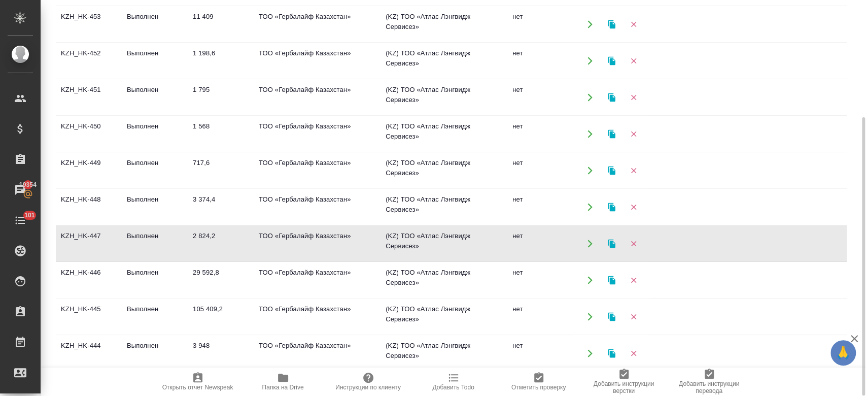
click at [156, 208] on td "Выполнен" at bounding box center [155, 207] width 66 height 36
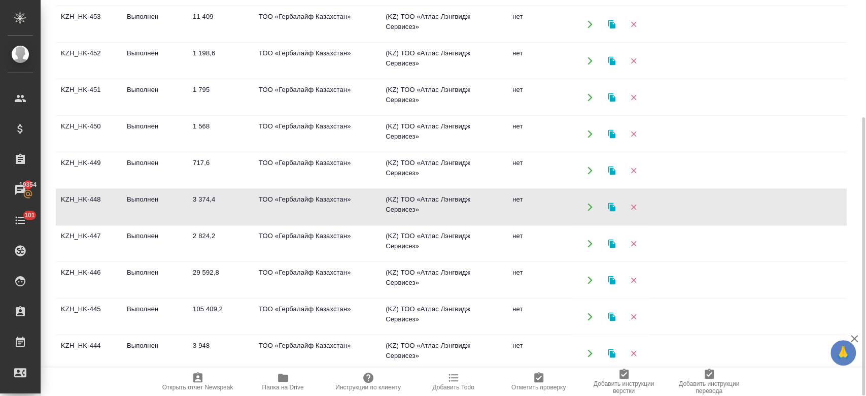
click at [156, 208] on td "Выполнен" at bounding box center [155, 207] width 66 height 36
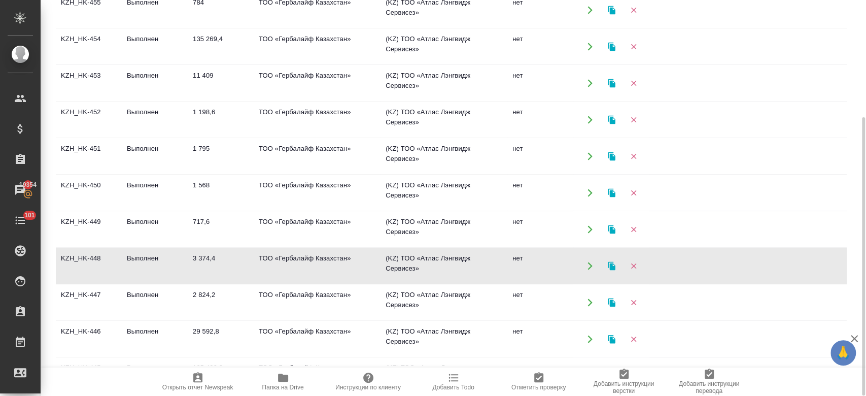
scroll to position [218, 0]
click at [143, 225] on td "Выполнен" at bounding box center [155, 230] width 66 height 36
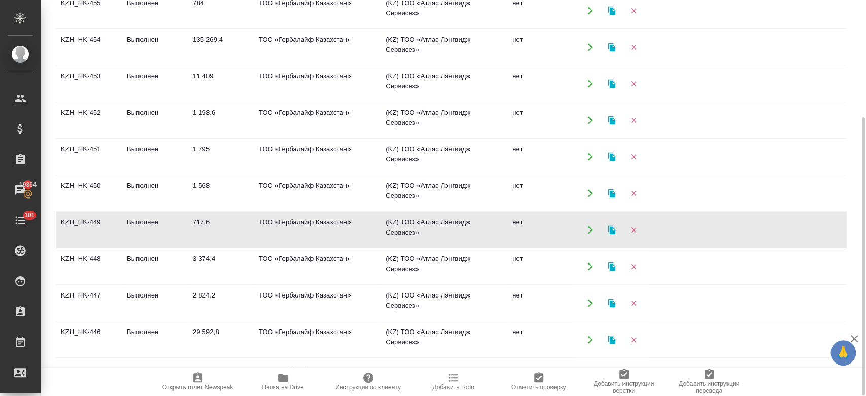
click at [143, 225] on td "Выполнен" at bounding box center [155, 230] width 66 height 36
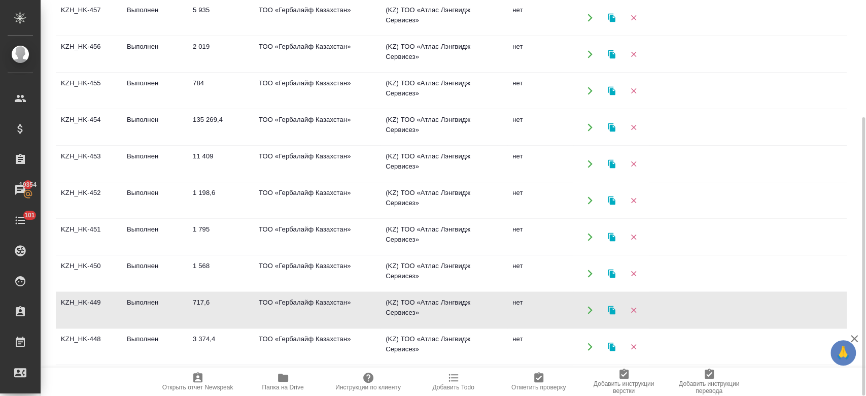
scroll to position [134, 0]
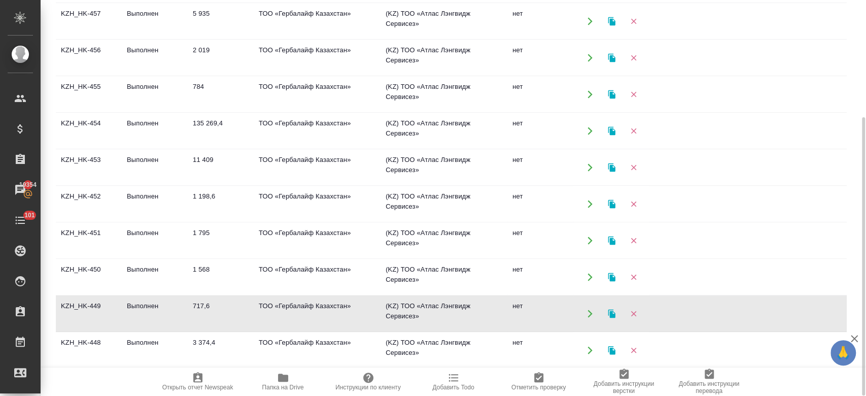
click at [155, 282] on td "Выполнен" at bounding box center [155, 277] width 66 height 36
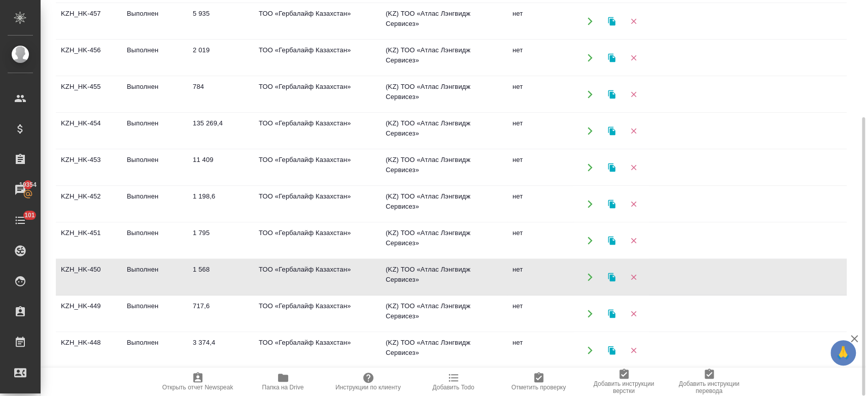
click at [155, 282] on td "Выполнен" at bounding box center [155, 277] width 66 height 36
click at [165, 230] on td "Выполнен" at bounding box center [155, 241] width 66 height 36
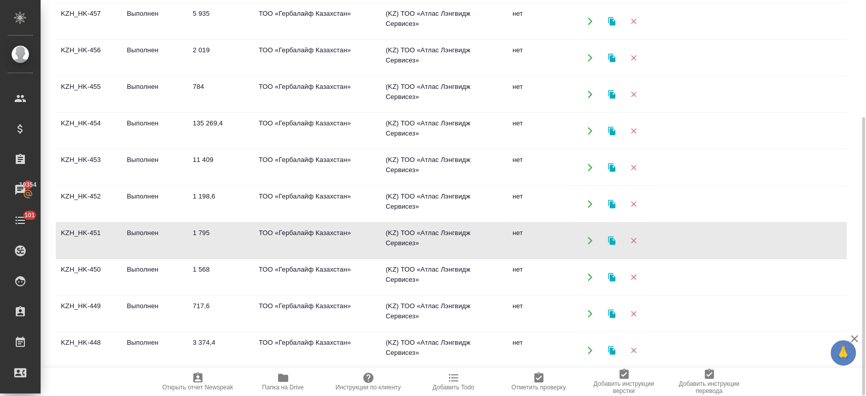
click at [165, 230] on td "Выполнен" at bounding box center [155, 241] width 66 height 36
click at [148, 201] on td "Выполнен" at bounding box center [155, 204] width 66 height 36
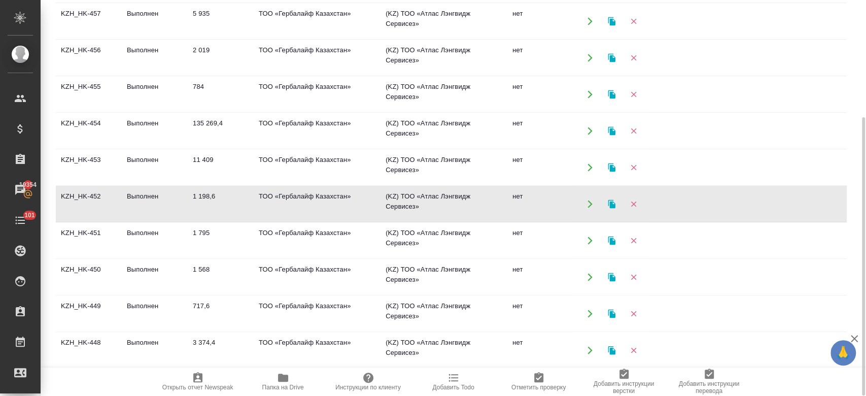
click at [148, 201] on td "Выполнен" at bounding box center [155, 204] width 66 height 36
click at [159, 167] on td "Выполнен" at bounding box center [155, 168] width 66 height 36
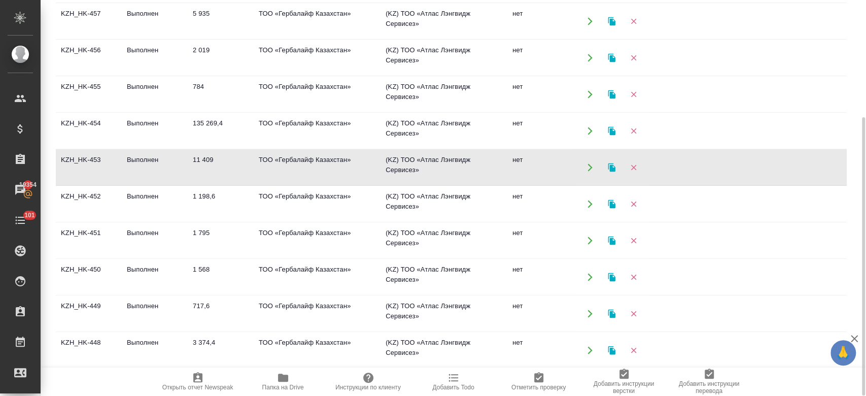
click at [159, 167] on td "Выполнен" at bounding box center [155, 168] width 66 height 36
click at [188, 128] on td "135 269,4" at bounding box center [221, 131] width 66 height 36
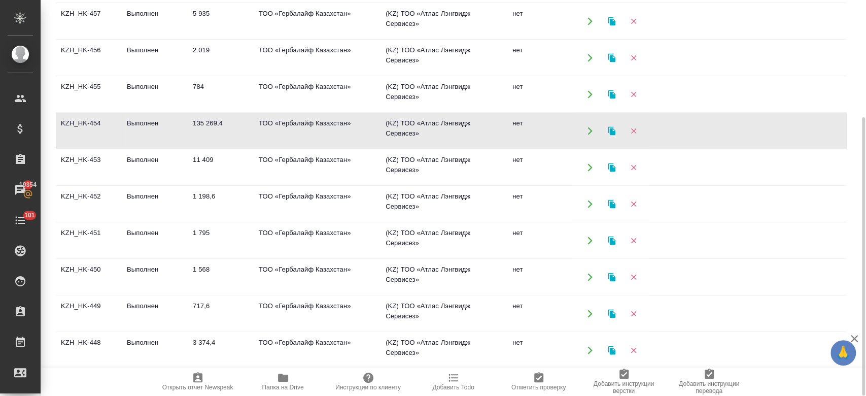
click at [188, 128] on td "135 269,4" at bounding box center [221, 131] width 66 height 36
click at [138, 94] on td "Выполнен" at bounding box center [155, 95] width 66 height 36
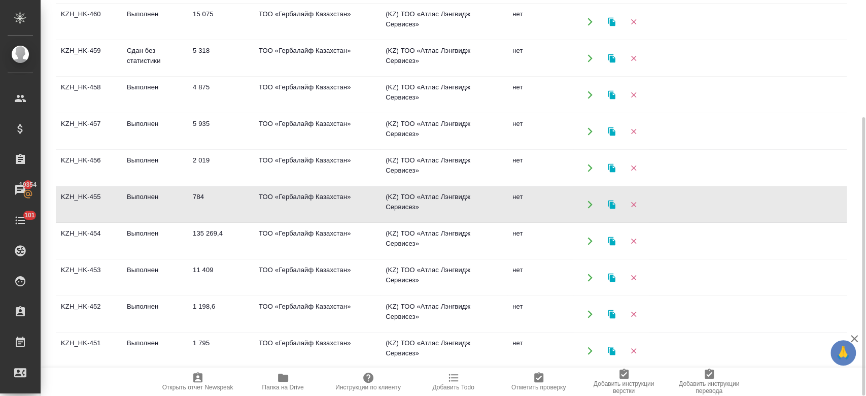
scroll to position [17, 0]
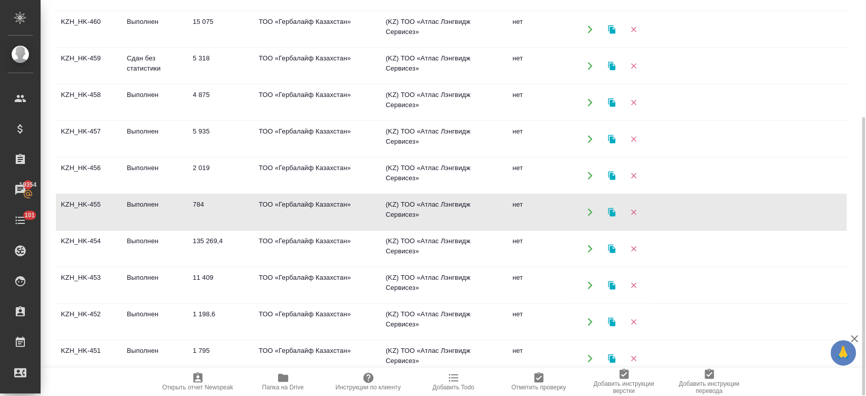
click at [155, 178] on td "Выполнен" at bounding box center [155, 176] width 66 height 36
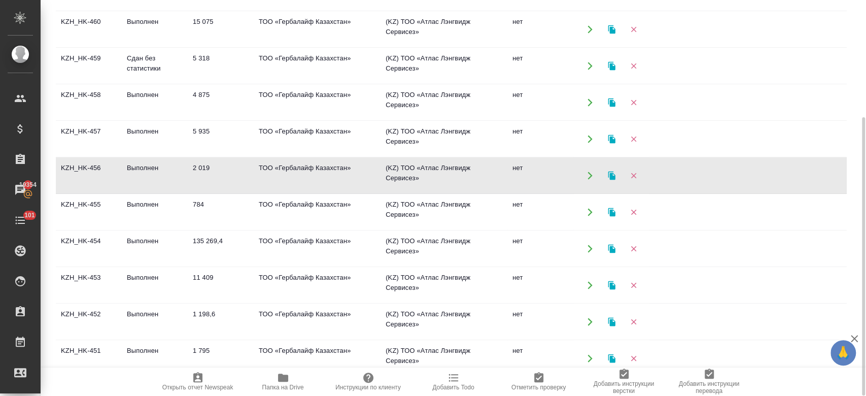
click at [155, 178] on td "Выполнен" at bounding box center [155, 176] width 66 height 36
click at [146, 147] on td "Выполнен" at bounding box center [155, 139] width 66 height 36
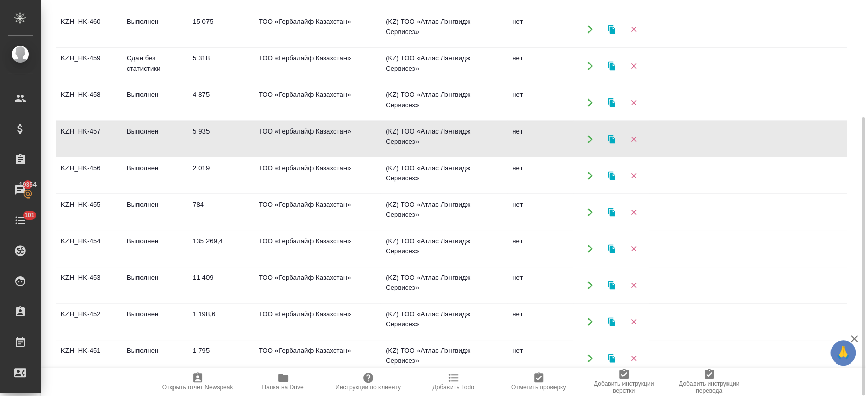
click at [146, 147] on td "Выполнен" at bounding box center [155, 139] width 66 height 36
click at [164, 108] on td "Выполнен" at bounding box center [155, 103] width 66 height 36
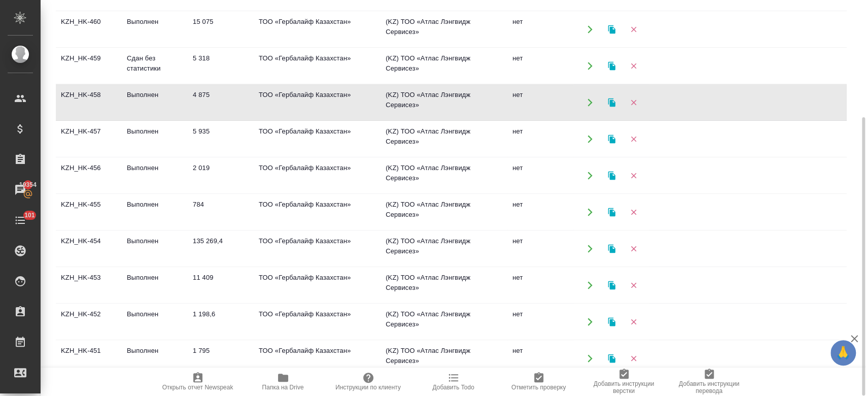
click at [164, 108] on td "Выполнен" at bounding box center [155, 103] width 66 height 36
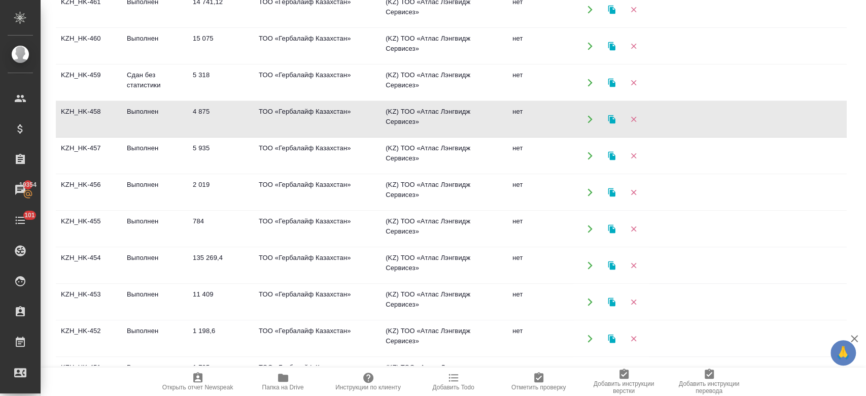
drag, startPoint x: 865, startPoint y: 156, endPoint x: 865, endPoint y: -24, distance: 180.2
click at [865, 0] on html "🙏 .cls-1 fill:#fff; AWATERA Kosherbayeva Nazerke Клиенты Спецификации Заказы 19…" at bounding box center [433, 198] width 866 height 396
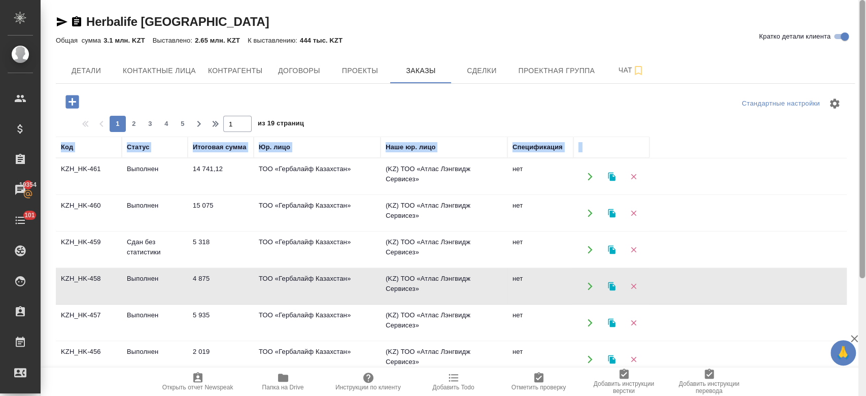
drag, startPoint x: 861, startPoint y: 126, endPoint x: 850, endPoint y: -29, distance: 155.7
click at [850, 0] on html "🙏 .cls-1 fill:#fff; AWATERA Kosherbayeva Nazerke Клиенты Спецификации Заказы 19…" at bounding box center [433, 198] width 866 height 396
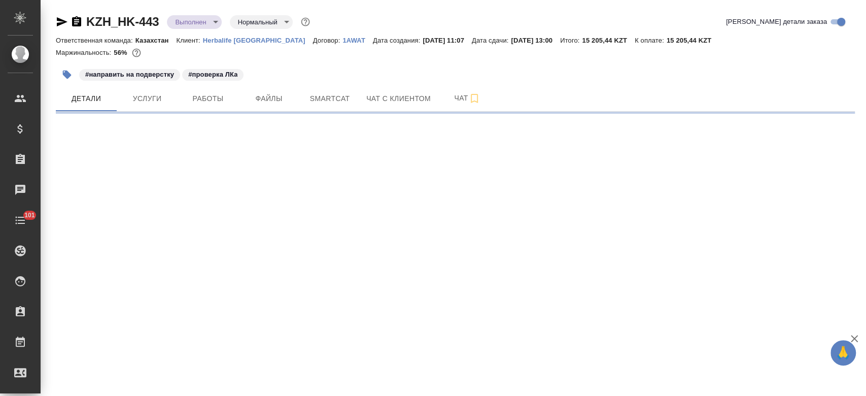
select select "RU"
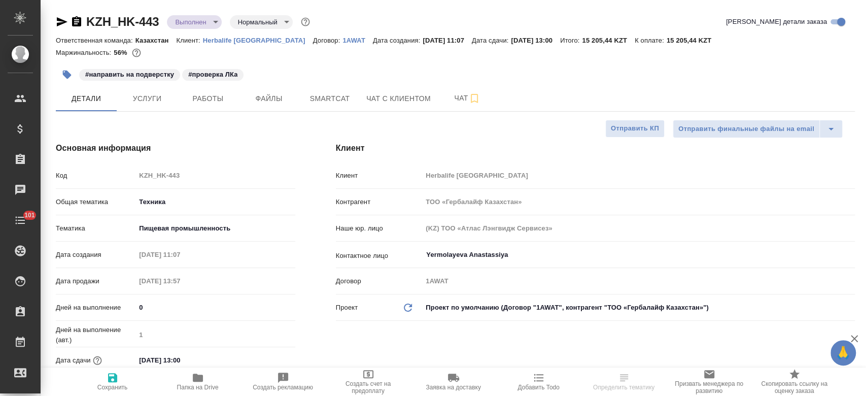
type textarea "x"
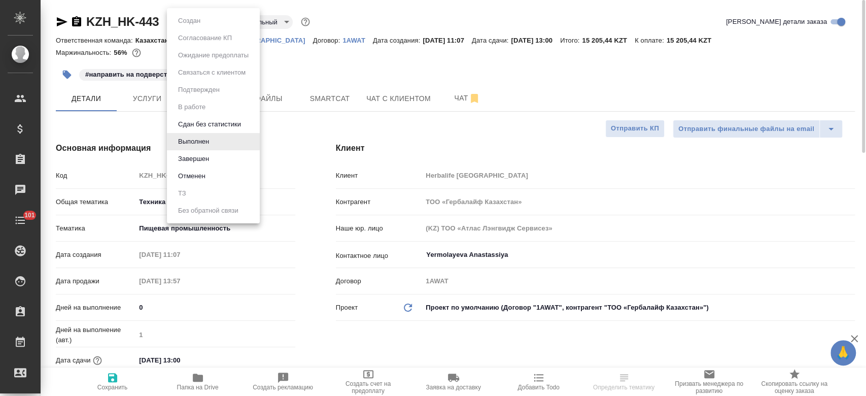
click at [203, 21] on body "🙏 .cls-1 fill:#fff; AWATERA Kosherbayeva Nazerke Клиенты Спецификации Заказы Ча…" at bounding box center [433, 198] width 866 height 396
click at [212, 160] on li "Завершен" at bounding box center [213, 158] width 93 height 17
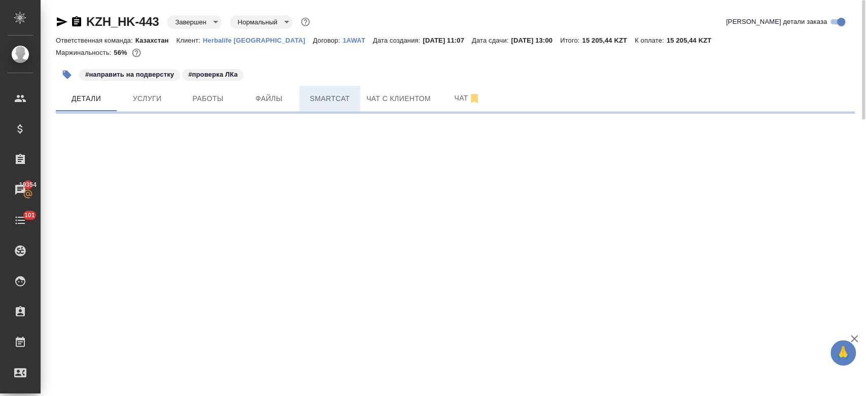
select select "RU"
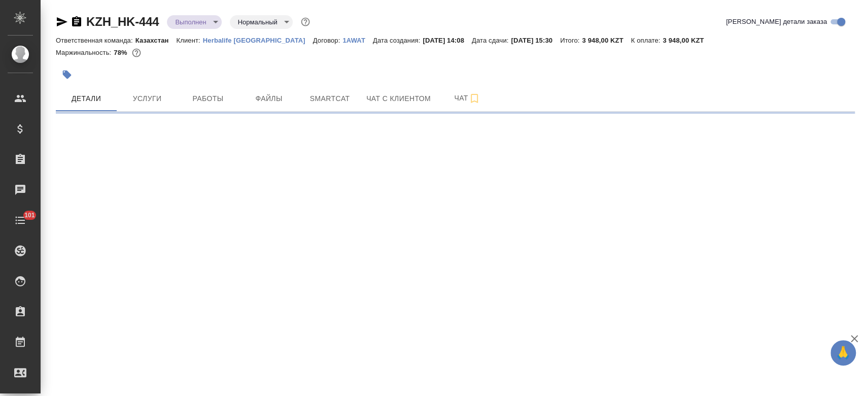
select select "RU"
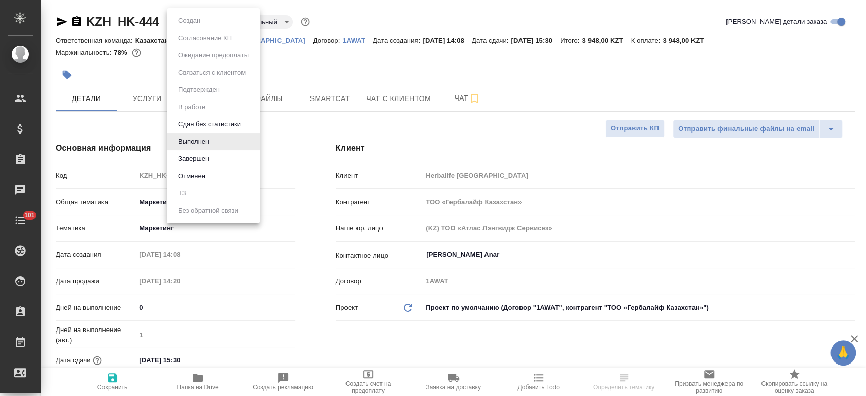
click at [188, 22] on body "🙏 .cls-1 fill:#fff; AWATERA Kosherbayeva Nazerke Клиенты Спецификации Заказы Ча…" at bounding box center [433, 198] width 866 height 396
type textarea "x"
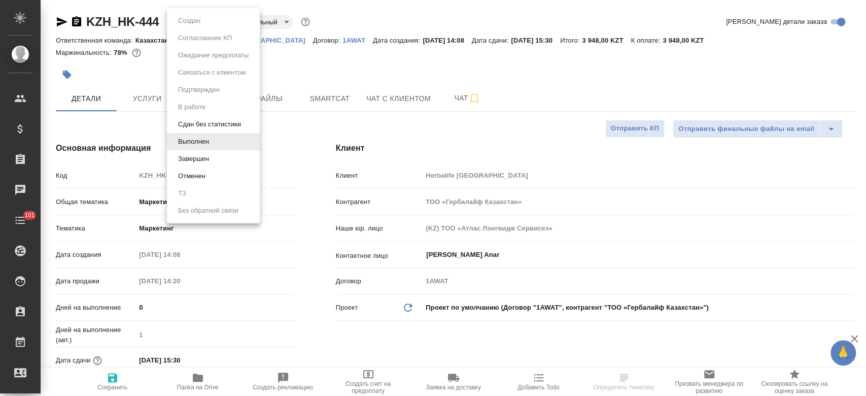
type textarea "x"
click at [315, 229] on div at bounding box center [433, 198] width 866 height 396
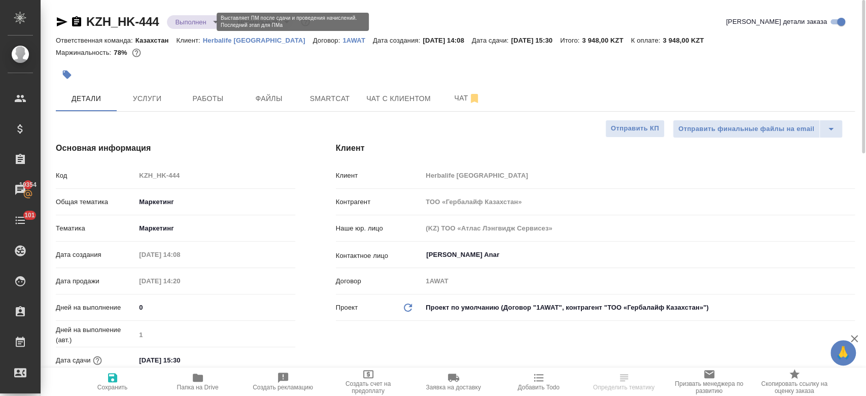
click at [193, 19] on body "🙏 .cls-1 fill:#fff; AWATERA Kosherbayeva Nazerke Клиенты Спецификации Заказы 19…" at bounding box center [433, 198] width 866 height 396
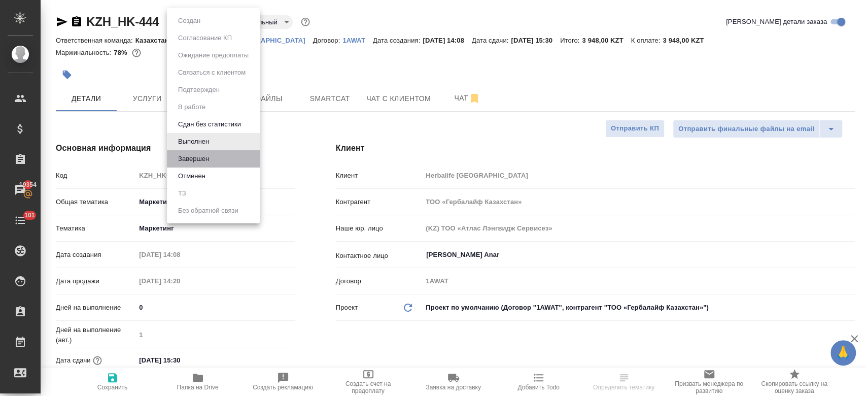
click at [215, 155] on li "Завершен" at bounding box center [213, 158] width 93 height 17
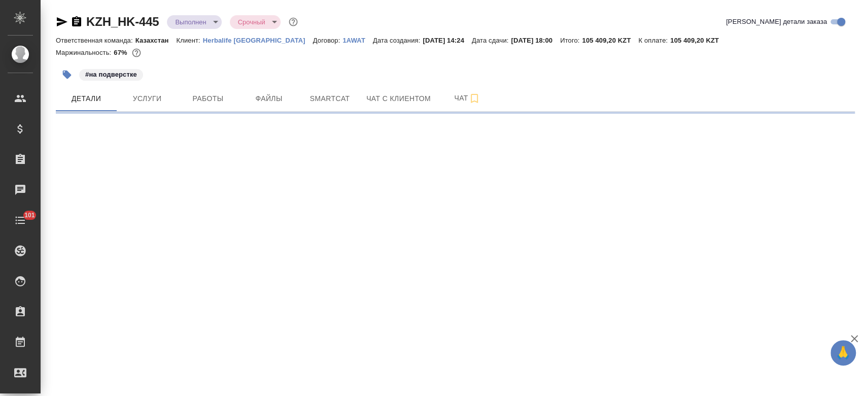
select select "RU"
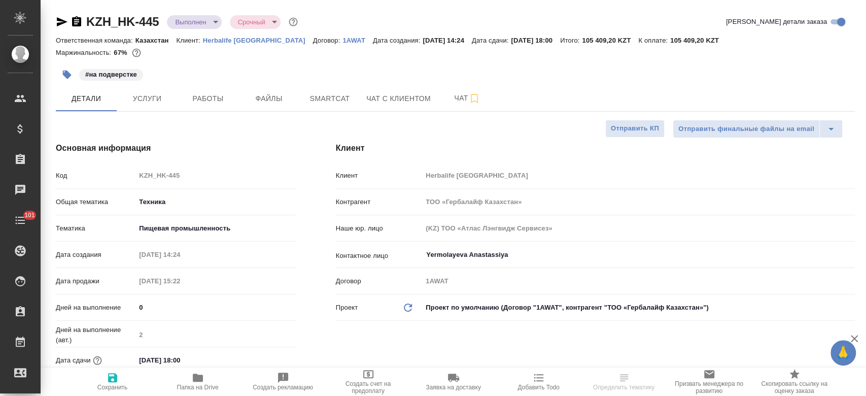
type textarea "x"
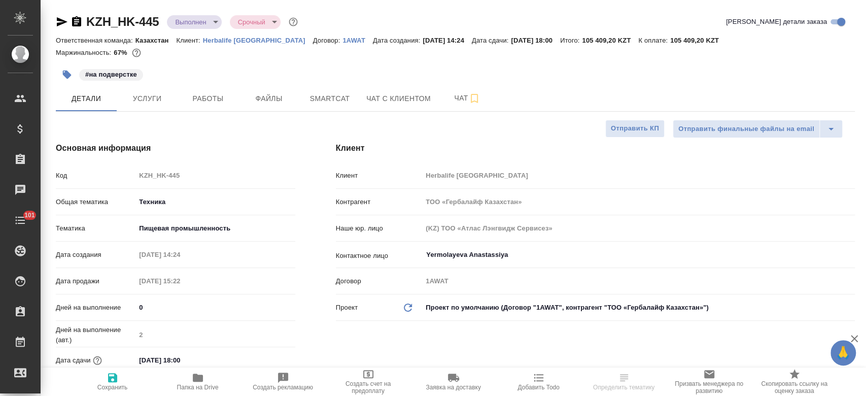
type textarea "x"
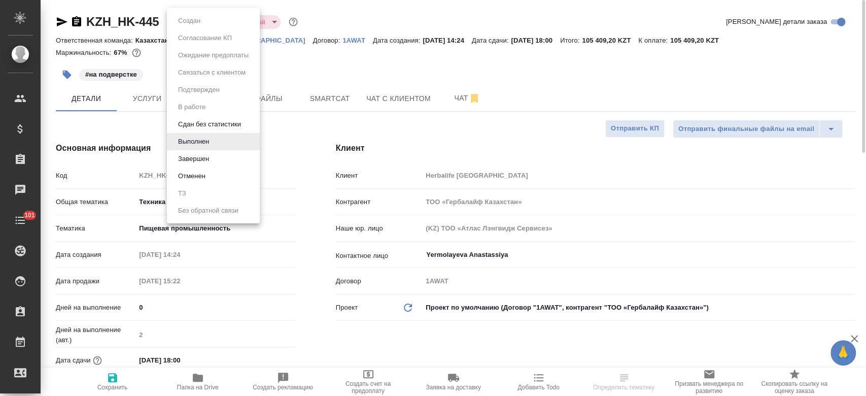
click at [203, 19] on body "🙏 .cls-1 fill:#fff; AWATERA Kosherbayeva Nazerke Клиенты Спецификации Заказы Ча…" at bounding box center [433, 198] width 866 height 396
click at [215, 155] on li "Завершен" at bounding box center [213, 158] width 93 height 17
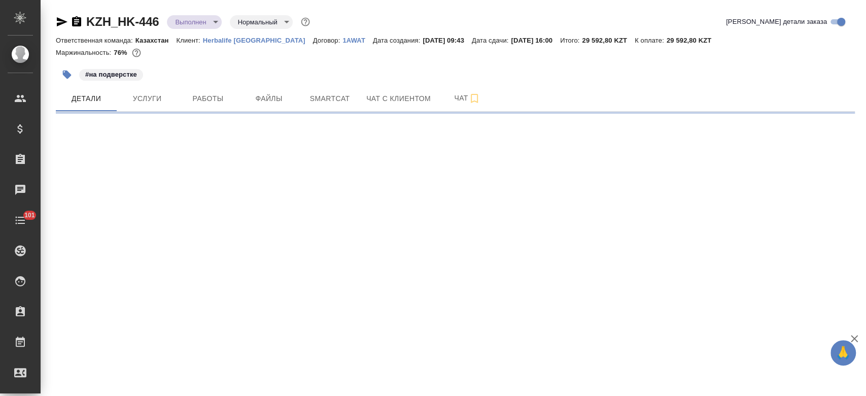
select select "RU"
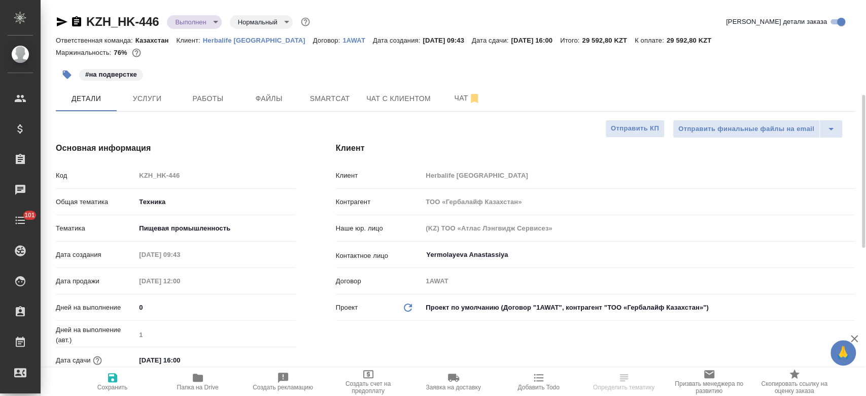
type textarea "x"
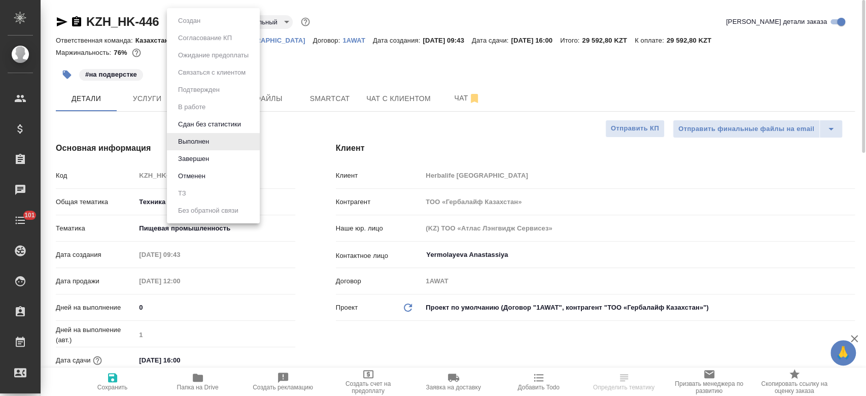
click at [203, 25] on body "🙏 .cls-1 fill:#fff; AWATERA Kosherbayeva Nazerke Клиенты Спецификации Заказы Ча…" at bounding box center [433, 198] width 866 height 396
click at [220, 160] on li "Завершен" at bounding box center [213, 158] width 93 height 17
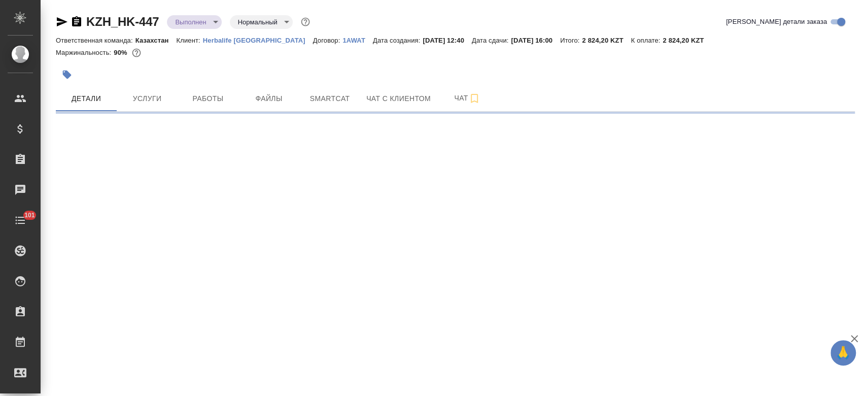
click at [177, 26] on body "🙏 .cls-1 fill:#fff; AWATERA Kosherbayeva Nazerke Клиенты Спецификации Заказы Ча…" at bounding box center [433, 198] width 866 height 396
select select "RU"
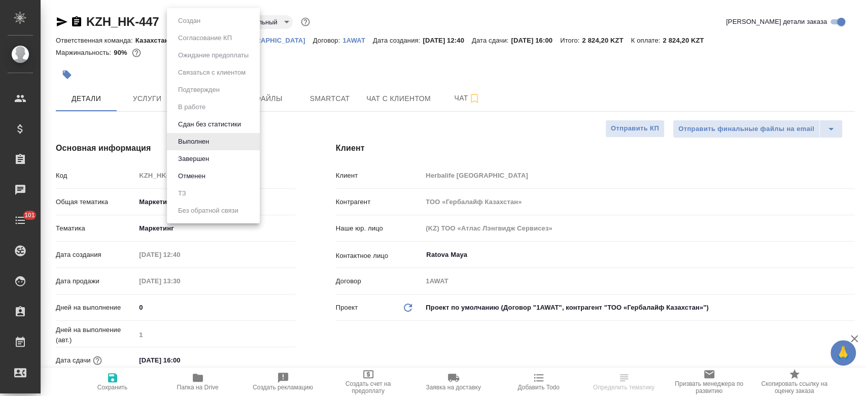
type textarea "x"
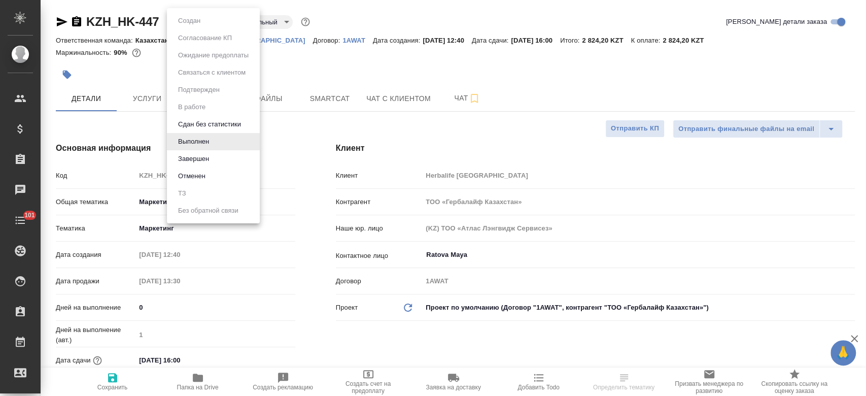
type textarea "x"
click at [219, 160] on li "Завершен" at bounding box center [213, 158] width 93 height 17
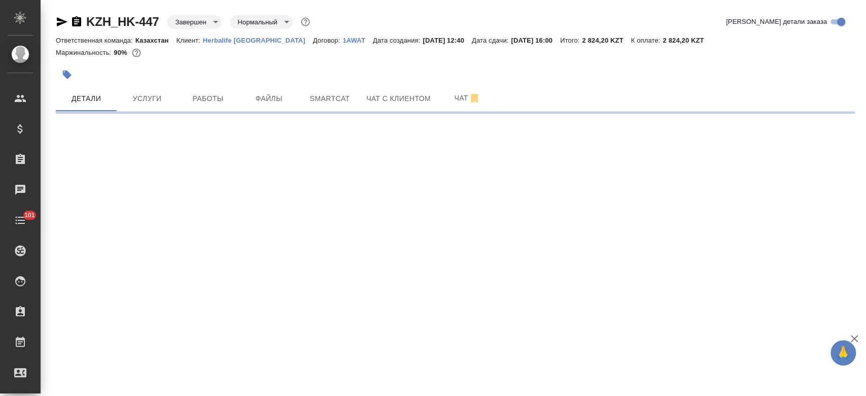
select select "RU"
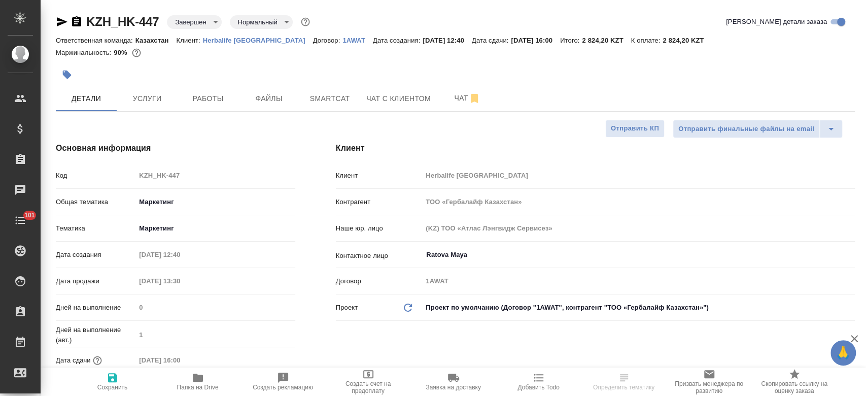
type textarea "x"
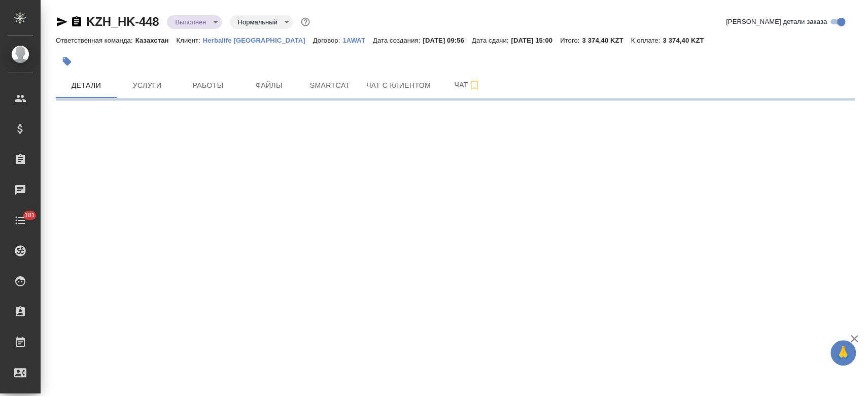
select select "RU"
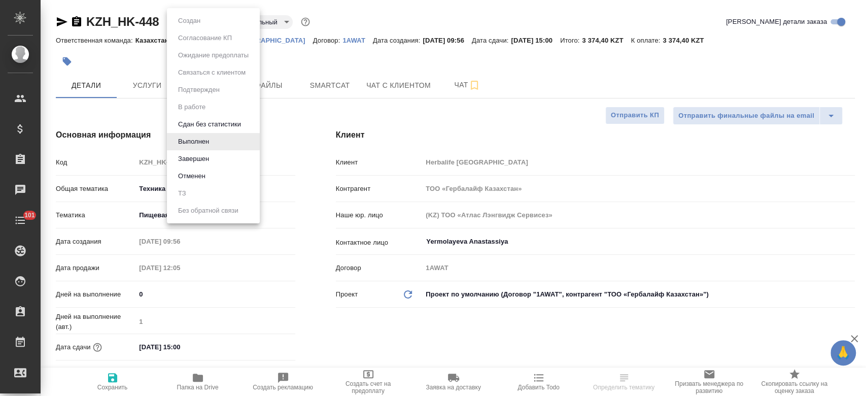
type textarea "x"
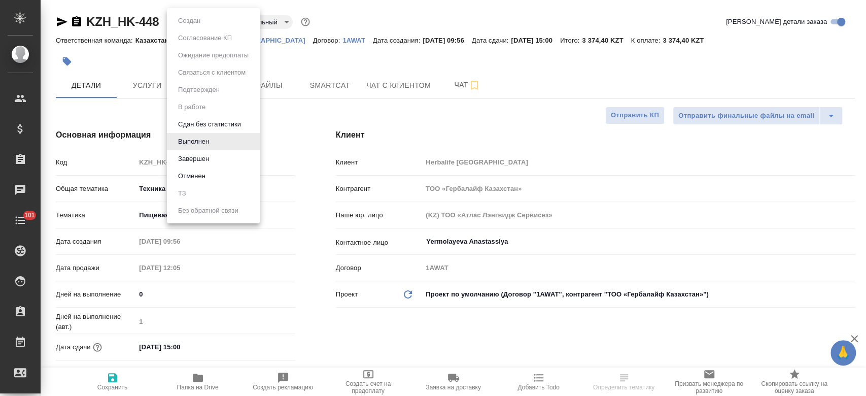
type textarea "x"
drag, startPoint x: 195, startPoint y: 26, endPoint x: 196, endPoint y: 160, distance: 134.0
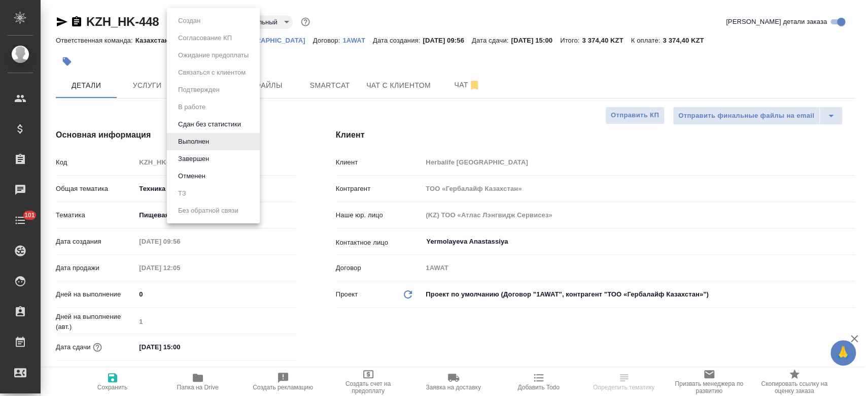
click at [196, 160] on body "🙏 .cls-1 fill:#fff; AWATERA Kosherbayeva Nazerke Клиенты Спецификации Заказы Ча…" at bounding box center [433, 198] width 866 height 396
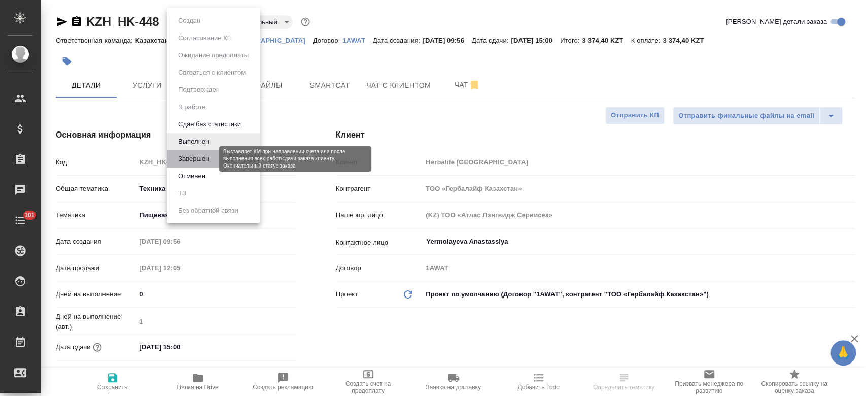
click at [196, 160] on button "Завершен" at bounding box center [193, 158] width 37 height 11
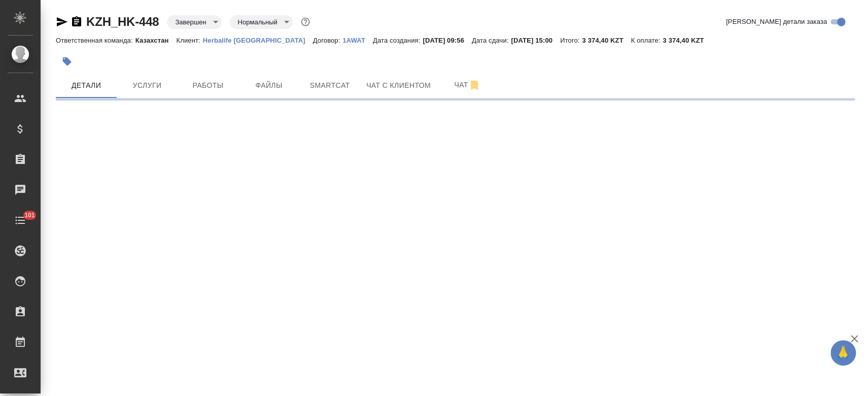
select select "RU"
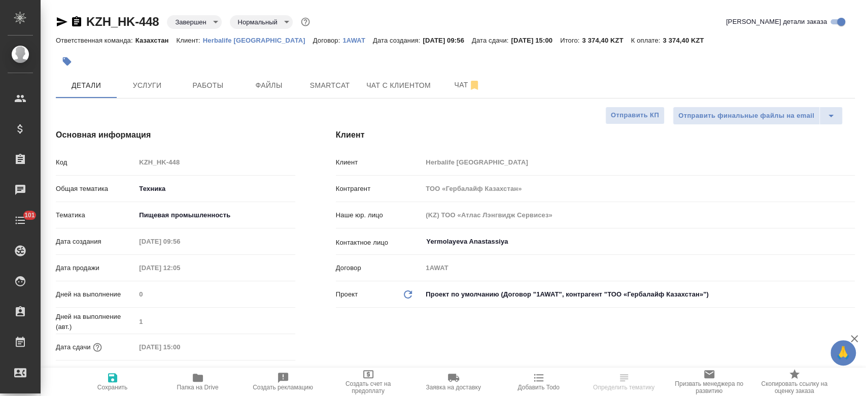
type textarea "x"
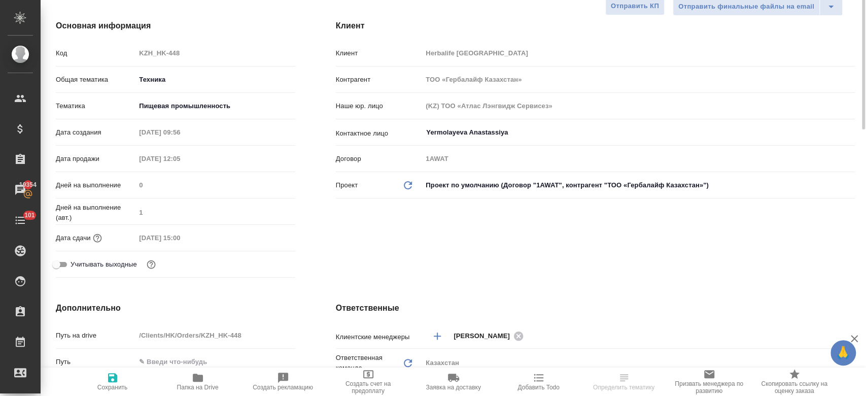
scroll to position [55, 0]
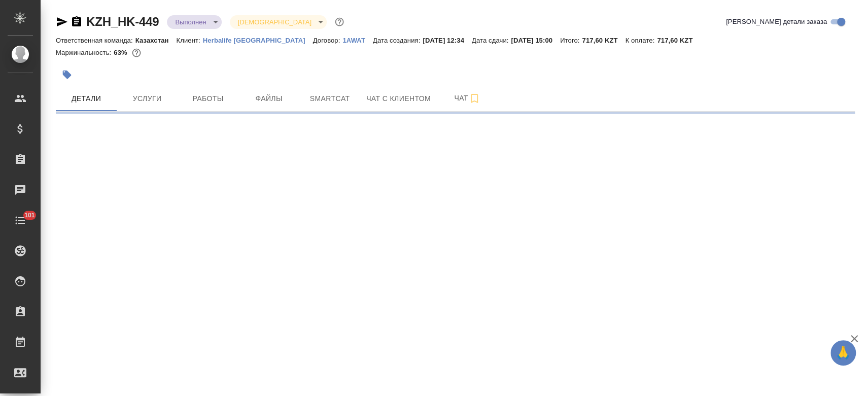
click at [199, 26] on body "🙏 .cls-1 fill:#fff; AWATERA Kosherbayeva Nazerke Клиенты Спецификации Заказы Ча…" at bounding box center [433, 198] width 866 height 396
select select "RU"
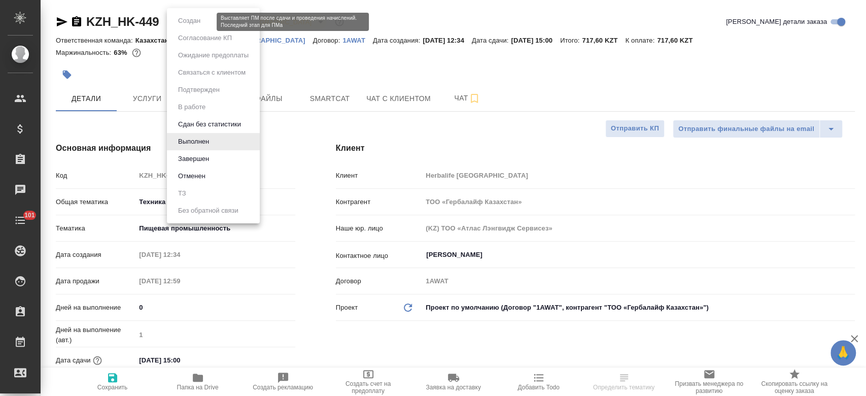
type textarea "x"
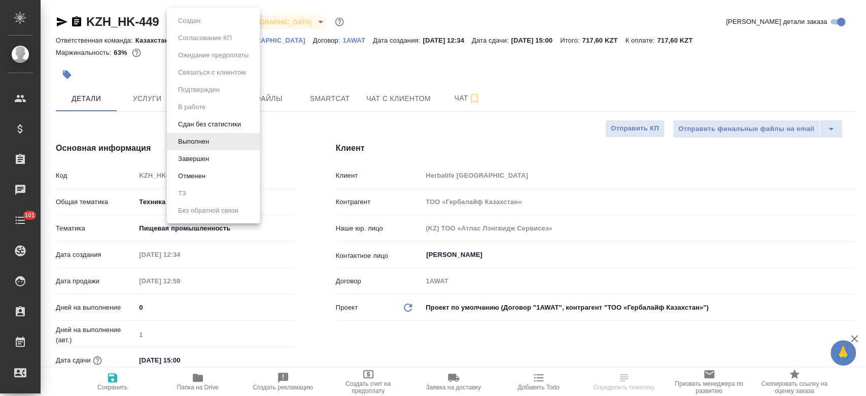
type textarea "x"
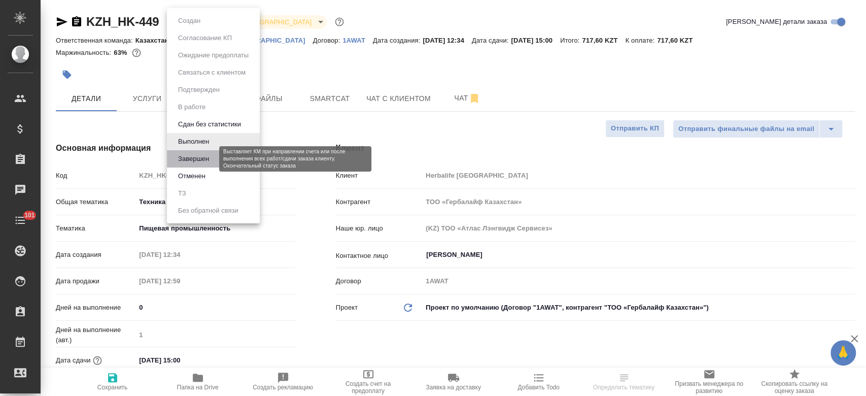
click at [208, 155] on button "Завершен" at bounding box center [193, 158] width 37 height 11
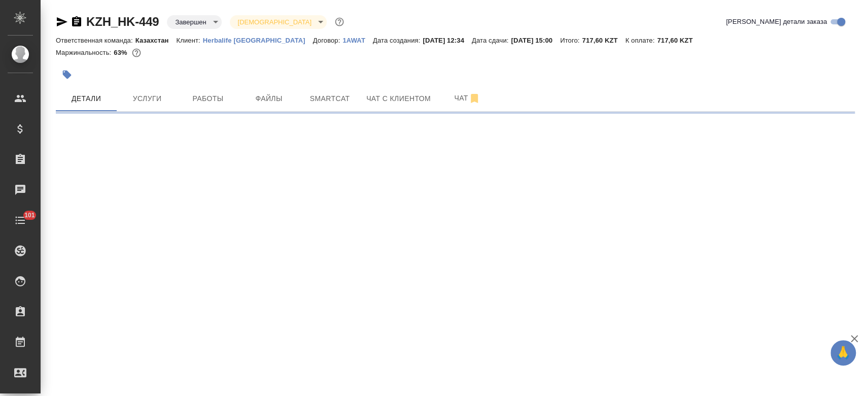
select select "RU"
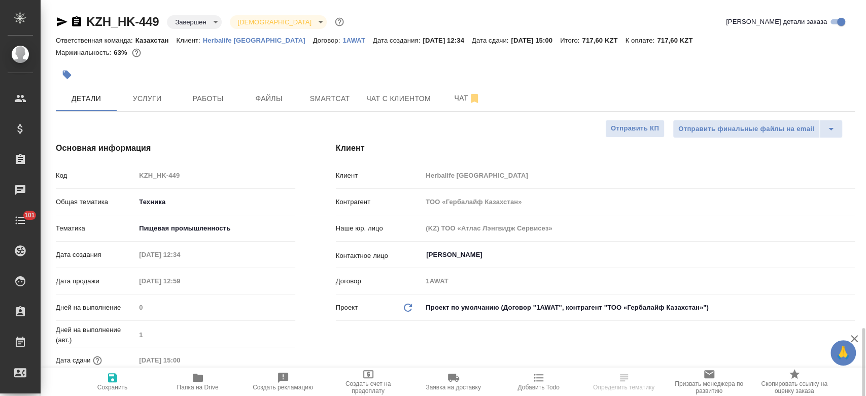
type textarea "x"
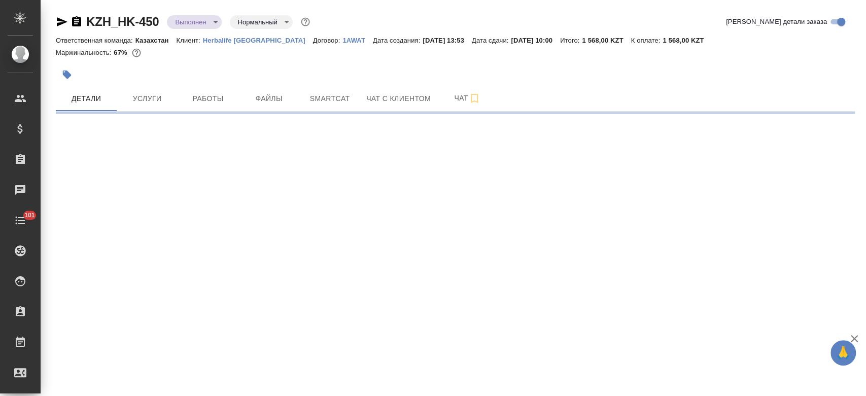
click at [199, 26] on body "🙏 .cls-1 fill:#fff; AWATERA Kosherbayeva Nazerke Клиенты Спецификации Заказы Ча…" at bounding box center [433, 198] width 866 height 396
select select "RU"
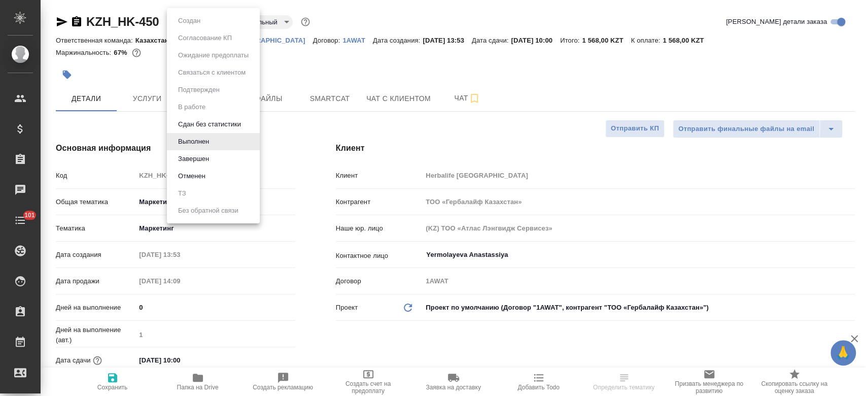
type textarea "x"
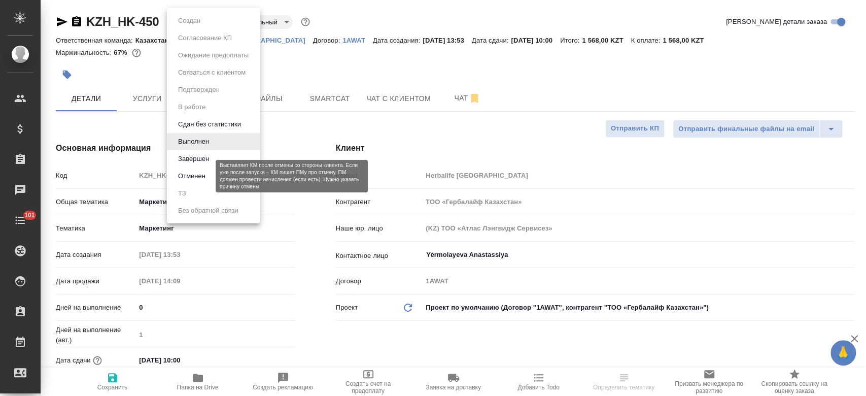
type textarea "x"
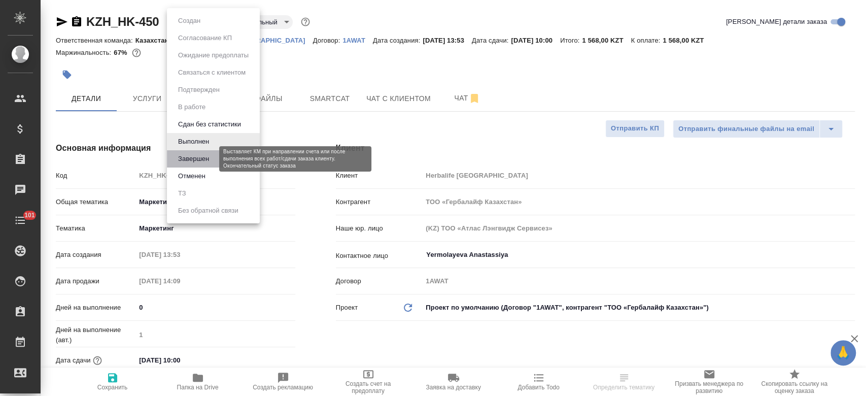
click at [198, 158] on button "Завершен" at bounding box center [193, 158] width 37 height 11
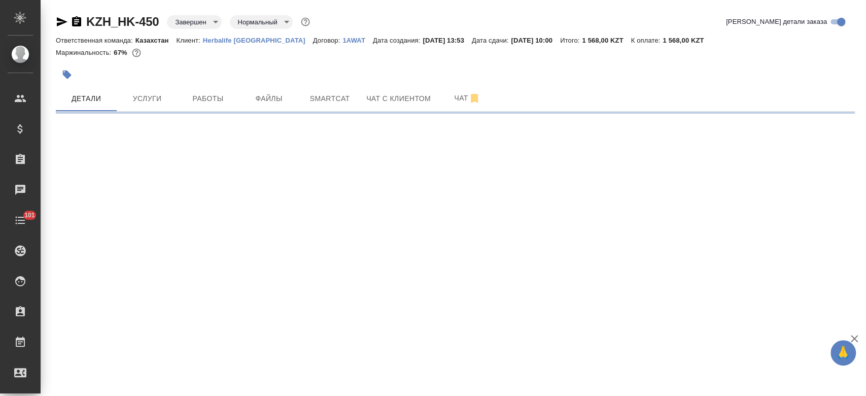
select select "RU"
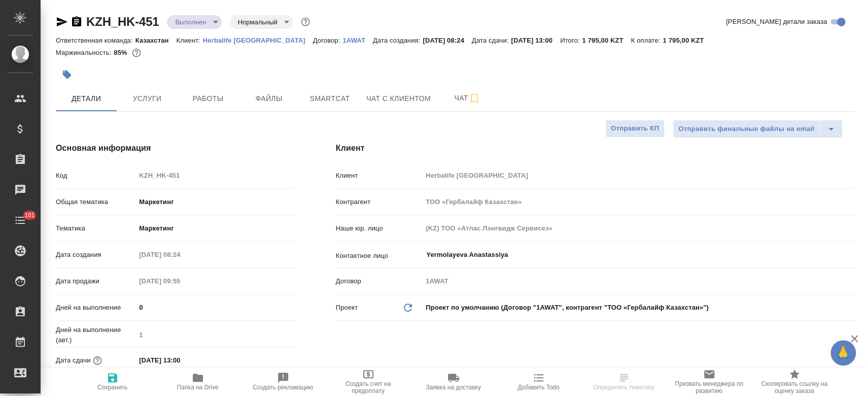
type textarea "x"
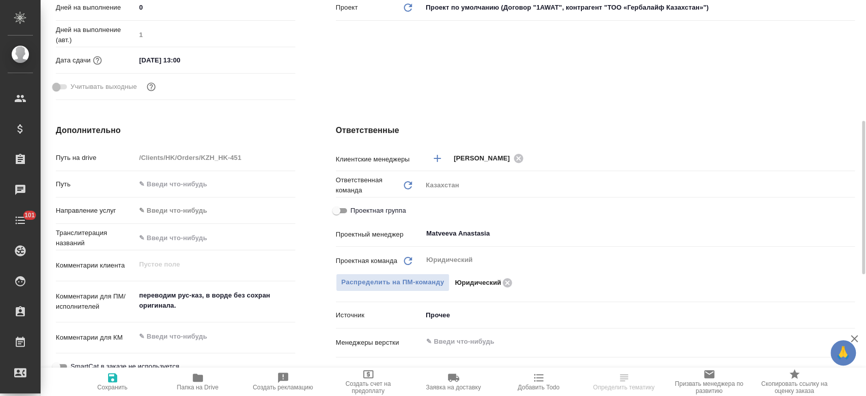
type textarea "x"
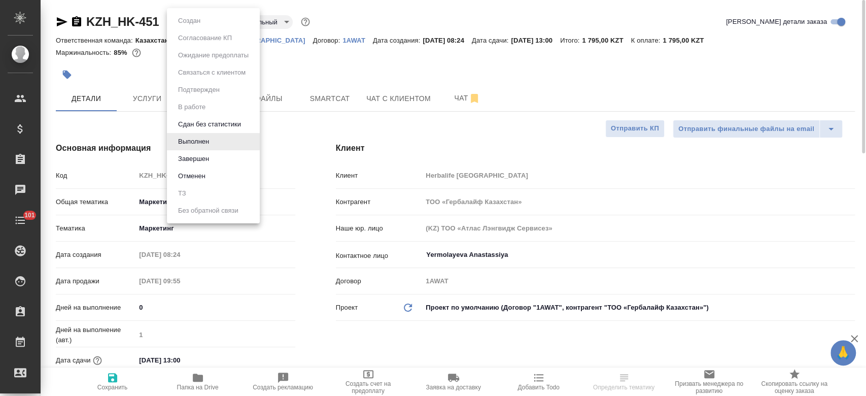
click at [182, 16] on body "🙏 .cls-1 fill:#fff; AWATERA Kosherbayeva Nazerke Клиенты Спецификации Заказы Ча…" at bounding box center [433, 198] width 866 height 396
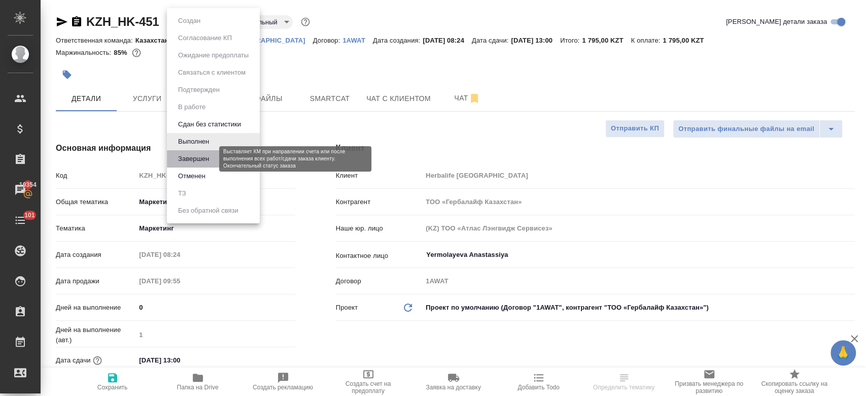
click at [205, 155] on button "Завершен" at bounding box center [193, 158] width 37 height 11
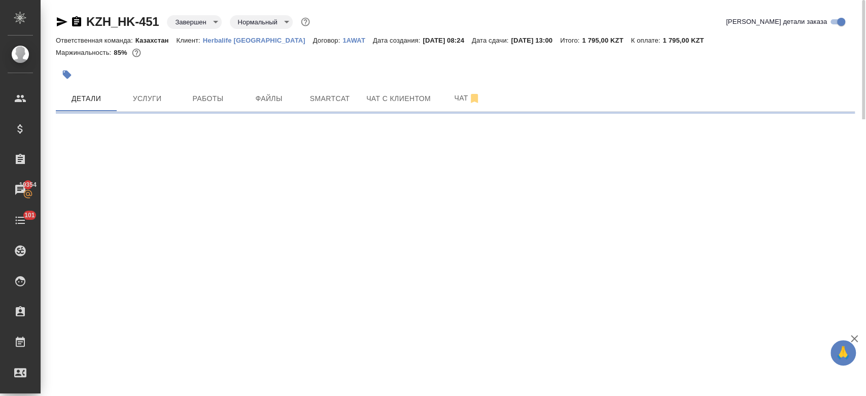
select select "RU"
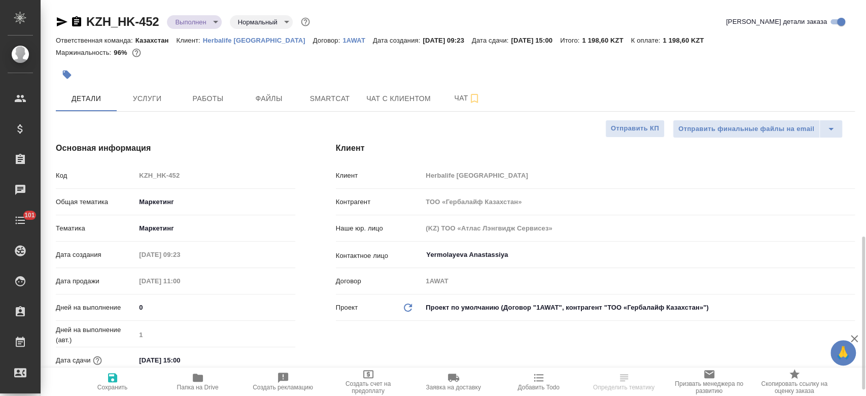
type textarea "x"
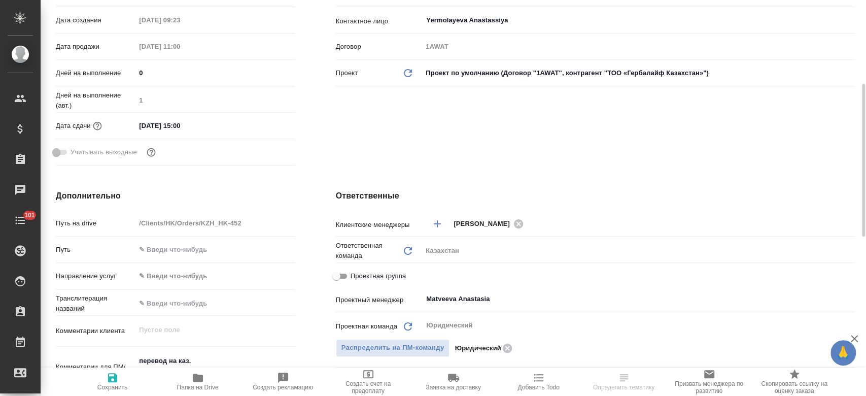
type textarea "x"
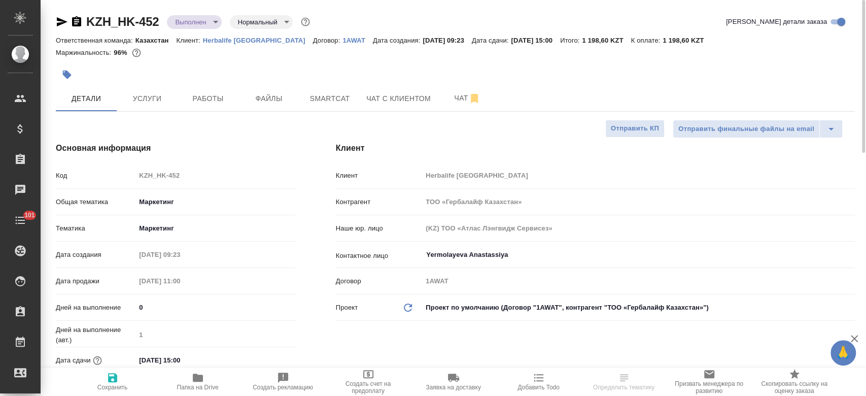
click at [193, 29] on div "KZH_HK-452 Выполнен completed Нормальный normal" at bounding box center [184, 22] width 256 height 16
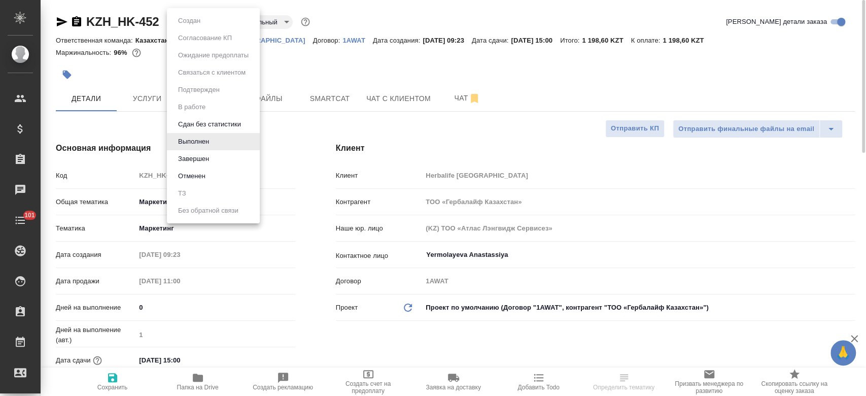
click at [191, 18] on body "🙏 .cls-1 fill:#fff; AWATERA Kosherbayeva Nazerke Клиенты Спецификации Заказы Ча…" at bounding box center [433, 198] width 866 height 396
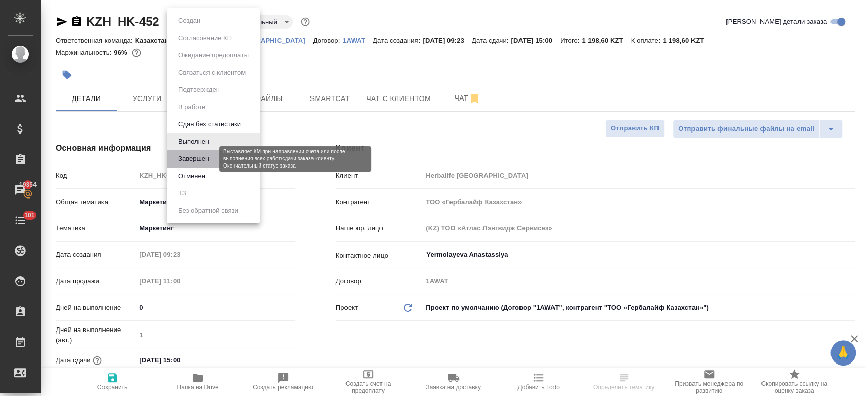
click at [206, 160] on button "Завершен" at bounding box center [193, 158] width 37 height 11
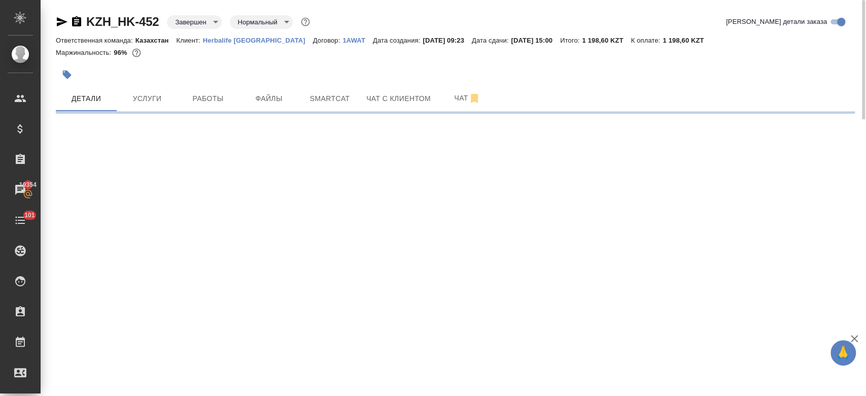
select select "RU"
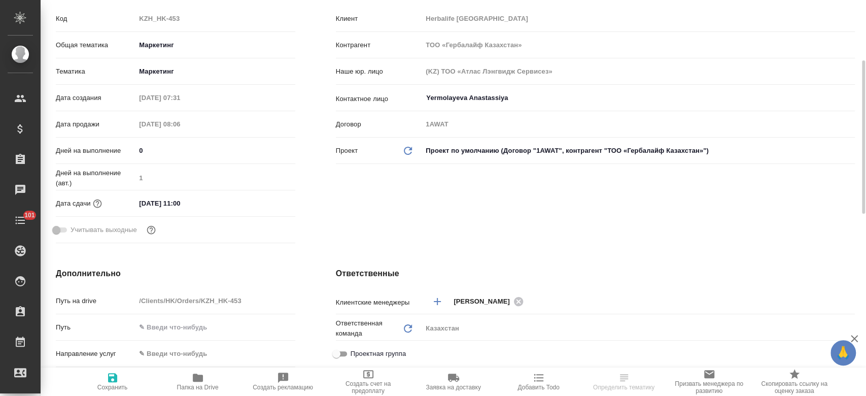
type textarea "x"
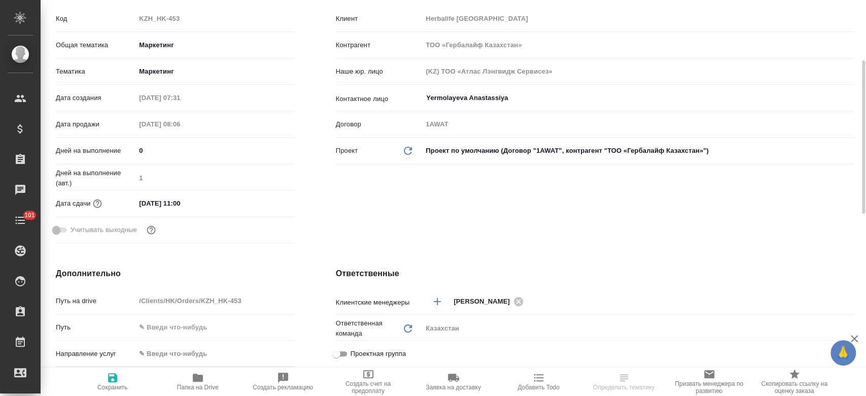
type textarea "x"
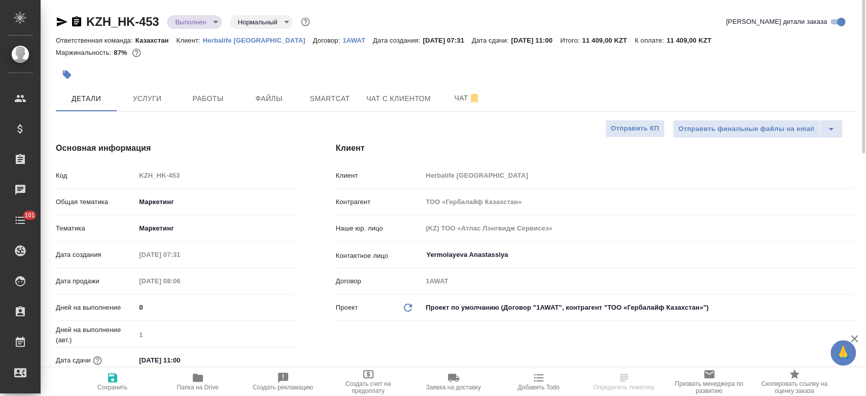
click at [208, 16] on body "🙏 .cls-1 fill:#fff; AWATERA Kosherbayeva Nazerke Клиенты Спецификации Заказы Ча…" at bounding box center [433, 198] width 866 height 396
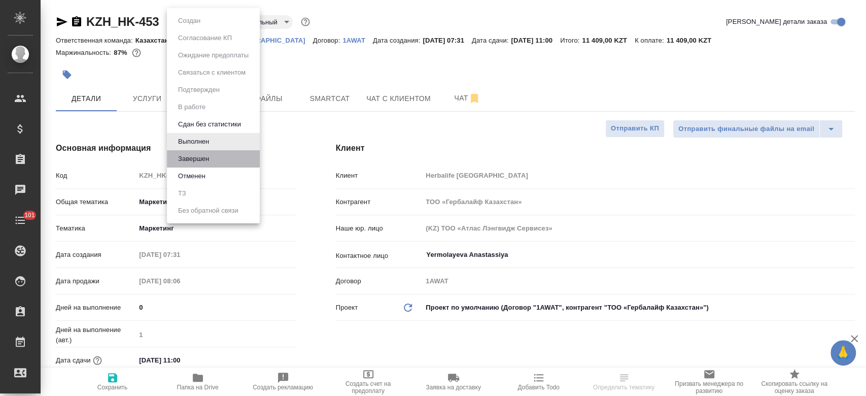
click at [213, 154] on li "Завершен" at bounding box center [213, 158] width 93 height 17
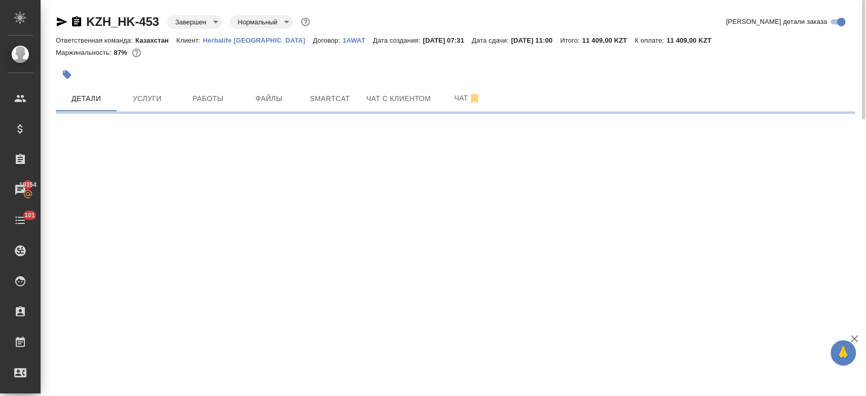
select select "RU"
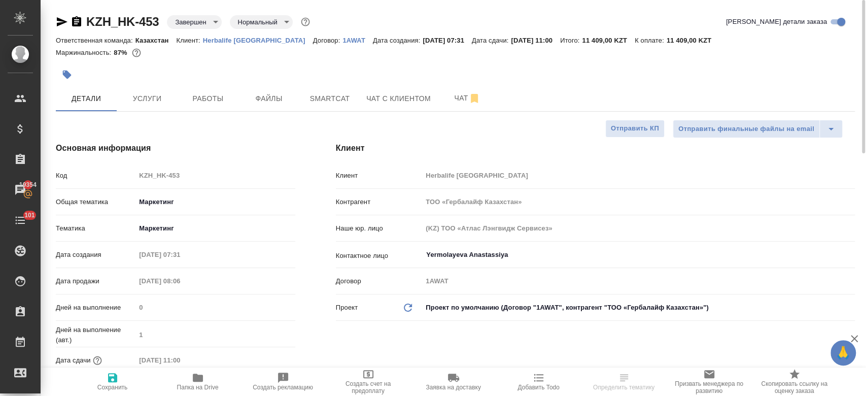
type textarea "x"
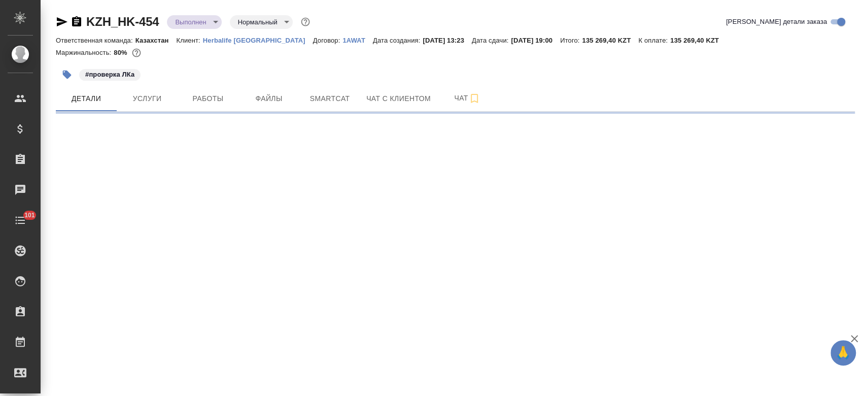
select select "RU"
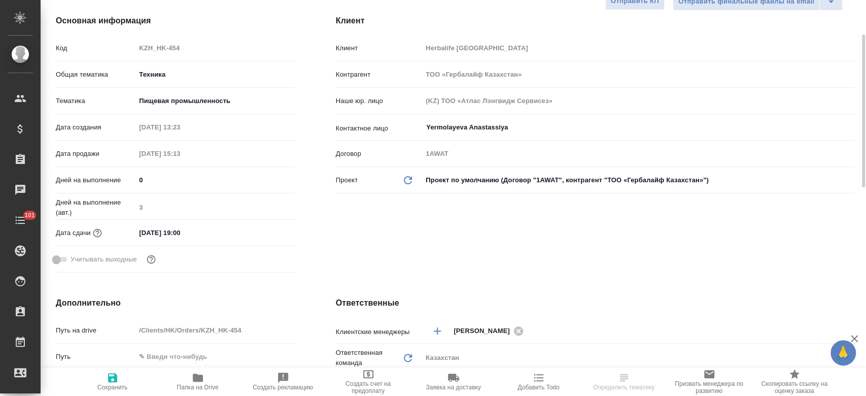
type textarea "x"
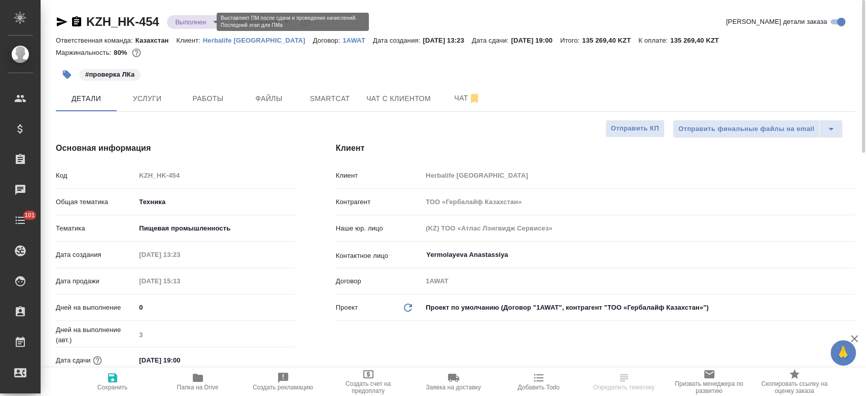
click at [202, 22] on body "🙏 .cls-1 fill:#fff; AWATERA Kosherbayeva Nazerke Клиенты Спецификации Заказы Ча…" at bounding box center [433, 198] width 866 height 396
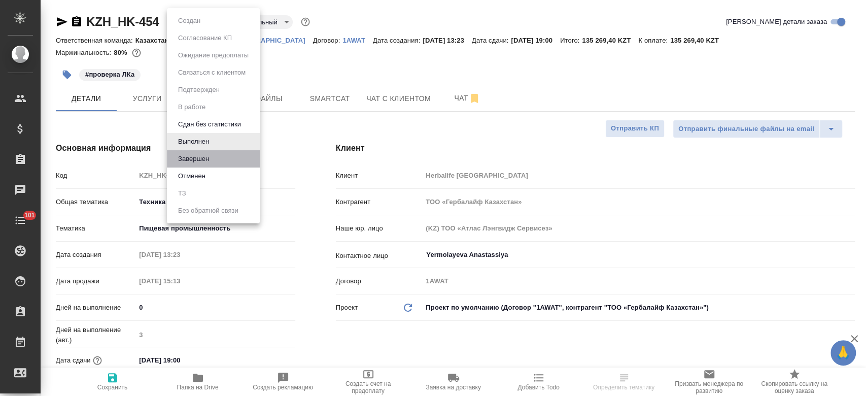
click at [215, 156] on li "Завершен" at bounding box center [213, 158] width 93 height 17
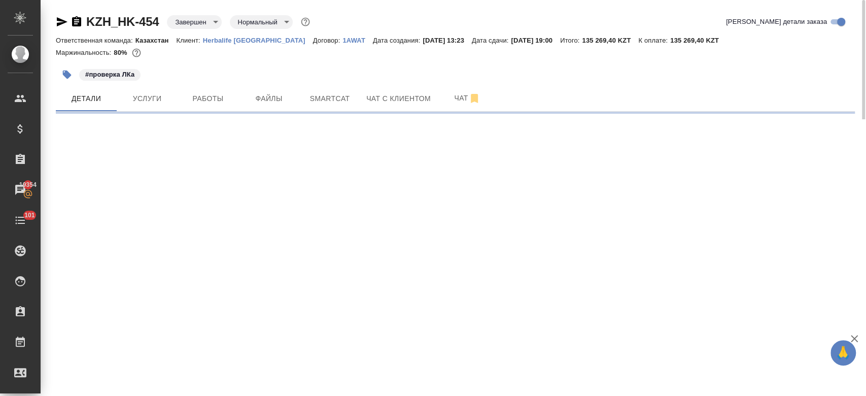
select select "RU"
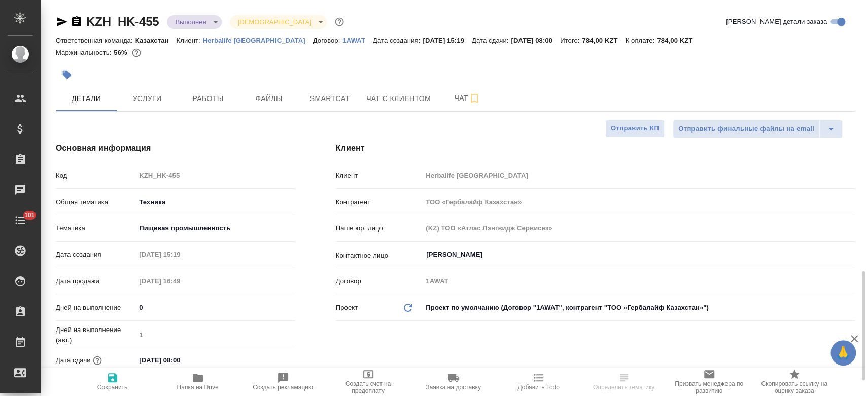
scroll to position [221, 0]
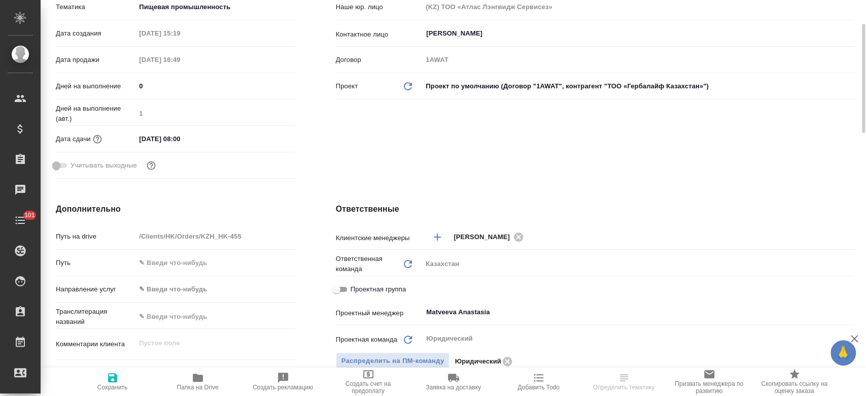
type textarea "x"
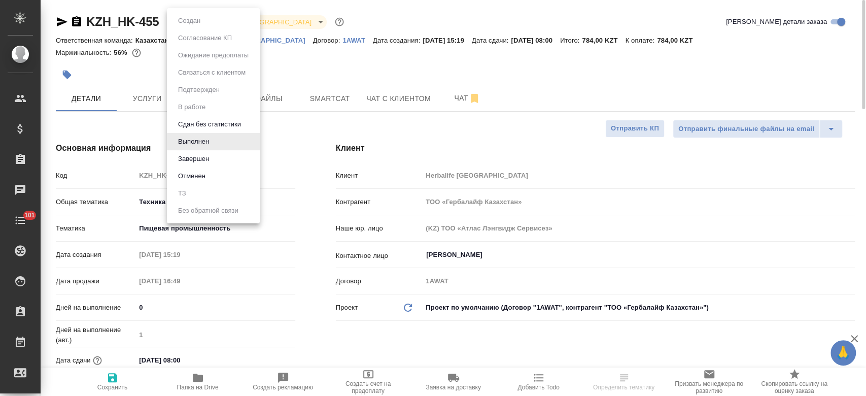
click at [197, 22] on body "🙏 .cls-1 fill:#fff; AWATERA Kosherbayeva Nazerke Клиенты Спецификации Заказы Ча…" at bounding box center [433, 198] width 866 height 396
click at [214, 152] on li "Завершен" at bounding box center [213, 158] width 93 height 17
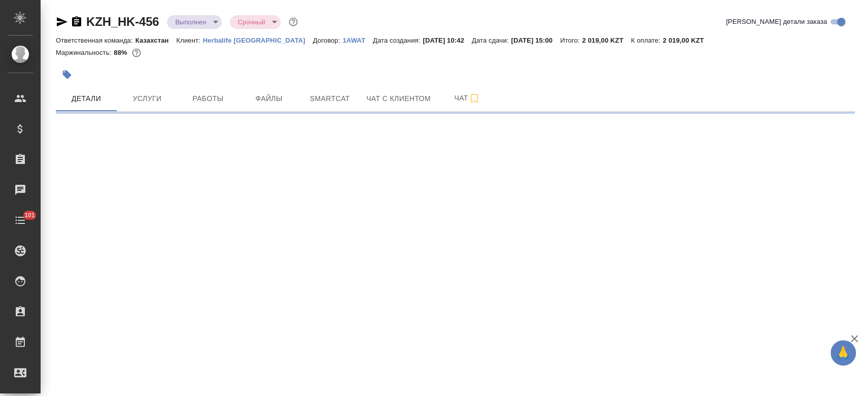
select select "RU"
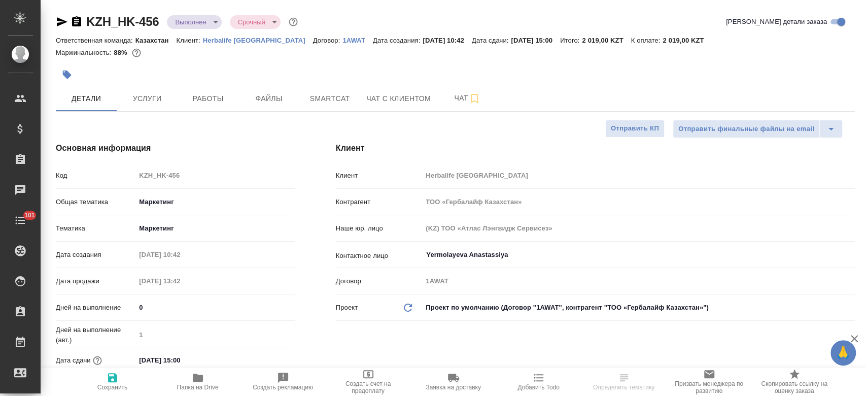
type textarea "x"
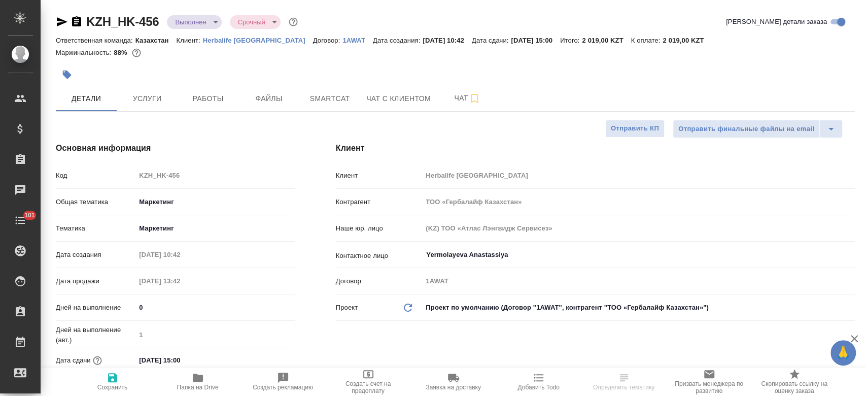
type textarea "x"
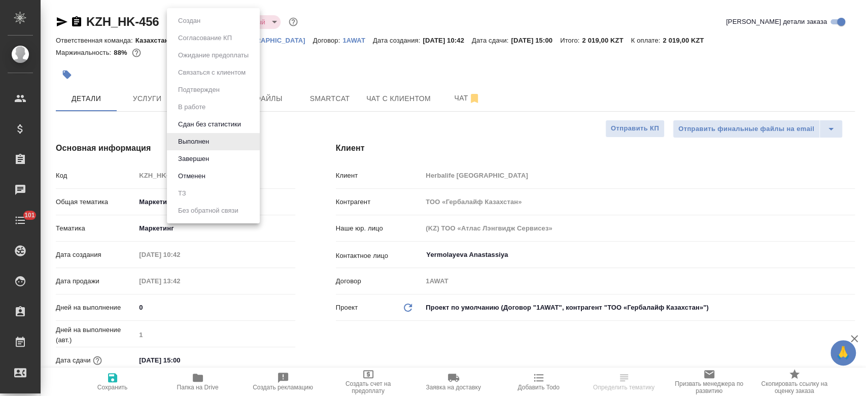
click at [211, 26] on body "🙏 .cls-1 fill:#fff; AWATERA Kosherbayeva Nazerke Клиенты Спецификации Заказы Ча…" at bounding box center [433, 198] width 866 height 396
click at [218, 155] on li "Завершен" at bounding box center [213, 158] width 93 height 17
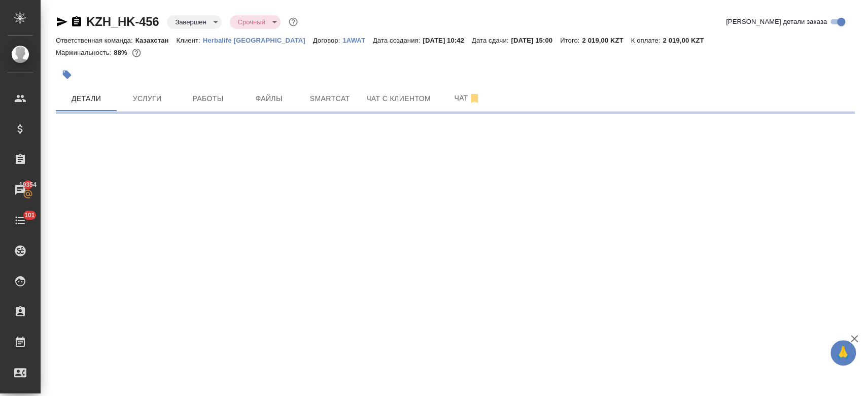
select select "RU"
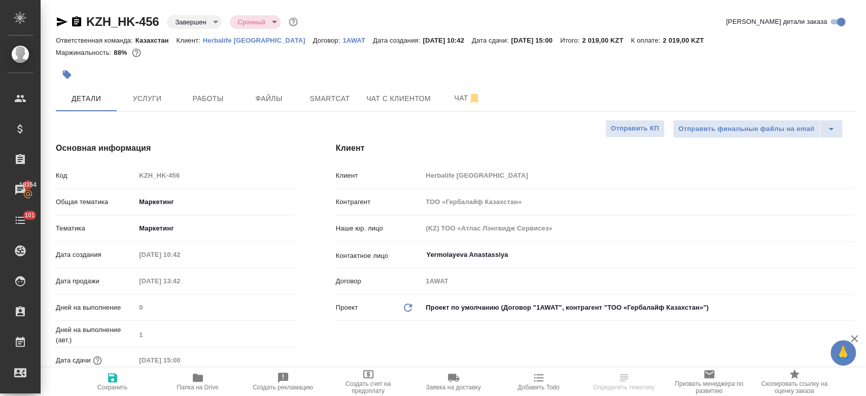
type textarea "x"
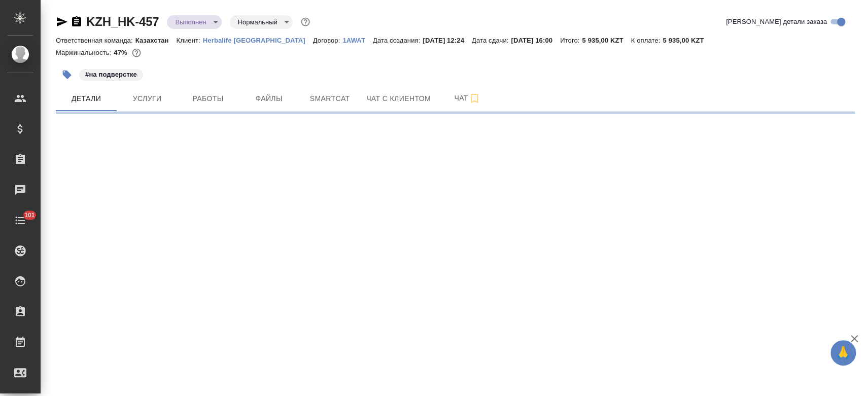
select select "RU"
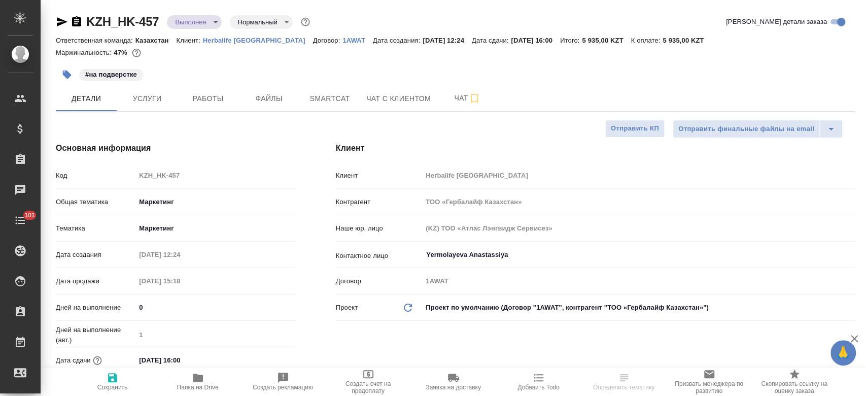
click at [210, 26] on body "🙏 .cls-1 fill:#fff; AWATERA Kosherbayeva Nazerke Клиенты Спецификации Заказы Ча…" at bounding box center [433, 198] width 866 height 396
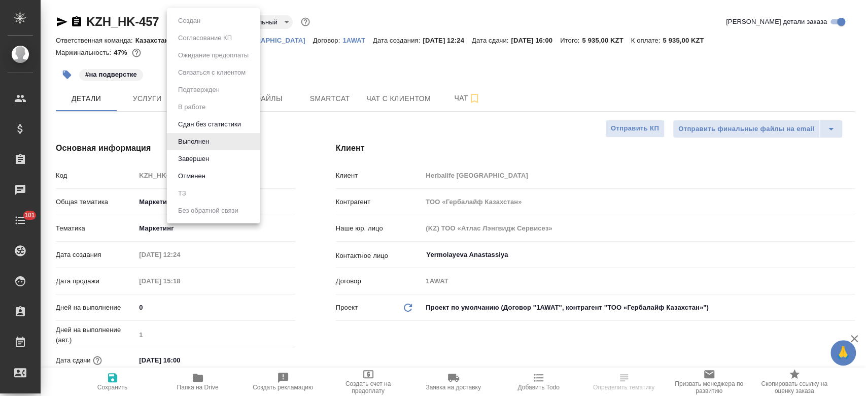
type textarea "x"
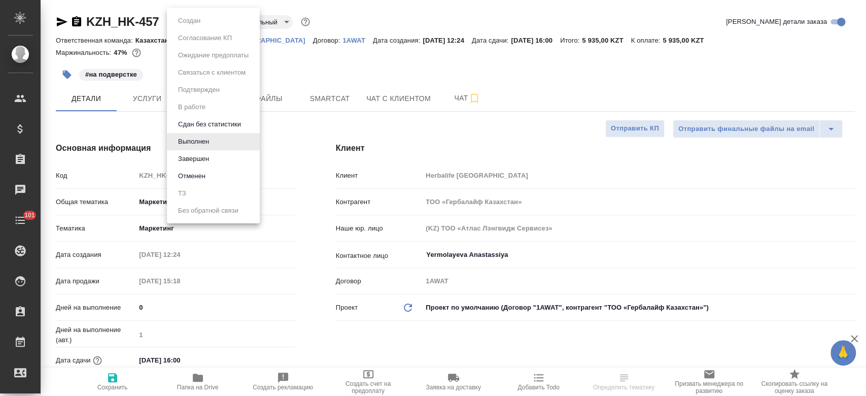
type textarea "x"
click at [220, 164] on li "Завершен" at bounding box center [213, 158] width 93 height 17
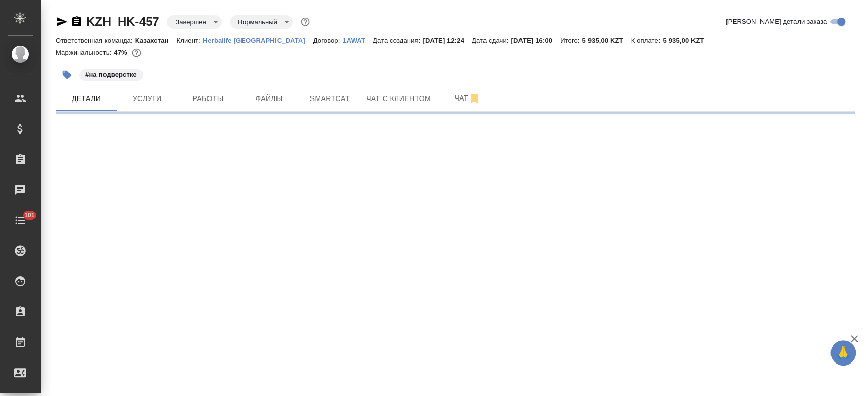
select select "RU"
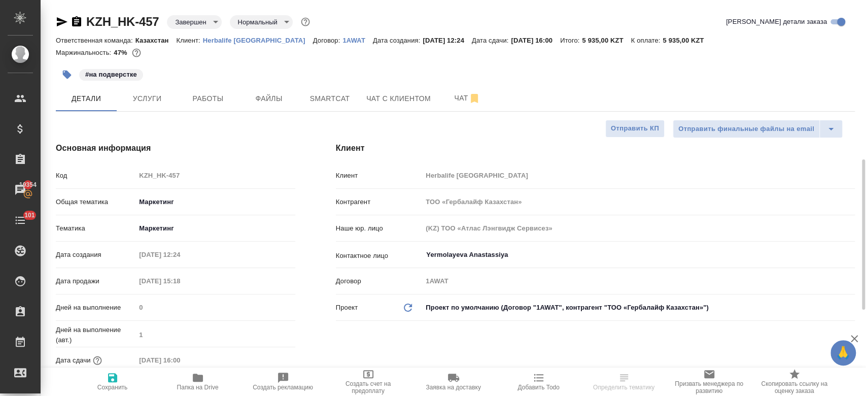
type textarea "x"
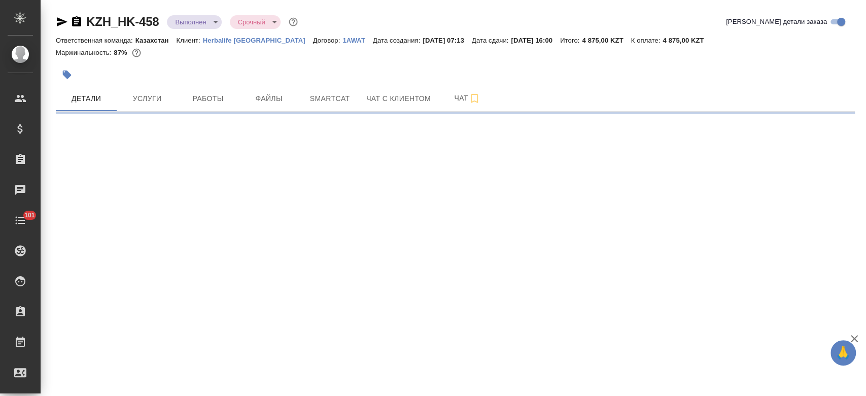
select select "RU"
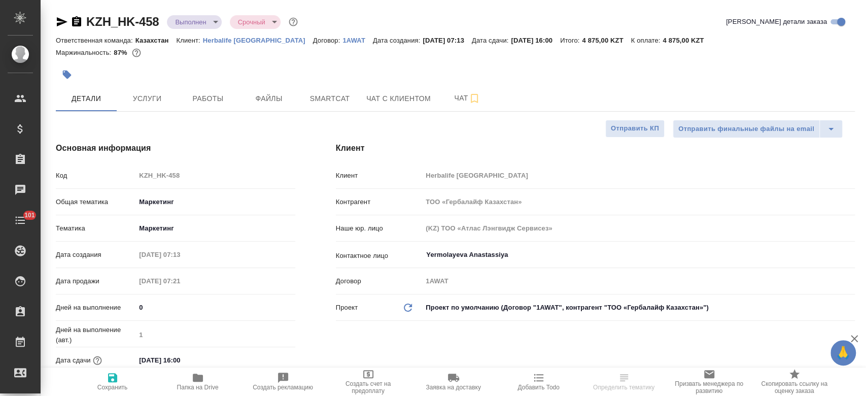
click at [201, 18] on body "🙏 .cls-1 fill:#fff; AWATERA Kosherbayeva Nazerke Клиенты Спецификации Заказы Ча…" at bounding box center [433, 198] width 866 height 396
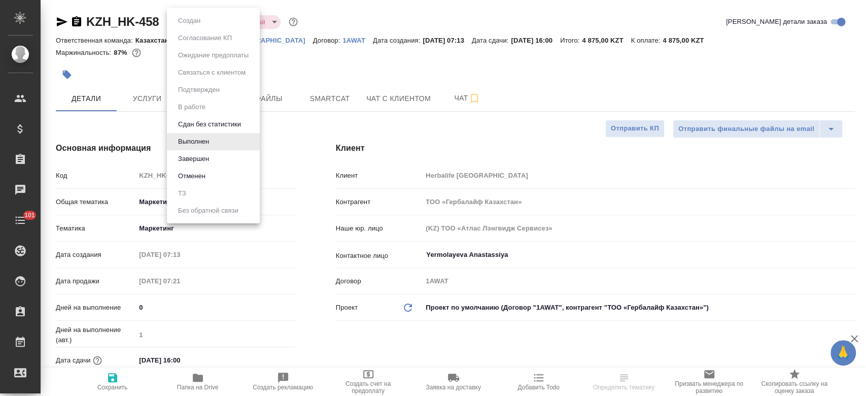
type textarea "x"
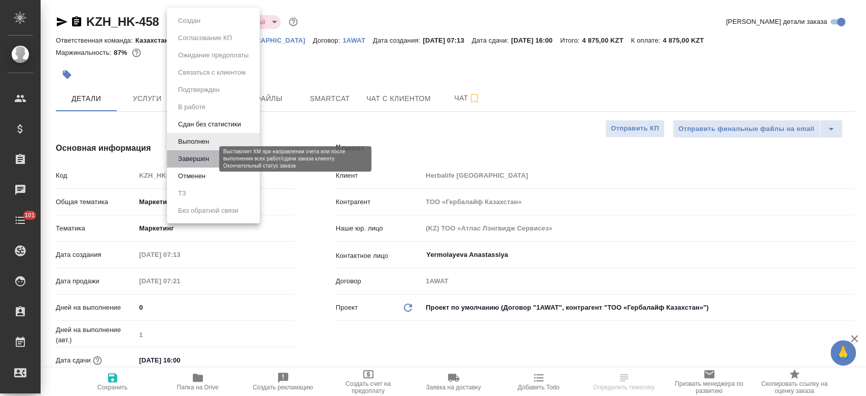
click at [203, 154] on button "Завершен" at bounding box center [193, 158] width 37 height 11
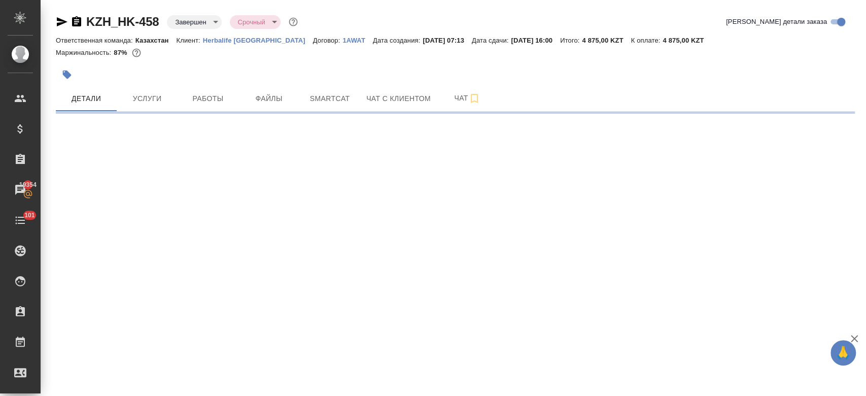
select select "RU"
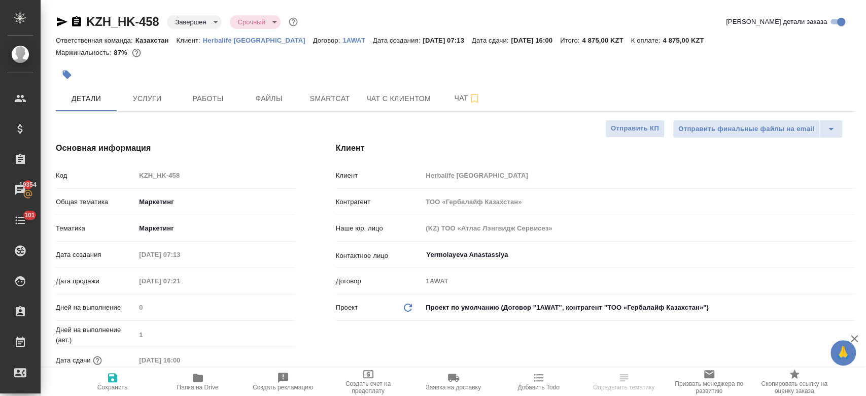
type textarea "x"
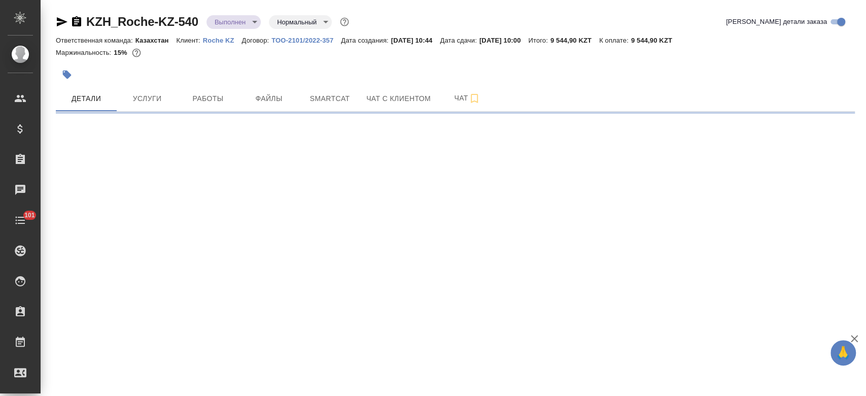
select select "RU"
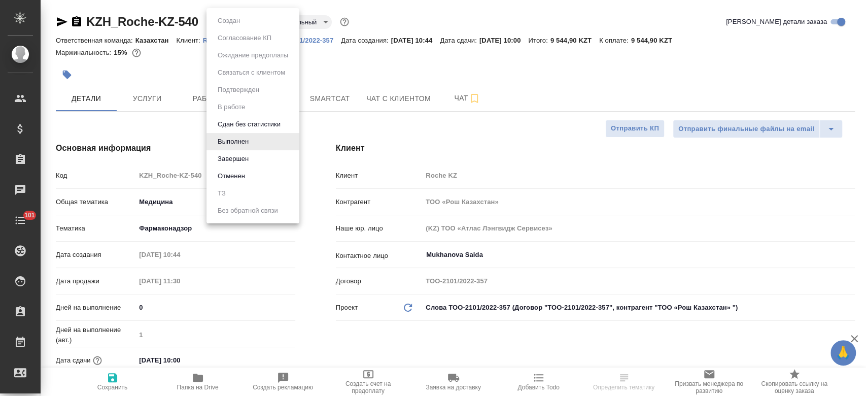
click at [239, 18] on body "🙏 .cls-1 fill:#fff; AWATERA Kosherbayeva Nazerke Клиенты Спецификации Заказы Ча…" at bounding box center [433, 198] width 866 height 396
type textarea "x"
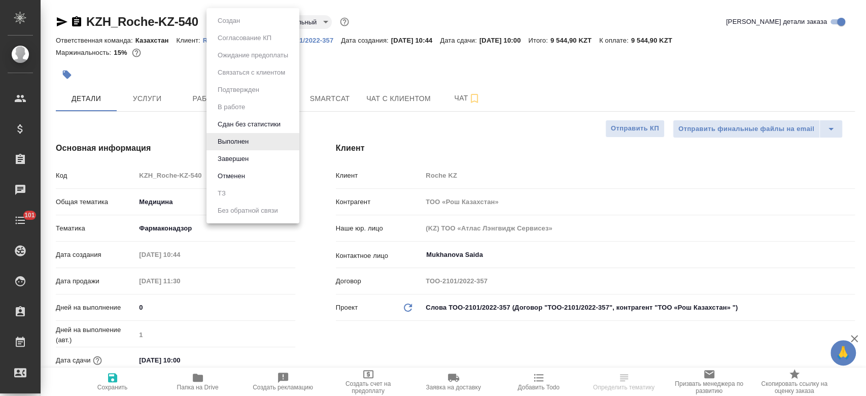
type textarea "x"
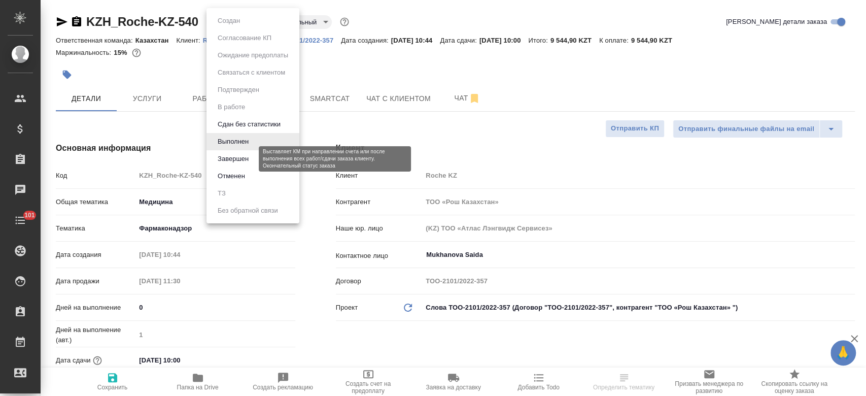
click at [247, 161] on button "Завершен" at bounding box center [233, 158] width 37 height 11
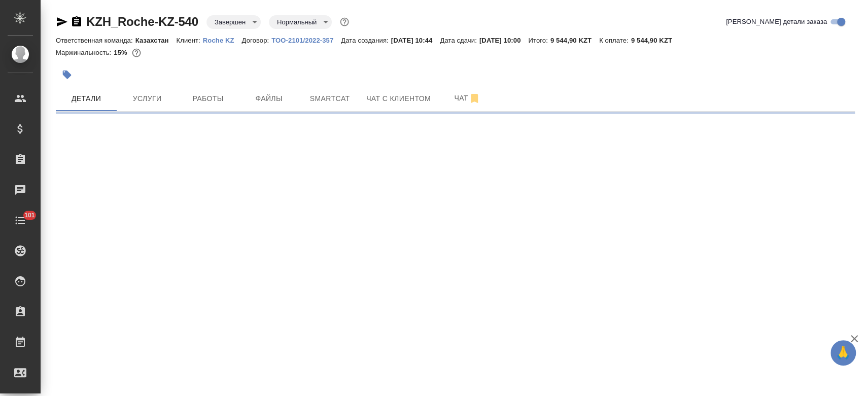
select select "RU"
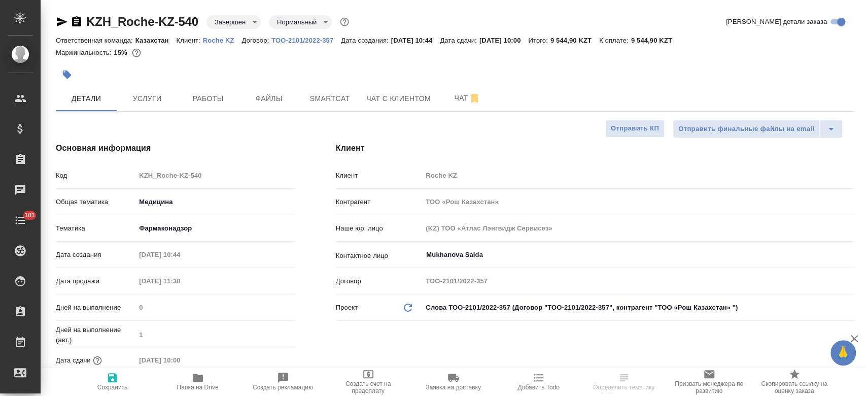
type textarea "x"
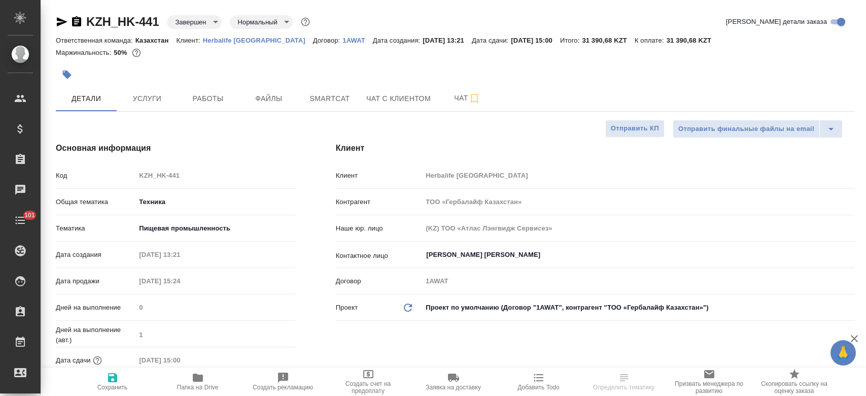
select select "RU"
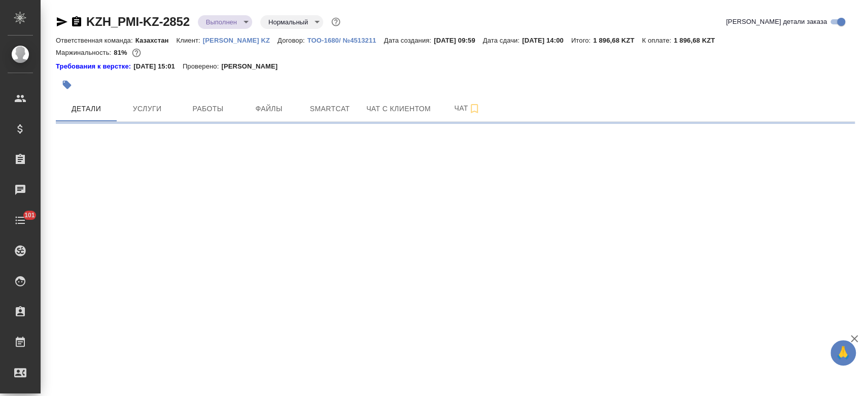
click at [235, 24] on body "🙏 .cls-1 fill:#fff; AWATERA Kosherbayeva Nazerke Клиенты Спецификации Заказы Ча…" at bounding box center [433, 198] width 866 height 396
select select "RU"
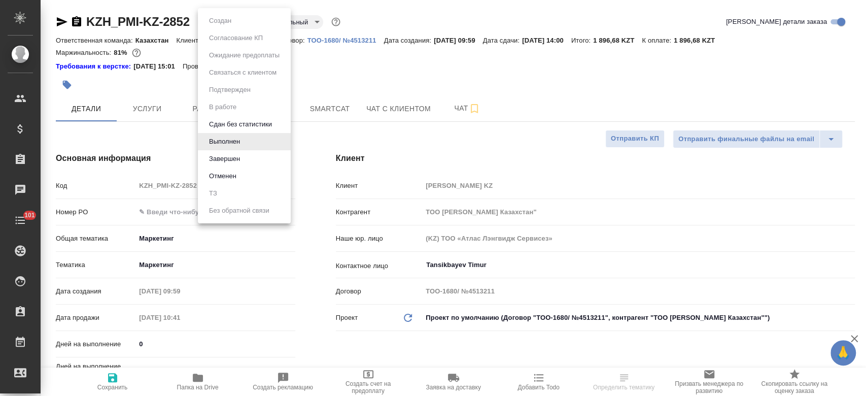
type textarea "x"
click at [246, 156] on li "Завершен" at bounding box center [244, 158] width 93 height 17
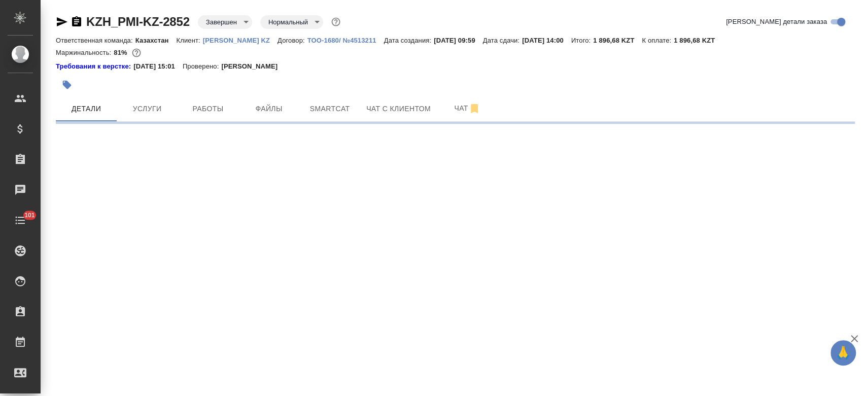
select select "RU"
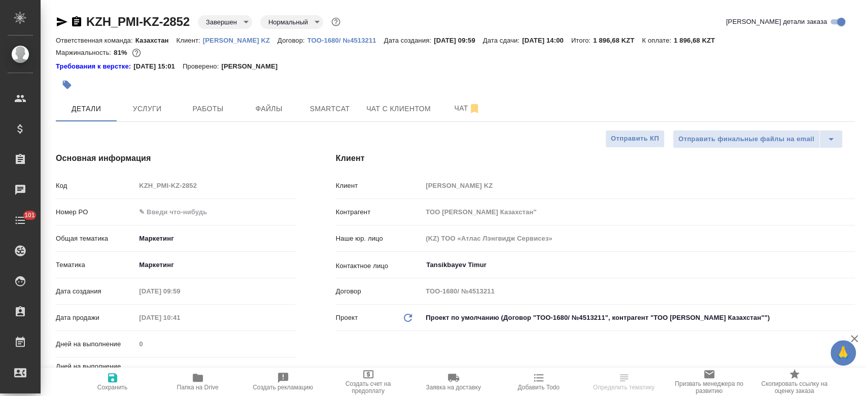
type textarea "x"
click at [240, 41] on p "[PERSON_NAME] KZ" at bounding box center [240, 41] width 75 height 8
type textarea "x"
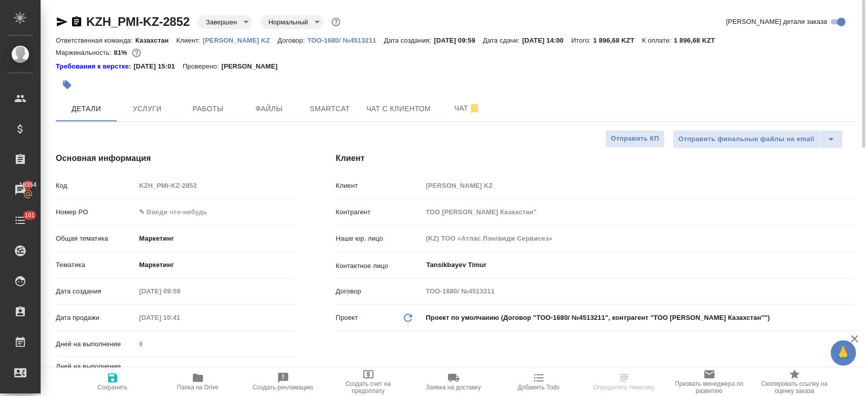
type textarea "x"
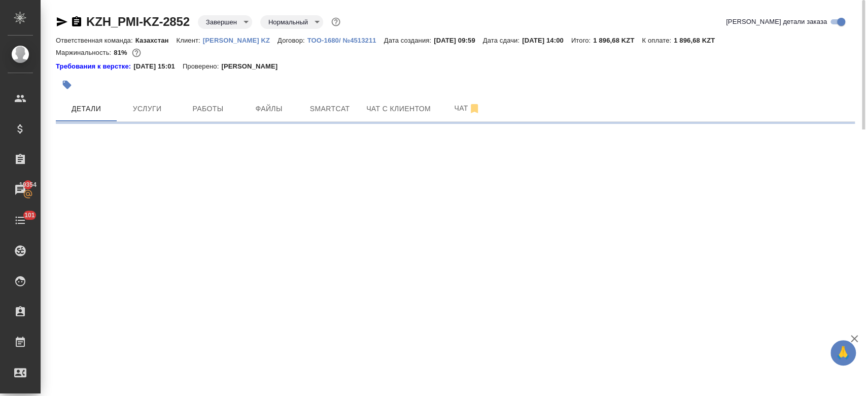
select select "RU"
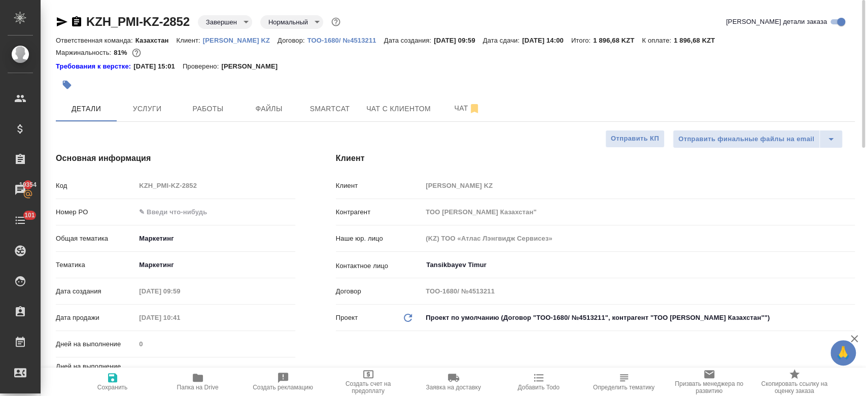
type textarea "x"
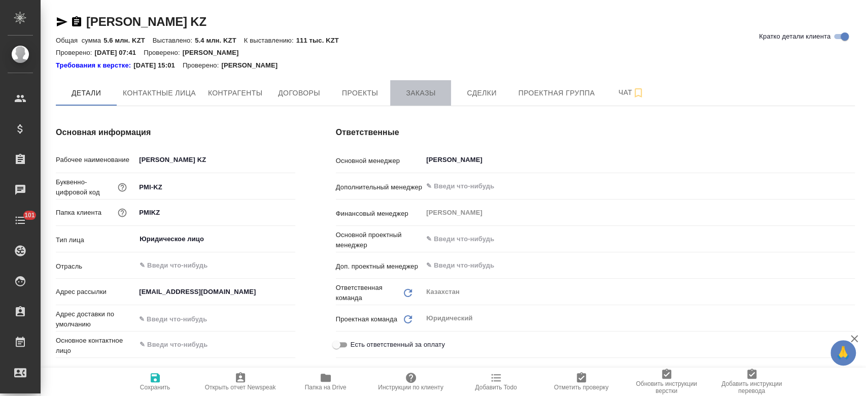
click at [418, 95] on span "Заказы" at bounding box center [420, 93] width 49 height 13
type textarea "x"
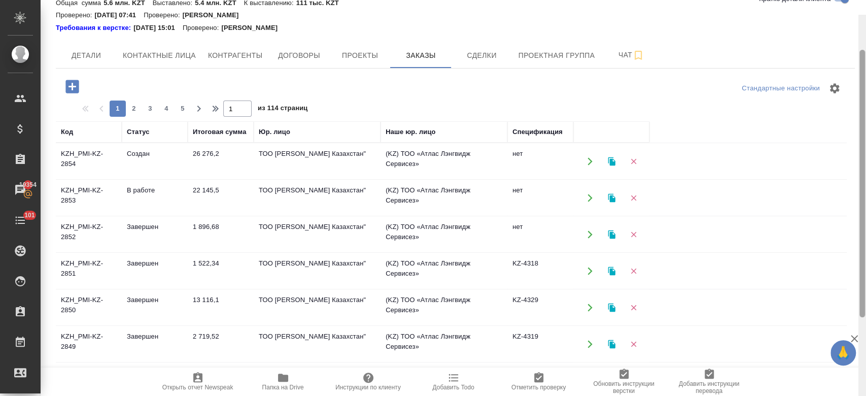
scroll to position [15, 0]
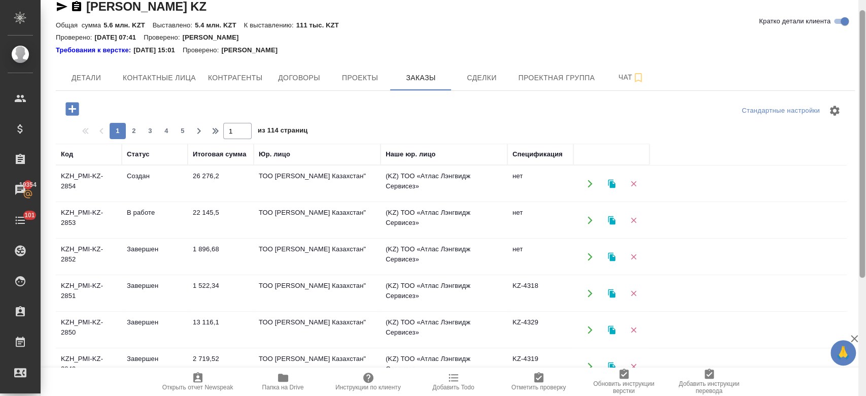
drag, startPoint x: 860, startPoint y: 152, endPoint x: 865, endPoint y: 24, distance: 128.5
click at [865, 24] on div at bounding box center [863, 198] width 8 height 396
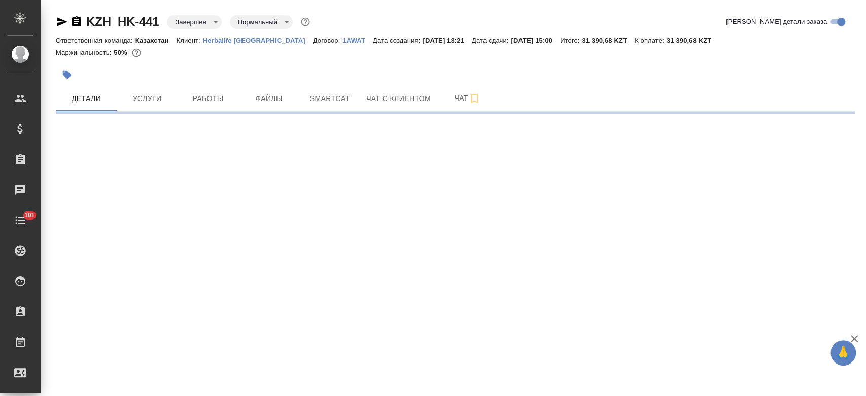
select select "RU"
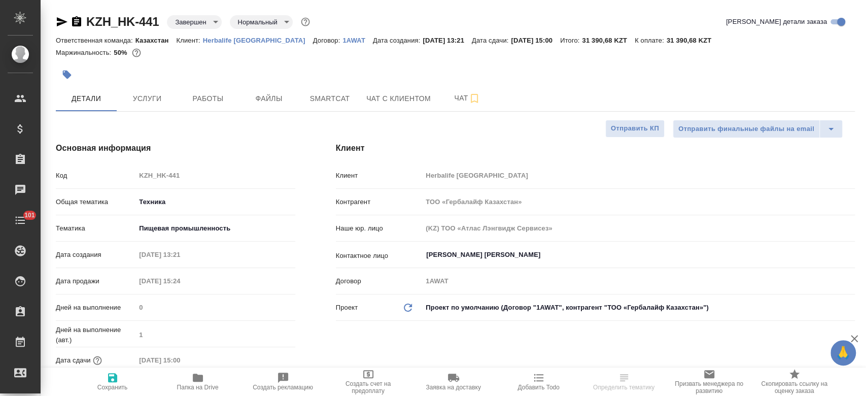
click at [220, 45] on div "Ответственная команда: Казахстан Клиент: Herbalife Kazakhstan Договор: 1AWAT Да…" at bounding box center [455, 40] width 799 height 12
type textarea "x"
click at [215, 38] on p "Herbalife [GEOGRAPHIC_DATA]" at bounding box center [258, 41] width 110 height 8
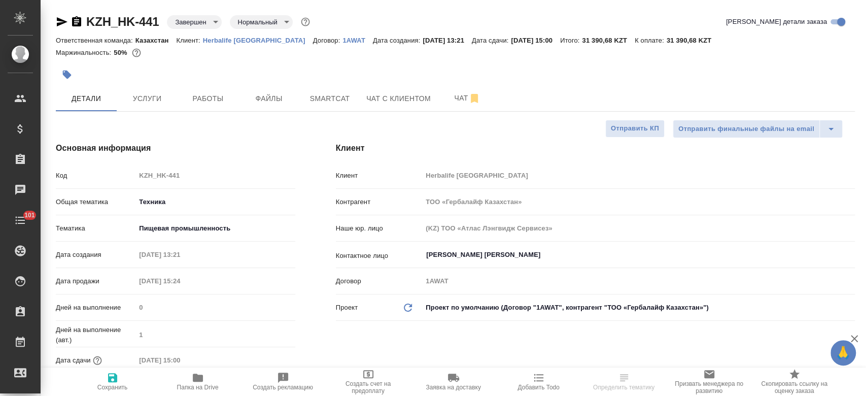
type textarea "x"
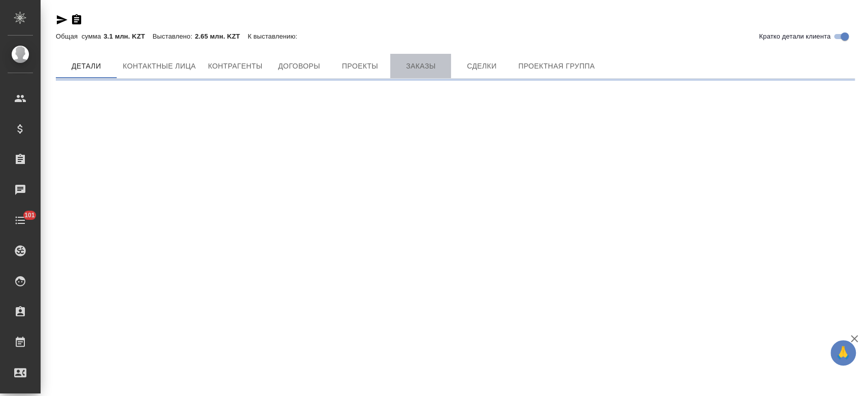
click at [410, 61] on span "Заказы" at bounding box center [420, 66] width 49 height 13
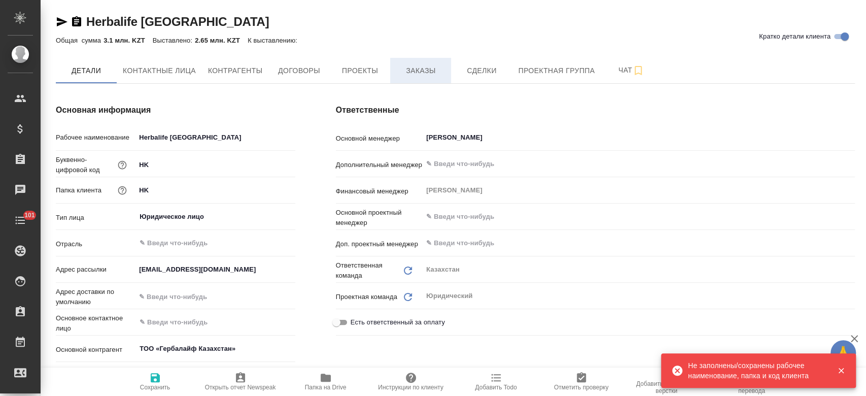
type textarea "x"
click at [402, 72] on span "Заказы" at bounding box center [420, 70] width 49 height 13
type textarea "x"
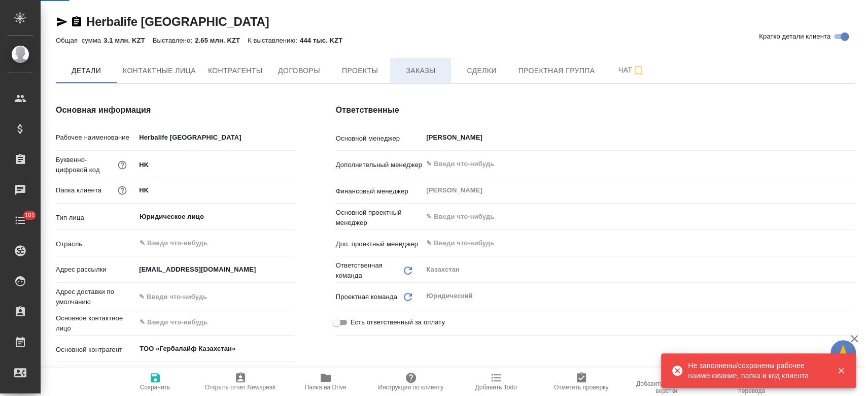
type textarea "x"
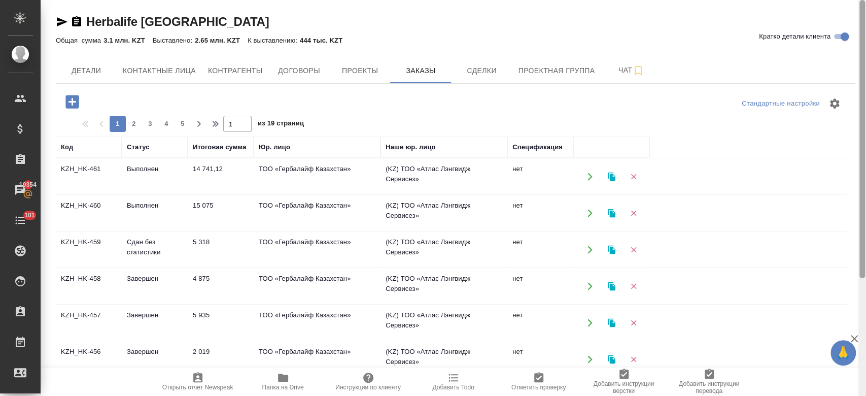
drag, startPoint x: 862, startPoint y: 152, endPoint x: 865, endPoint y: -6, distance: 157.9
click at [865, 0] on html "🙏 .cls-1 fill:#fff; AWATERA Kosherbayeva Nazerke Клиенты Спецификации Заказы 19…" at bounding box center [433, 198] width 866 height 396
click at [122, 223] on td "Выполнен" at bounding box center [155, 213] width 66 height 36
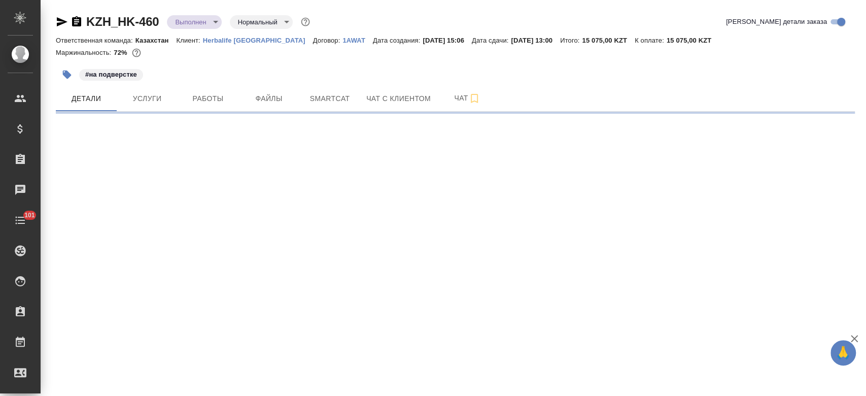
select select "RU"
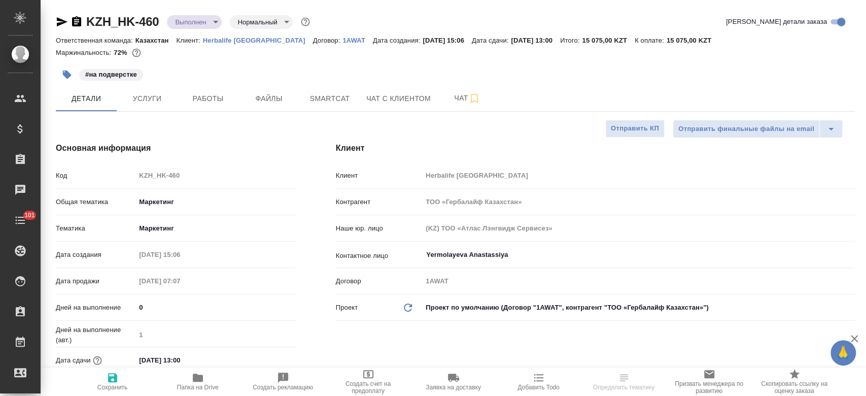
type textarea "x"
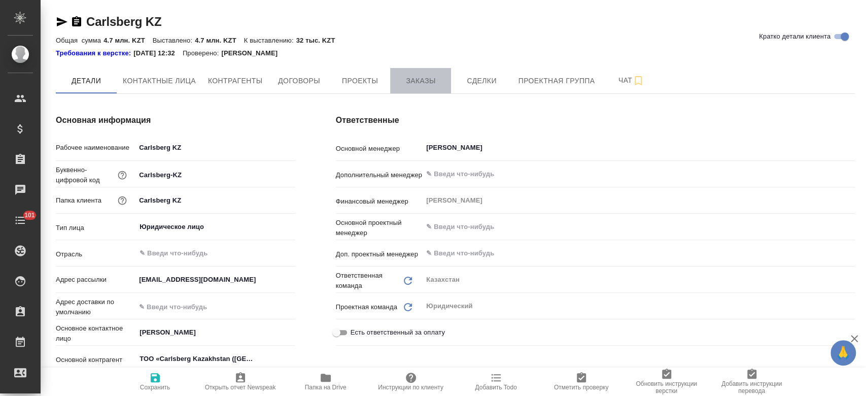
type textarea "x"
click at [438, 71] on button "Заказы" at bounding box center [420, 80] width 61 height 25
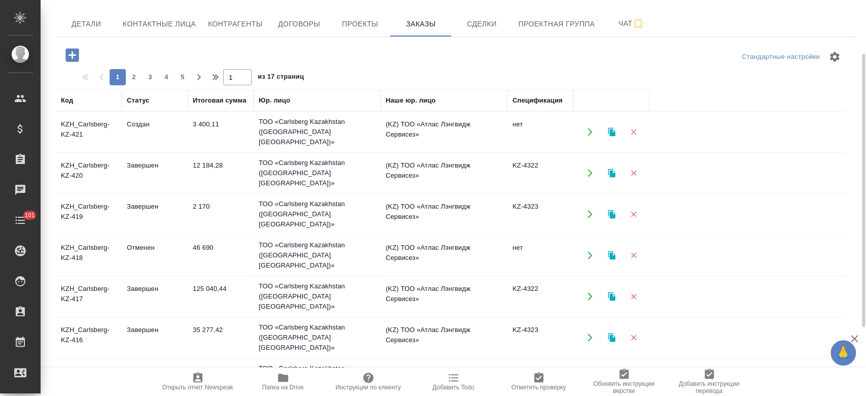
scroll to position [68, 0]
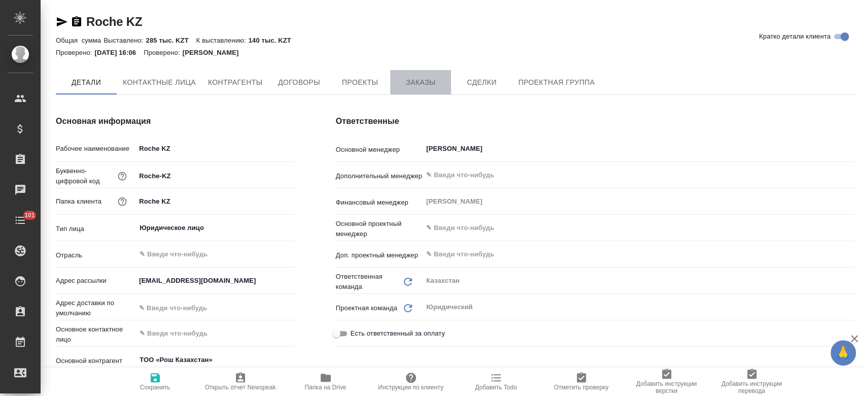
click at [425, 84] on span "Заказы" at bounding box center [420, 82] width 49 height 13
type textarea "x"
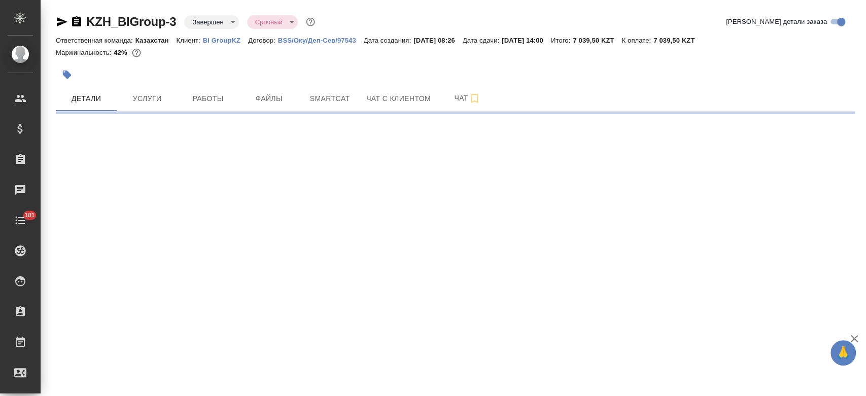
click at [235, 37] on p "BI GroupKZ" at bounding box center [225, 41] width 45 height 8
select select "RU"
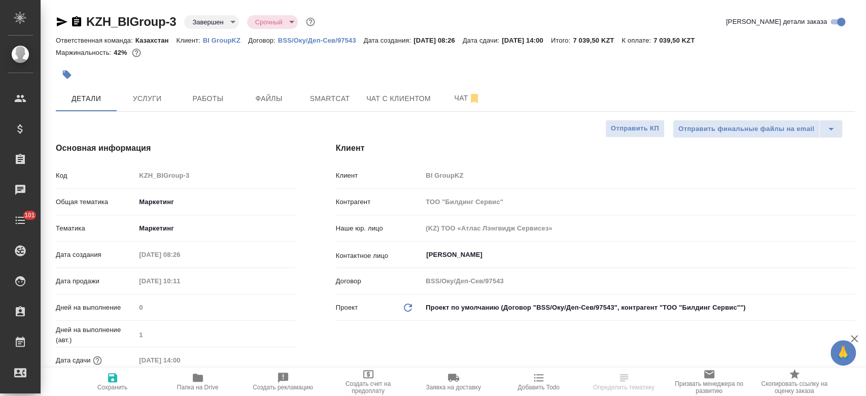
type textarea "x"
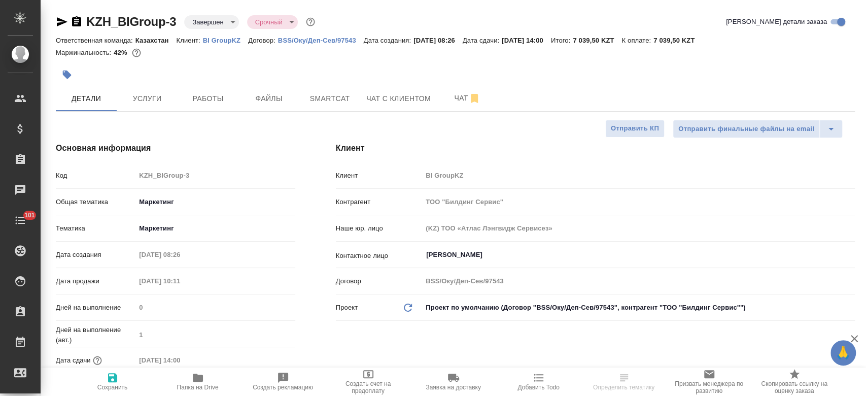
type textarea "x"
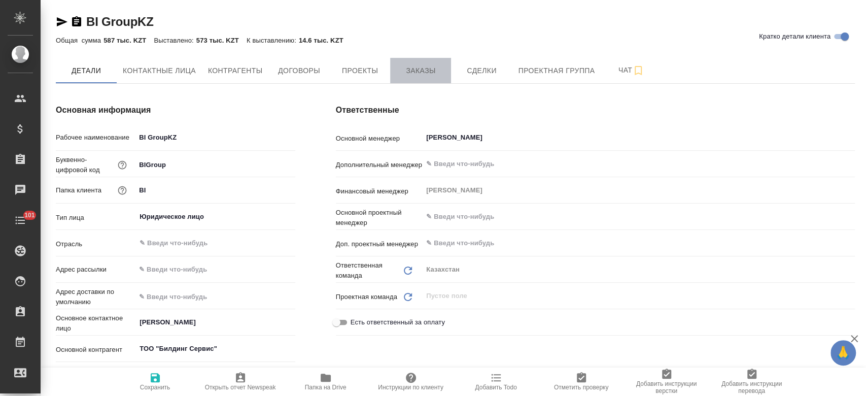
click at [410, 75] on span "Заказы" at bounding box center [420, 70] width 49 height 13
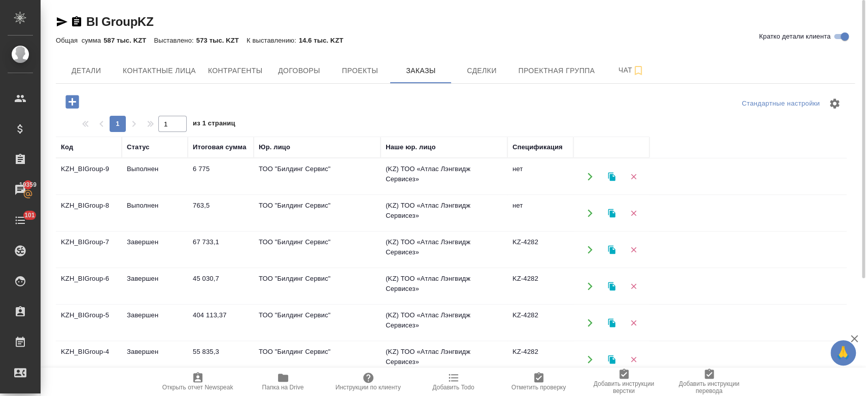
click at [84, 208] on td "KZH_BIGroup-8" at bounding box center [89, 213] width 66 height 36
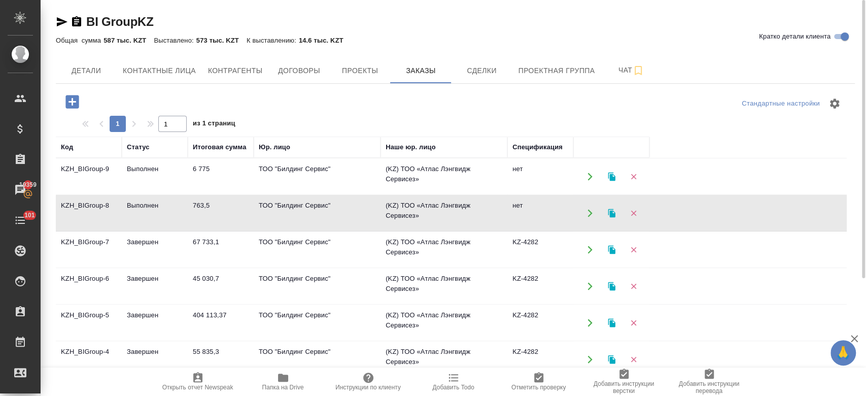
click at [84, 208] on td "KZH_BIGroup-8" at bounding box center [89, 213] width 66 height 36
click at [193, 98] on div at bounding box center [189, 101] width 266 height 21
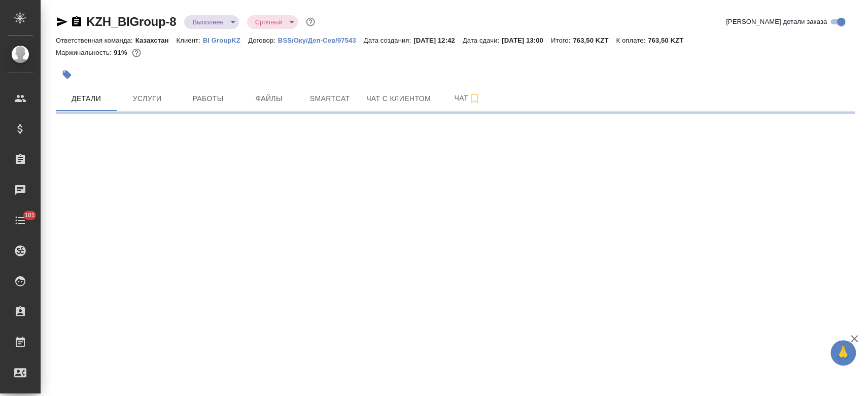
select select "RU"
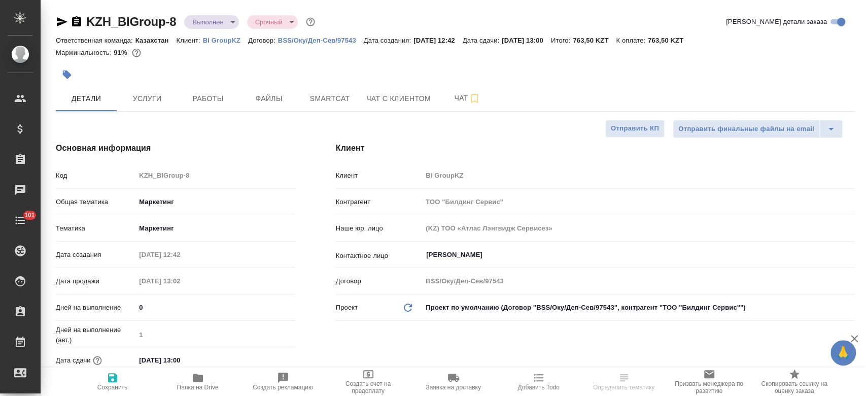
type textarea "x"
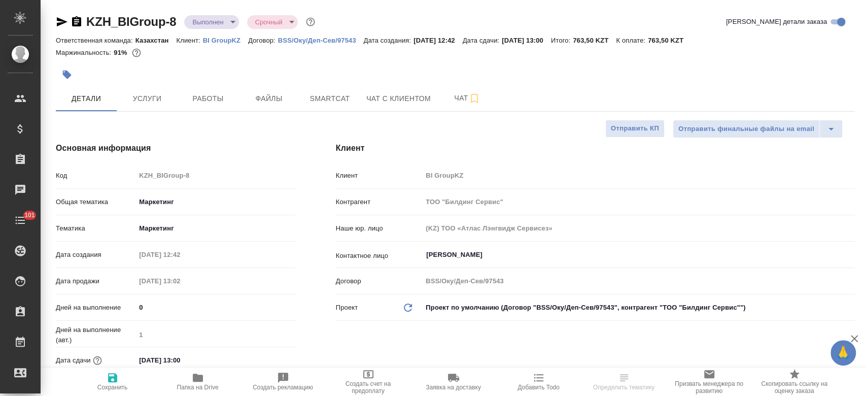
type textarea "x"
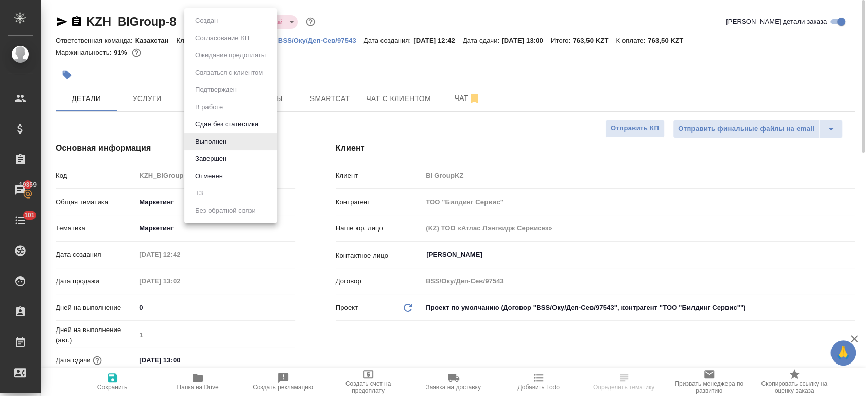
click at [215, 19] on body "🙏 .cls-1 fill:#fff; AWATERA Kosherbayeva Nazerke Клиенты Спецификации Заказы 19…" at bounding box center [433, 198] width 866 height 396
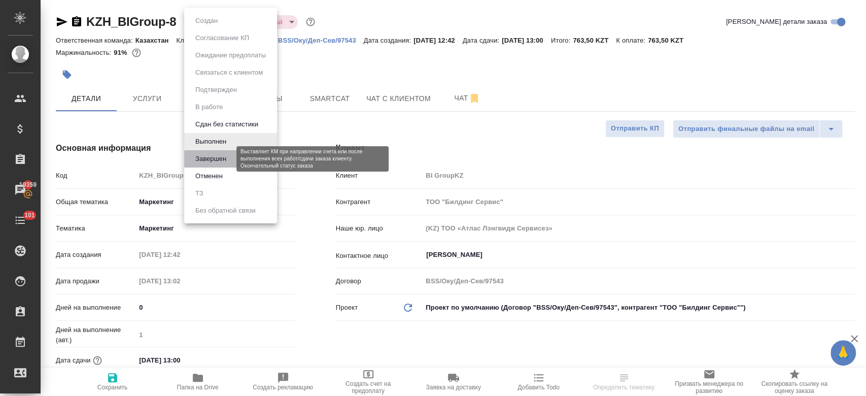
click at [215, 163] on button "Завершен" at bounding box center [210, 158] width 37 height 11
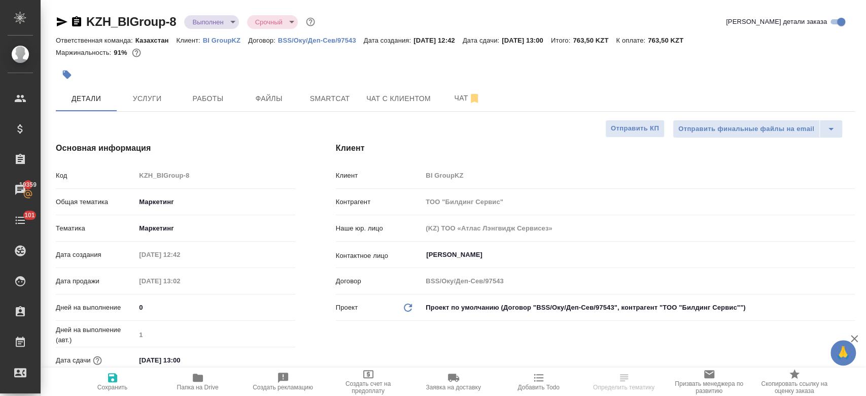
type textarea "x"
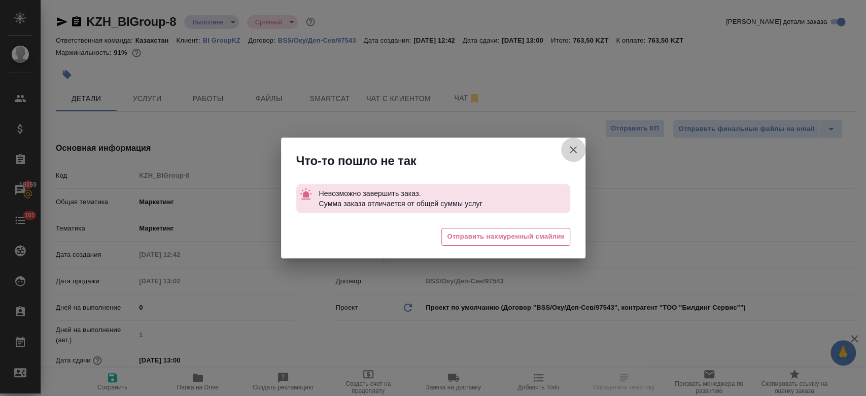
click at [572, 157] on button "Клиент не указал номер" at bounding box center [573, 150] width 24 height 24
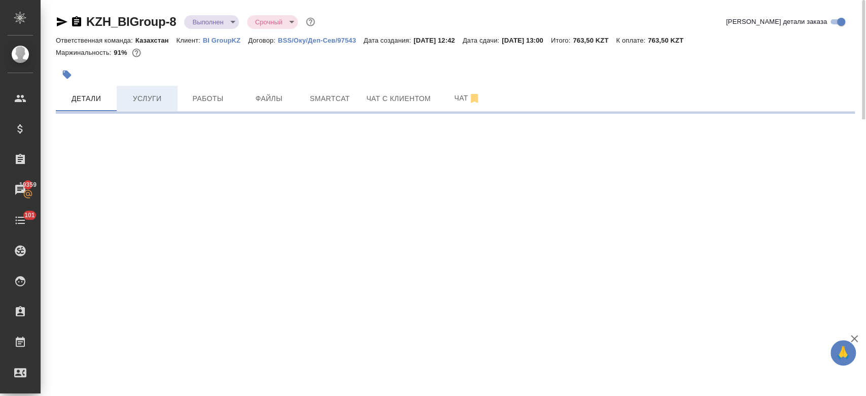
click at [155, 99] on span "Услуги" at bounding box center [147, 98] width 49 height 13
select select "RU"
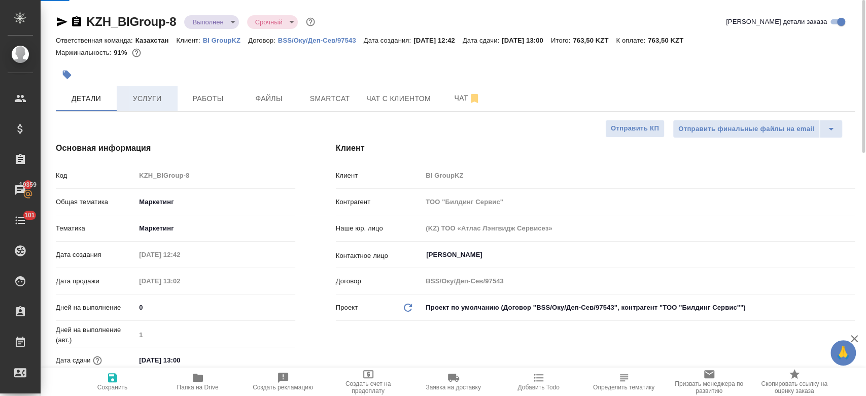
type textarea "x"
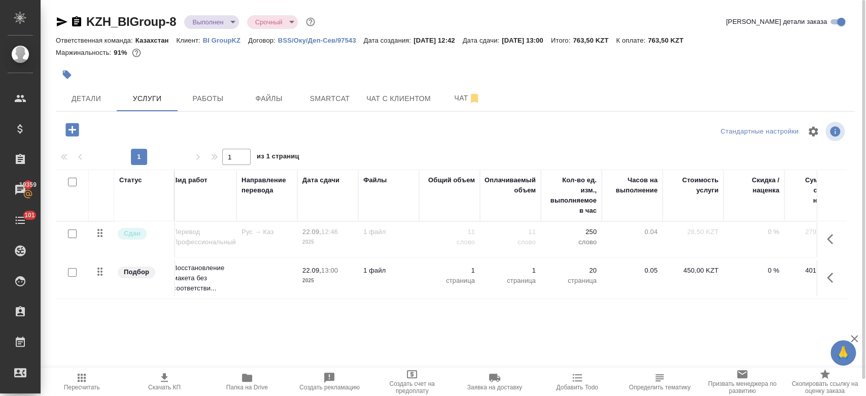
scroll to position [0, 165]
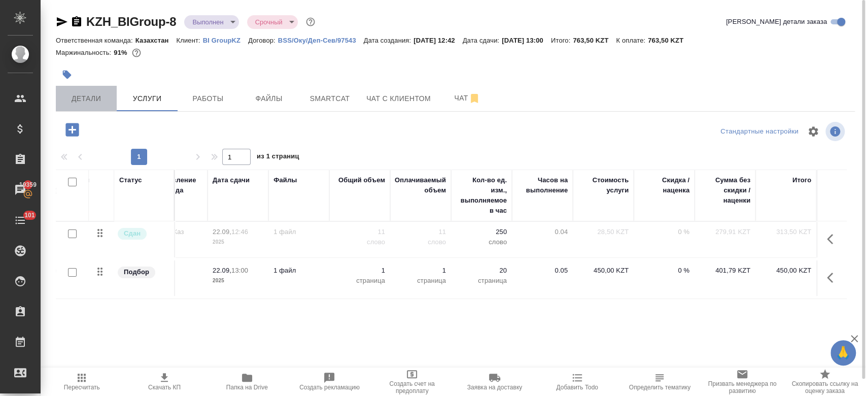
click at [103, 100] on span "Детали" at bounding box center [86, 98] width 49 height 13
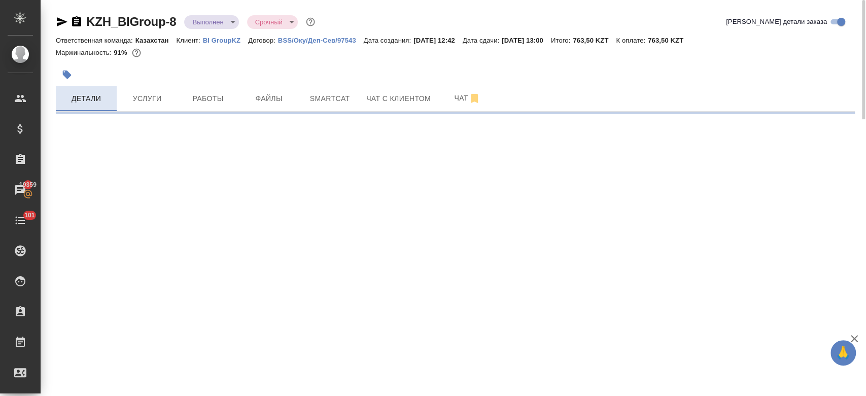
select select "RU"
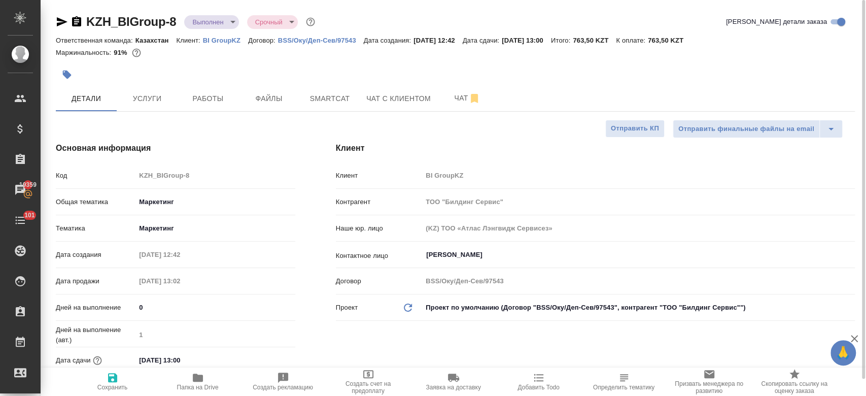
type textarea "x"
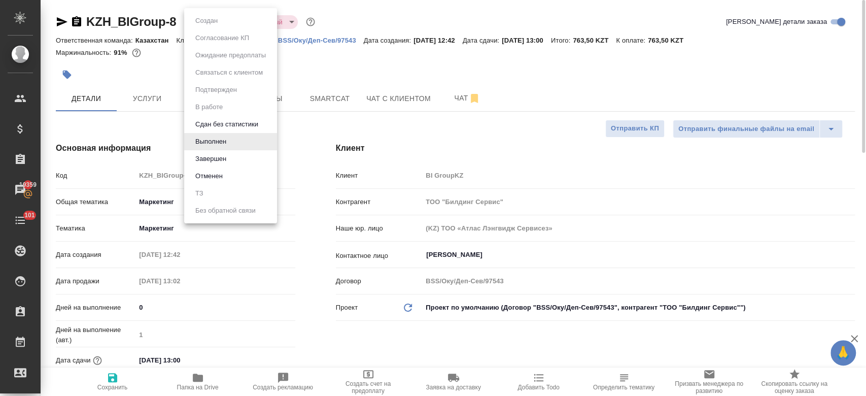
click at [217, 21] on body "🙏 .cls-1 fill:#fff; AWATERA Kosherbayeva Nazerke Клиенты Спецификации Заказы 19…" at bounding box center [433, 198] width 866 height 396
click at [237, 159] on li "Завершен" at bounding box center [230, 158] width 93 height 17
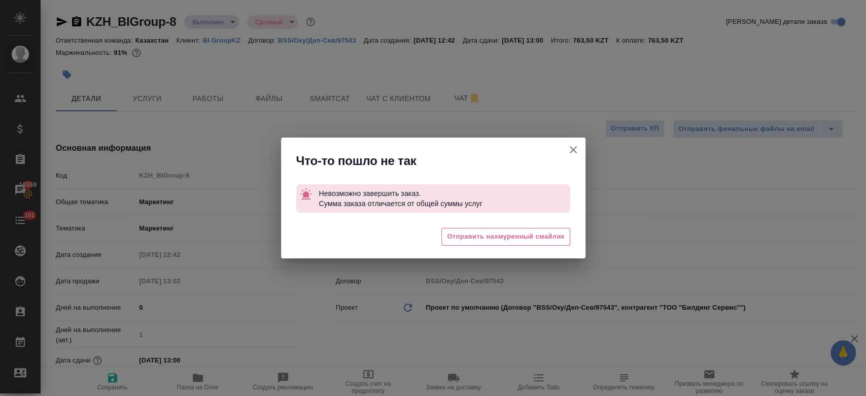
type textarea "x"
click at [564, 157] on button "Клиент не указал номер" at bounding box center [573, 150] width 24 height 24
type textarea "x"
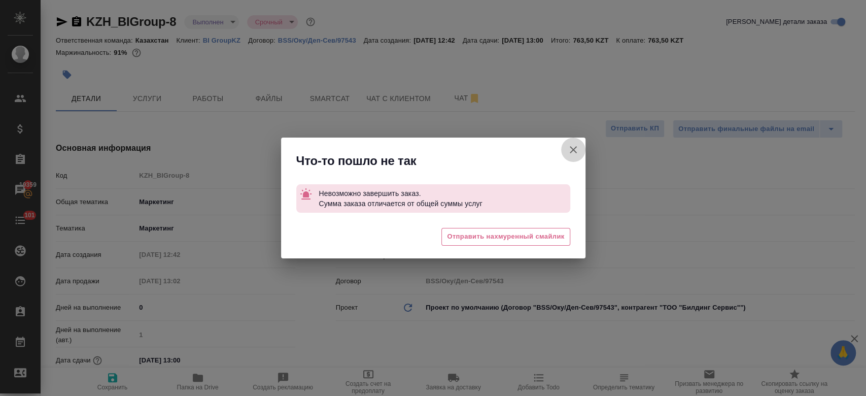
type textarea "x"
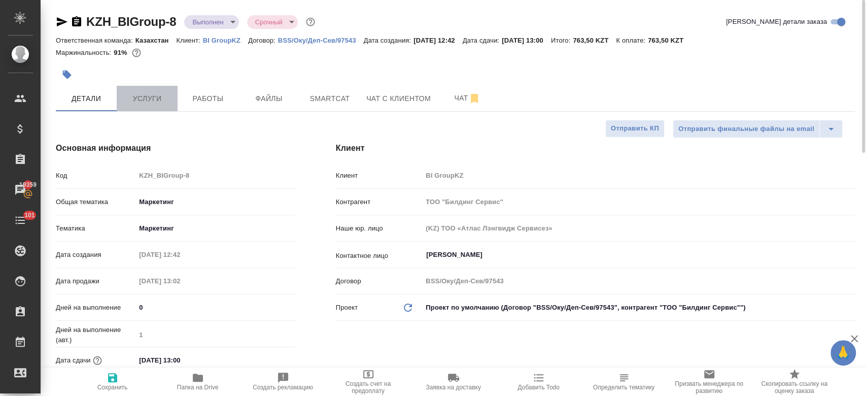
click at [141, 90] on button "Услуги" at bounding box center [147, 98] width 61 height 25
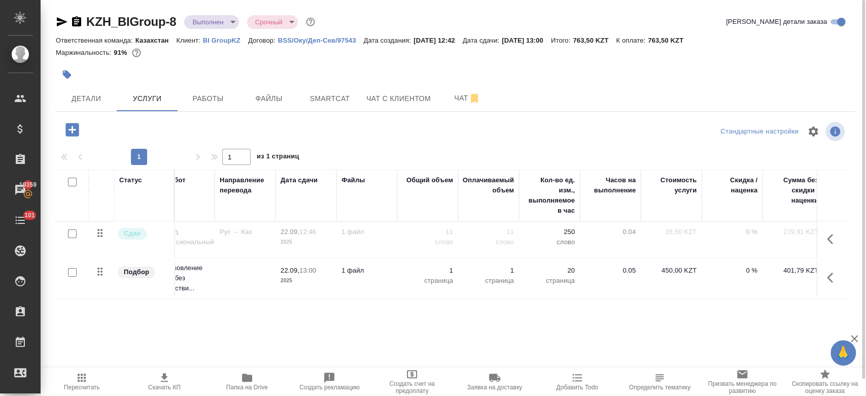
scroll to position [0, 165]
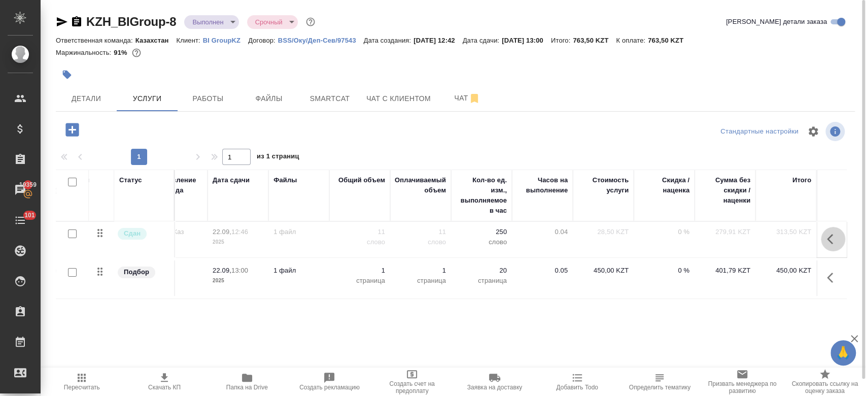
click at [835, 238] on icon "button" at bounding box center [833, 239] width 12 height 12
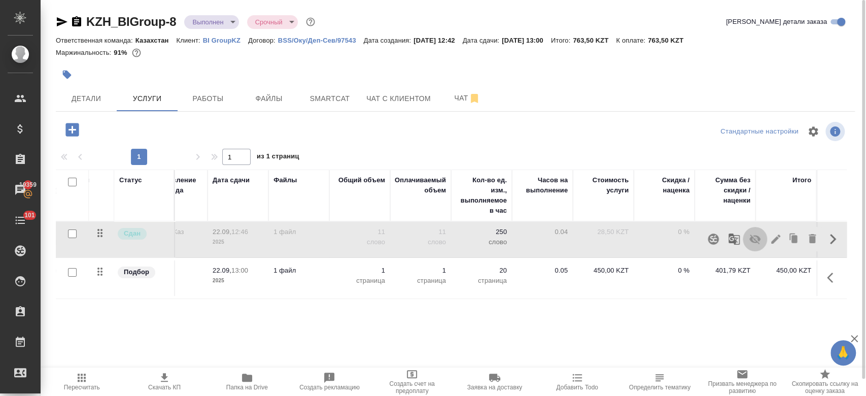
click at [754, 234] on icon "button" at bounding box center [755, 239] width 12 height 12
click at [704, 321] on div "Статус Услуга для клиента (RU) Вид работ Направление перевода Дата сдачи Файлы …" at bounding box center [451, 279] width 791 height 218
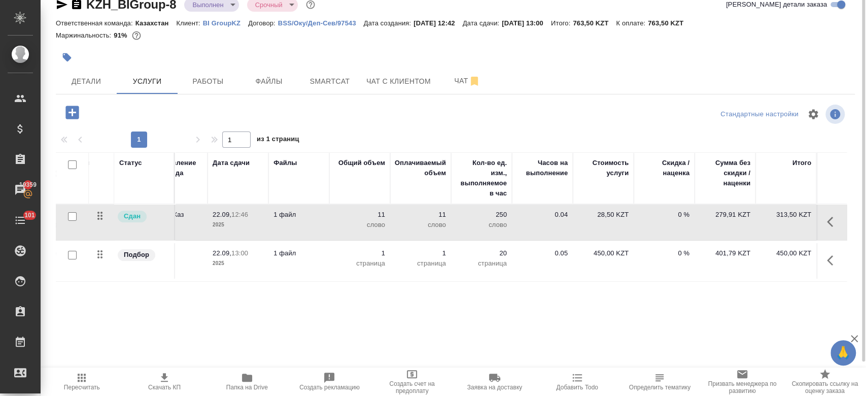
scroll to position [0, 0]
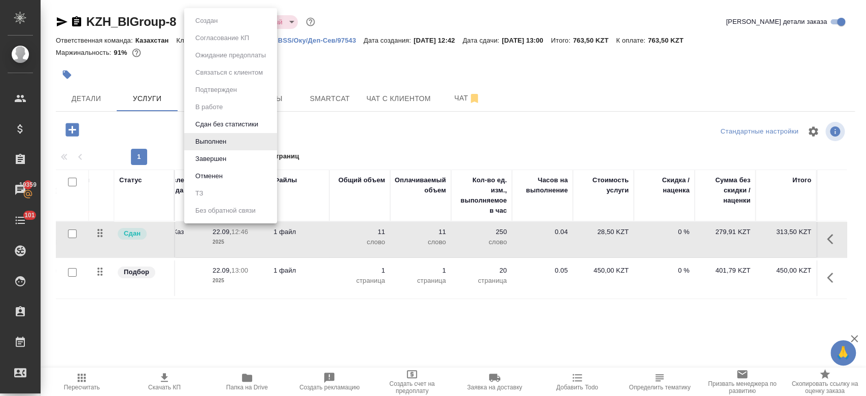
click at [224, 26] on body "🙏 .cls-1 fill:#fff; AWATERA Kosherbayeva Nazerke Клиенты Спецификации Заказы 19…" at bounding box center [433, 198] width 866 height 396
click at [231, 160] on li "Завершен" at bounding box center [230, 158] width 93 height 17
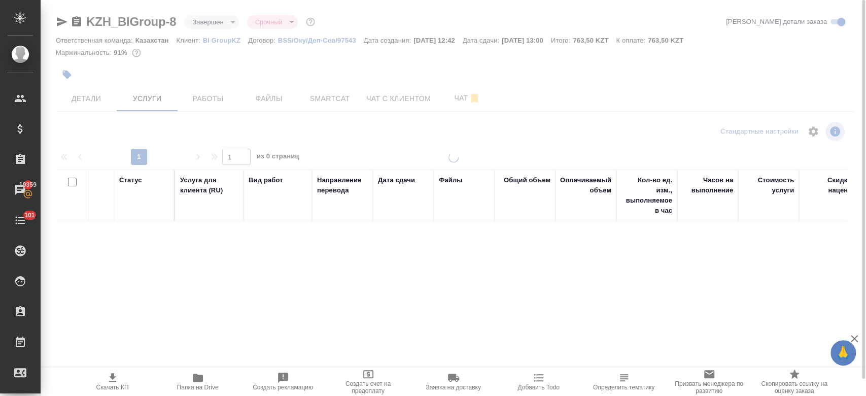
click at [288, 61] on div at bounding box center [455, 62] width 799 height 2
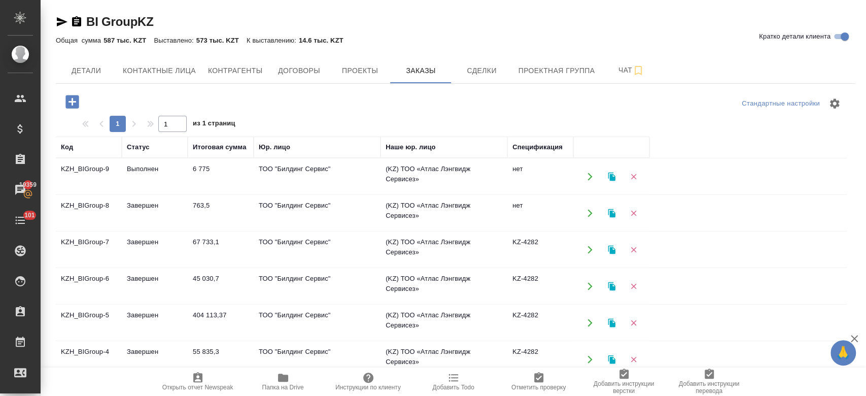
click at [84, 164] on td "KZH_BIGroup-9" at bounding box center [89, 177] width 66 height 36
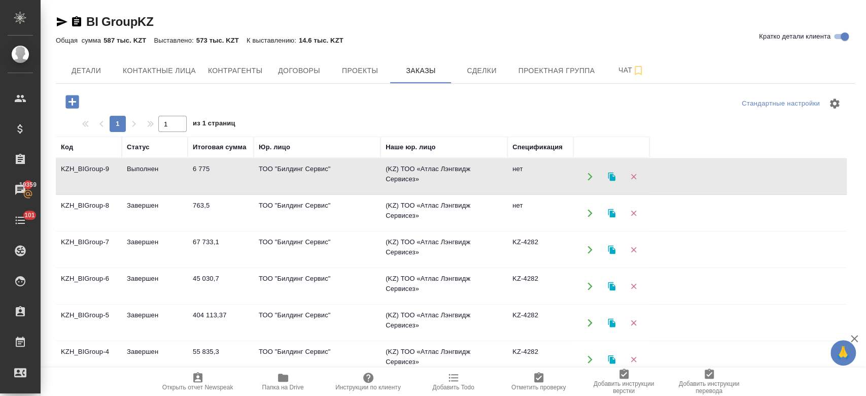
click at [84, 164] on td "KZH_BIGroup-9" at bounding box center [89, 177] width 66 height 36
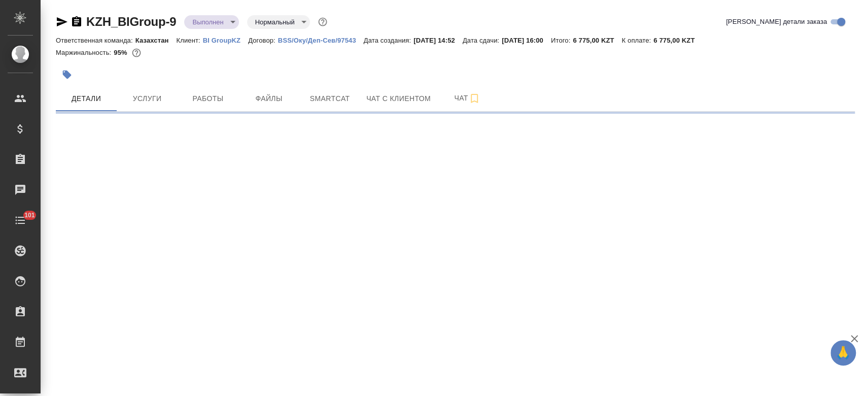
select select "RU"
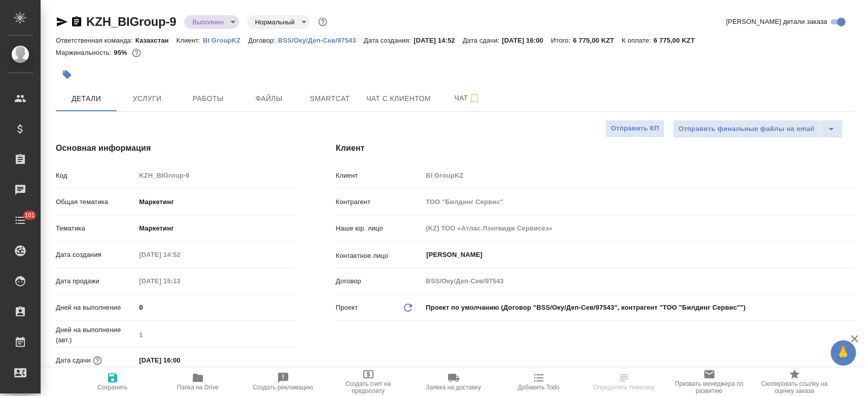
type textarea "x"
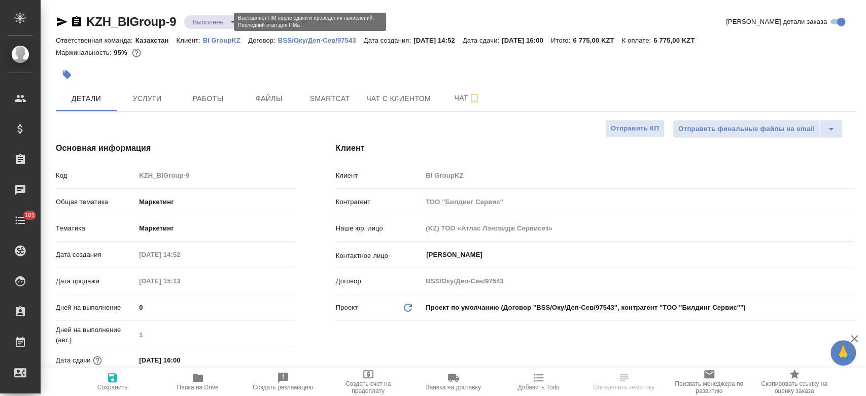
type textarea "x"
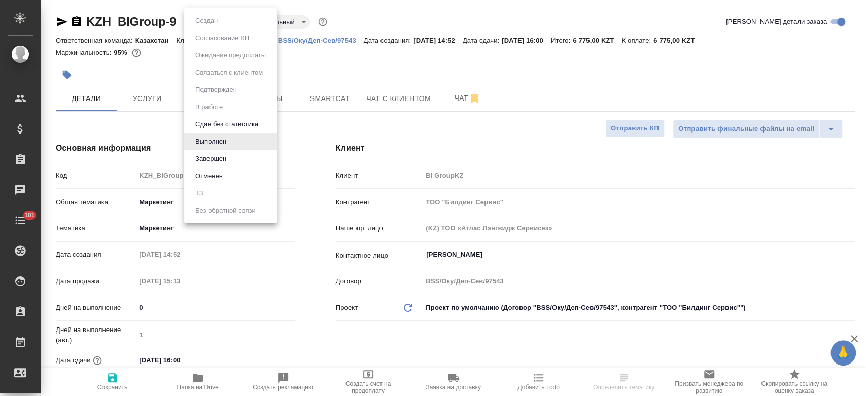
click at [203, 25] on body "🙏 .cls-1 fill:#fff; AWATERA Kosherbayeva Nazerke Клиенты Спецификации Заказы Ча…" at bounding box center [433, 198] width 866 height 396
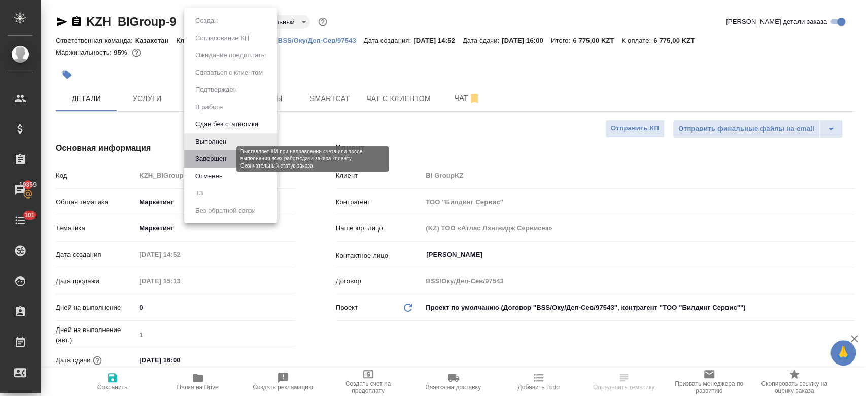
click at [223, 157] on button "Завершен" at bounding box center [210, 158] width 37 height 11
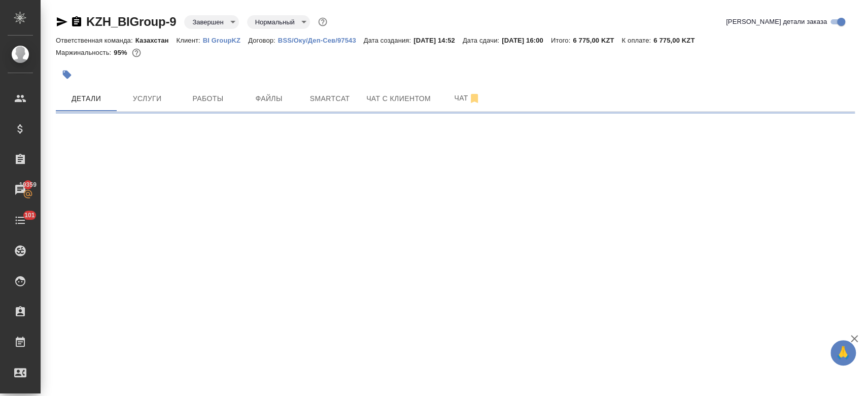
select select "RU"
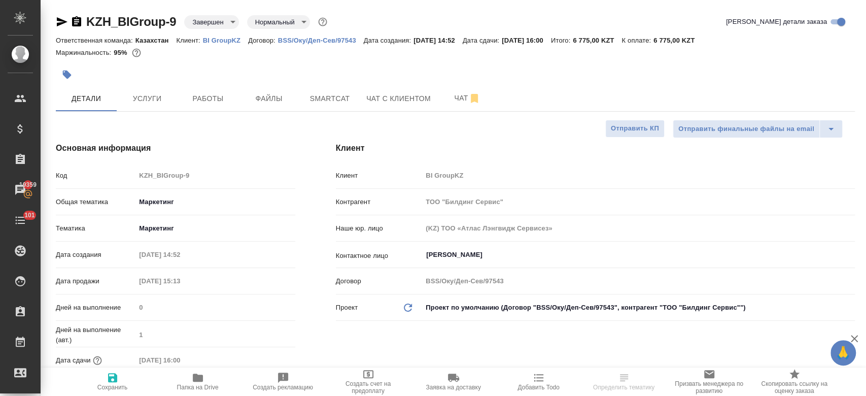
type textarea "x"
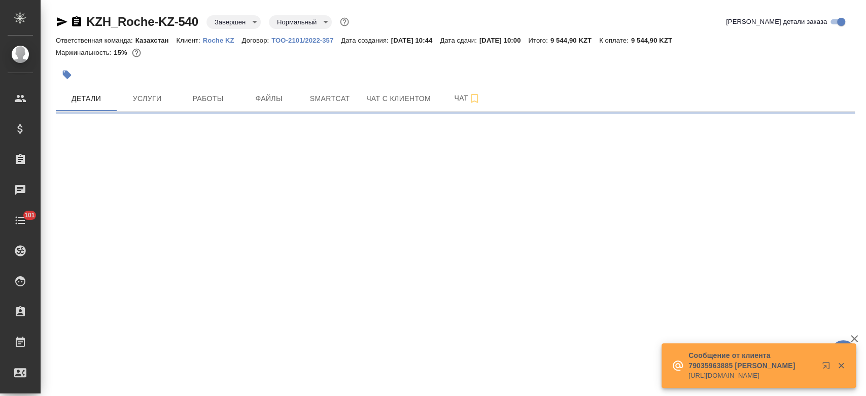
select select "RU"
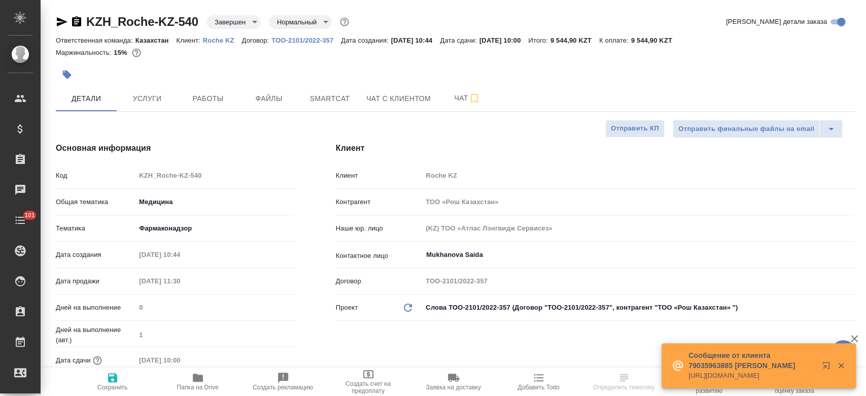
click at [219, 38] on p "Roche KZ" at bounding box center [222, 41] width 39 height 8
type textarea "x"
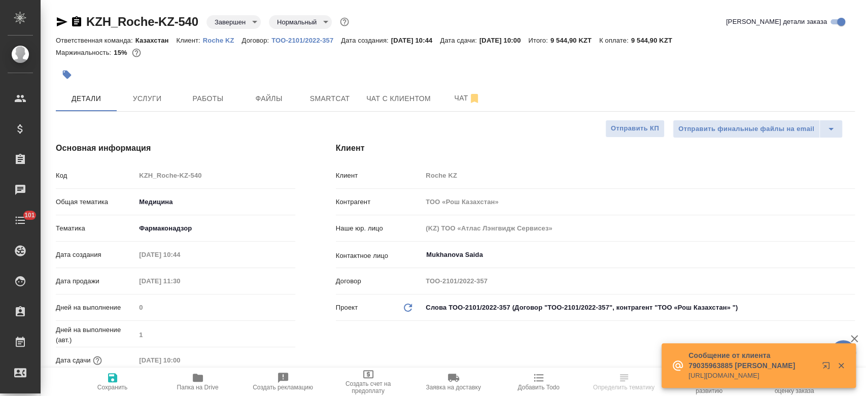
type textarea "x"
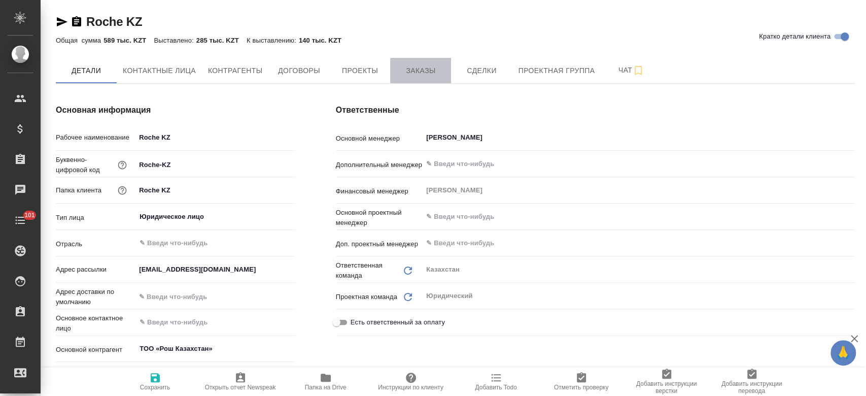
click at [416, 77] on button "Заказы" at bounding box center [420, 70] width 61 height 25
type textarea "x"
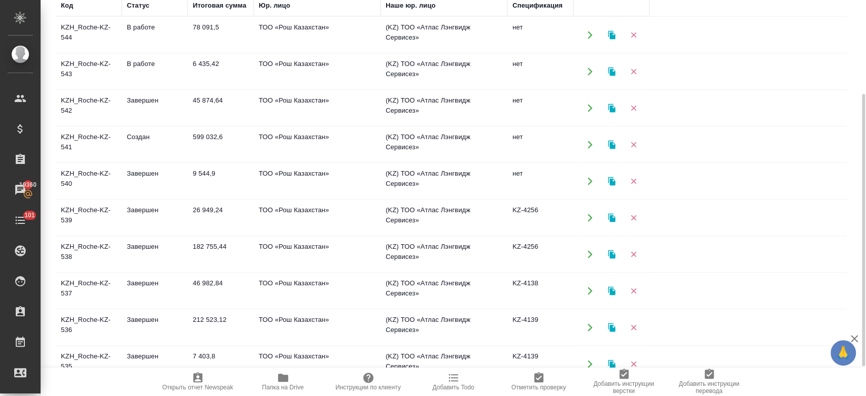
scroll to position [179, 0]
